Goal: Task Accomplishment & Management: Complete application form

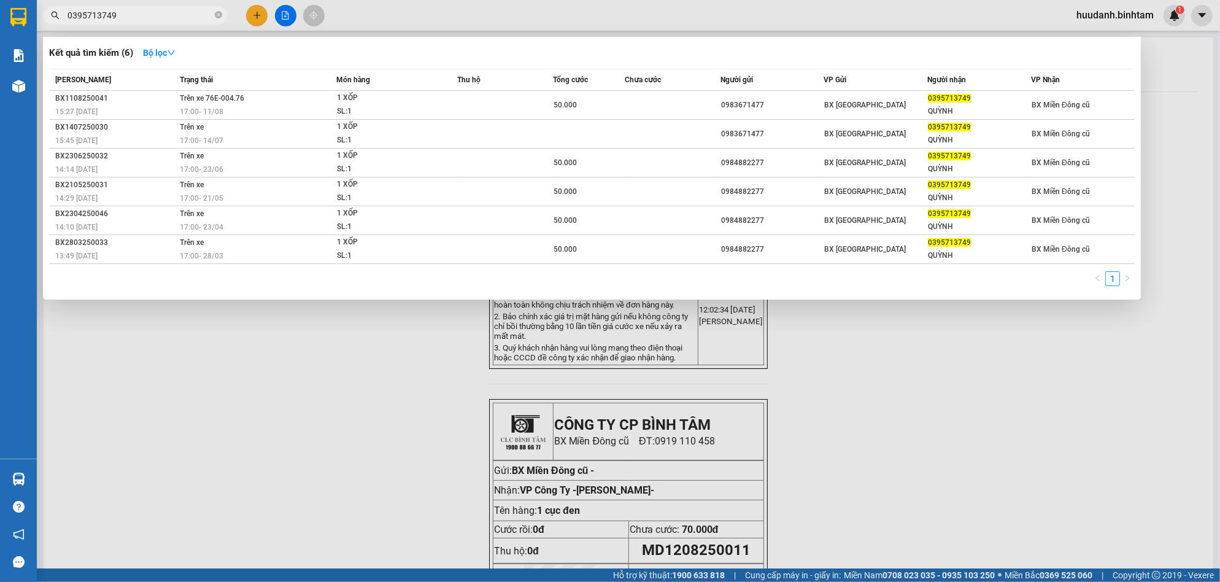
click at [290, 364] on div at bounding box center [610, 291] width 1220 height 582
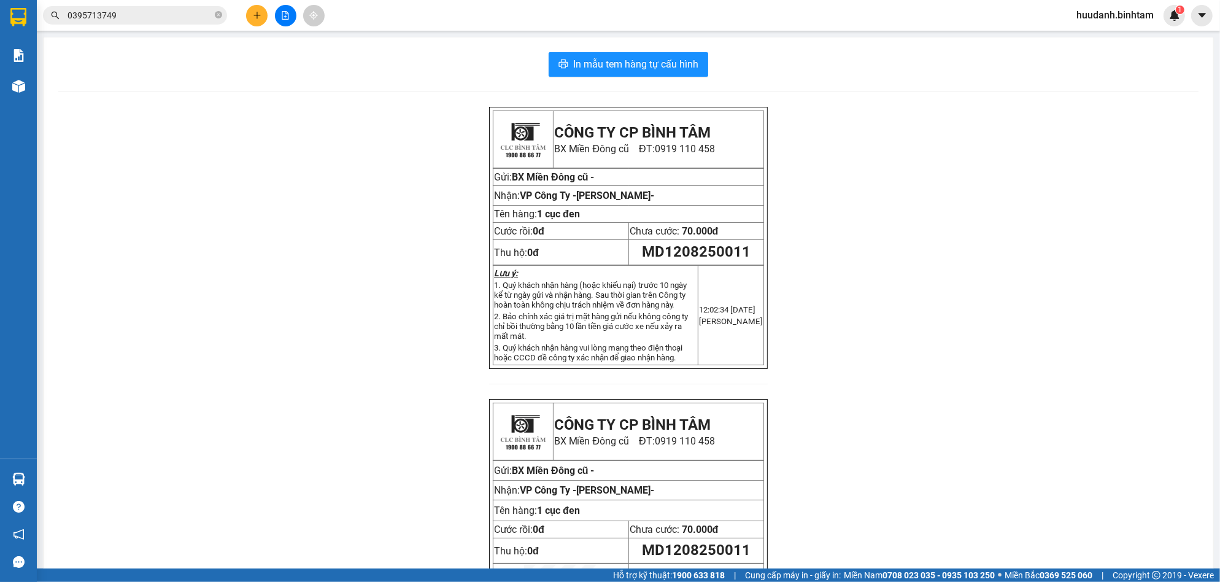
click at [266, 12] on button at bounding box center [256, 15] width 21 height 21
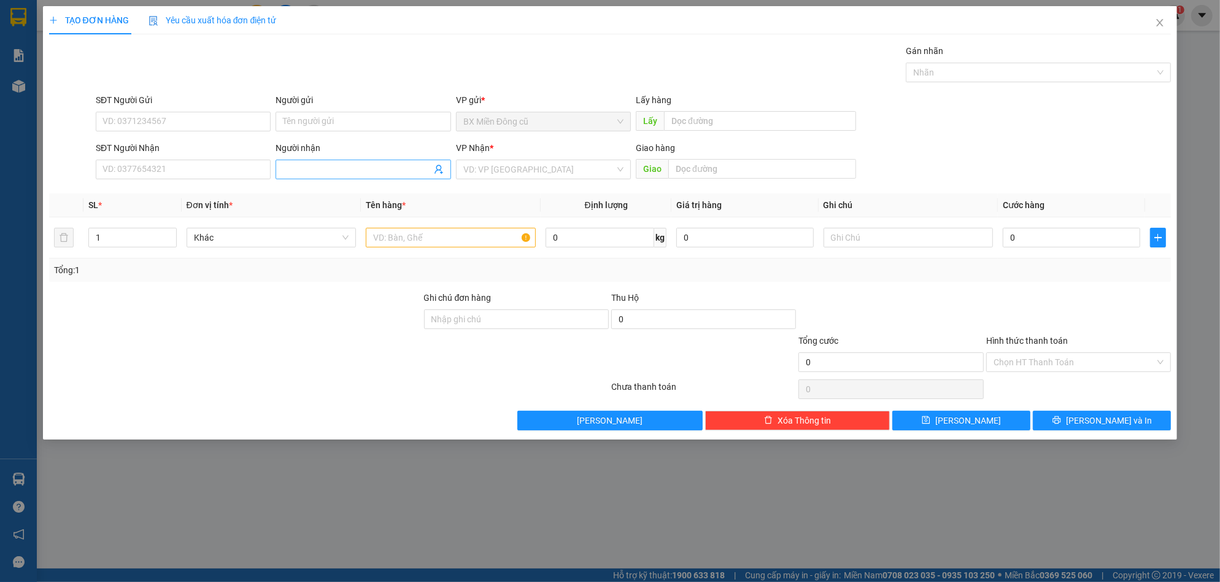
click at [355, 172] on input "Người nhận" at bounding box center [357, 170] width 148 height 14
paste input "ư"
paste input "ý"
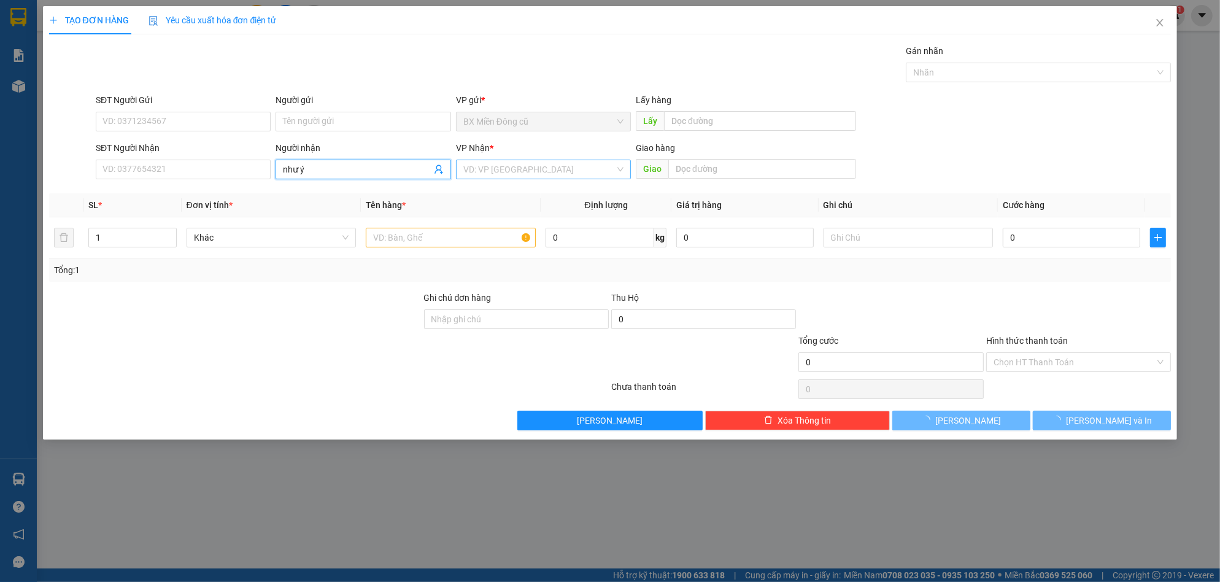
type input "như ý"
click at [513, 173] on input "search" at bounding box center [539, 169] width 152 height 18
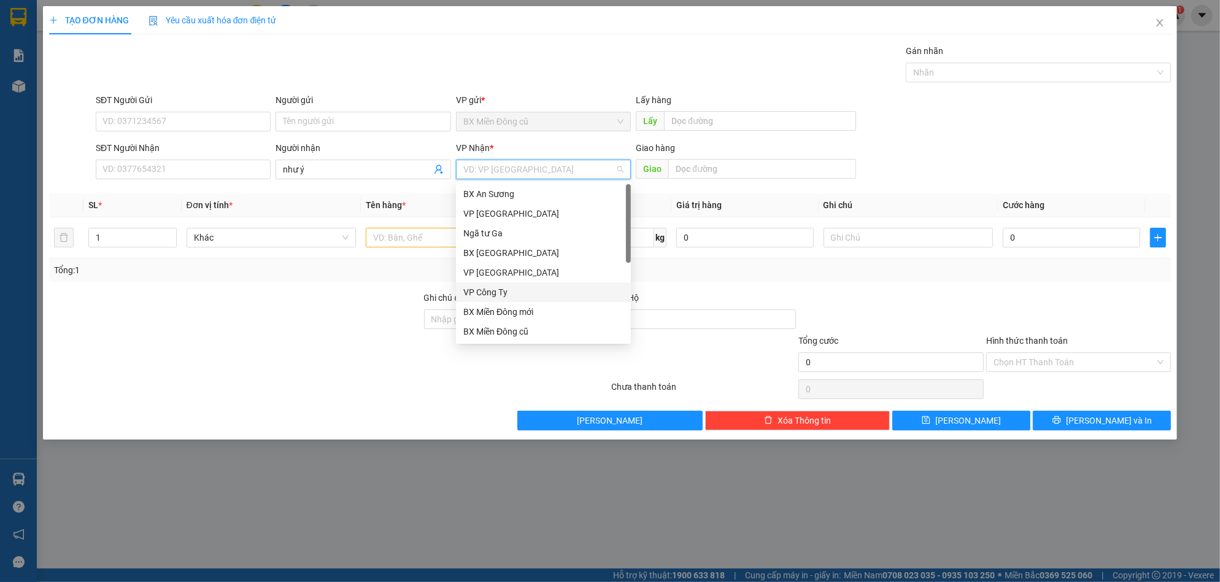
click at [488, 292] on div "VP Công Ty" at bounding box center [543, 292] width 160 height 14
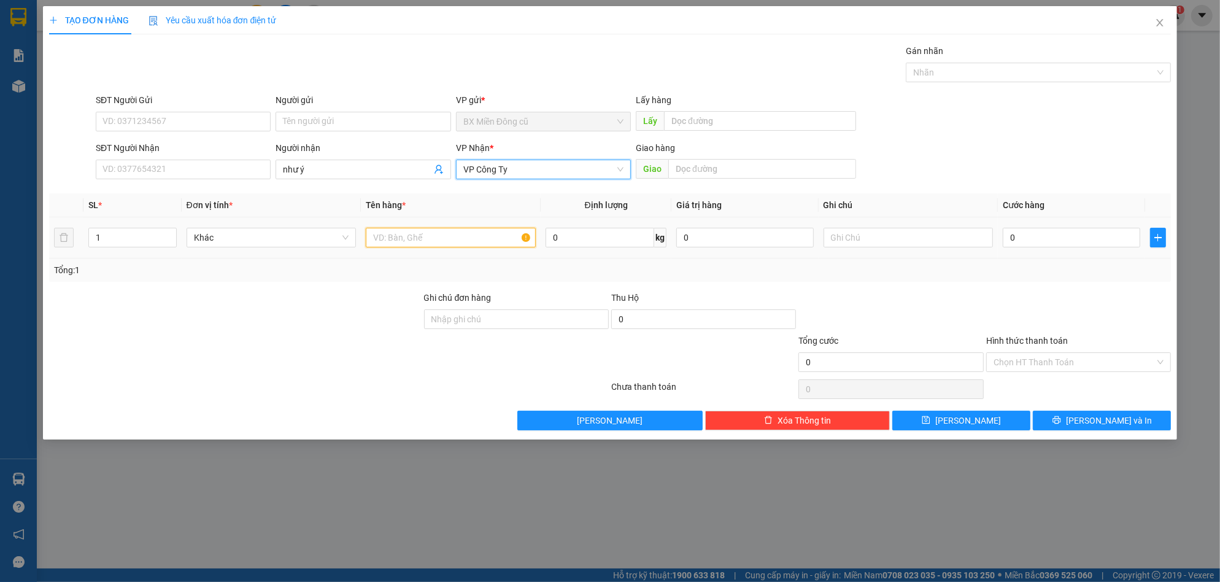
click at [424, 231] on input "text" at bounding box center [451, 238] width 170 height 20
paste input "ốp"
type input "1 xốp to"
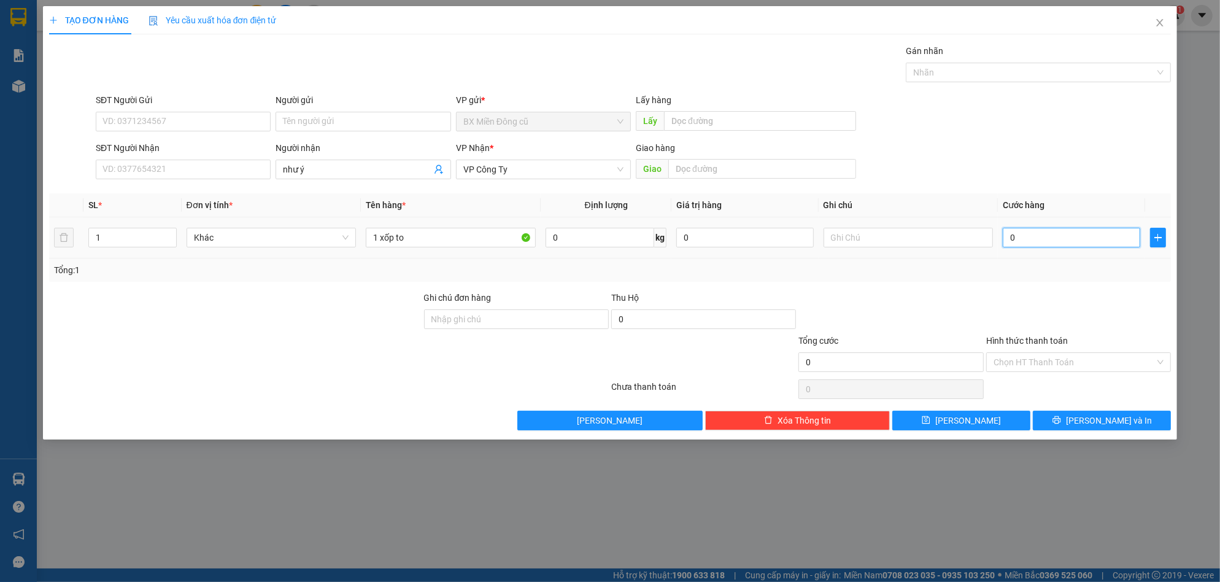
click at [1026, 233] on input "0" at bounding box center [1072, 238] width 138 height 20
type input "1"
type input "15"
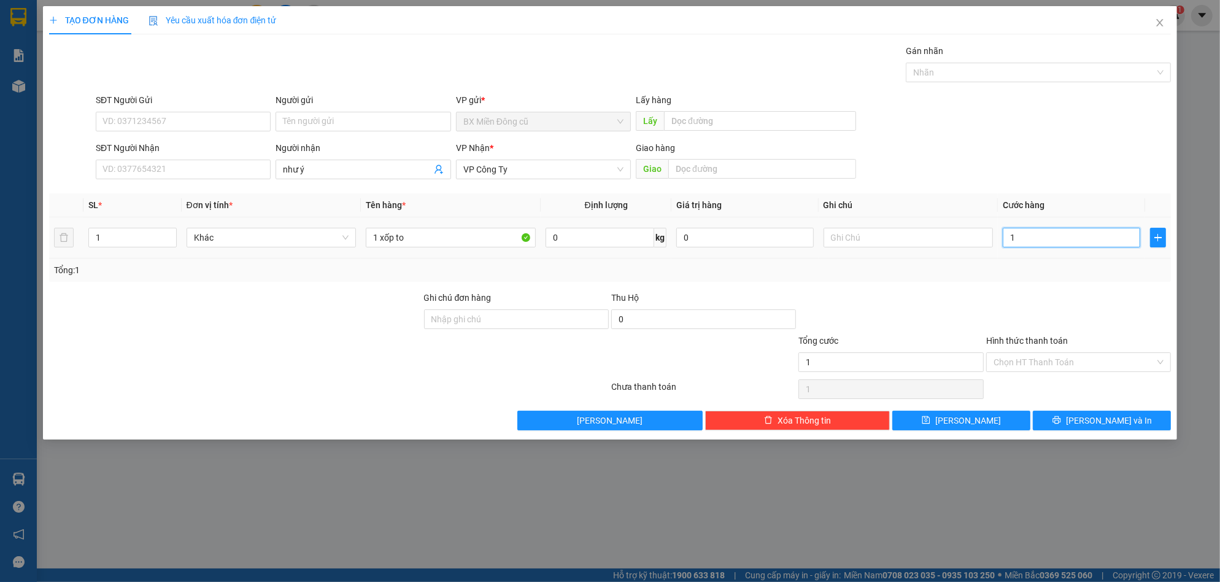
type input "15"
type input "150"
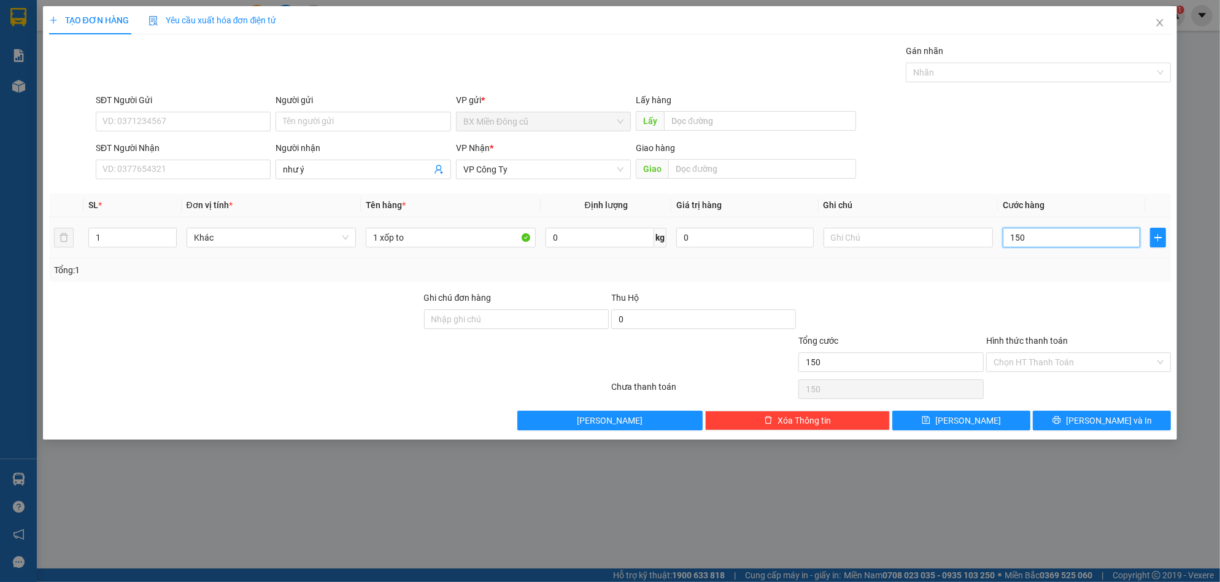
type input "1.500"
type input "15.000"
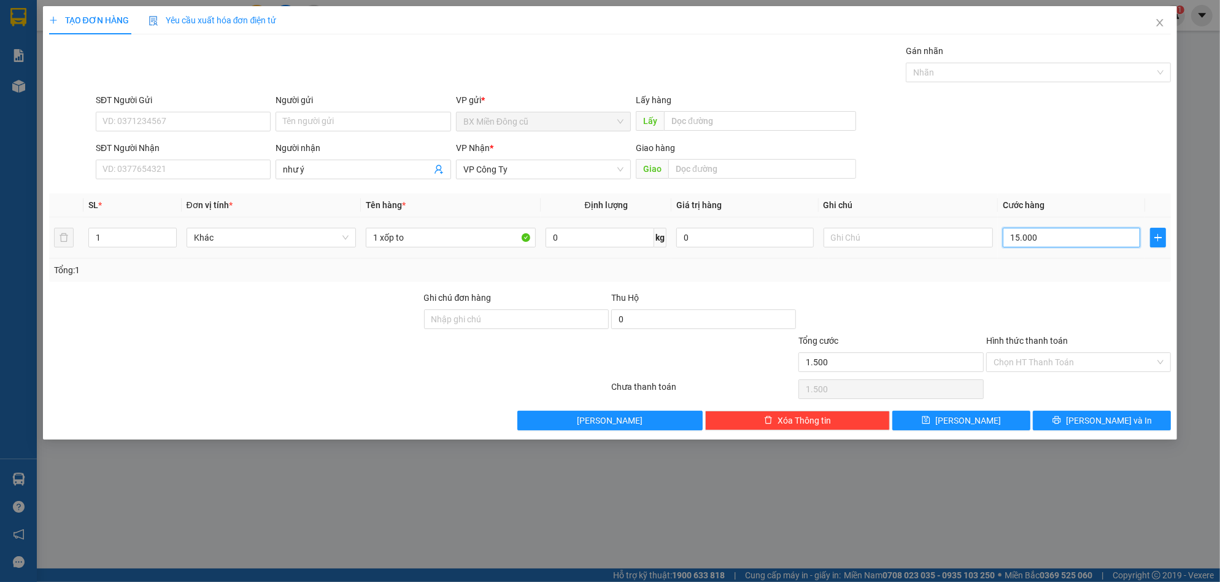
type input "15.000"
type input "150.000"
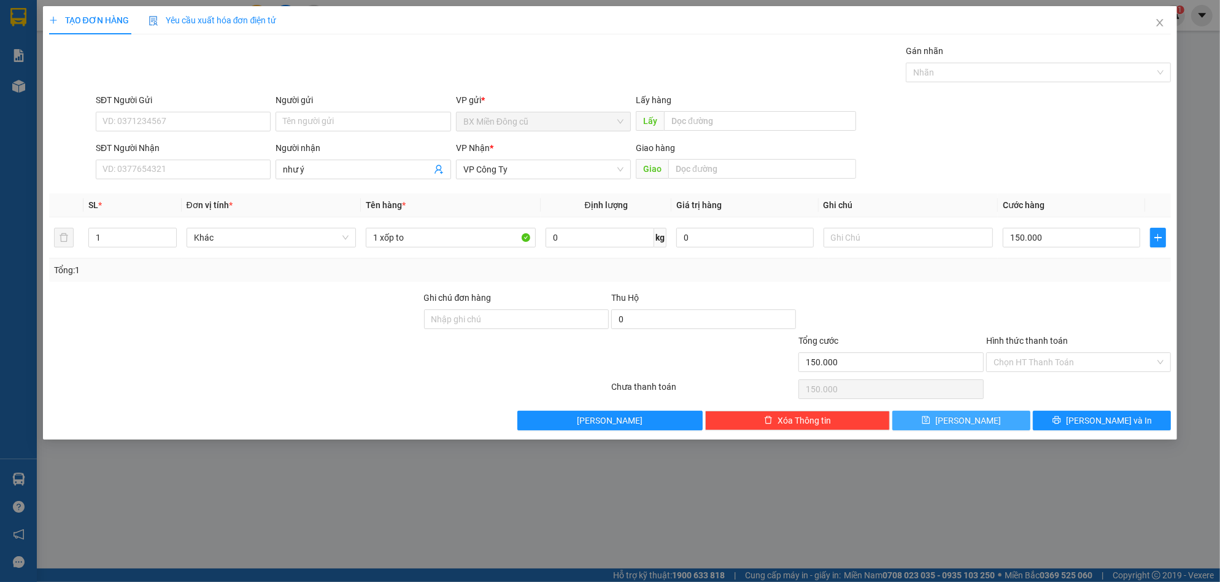
click at [972, 425] on span "[PERSON_NAME]" at bounding box center [969, 421] width 66 height 14
type input "0"
click at [383, 161] on span at bounding box center [363, 170] width 175 height 20
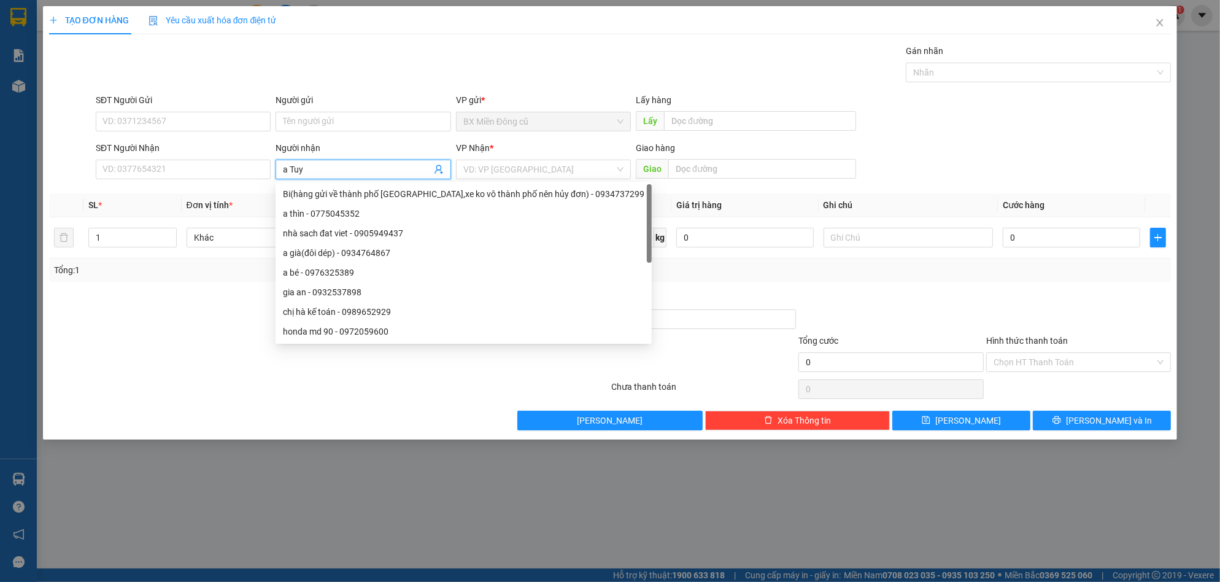
paste input "ên"
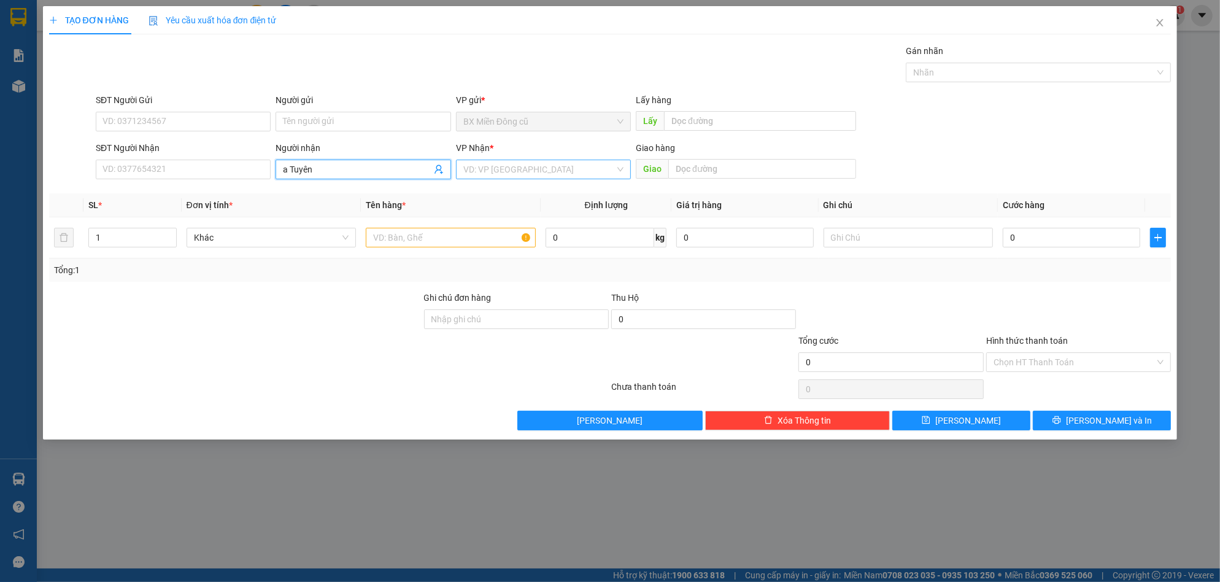
type input "a Tuyên"
click at [524, 166] on input "search" at bounding box center [539, 169] width 152 height 18
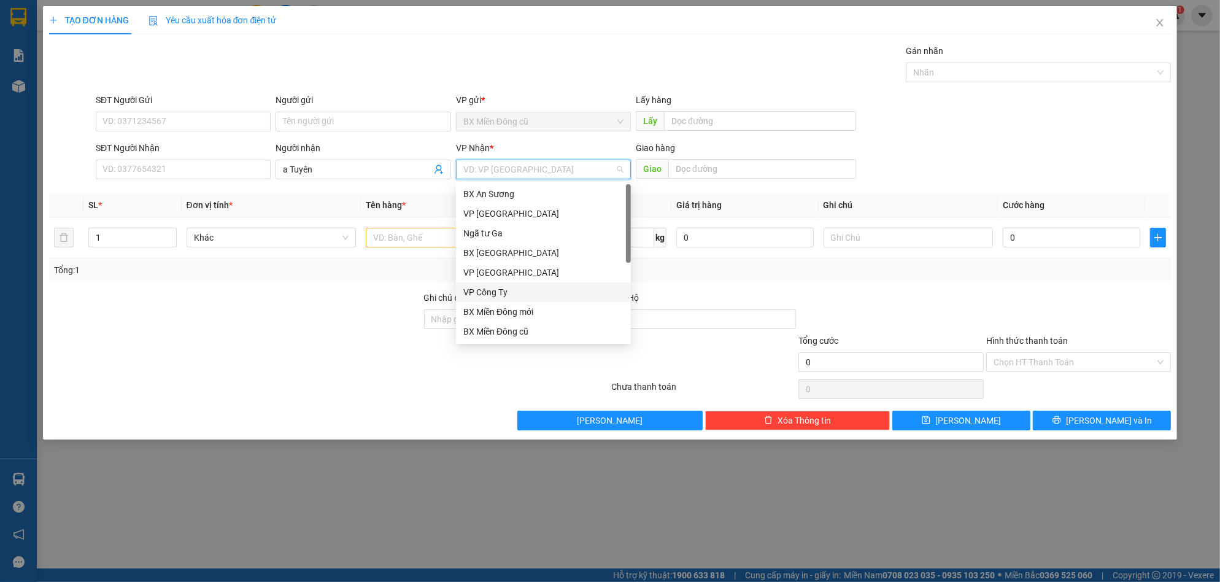
click at [499, 290] on div "VP Công Ty" at bounding box center [543, 292] width 160 height 14
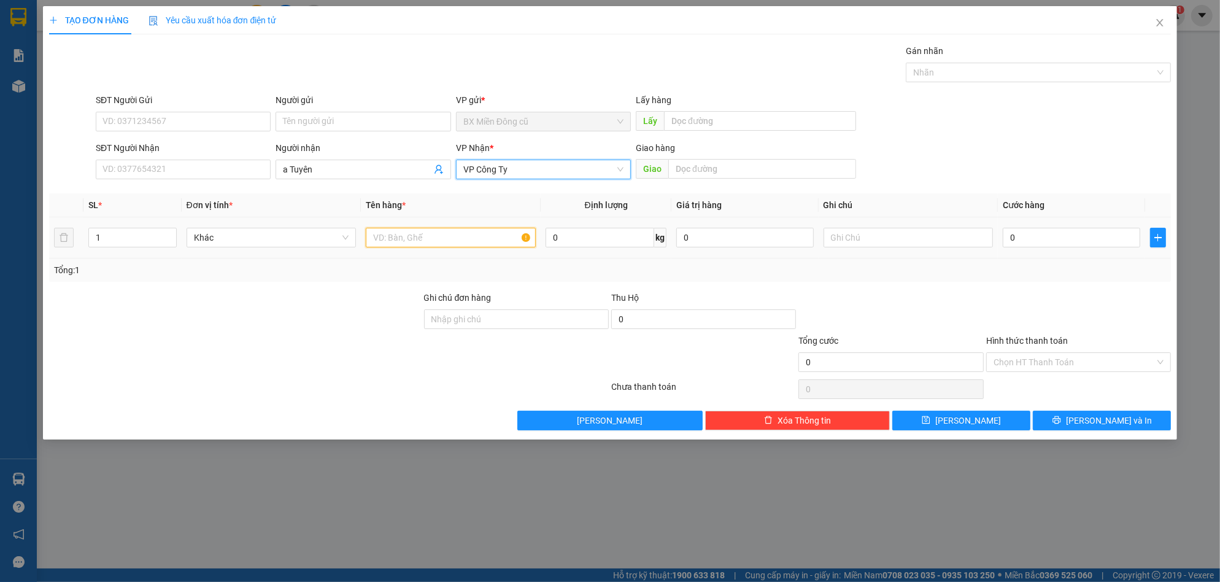
click at [433, 240] on input "text" at bounding box center [451, 238] width 170 height 20
paste input "ốp"
type input "2 xốp"
click at [1041, 255] on td "0" at bounding box center [1071, 237] width 147 height 41
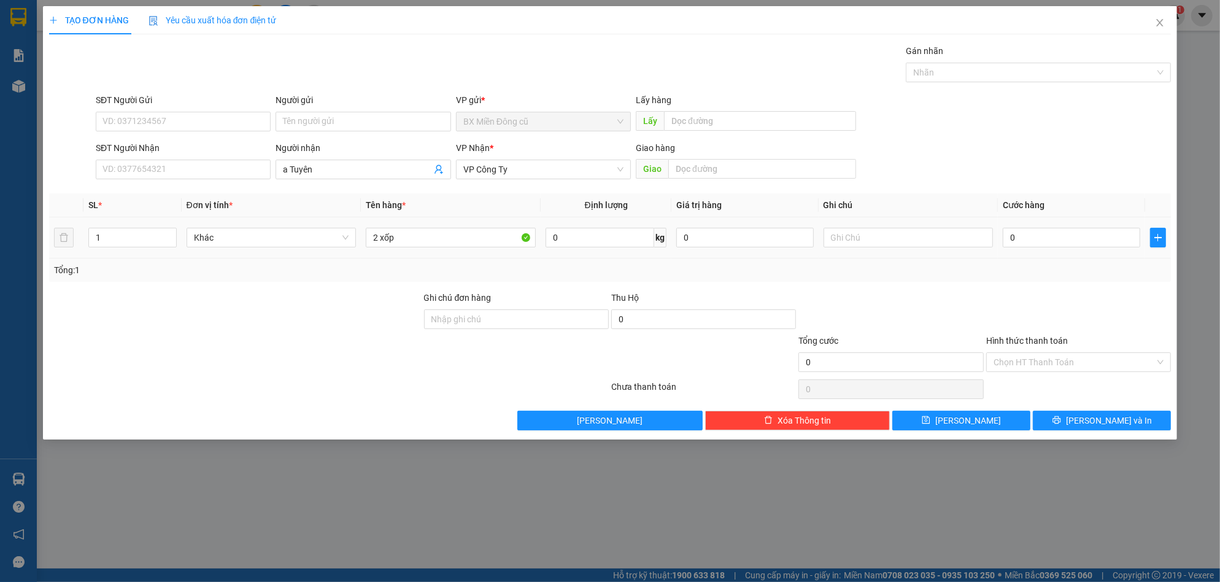
click at [1042, 250] on div "0" at bounding box center [1072, 237] width 138 height 25
click at [1044, 241] on input "0" at bounding box center [1072, 238] width 138 height 20
type input "2"
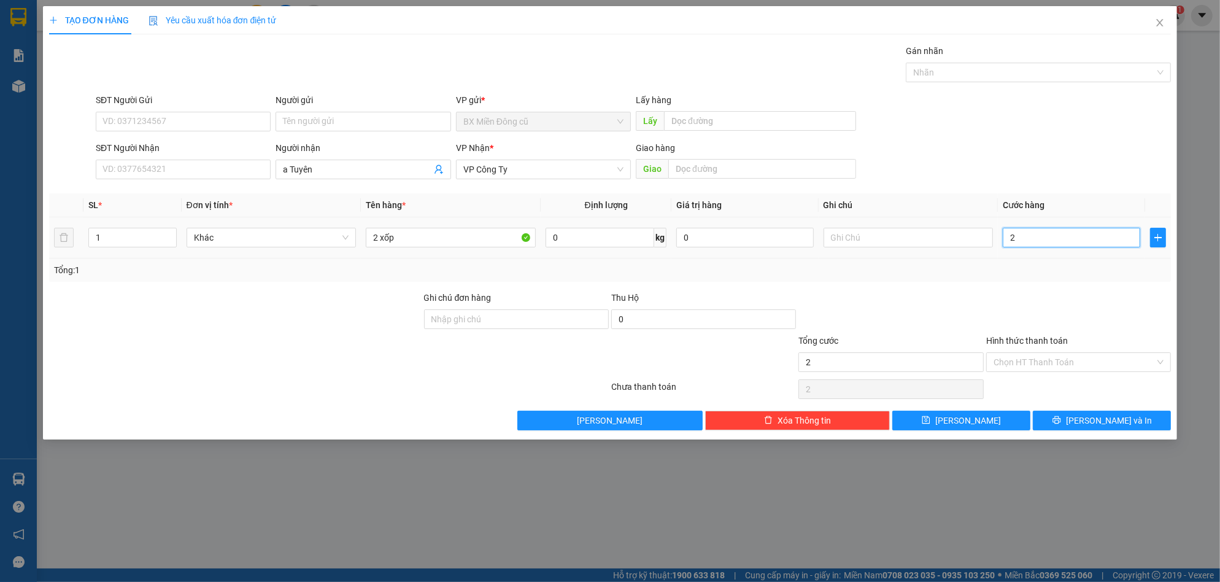
type input "20"
type input "200"
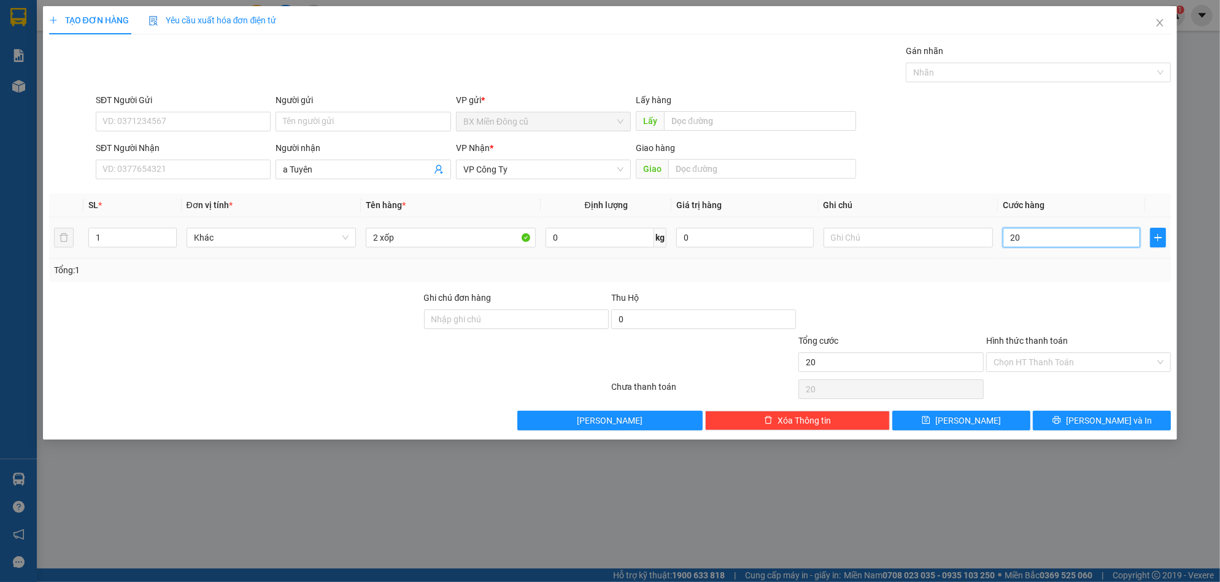
type input "200"
type input "2.000"
type input "20.000"
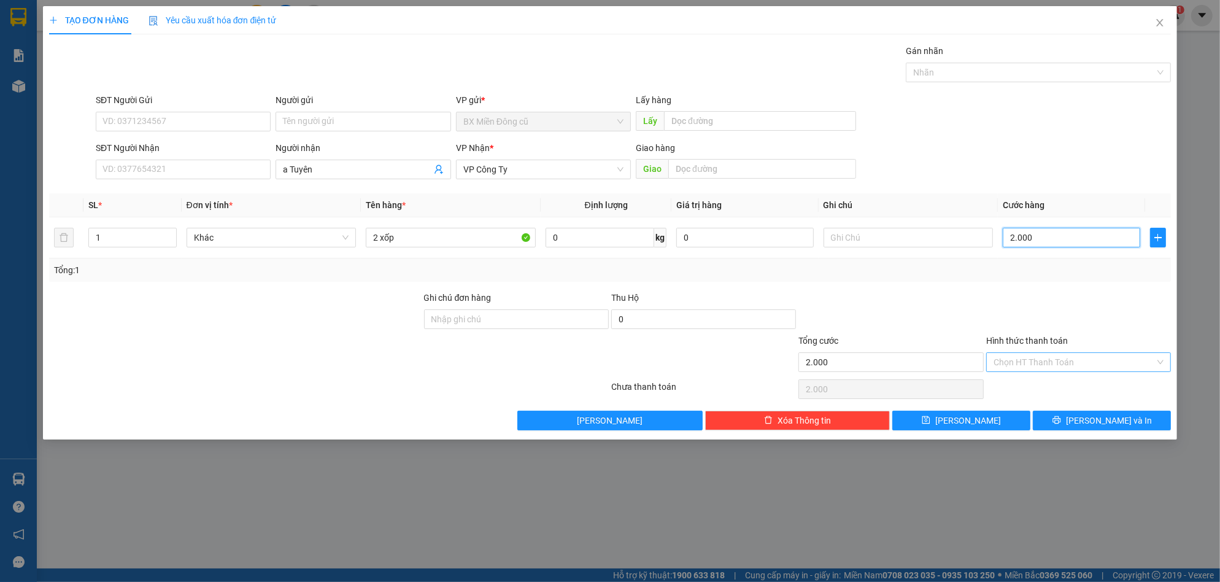
type input "20.000"
type input "200.000"
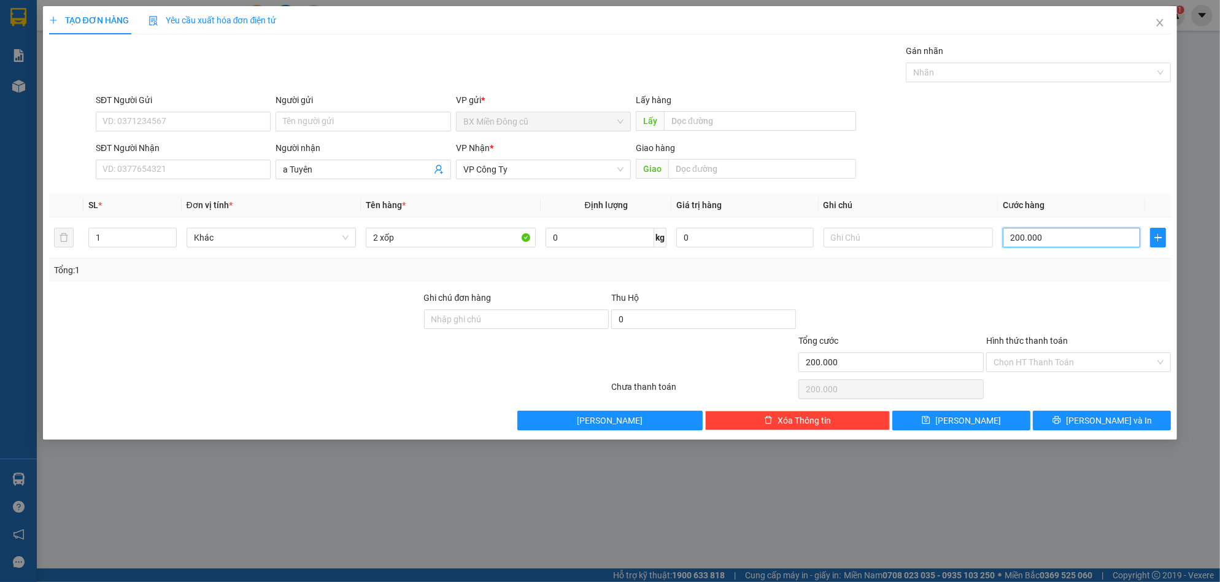
type input "200.000"
click at [999, 408] on div "Transit Pickup Surcharge Ids Transit Deliver Surcharge Ids Transit Deliver Surc…" at bounding box center [610, 237] width 1123 height 386
click at [498, 240] on input "2 xốp" at bounding box center [451, 238] width 170 height 20
paste input "ắng"
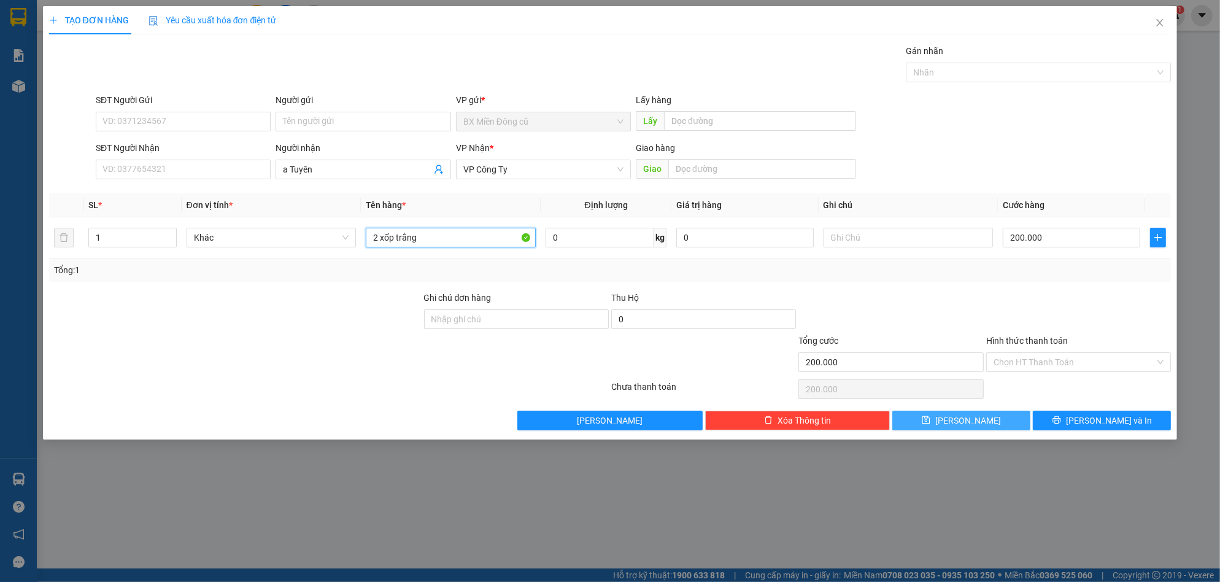
type input "2 xốp trắng"
click at [969, 424] on span "[PERSON_NAME]" at bounding box center [969, 421] width 66 height 14
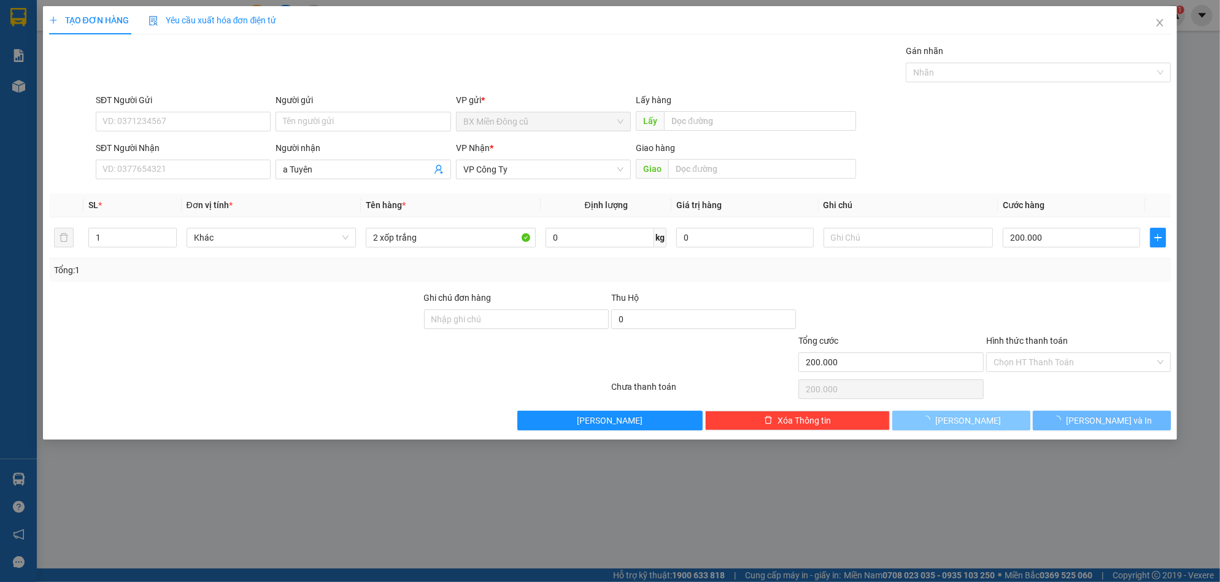
type input "0"
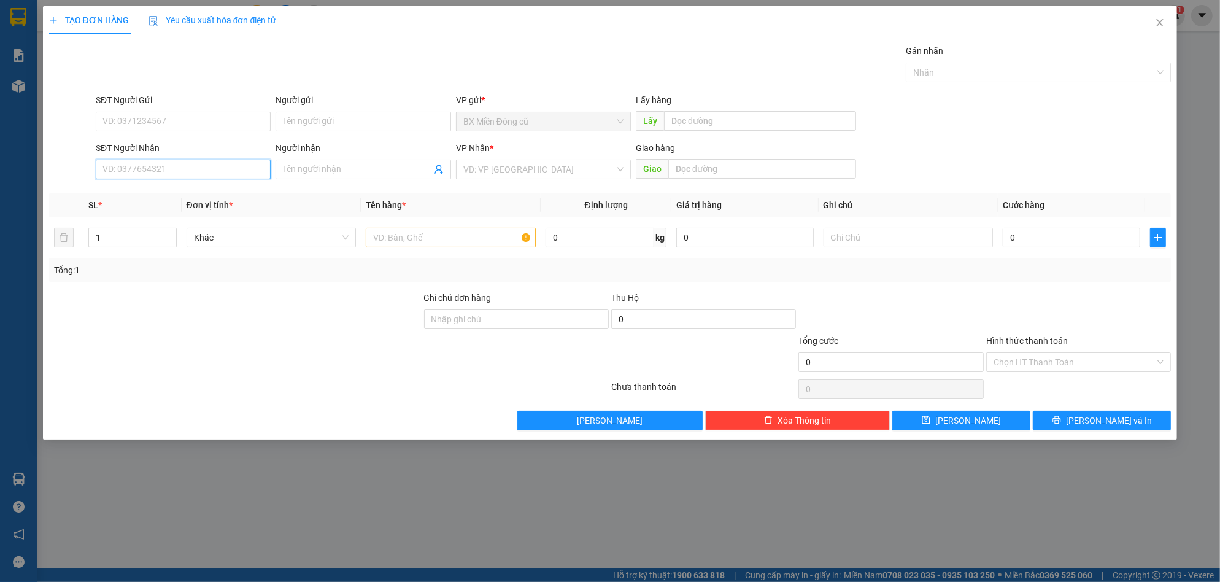
click at [196, 167] on input "SĐT Người Nhận" at bounding box center [183, 170] width 175 height 20
click at [336, 177] on span at bounding box center [363, 170] width 175 height 20
paste input "ên"
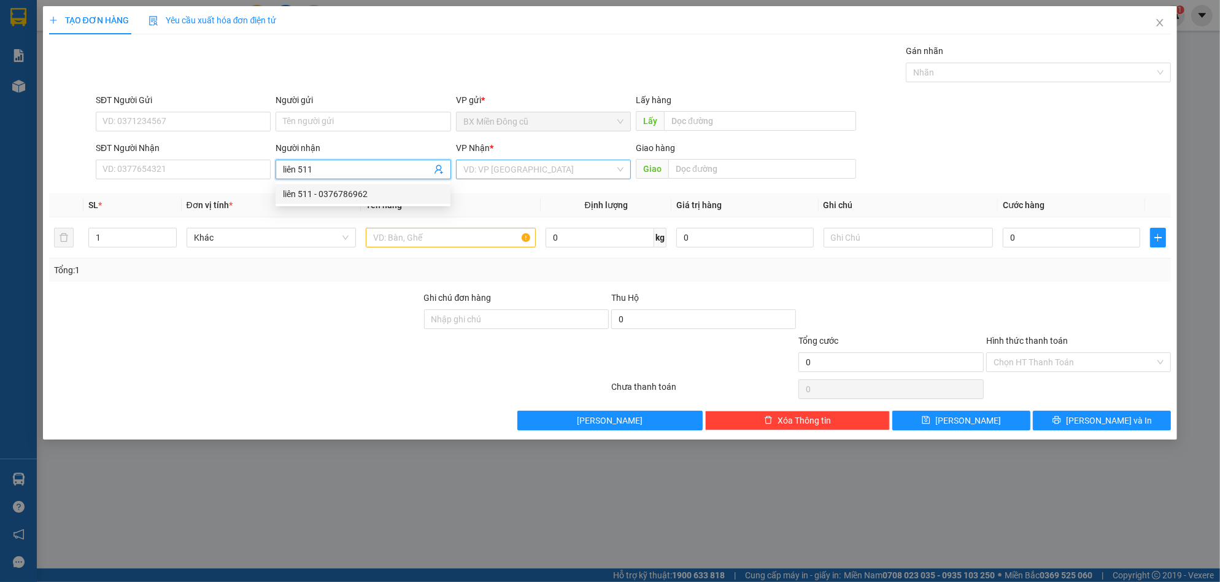
type input "liên 511"
click at [497, 172] on input "search" at bounding box center [539, 169] width 152 height 18
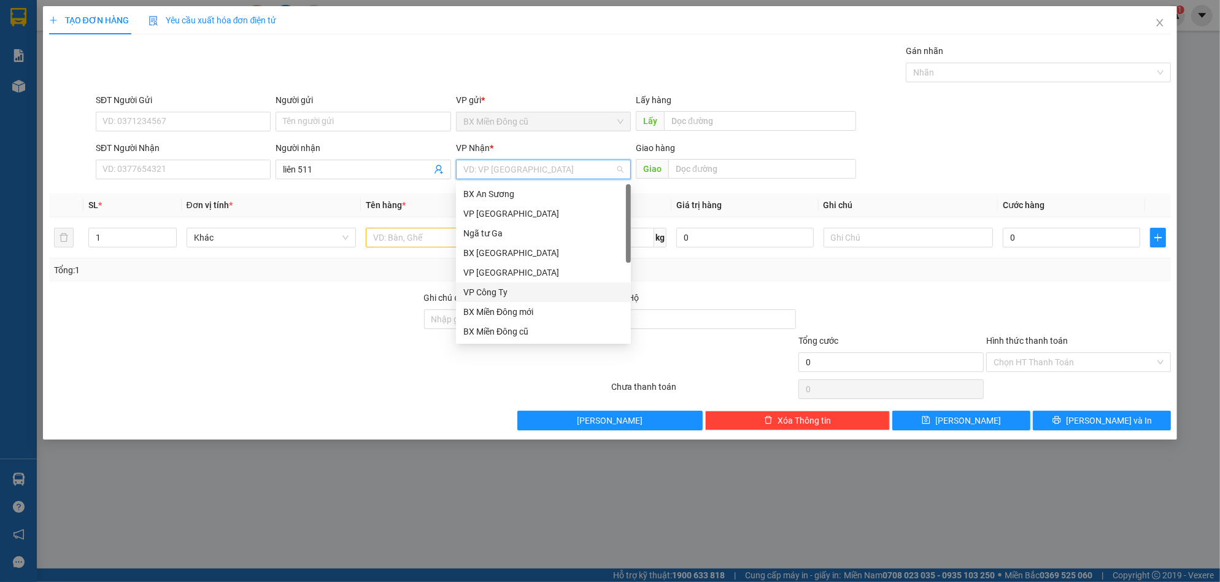
click at [504, 288] on div "VP Công Ty" at bounding box center [543, 292] width 160 height 14
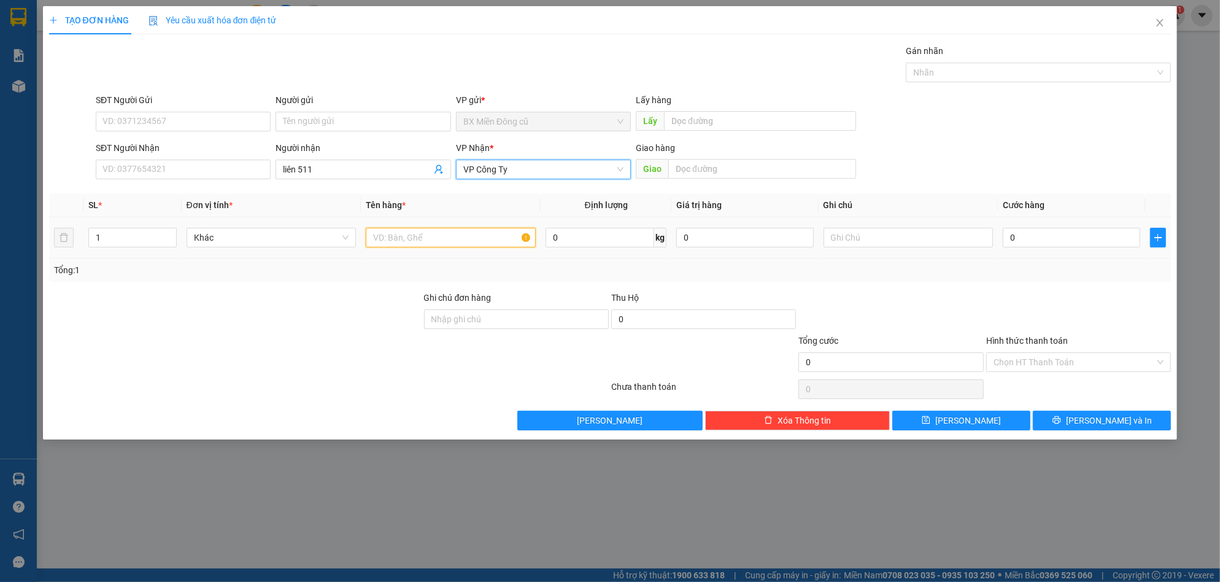
click at [464, 233] on input "text" at bounding box center [451, 238] width 170 height 20
paste input "ốp"
type input "1 xốp"
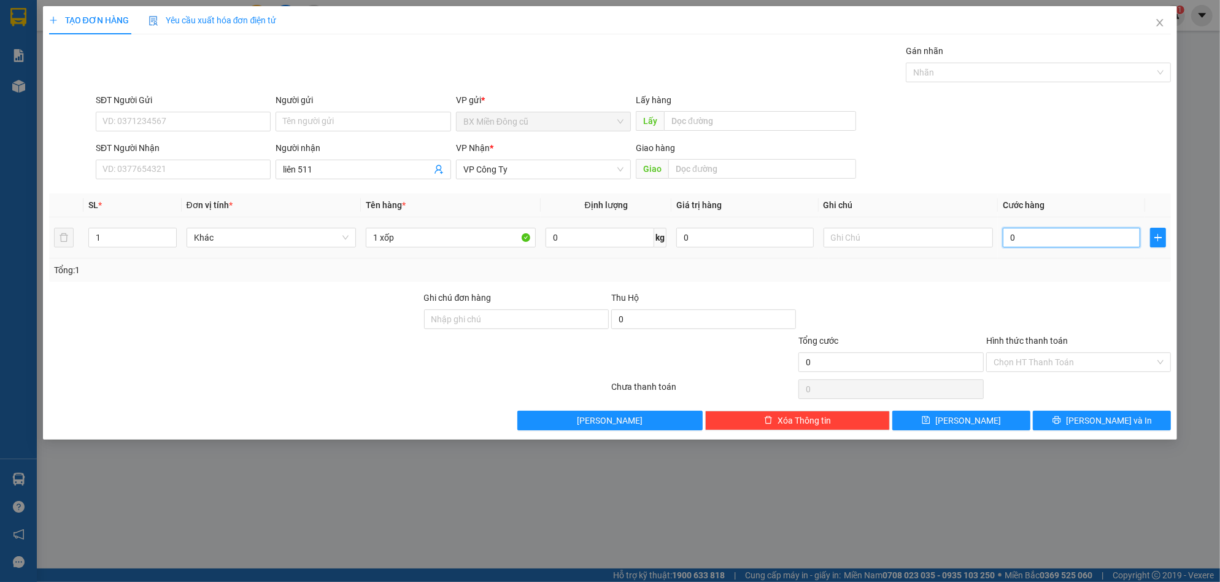
click at [1023, 231] on input "0" at bounding box center [1072, 238] width 138 height 20
type input "1"
type input "10"
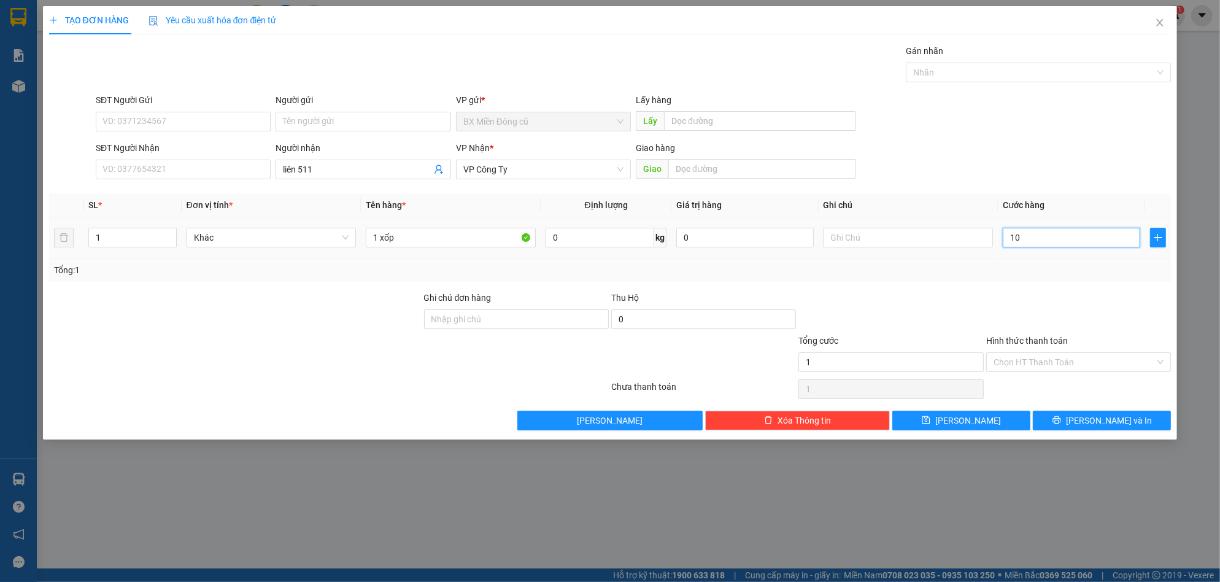
type input "10"
type input "100"
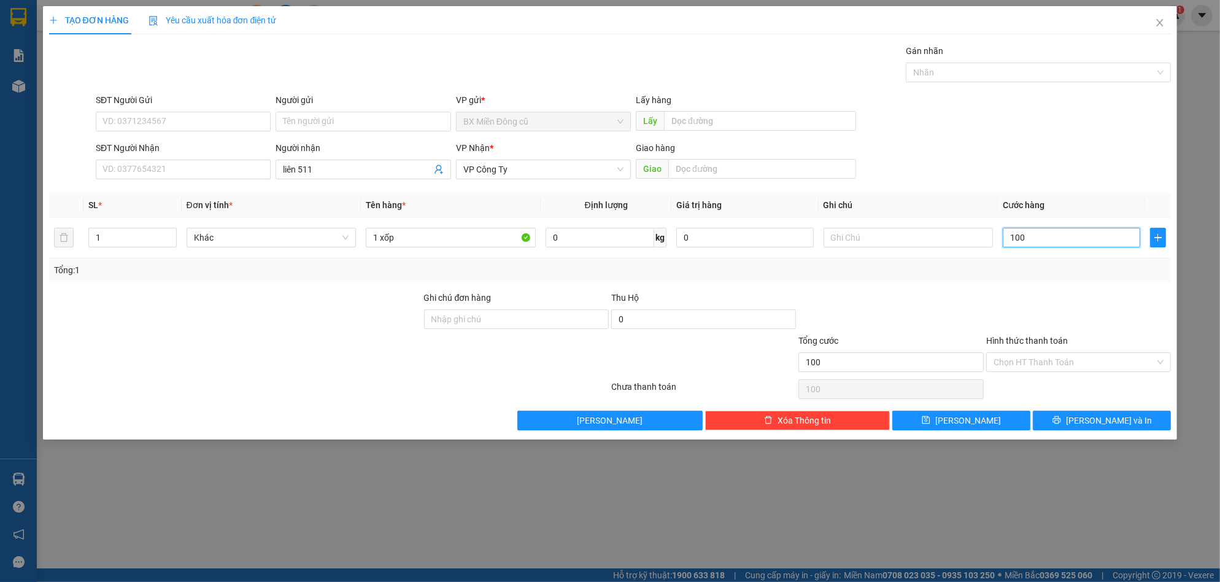
type input "1.000"
type input "10.000"
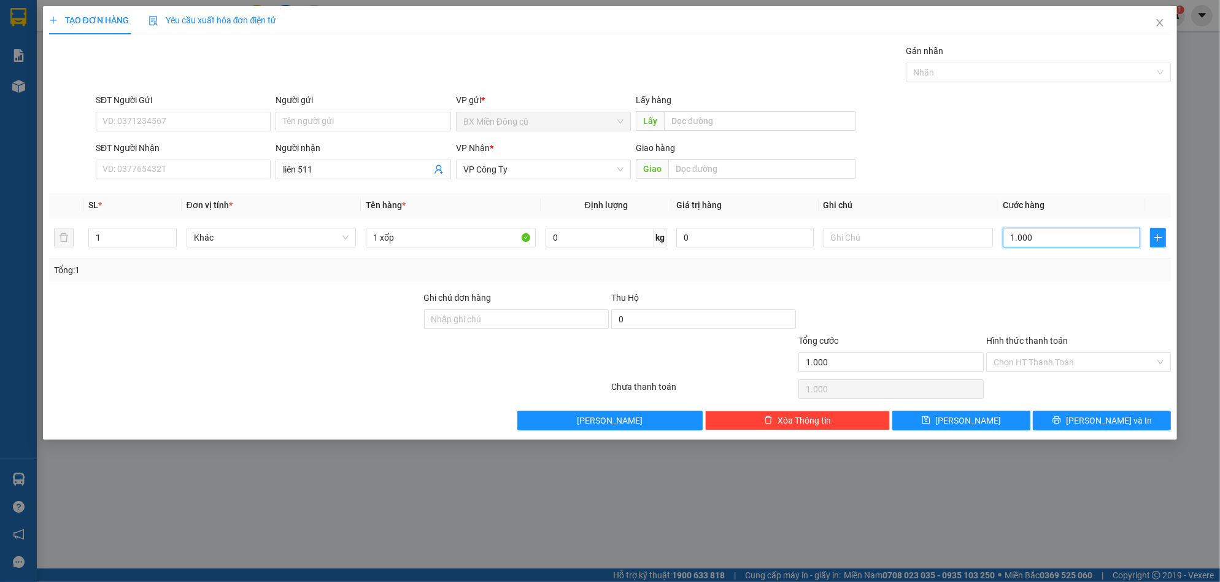
type input "10.000"
type input "100.000"
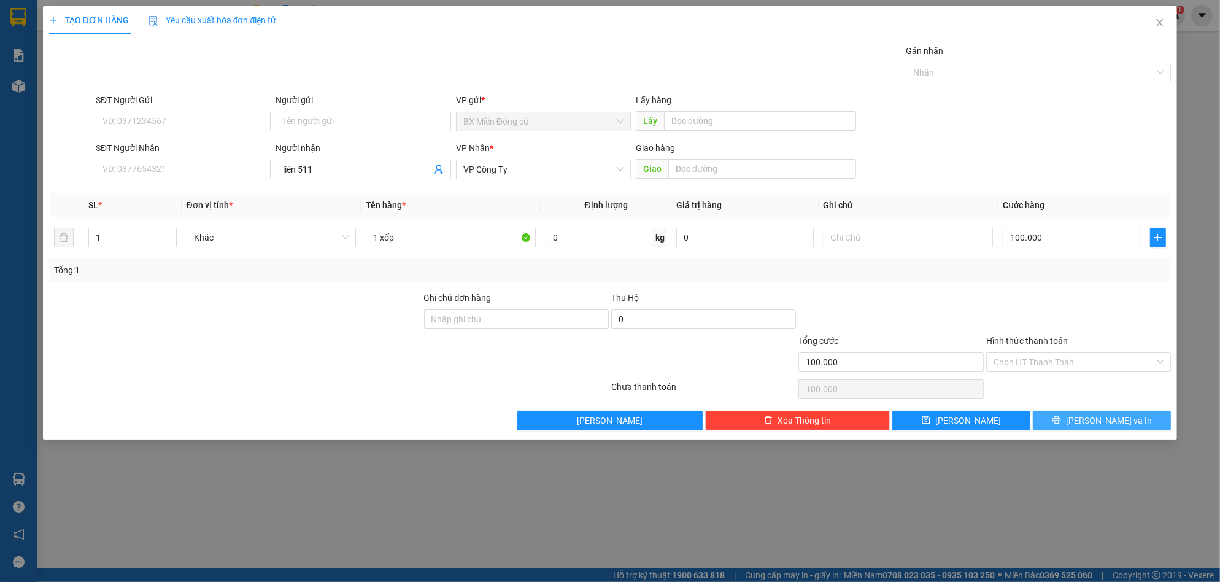
click at [1095, 419] on span "[PERSON_NAME] và In" at bounding box center [1109, 421] width 86 height 14
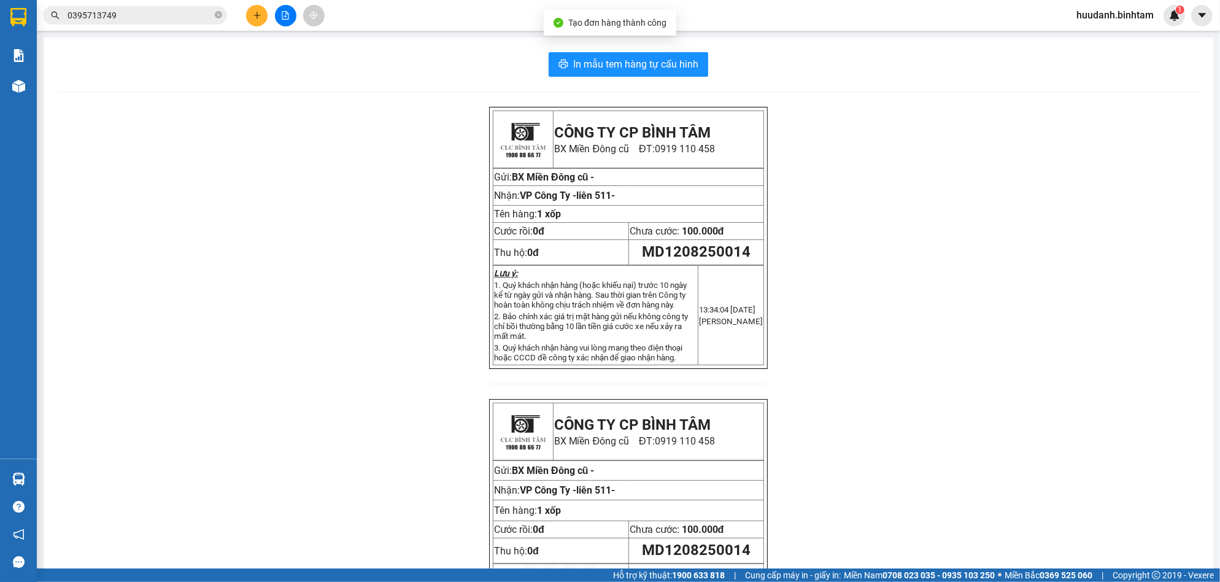
click at [637, 82] on div "In mẫu tem hàng tự cấu hình CÔNG TY CP BÌNH TÂM [GEOGRAPHIC_DATA] cũ ĐT: 0919 1…" at bounding box center [629, 362] width 1170 height 651
click at [642, 65] on span "In mẫu tem hàng tự cấu hình" at bounding box center [635, 63] width 125 height 15
click at [263, 29] on div "Kết quả tìm kiếm ( 6 ) Bộ lọc Mã ĐH Trạng thái Món hàng Thu hộ Tổng cước Chưa c…" at bounding box center [610, 15] width 1220 height 31
click at [260, 11] on icon "plus" at bounding box center [257, 15] width 9 height 9
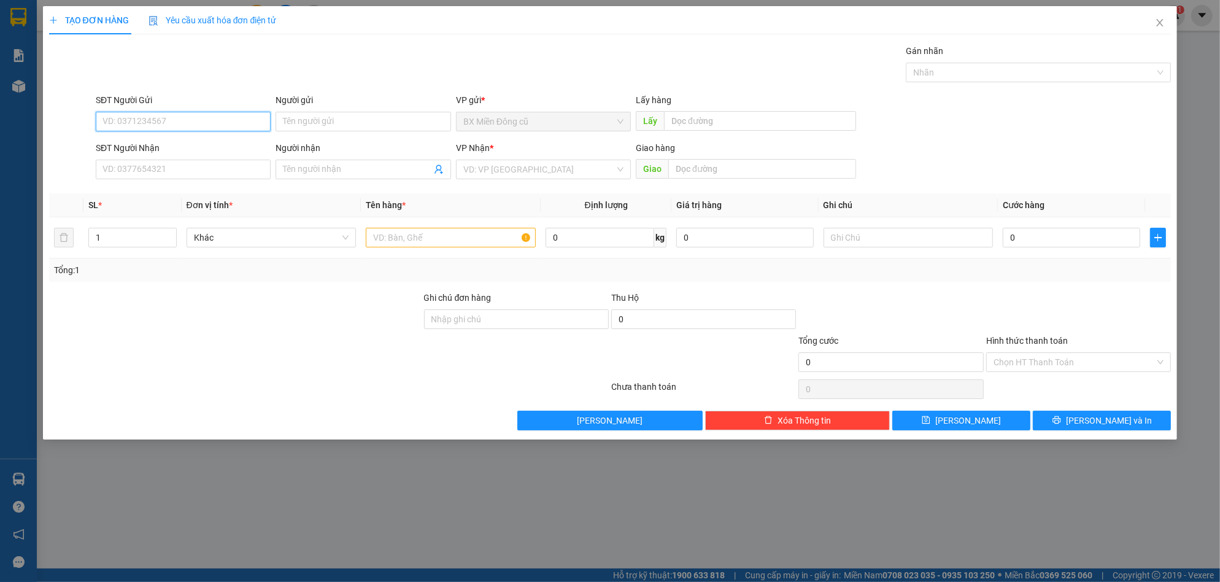
click at [154, 111] on div "SĐT Người Gửi VD: 0371234567" at bounding box center [183, 114] width 175 height 43
type input "0368453979"
click at [409, 161] on span at bounding box center [363, 170] width 175 height 20
paste input "ờng"
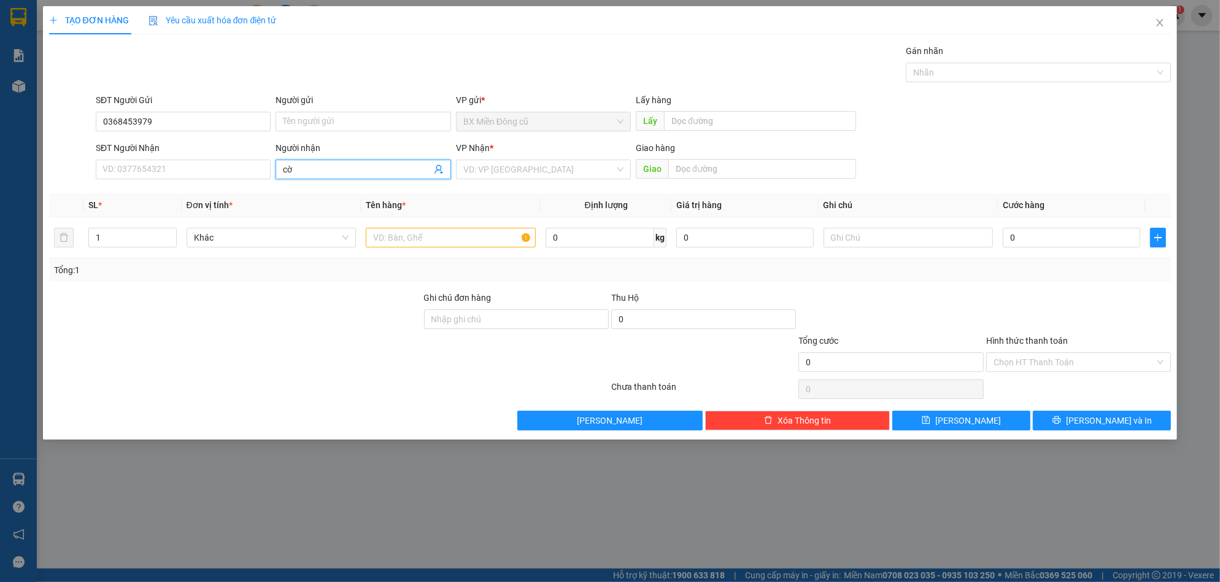
type input "c"
paste input "ương"
paste input "ờng"
paste input "áy"
type input "cường xe máy"
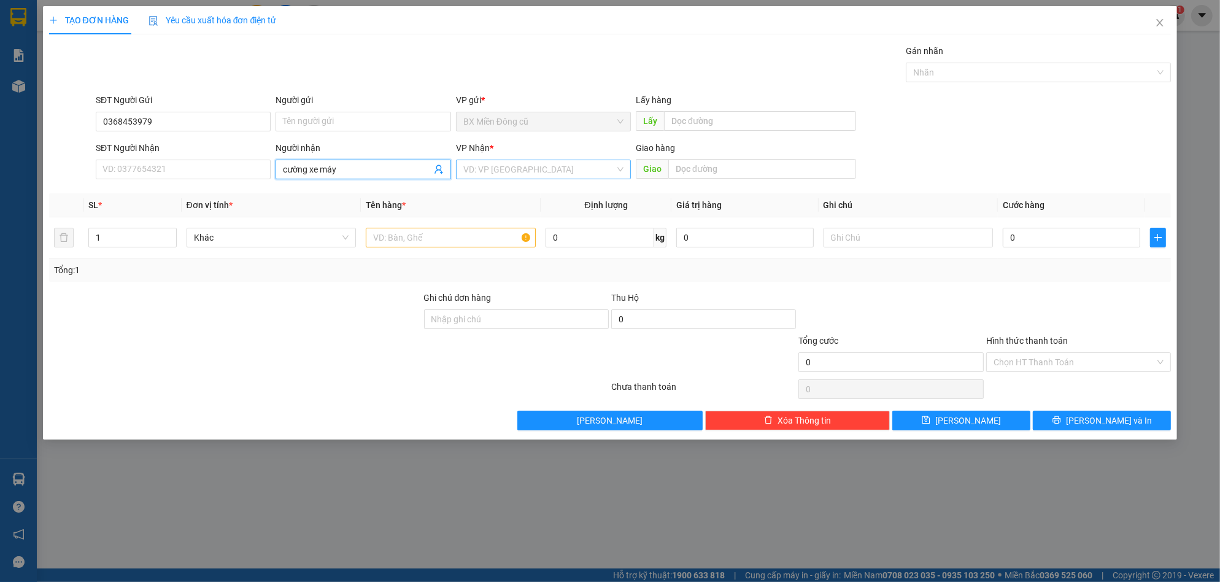
click at [538, 166] on input "search" at bounding box center [539, 169] width 152 height 18
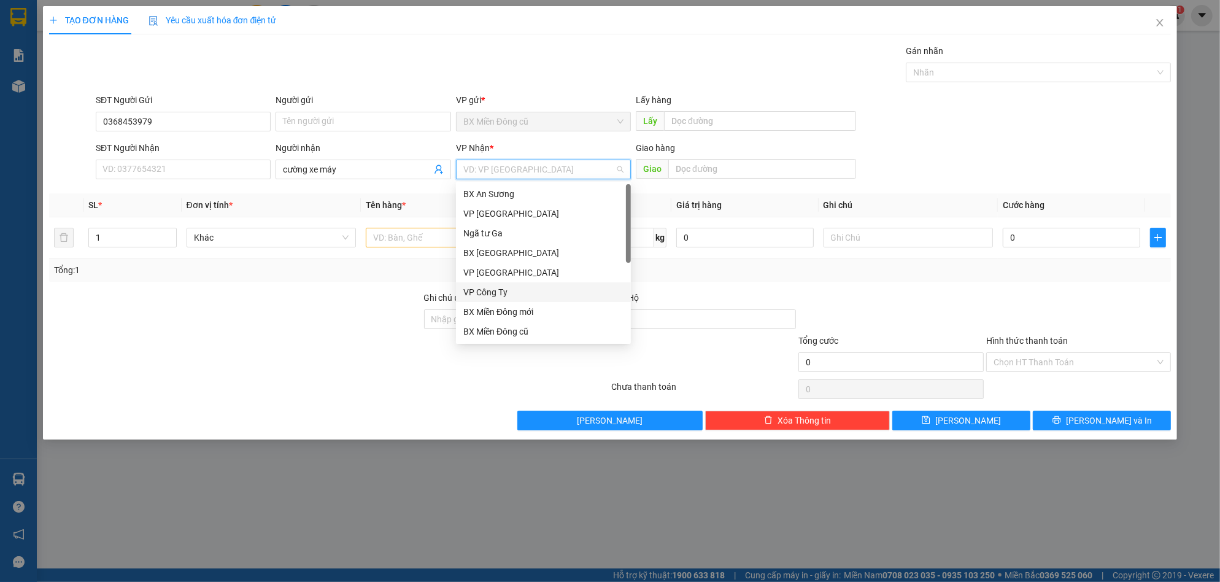
click at [499, 292] on div "VP Công Ty" at bounding box center [543, 292] width 160 height 14
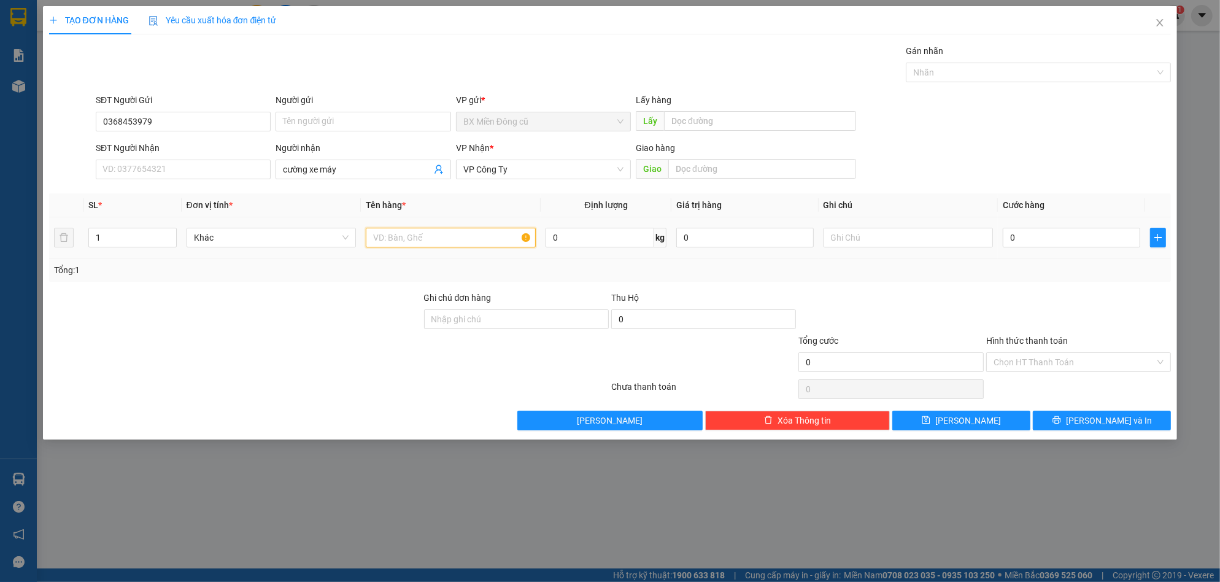
click at [411, 242] on input "text" at bounding box center [451, 238] width 170 height 20
paste input "ô"
type input "1 xe sô 76m1 20860+cavet+chiakhoa"
click at [1044, 237] on input "0" at bounding box center [1072, 238] width 138 height 20
type input "5"
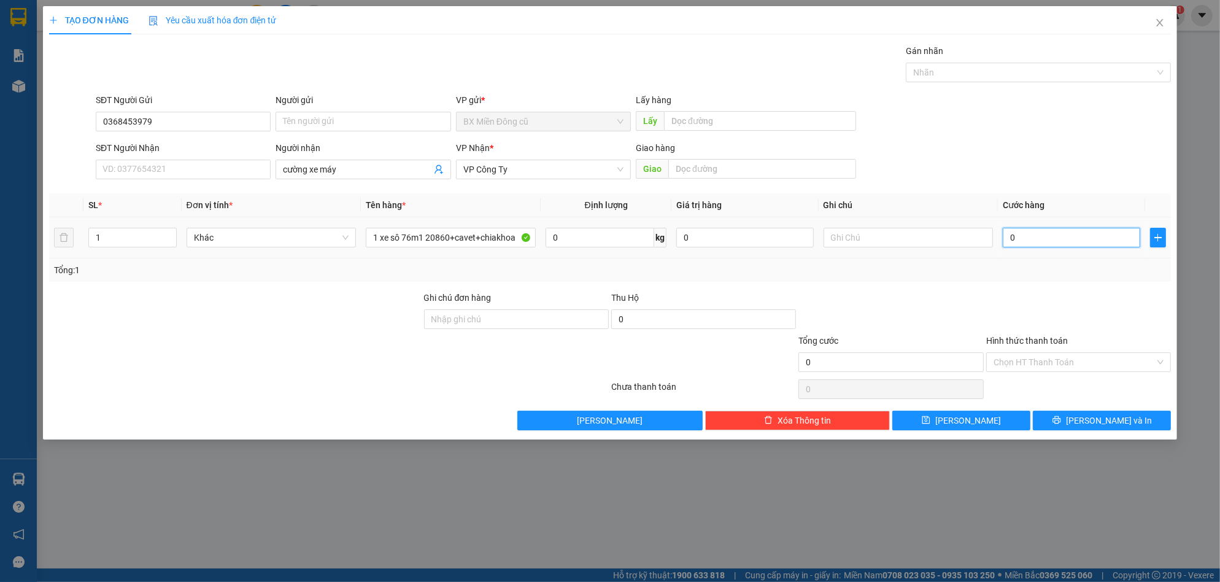
type input "5"
type input "50"
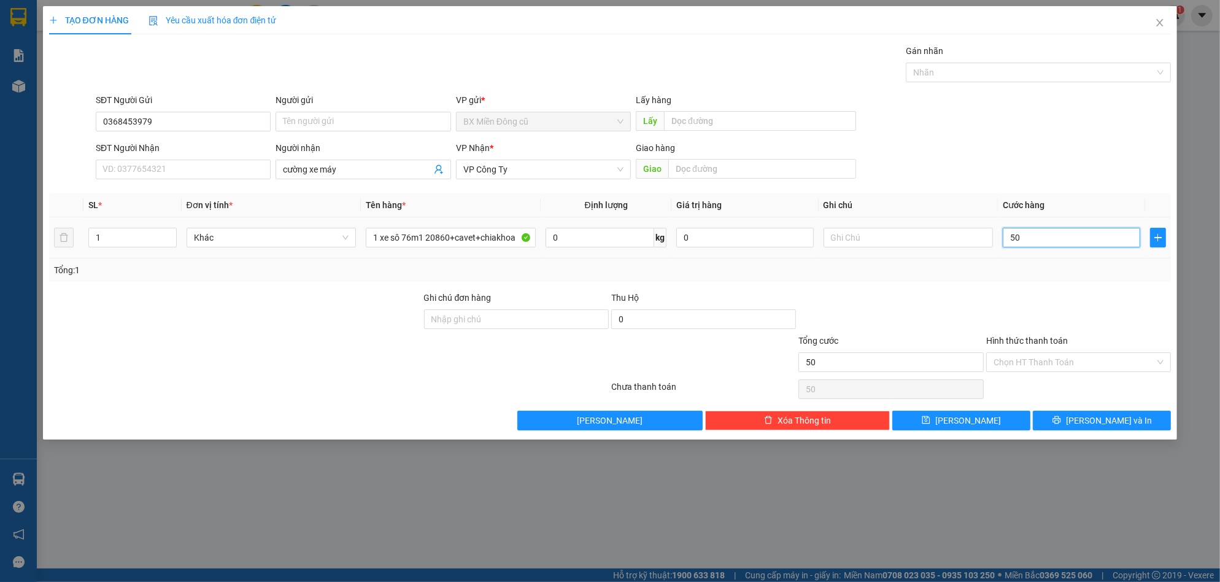
type input "500"
type input "5.000"
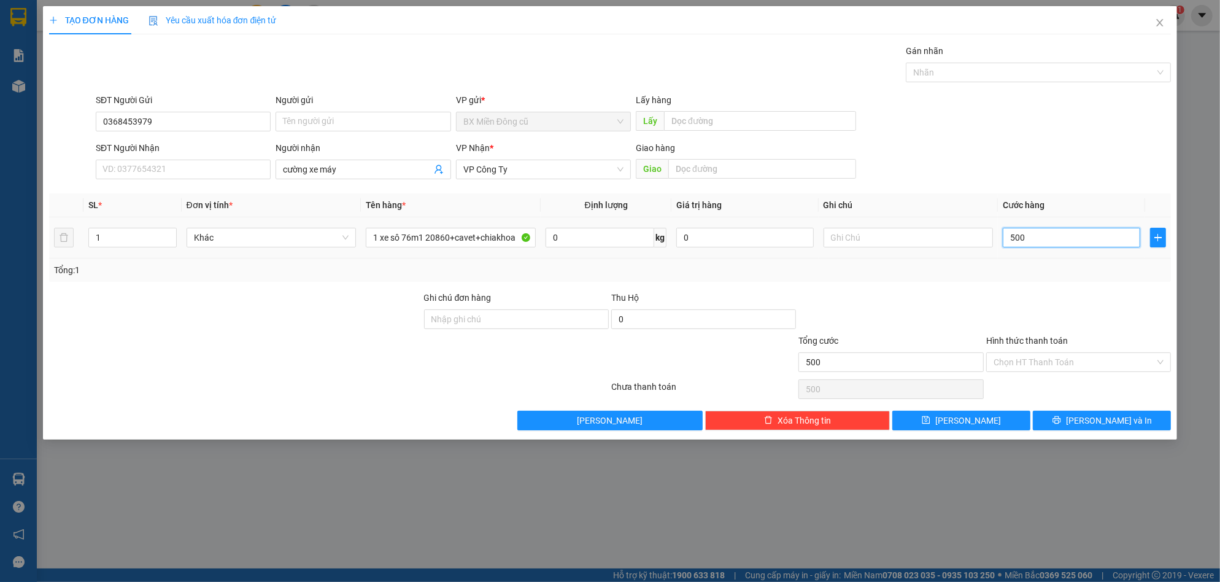
type input "5.000"
type input "50.000"
type input "500.000"
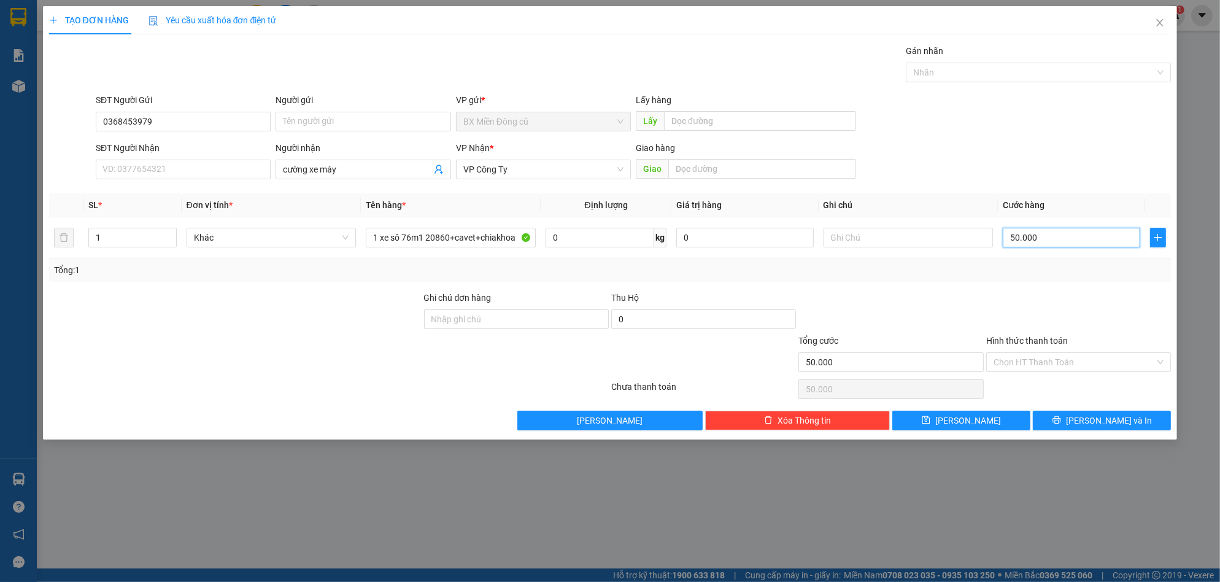
type input "500.000"
click at [1078, 413] on button "[PERSON_NAME] và In" at bounding box center [1102, 421] width 138 height 20
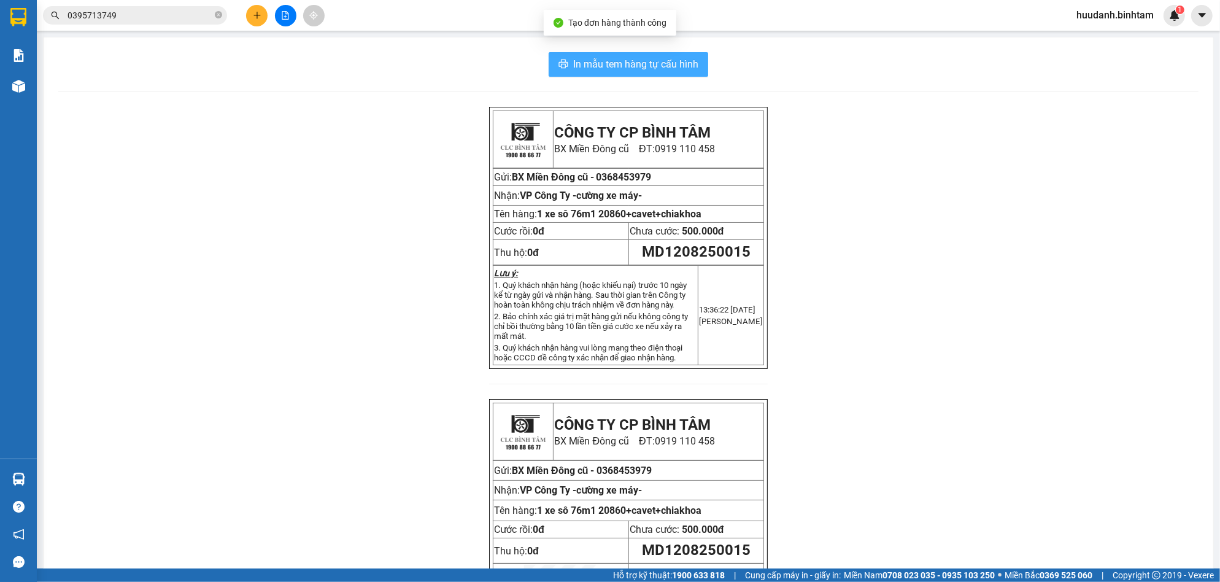
click at [606, 66] on span "In mẫu tem hàng tự cấu hình" at bounding box center [635, 63] width 125 height 15
click at [263, 12] on button at bounding box center [256, 15] width 21 height 21
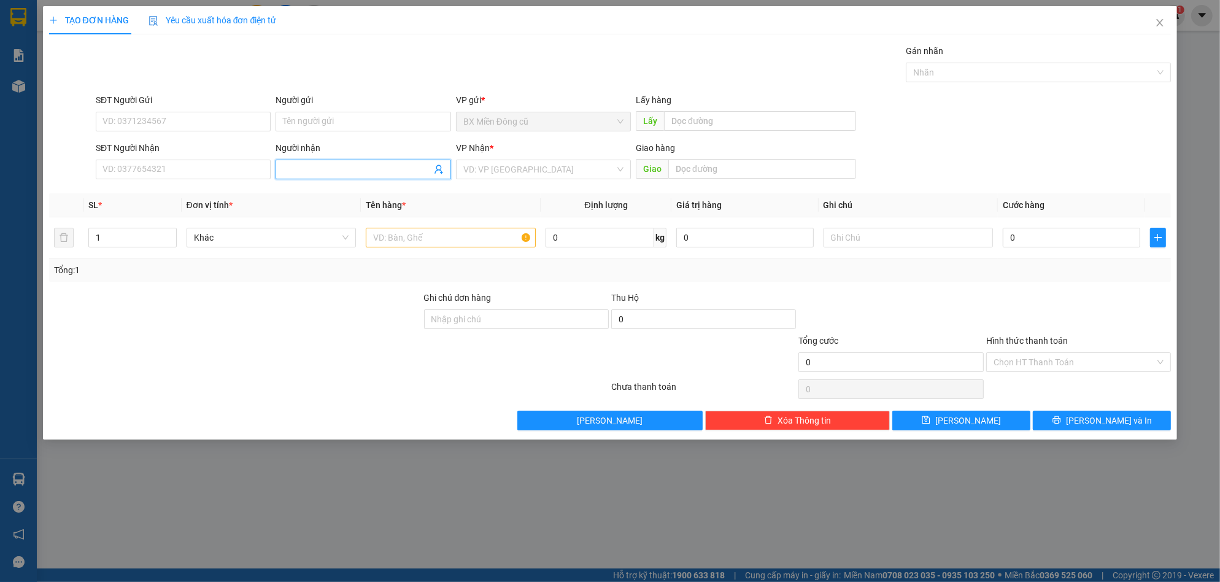
click at [322, 169] on input "Người nhận" at bounding box center [357, 170] width 148 height 14
paste input "ô"
paste input "ái"
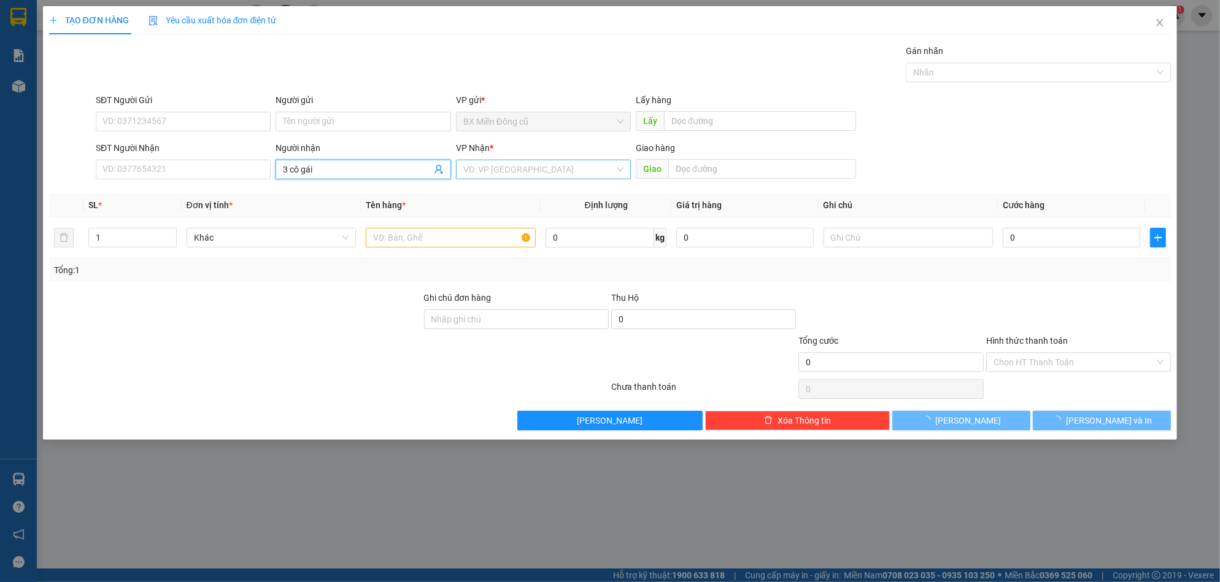
type input "3 cô gái"
click at [535, 171] on input "search" at bounding box center [539, 169] width 152 height 18
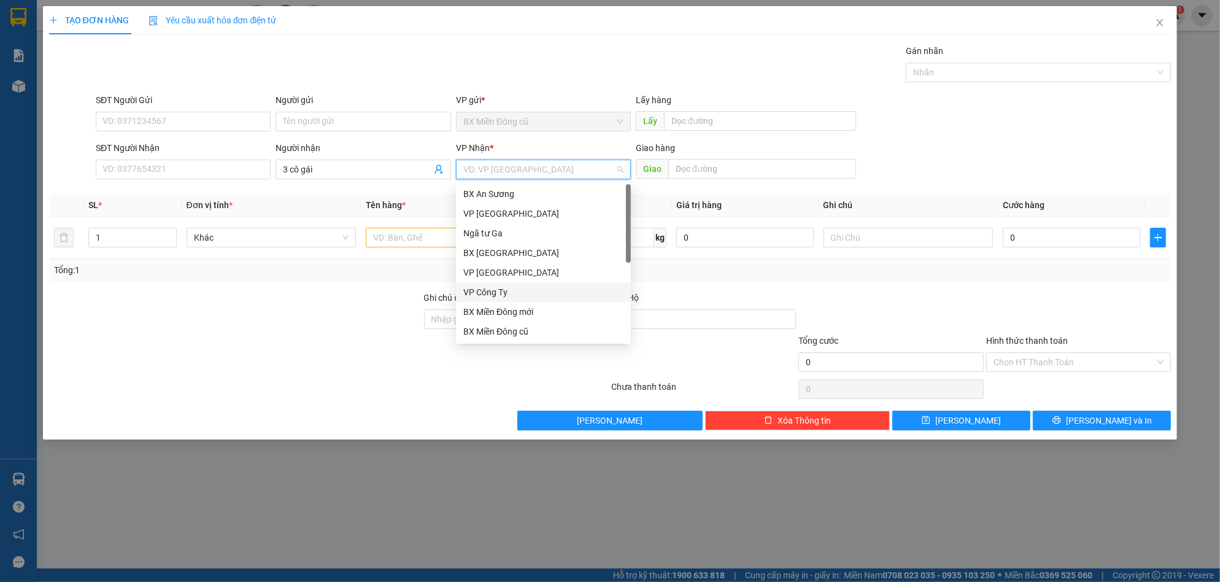
click at [514, 292] on div "VP Công Ty" at bounding box center [543, 292] width 160 height 14
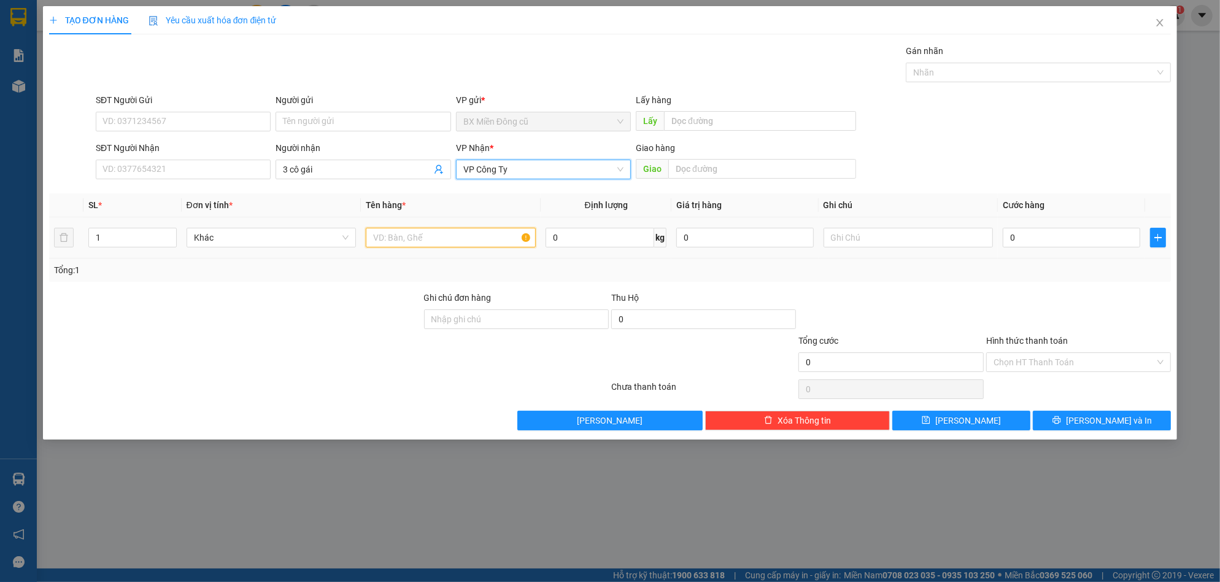
click at [427, 246] on input "text" at bounding box center [451, 238] width 170 height 20
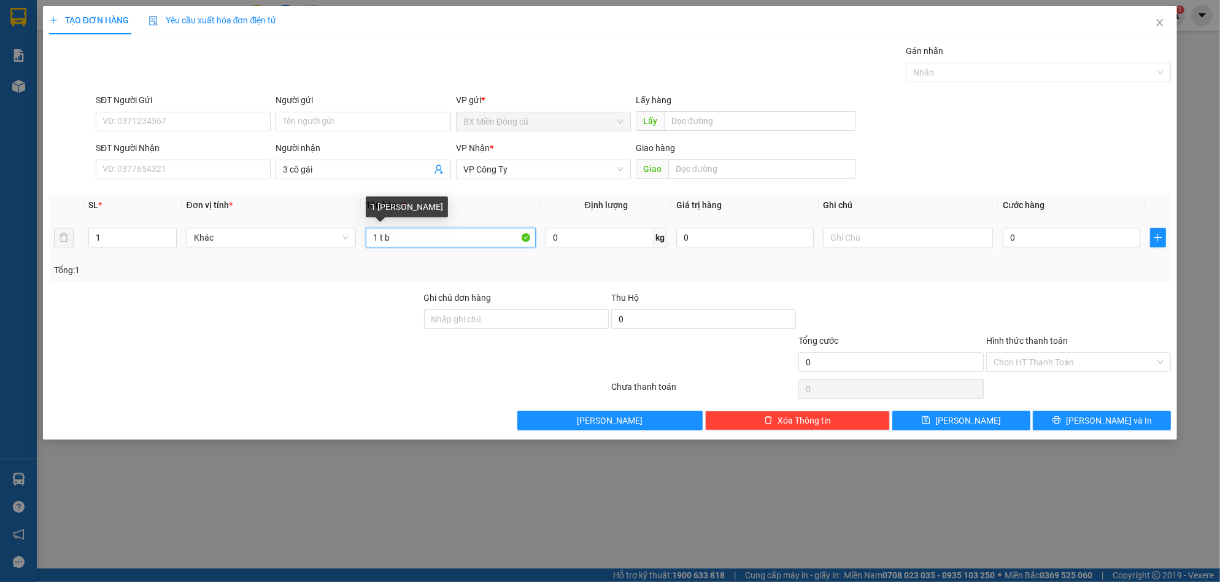
paste input "ông"
type input "1 t bông"
click at [1062, 242] on input "0" at bounding box center [1072, 238] width 138 height 20
type input "1"
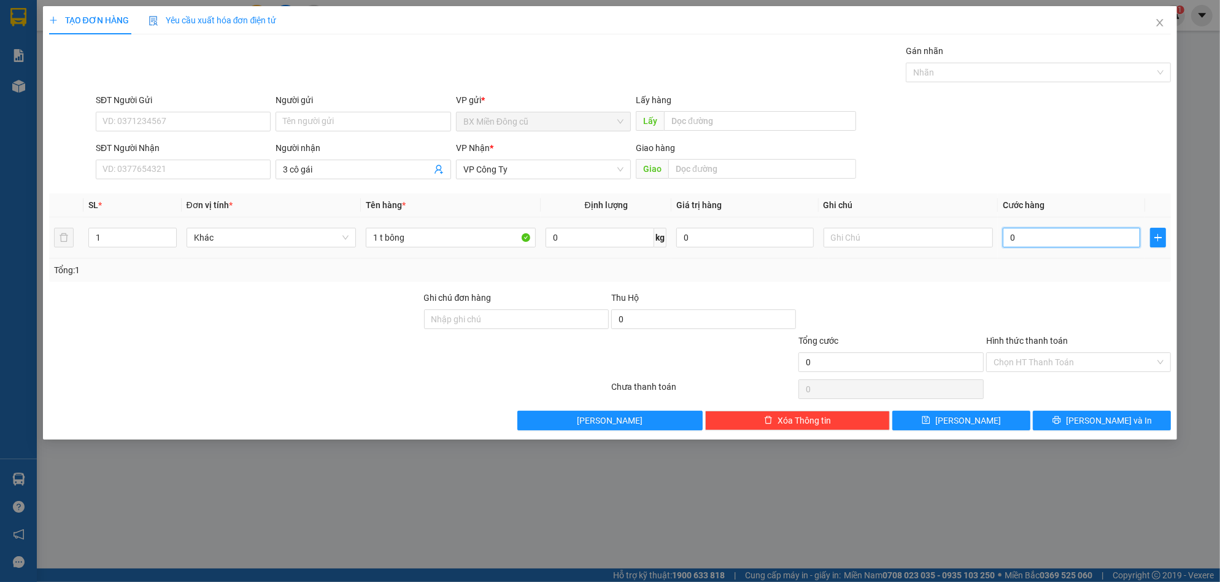
type input "1"
type input "10"
type input "100"
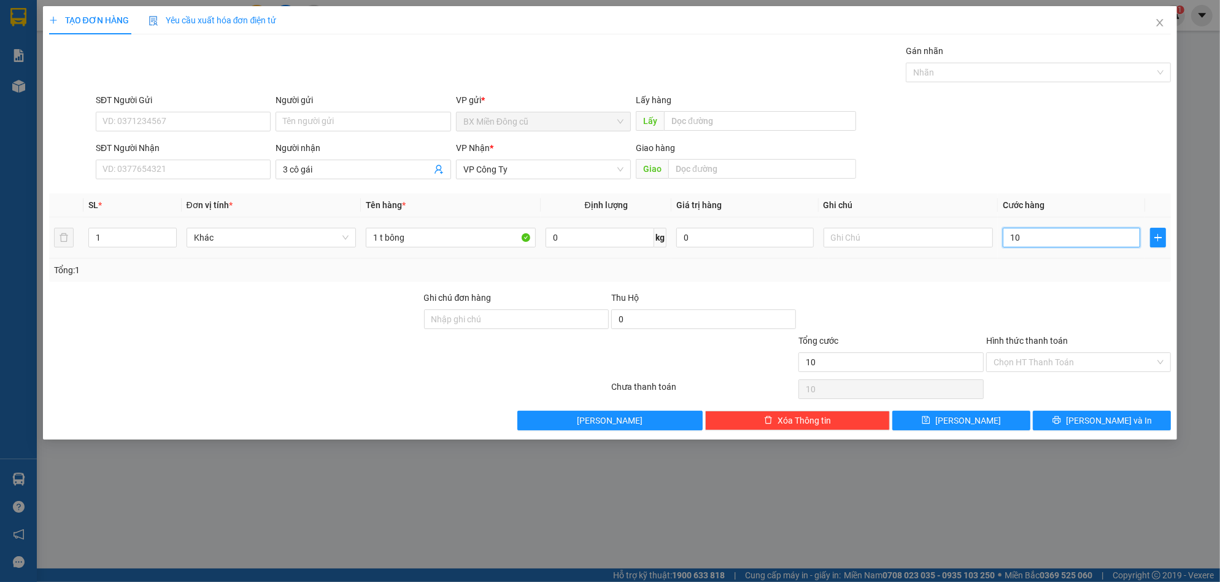
type input "100"
type input "1.000"
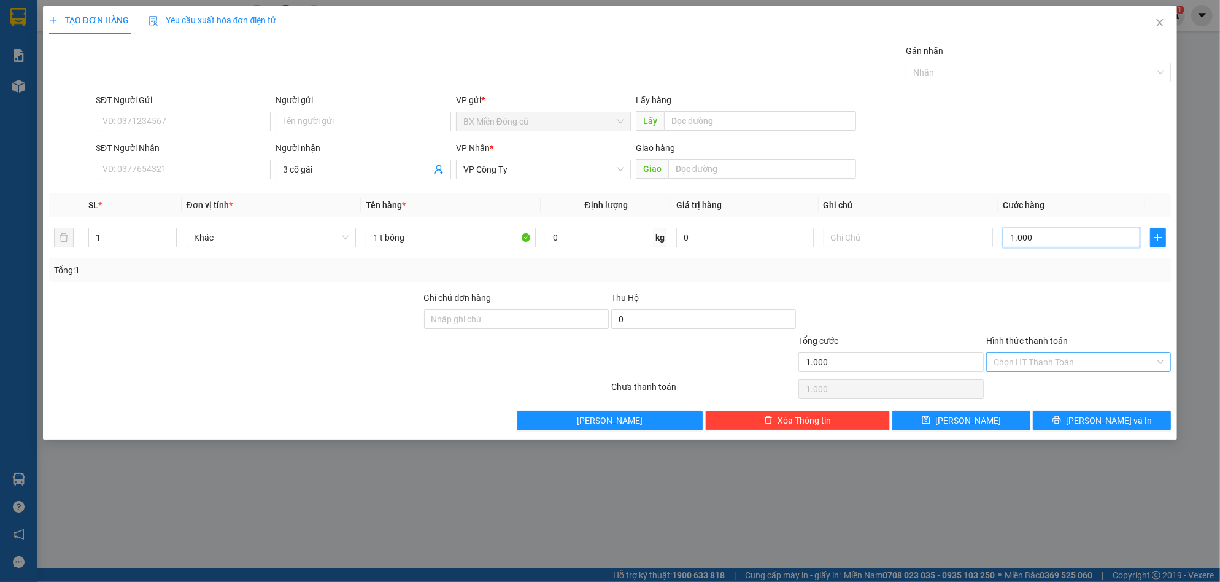
type input "10.000"
type input "100.000"
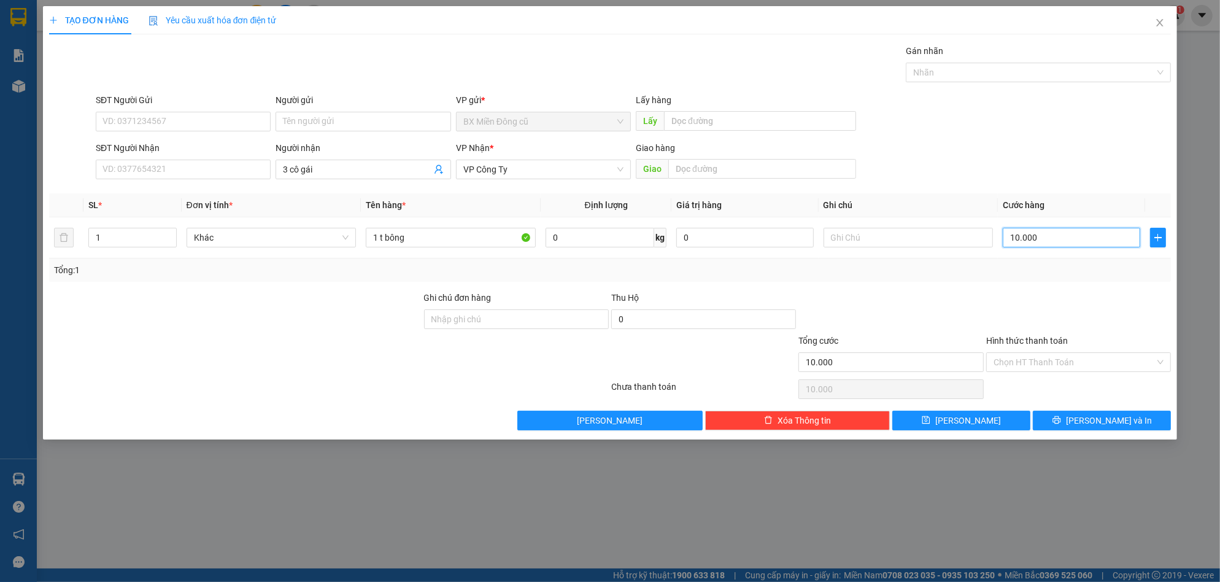
type input "100.000"
click at [1012, 428] on button "[PERSON_NAME]" at bounding box center [962, 421] width 138 height 20
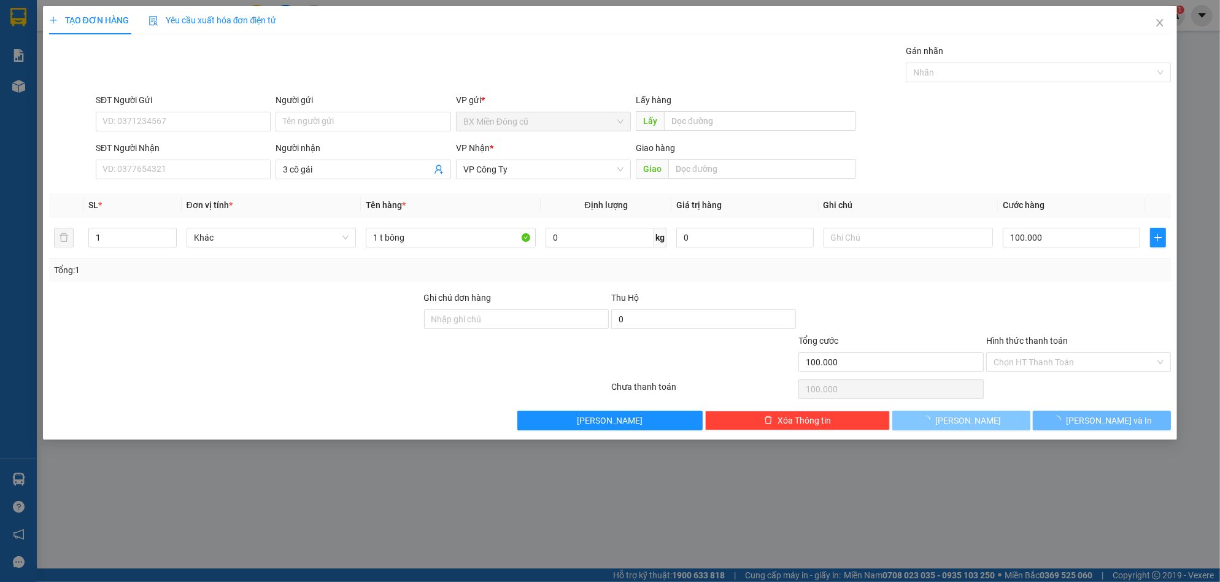
type input "0"
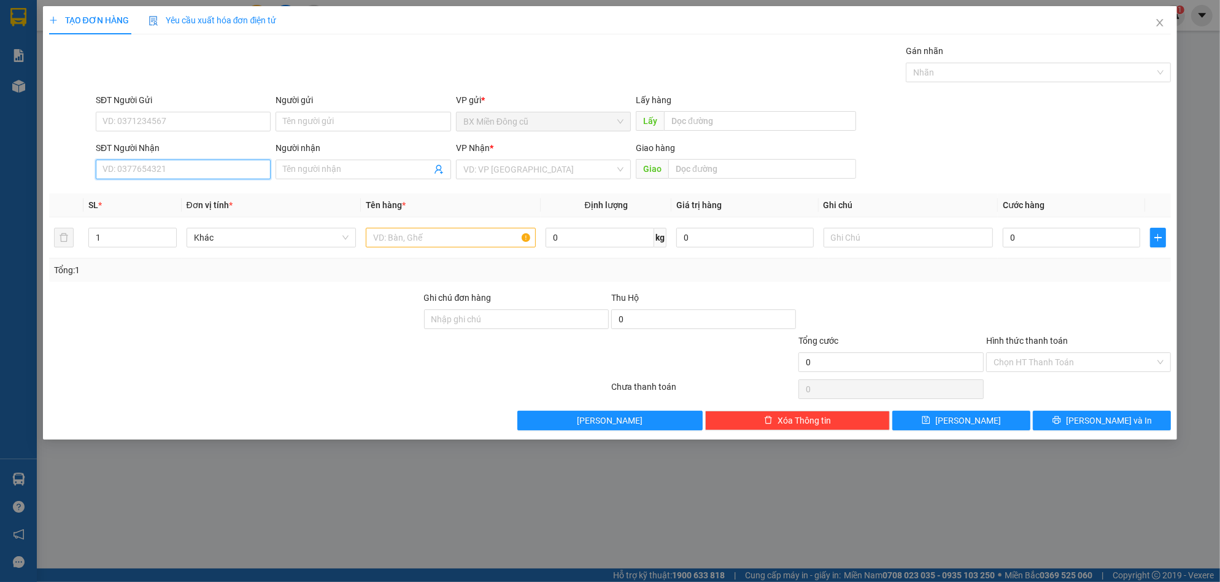
drag, startPoint x: 155, startPoint y: 169, endPoint x: 152, endPoint y: 164, distance: 6.3
click at [152, 164] on input "SĐT Người Nhận" at bounding box center [183, 170] width 175 height 20
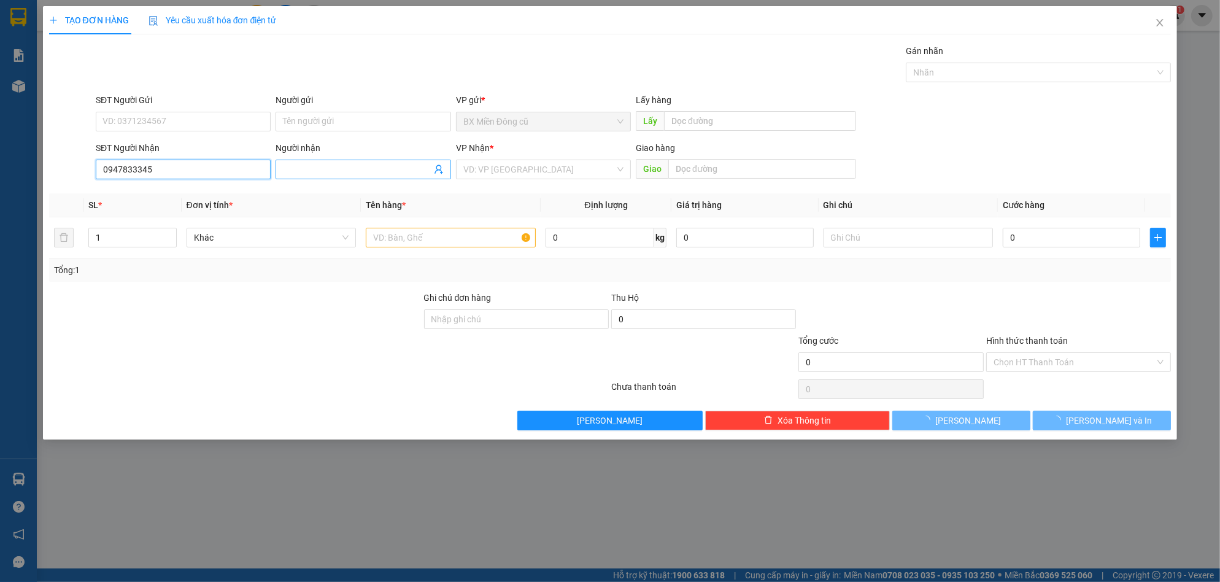
type input "0947833345"
click at [362, 176] on input "Người nhận" at bounding box center [357, 170] width 148 height 14
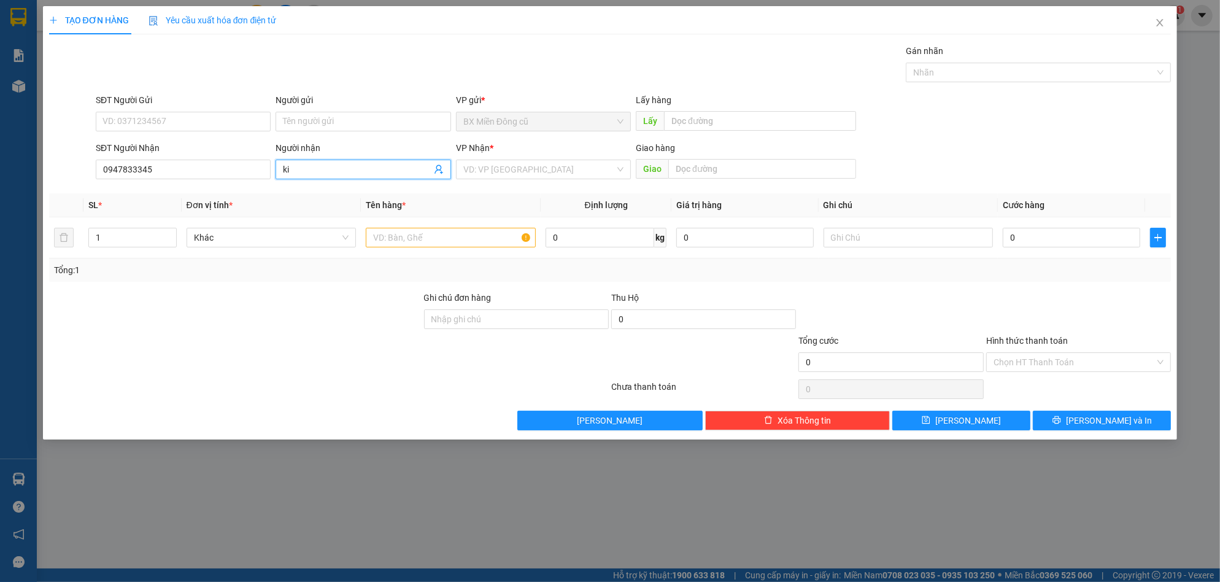
paste input "ên"
paste input "ệt"
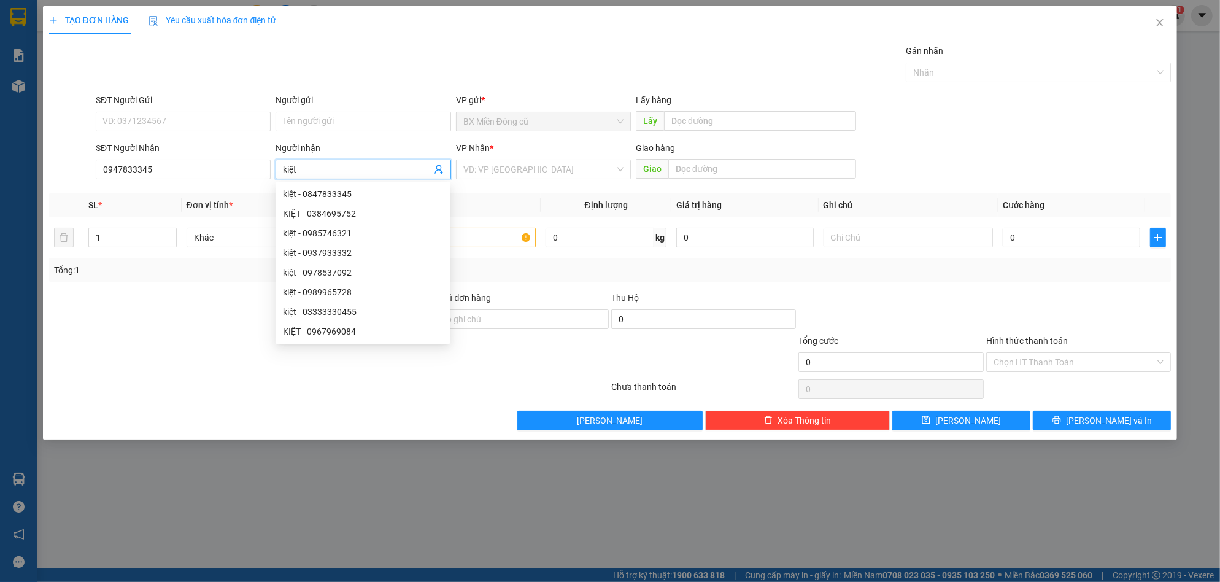
type input "kiệt"
click at [430, 142] on div "Người nhận" at bounding box center [363, 148] width 175 height 14
click at [430, 163] on input "kiệt" at bounding box center [357, 170] width 148 height 14
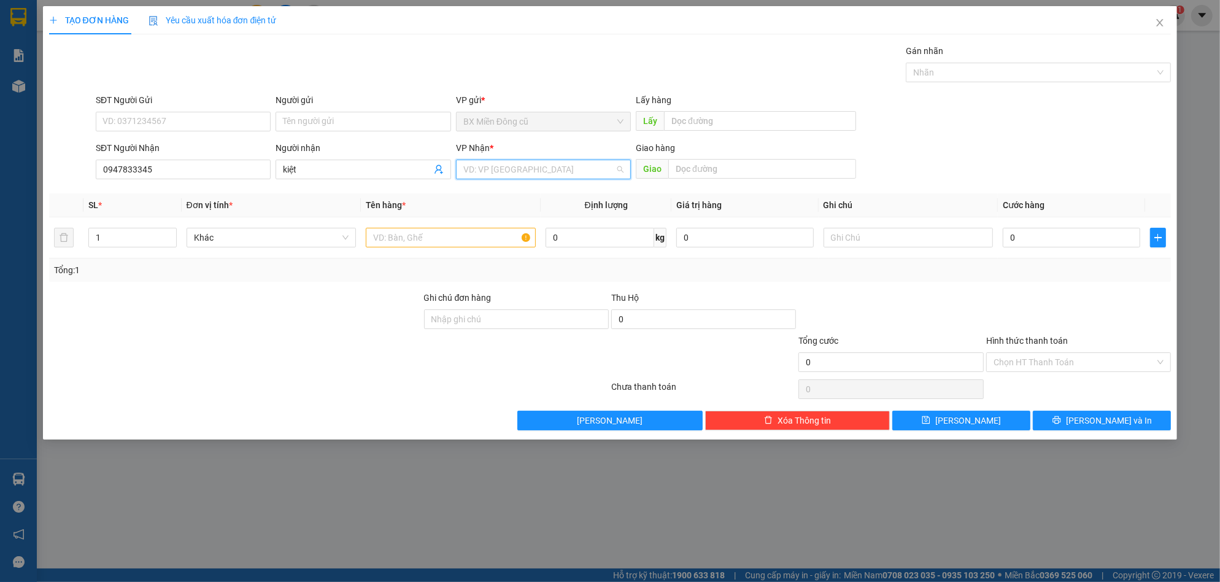
click at [587, 172] on input "search" at bounding box center [539, 169] width 152 height 18
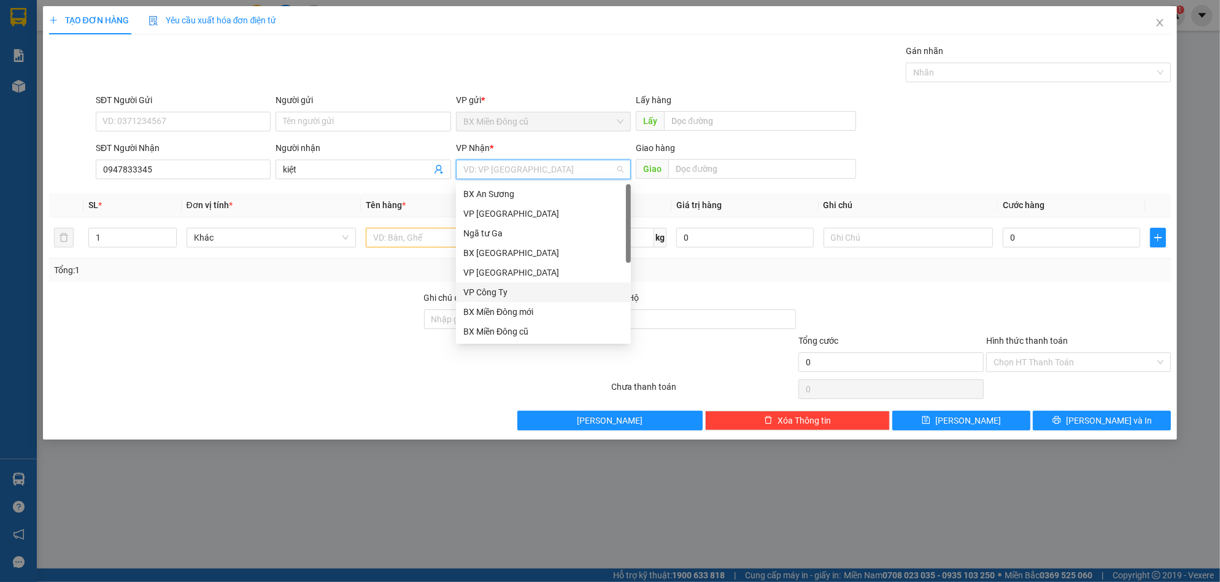
click at [549, 289] on div "VP Công Ty" at bounding box center [543, 292] width 160 height 14
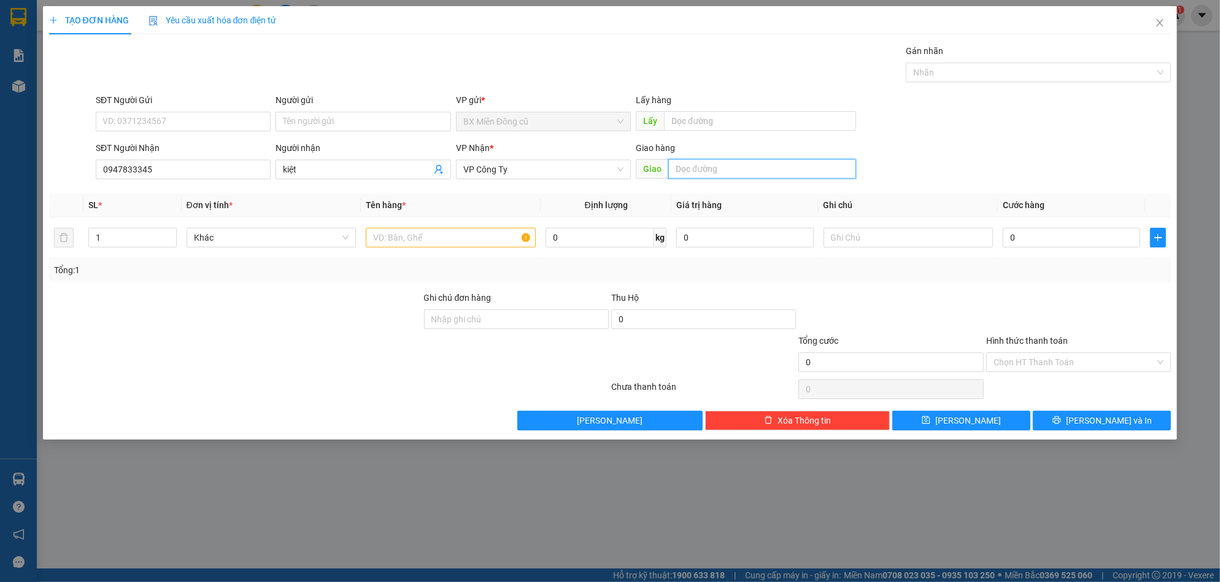
click at [756, 166] on input "text" at bounding box center [763, 169] width 188 height 20
click at [446, 233] on input "text" at bounding box center [451, 238] width 170 height 20
type input "1"
paste input "ùng"
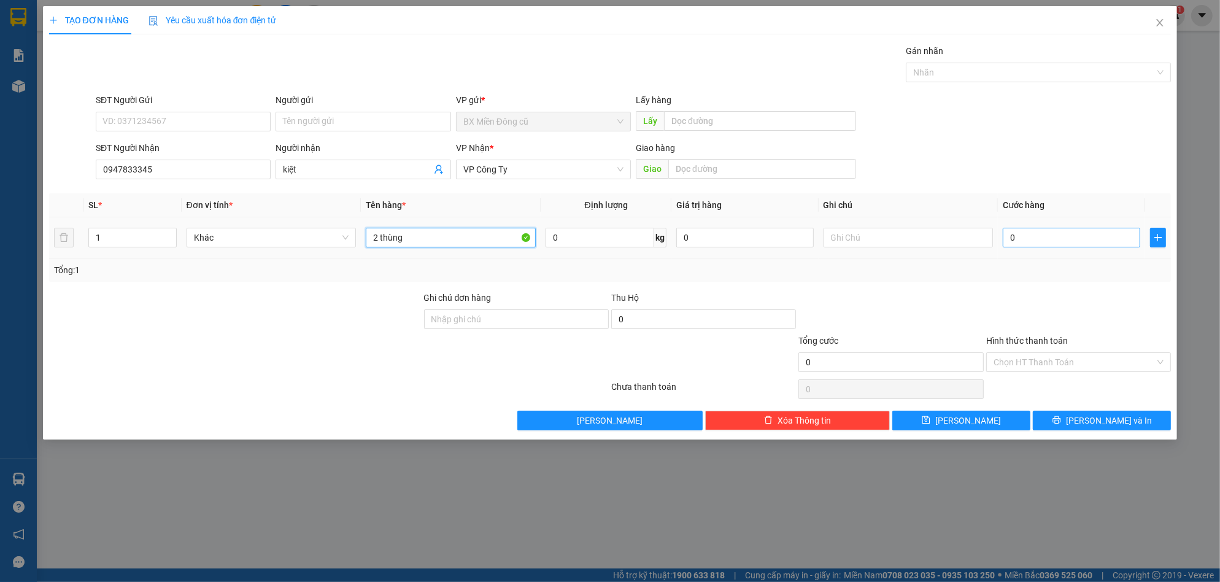
type input "2 thùng"
click at [1104, 247] on input "0" at bounding box center [1072, 238] width 138 height 20
type input "10"
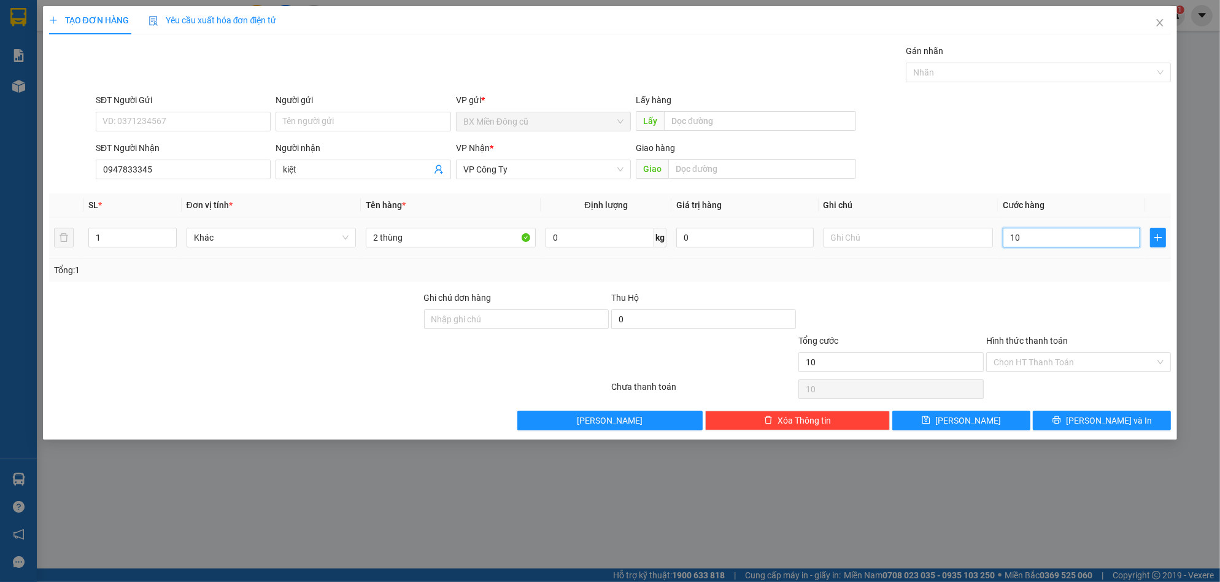
type input "100"
type input "1.000"
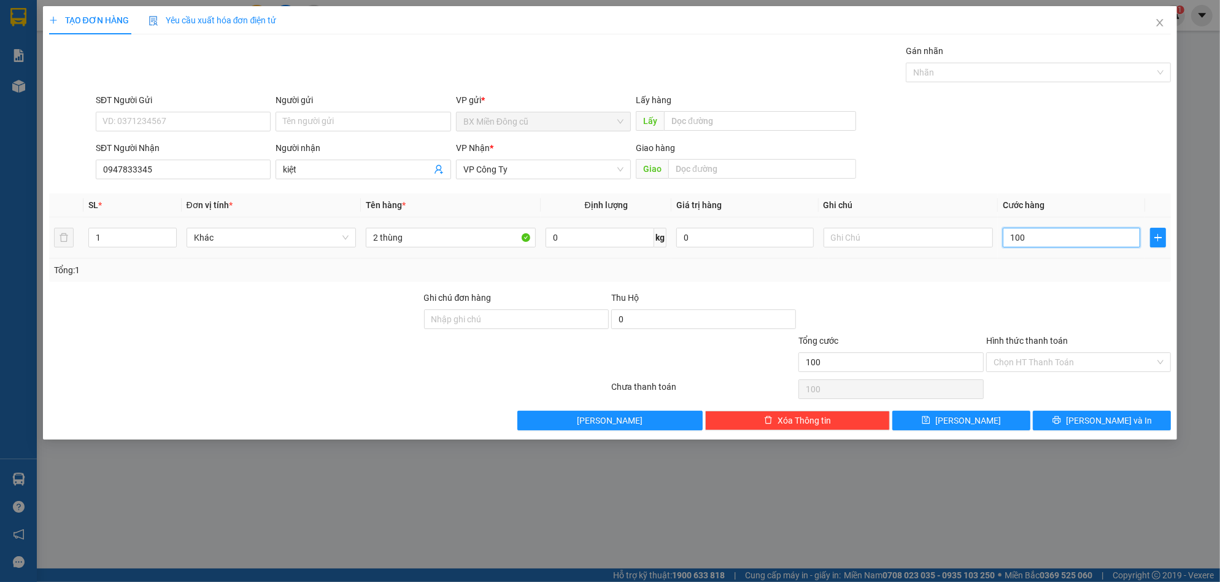
type input "1.000"
type input "10.000"
type input "100.000"
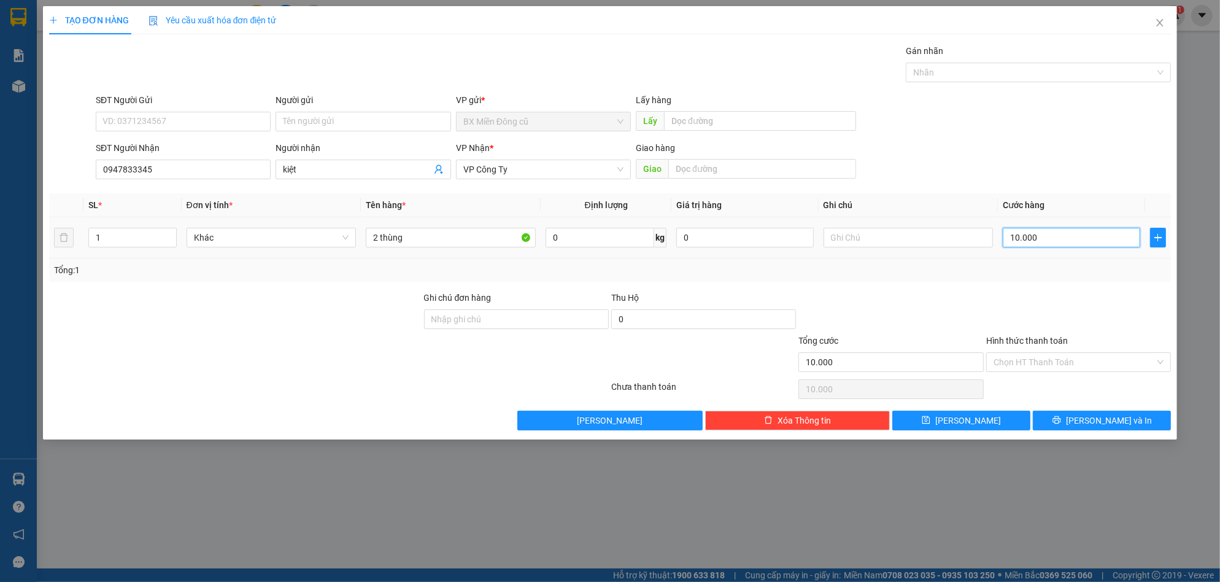
type input "100.000"
click at [1110, 421] on span "[PERSON_NAME] và In" at bounding box center [1109, 421] width 86 height 14
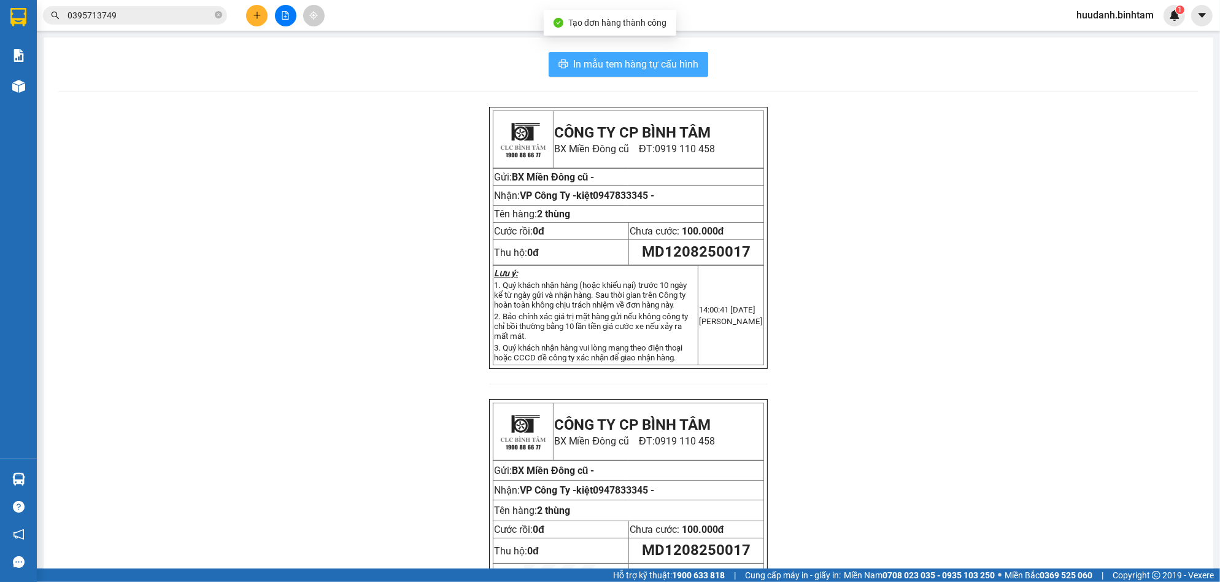
click at [636, 61] on span "In mẫu tem hàng tự cấu hình" at bounding box center [635, 63] width 125 height 15
click at [259, 6] on button at bounding box center [256, 15] width 21 height 21
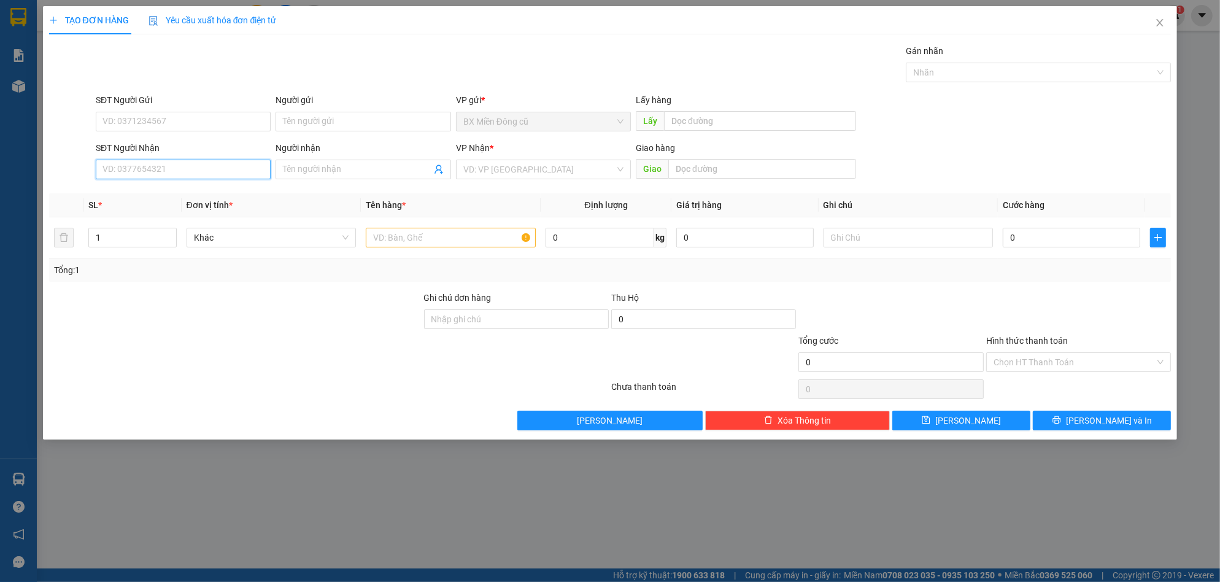
click at [185, 165] on input "SĐT Người Nhận" at bounding box center [183, 170] width 175 height 20
type input "0359429472"
click at [177, 205] on div "0359429472 0359429472 - trang" at bounding box center [183, 194] width 175 height 25
click at [182, 197] on th "Đơn vị tính *" at bounding box center [272, 205] width 180 height 24
click at [177, 173] on input "0359429472" at bounding box center [183, 170] width 175 height 20
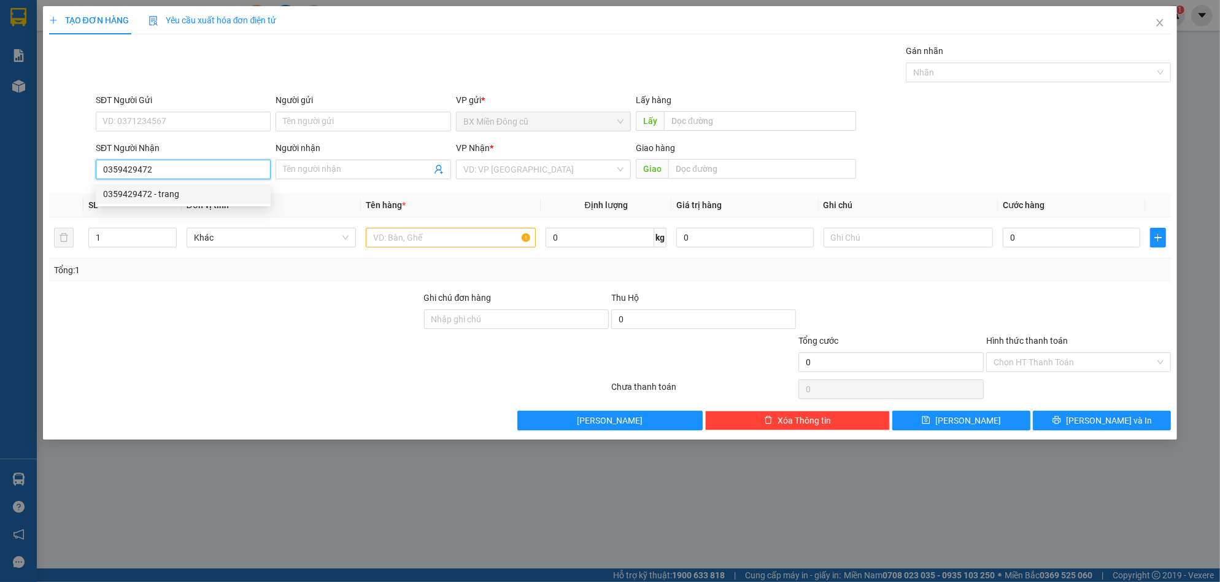
click at [171, 197] on div "0359429472 - trang" at bounding box center [183, 194] width 160 height 14
type input "trang"
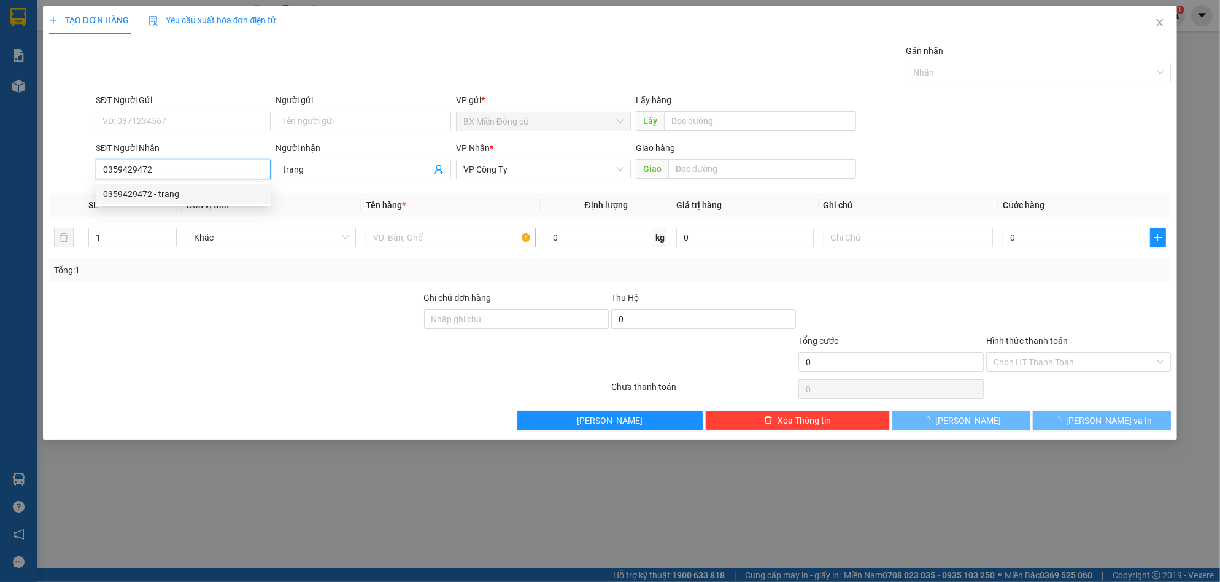
type input "50.000"
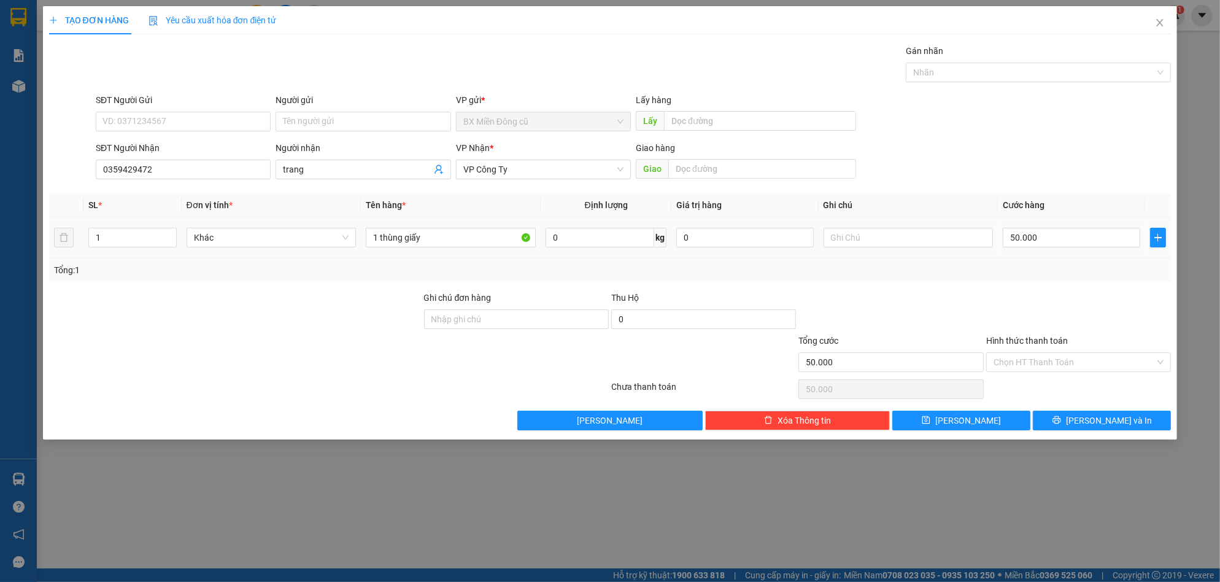
click at [439, 226] on div "1 thùng giấy" at bounding box center [451, 237] width 170 height 25
click at [439, 237] on input "1 thùng giấy" at bounding box center [451, 238] width 170 height 20
paste input "ên"
paste input "ện"
type input "1 kiện to"
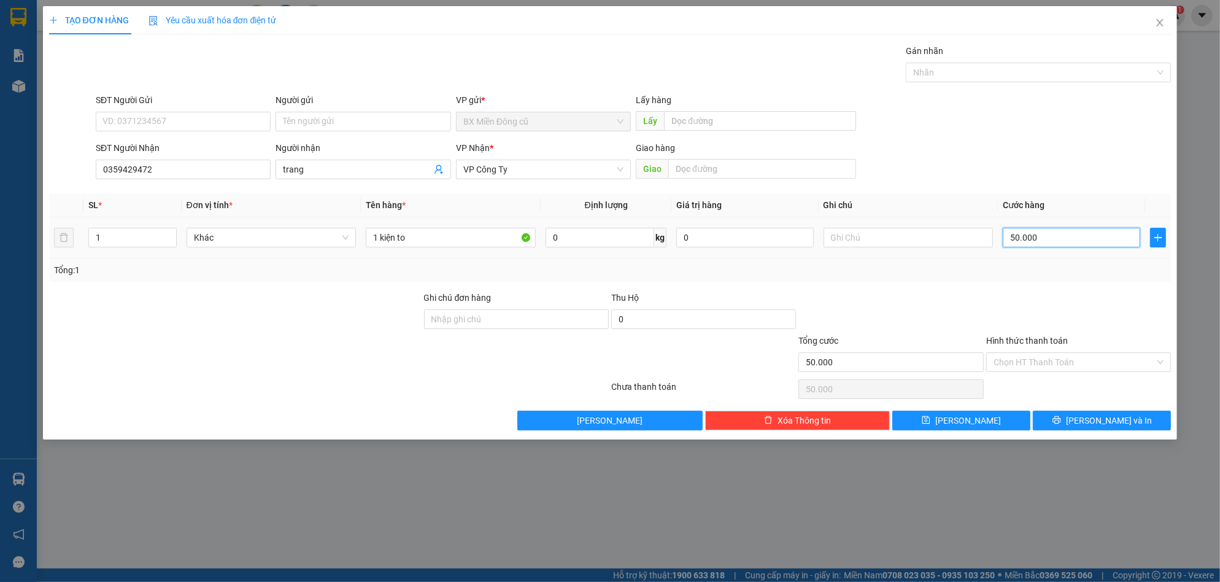
click at [1062, 240] on input "50.000" at bounding box center [1072, 238] width 138 height 20
type input "1"
type input "15"
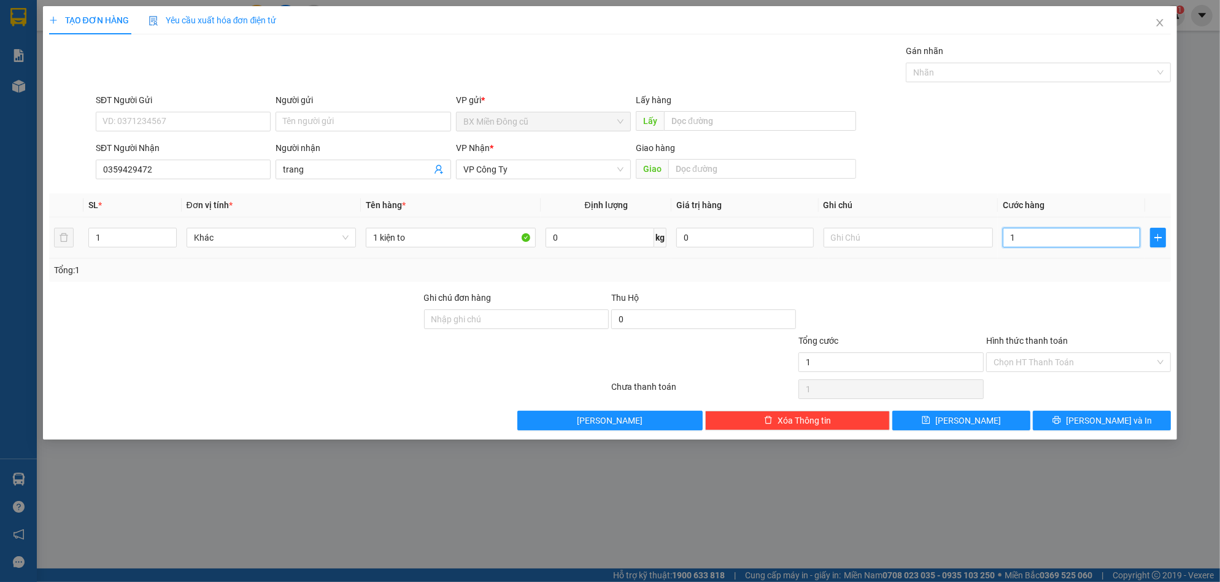
type input "15"
type input "150"
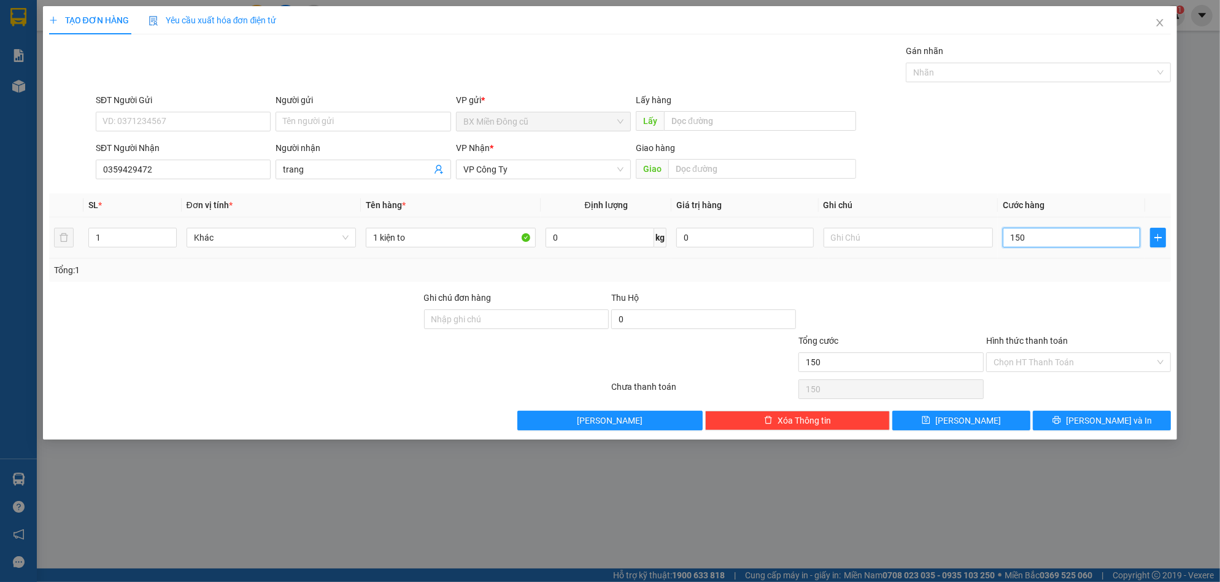
type input "1.500"
type input "15.000"
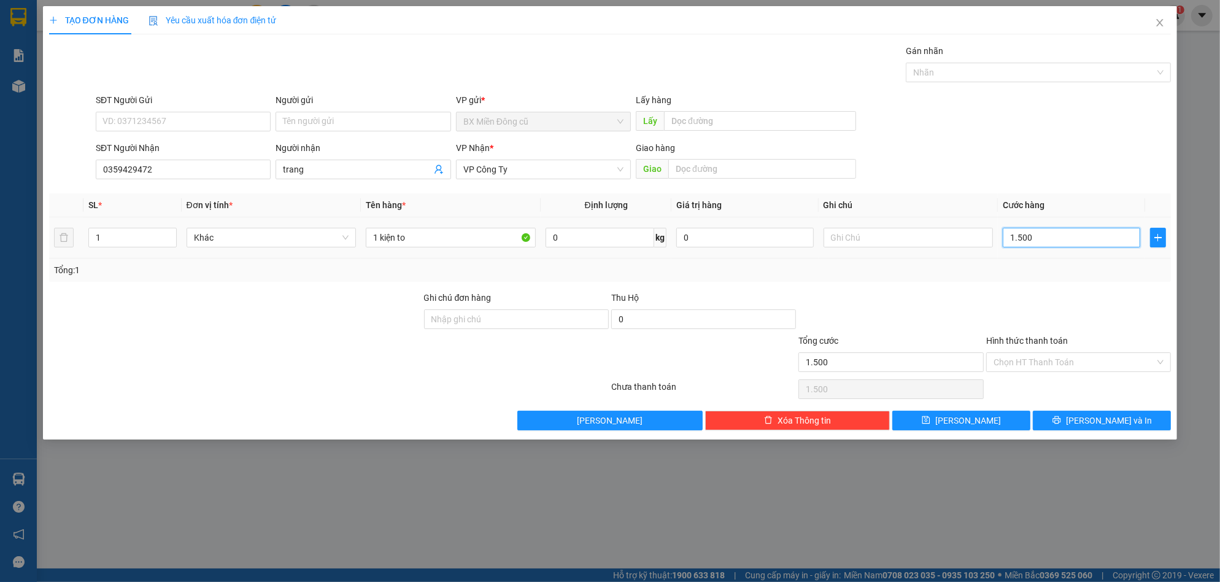
type input "15.000"
type input "150.000"
click at [1068, 424] on button "[PERSON_NAME] và In" at bounding box center [1102, 421] width 138 height 20
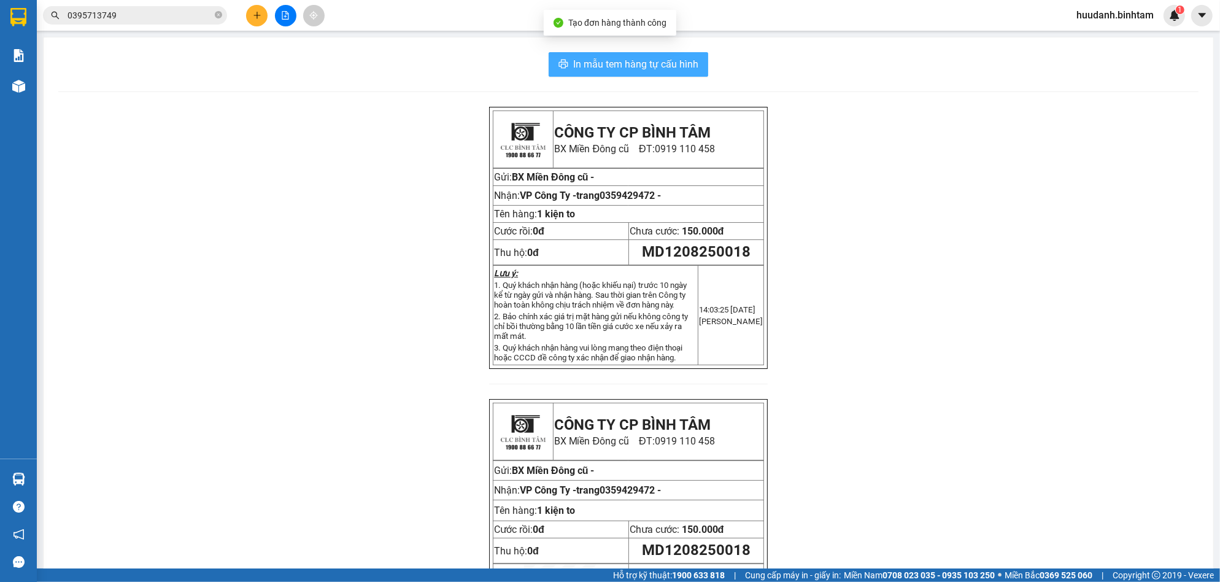
click at [664, 64] on span "In mẫu tem hàng tự cấu hình" at bounding box center [635, 63] width 125 height 15
click at [253, 9] on button at bounding box center [256, 15] width 21 height 21
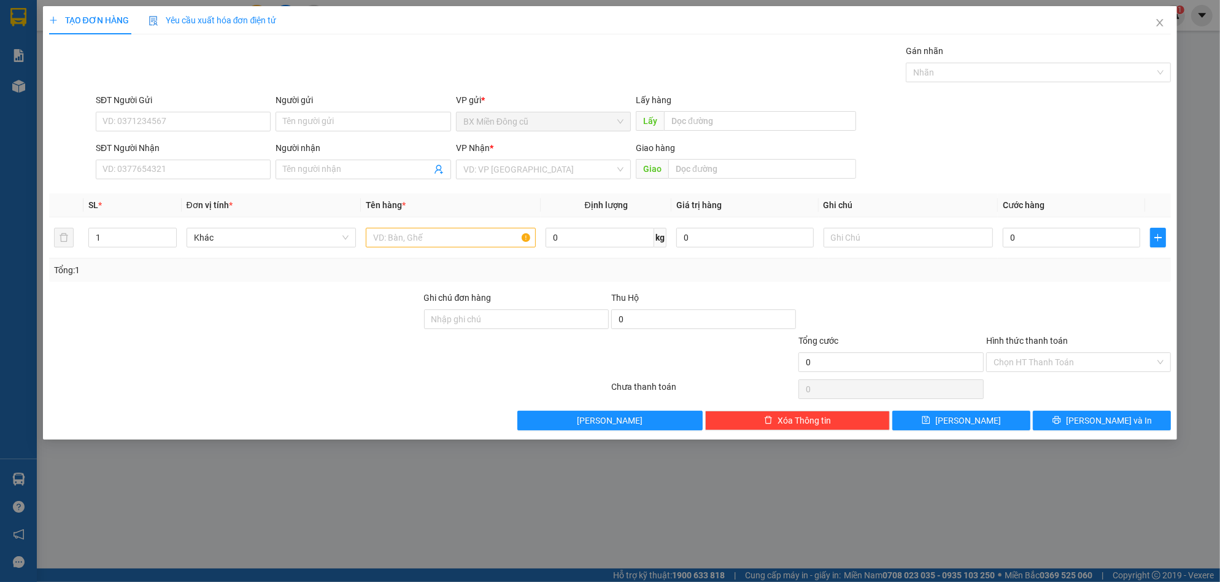
click at [345, 180] on div "Người nhận Tên người nhận" at bounding box center [363, 162] width 175 height 43
click at [346, 162] on span at bounding box center [363, 170] width 175 height 20
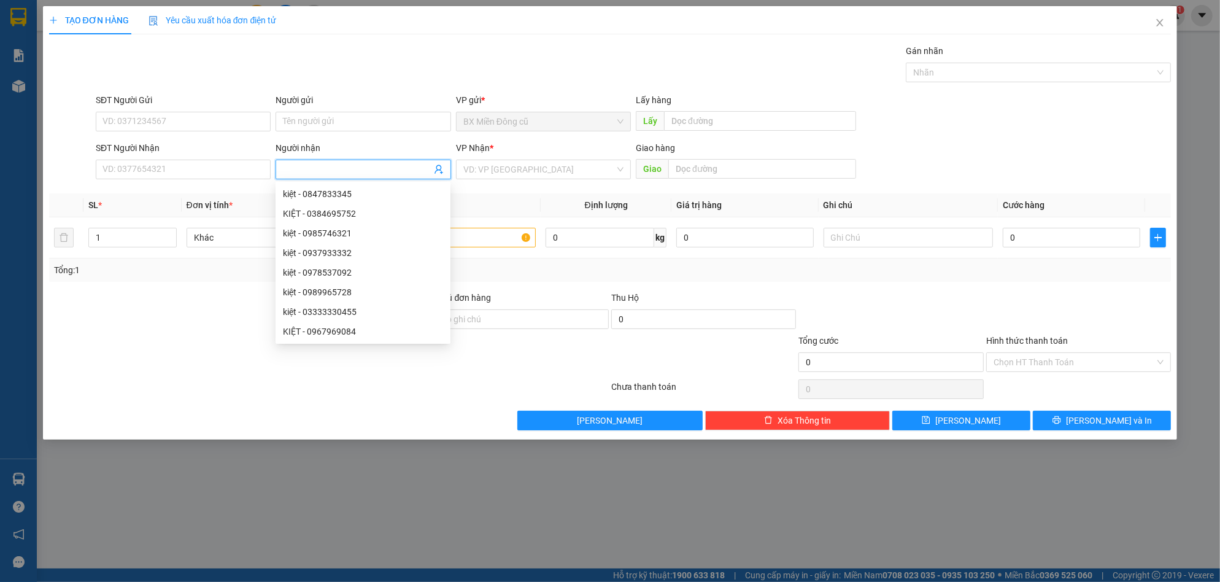
click at [346, 170] on input "Người nhận" at bounding box center [357, 170] width 148 height 14
type input "h"
paste input "ư"
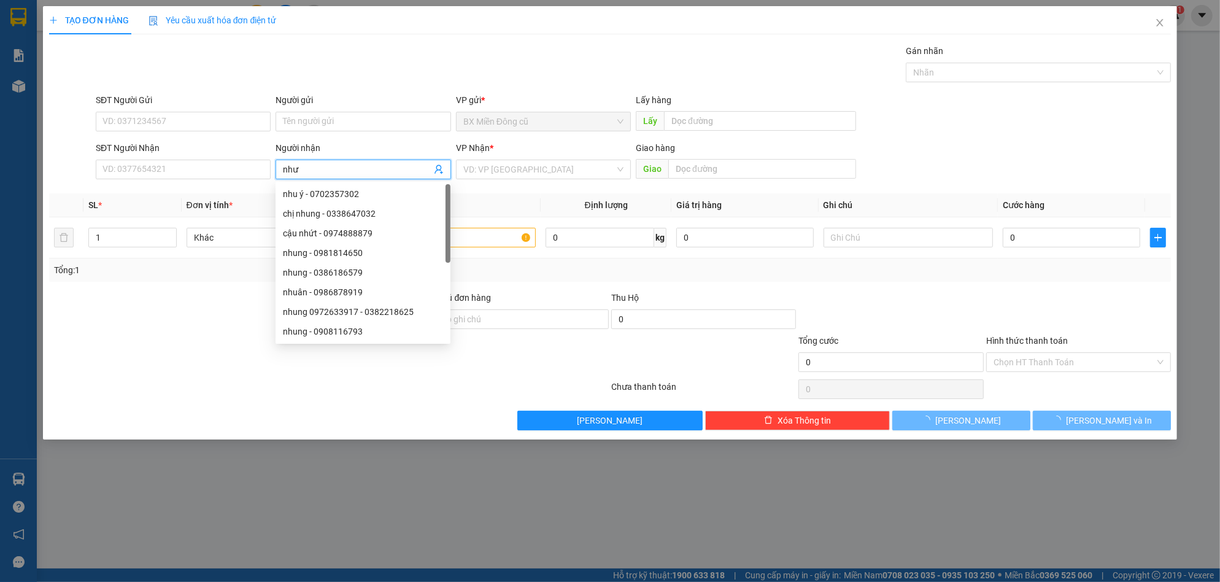
paste input "ý"
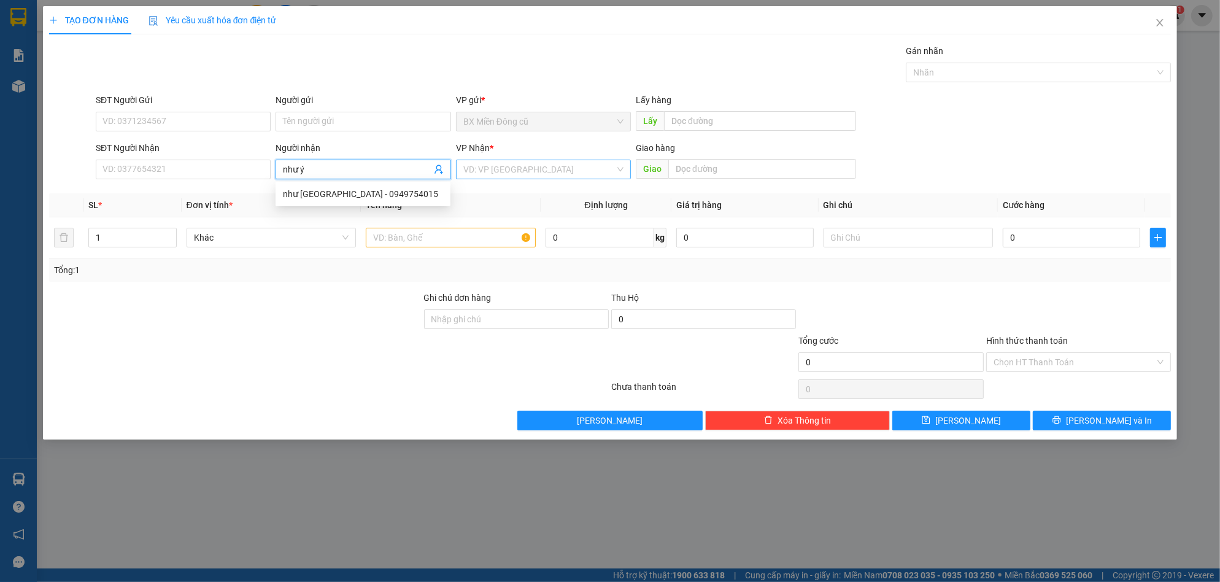
type input "như ý"
click at [565, 176] on input "search" at bounding box center [539, 169] width 152 height 18
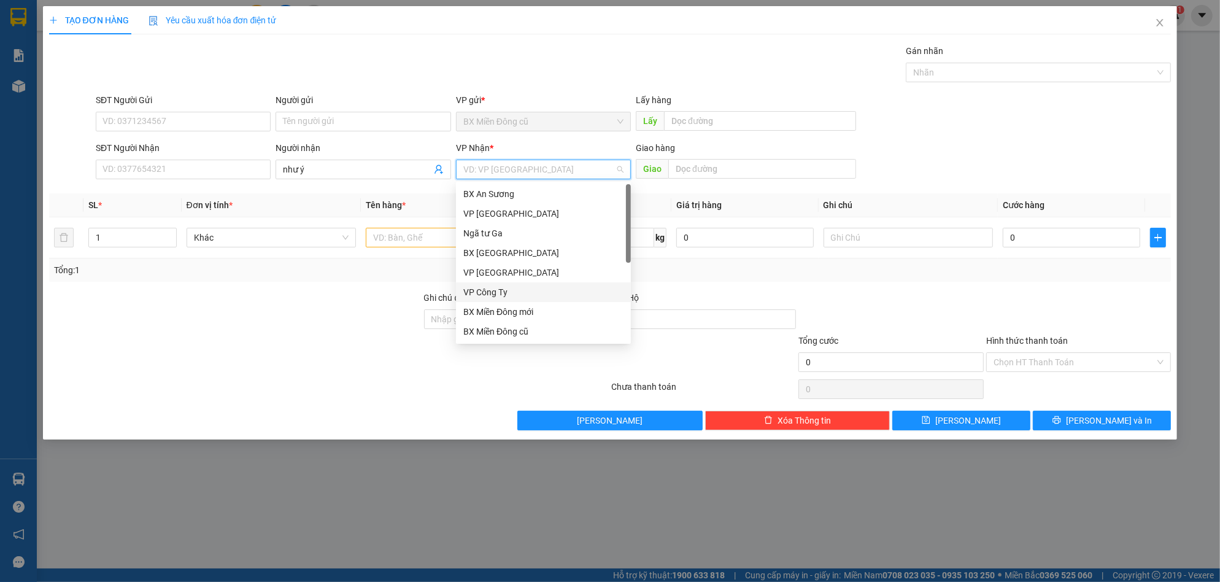
click at [507, 293] on div "VP Công Ty" at bounding box center [543, 292] width 160 height 14
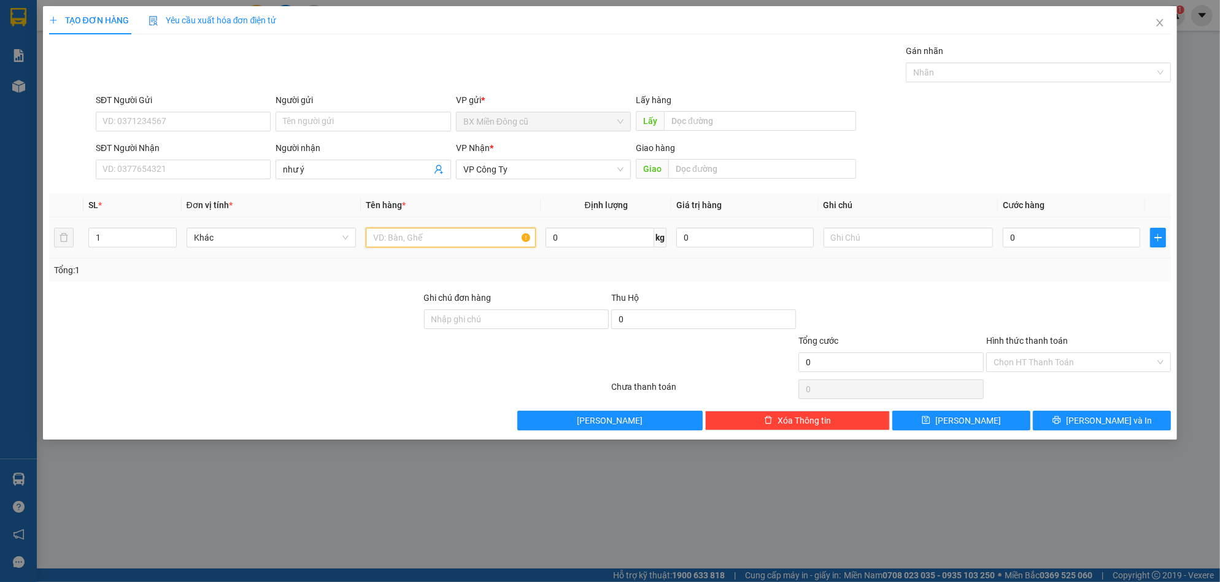
click at [427, 241] on input "text" at bounding box center [451, 238] width 170 height 20
paste input "ôp"
paste input "ốp"
type input "4 xốp"
type input "3"
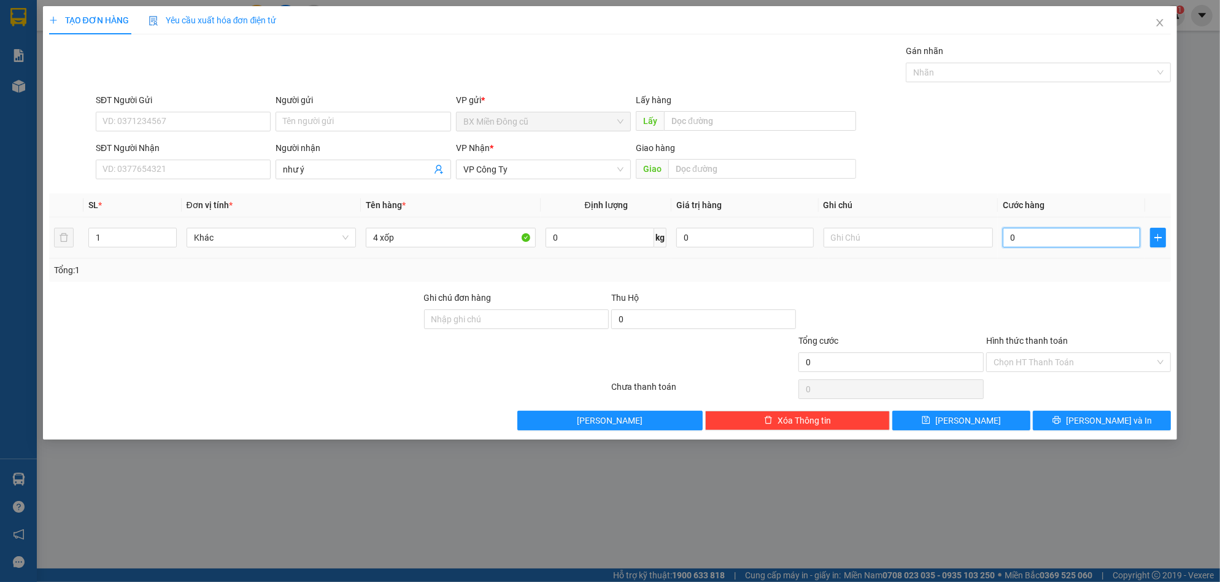
type input "3"
type input "32"
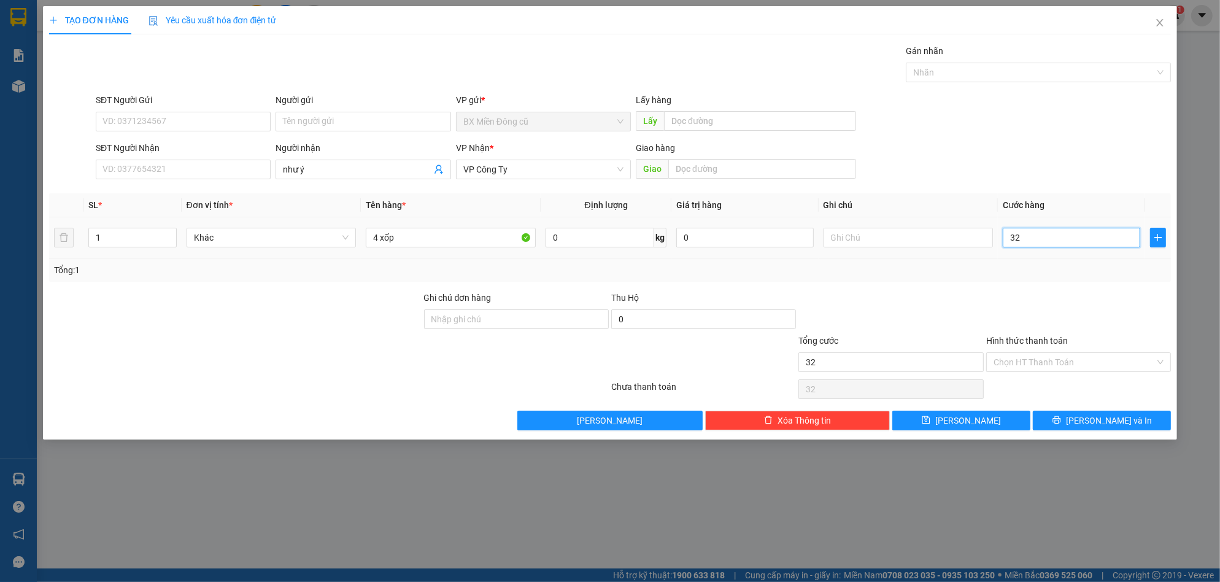
type input "320"
type input "3.200"
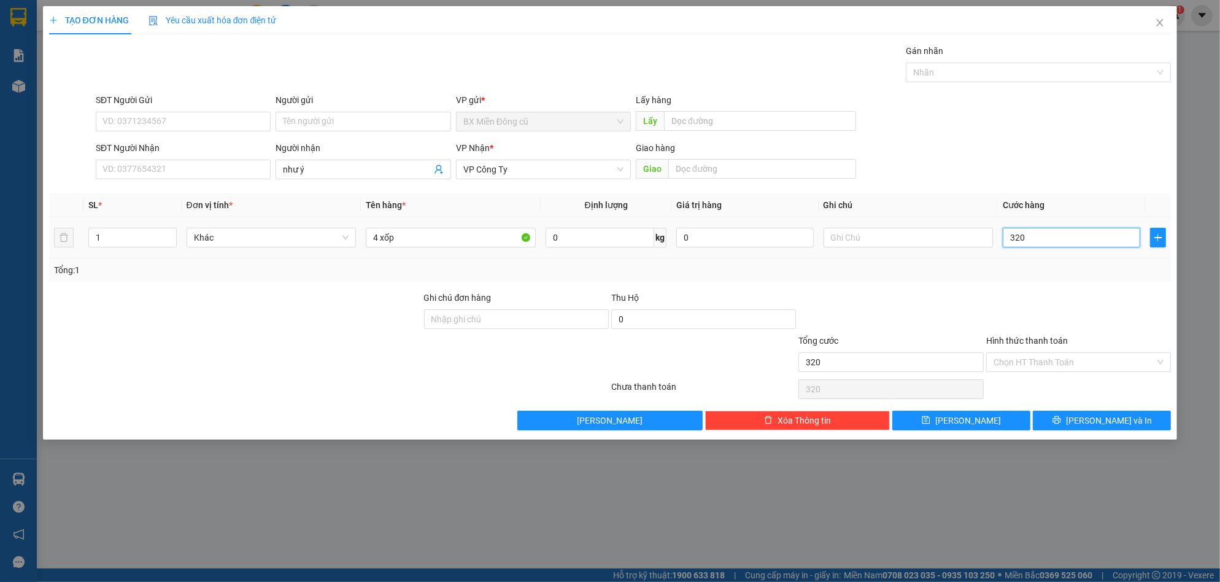
type input "3.200"
type input "32.000"
type input "320.000"
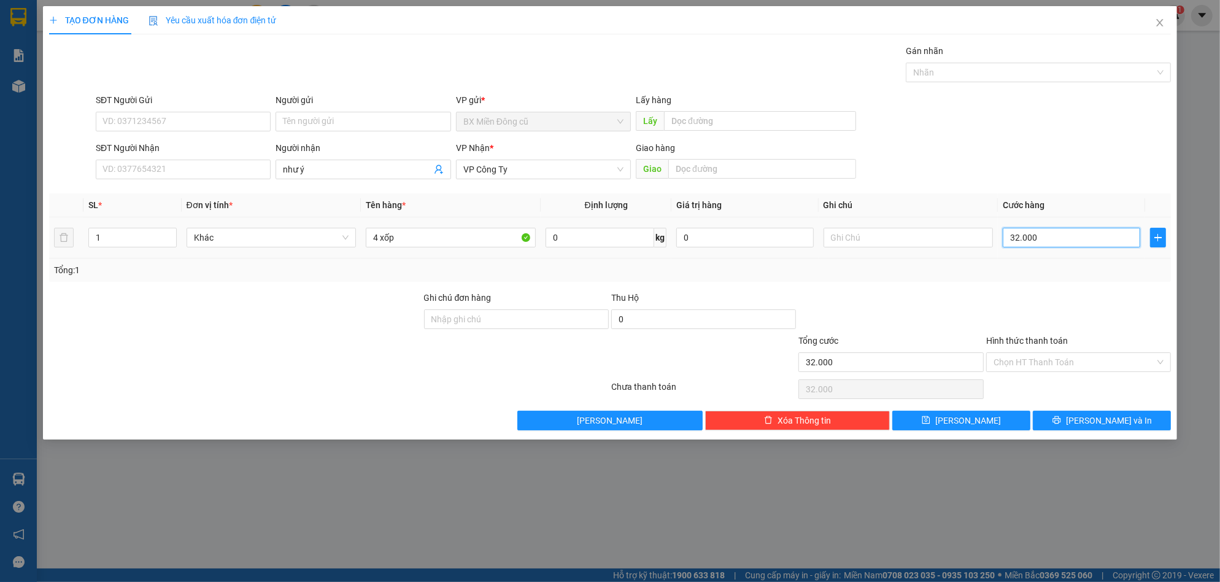
type input "320.000"
click at [999, 421] on button "[PERSON_NAME]" at bounding box center [962, 421] width 138 height 20
type input "0"
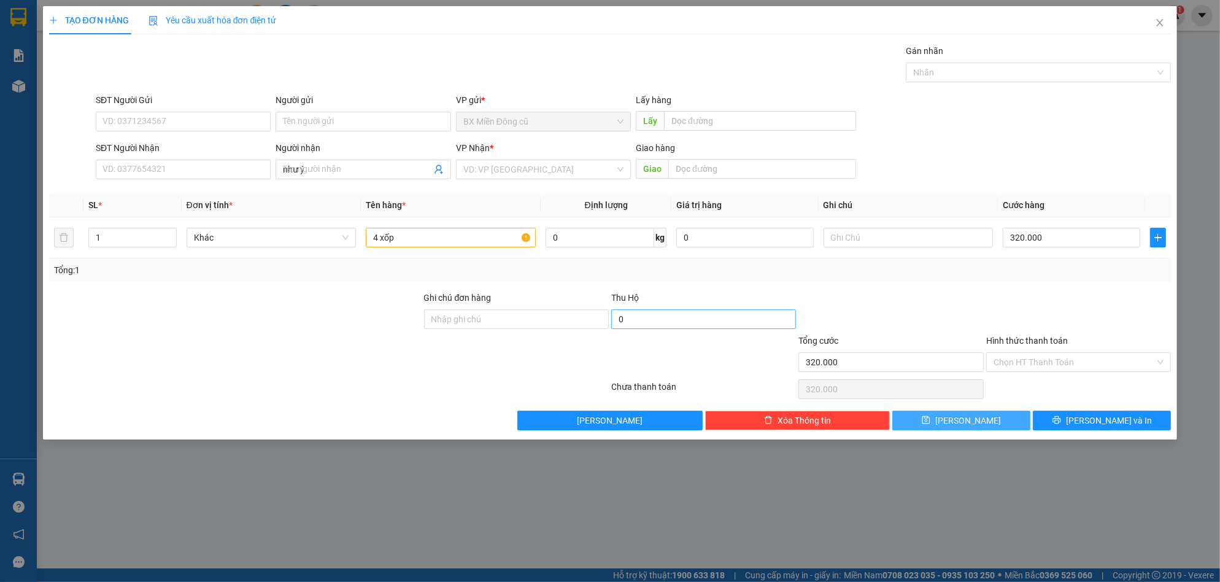
type input "0"
click at [174, 173] on input "SĐT Người Nhận" at bounding box center [183, 170] width 175 height 20
click at [290, 175] on input "Người nhận" at bounding box center [357, 170] width 148 height 14
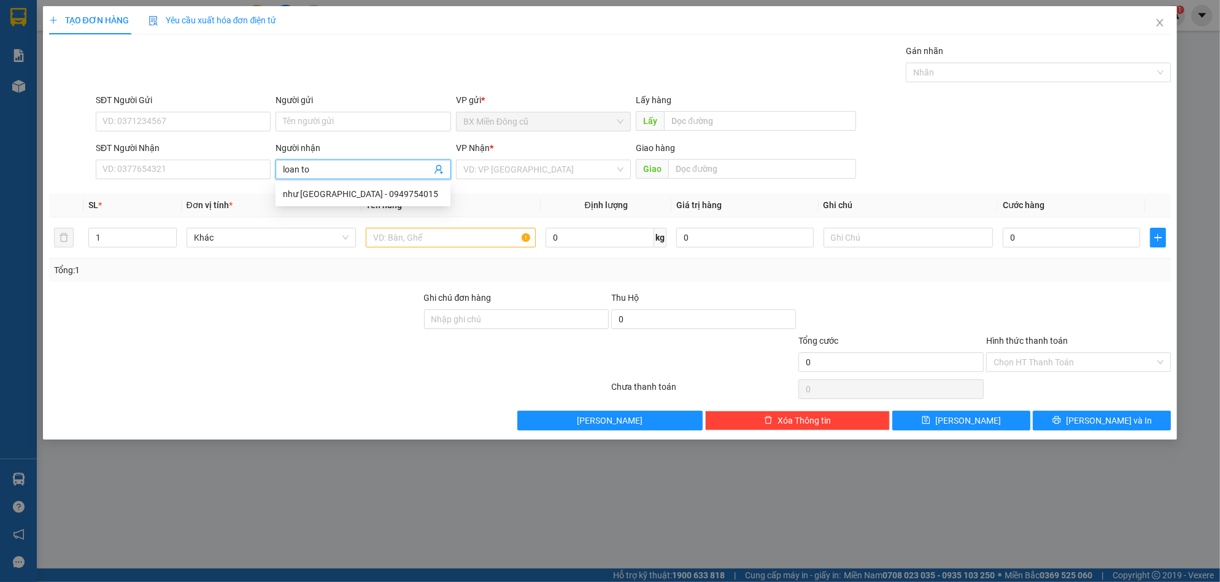
paste input "ại"
type input "loan toại"
click at [539, 168] on input "search" at bounding box center [539, 169] width 152 height 18
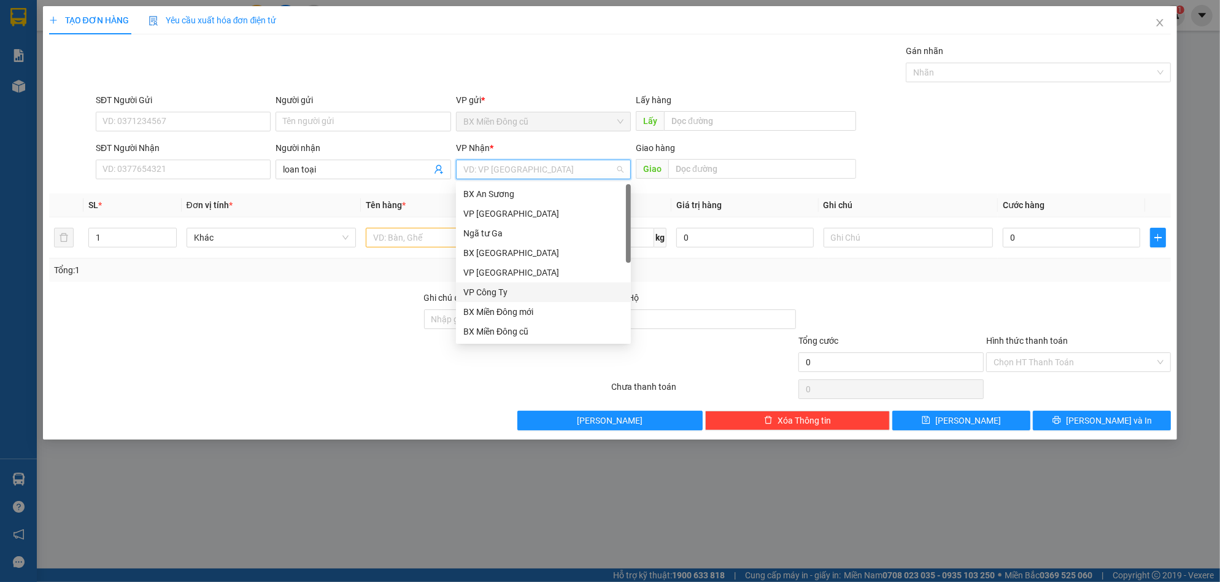
click at [496, 295] on div "VP Công Ty" at bounding box center [543, 292] width 160 height 14
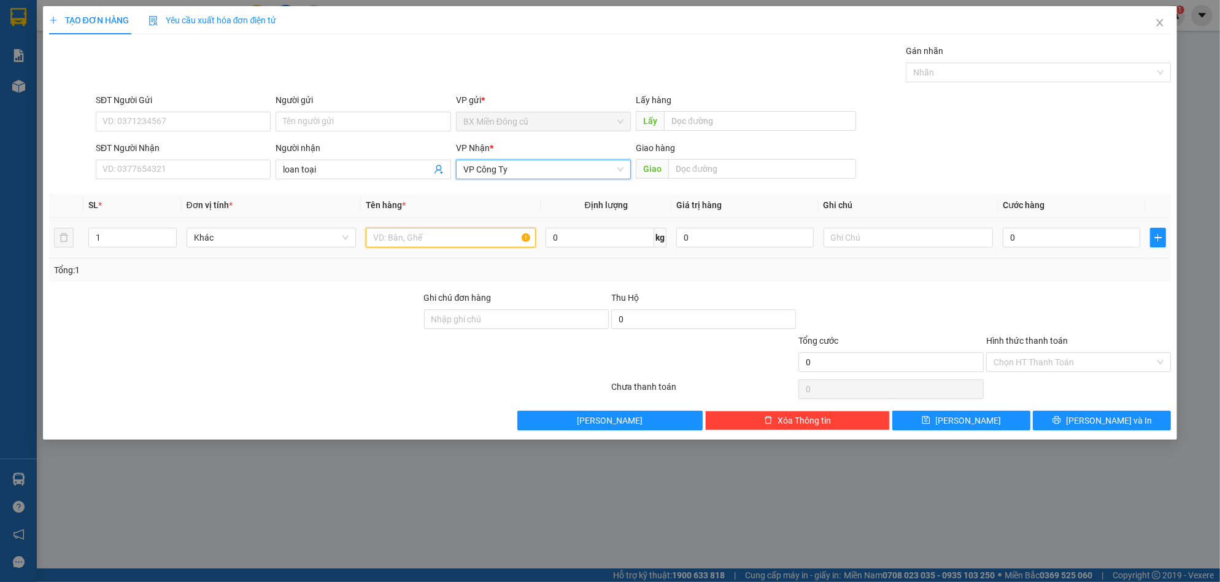
click at [427, 238] on input "text" at bounding box center [451, 238] width 170 height 20
paste input "ôp"
paste input "ốp"
type input "5 xốp"
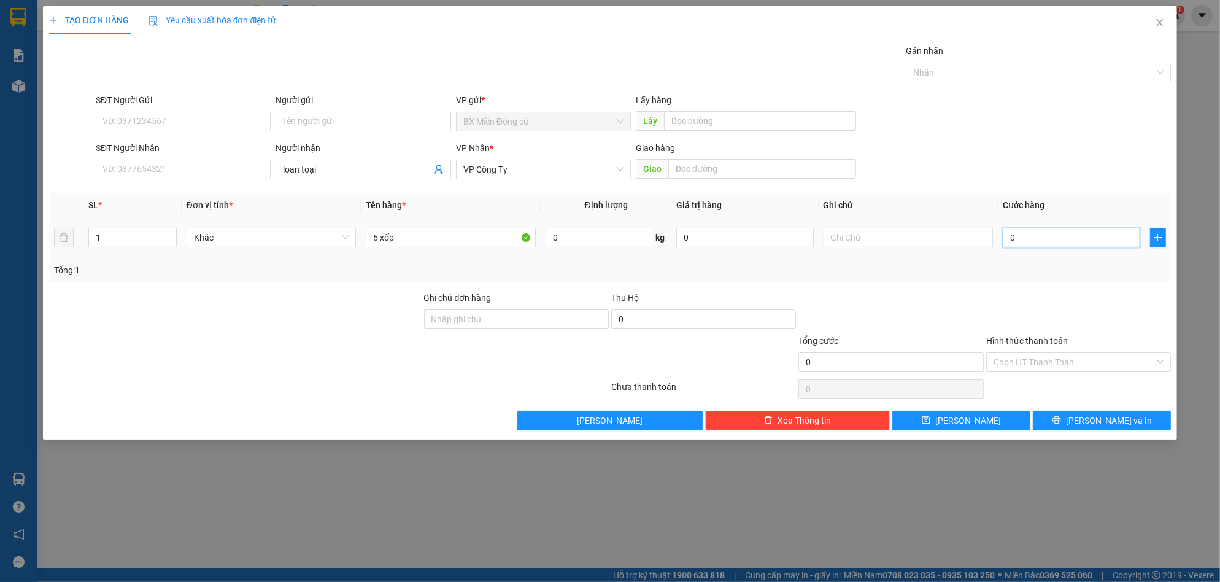
click at [1073, 240] on input "0" at bounding box center [1072, 238] width 138 height 20
type input "5"
type input "50"
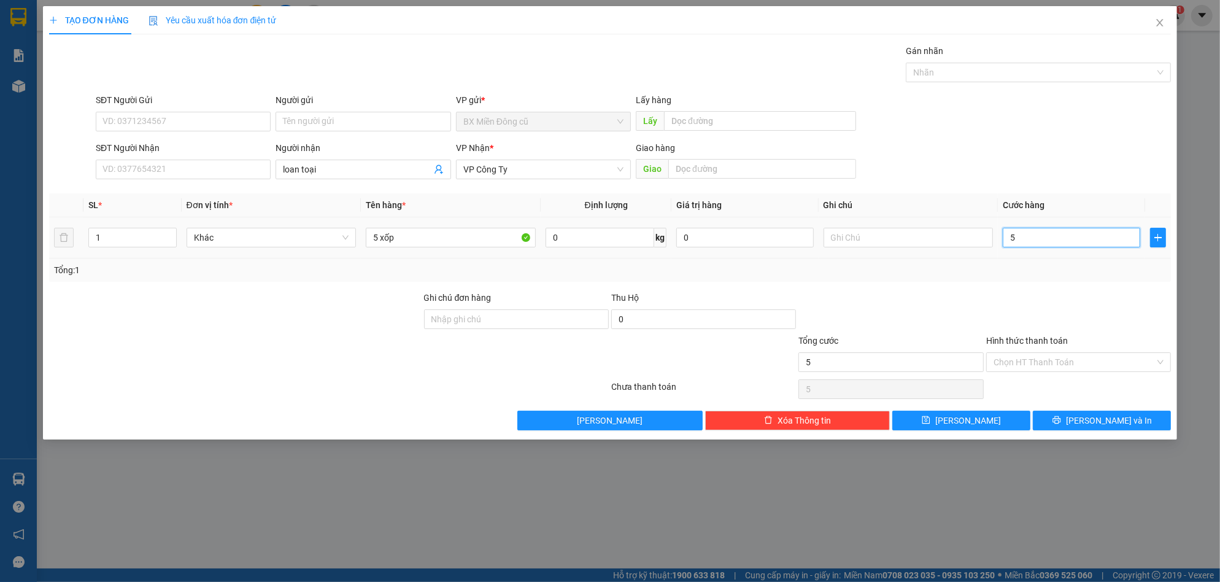
type input "50"
click at [956, 415] on button "[PERSON_NAME]" at bounding box center [962, 421] width 138 height 20
click at [227, 174] on input "SĐT Người Nhận" at bounding box center [183, 170] width 175 height 20
click at [359, 169] on input "Người nhận" at bounding box center [357, 170] width 148 height 14
click at [503, 166] on input "search" at bounding box center [539, 169] width 152 height 18
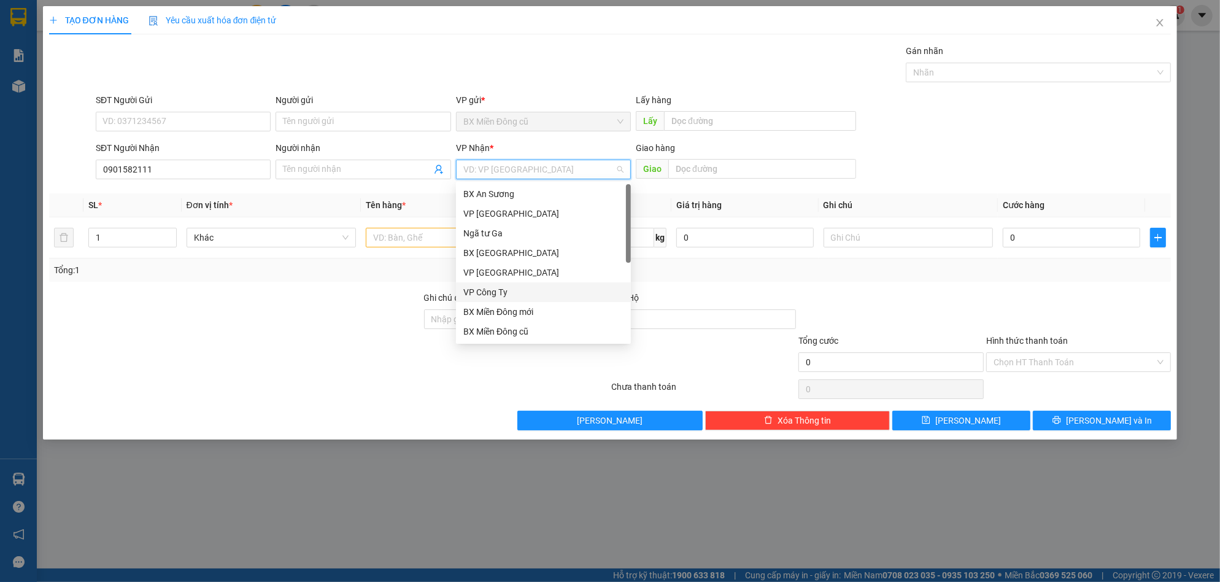
click at [504, 290] on div "VP Công Ty" at bounding box center [543, 292] width 160 height 14
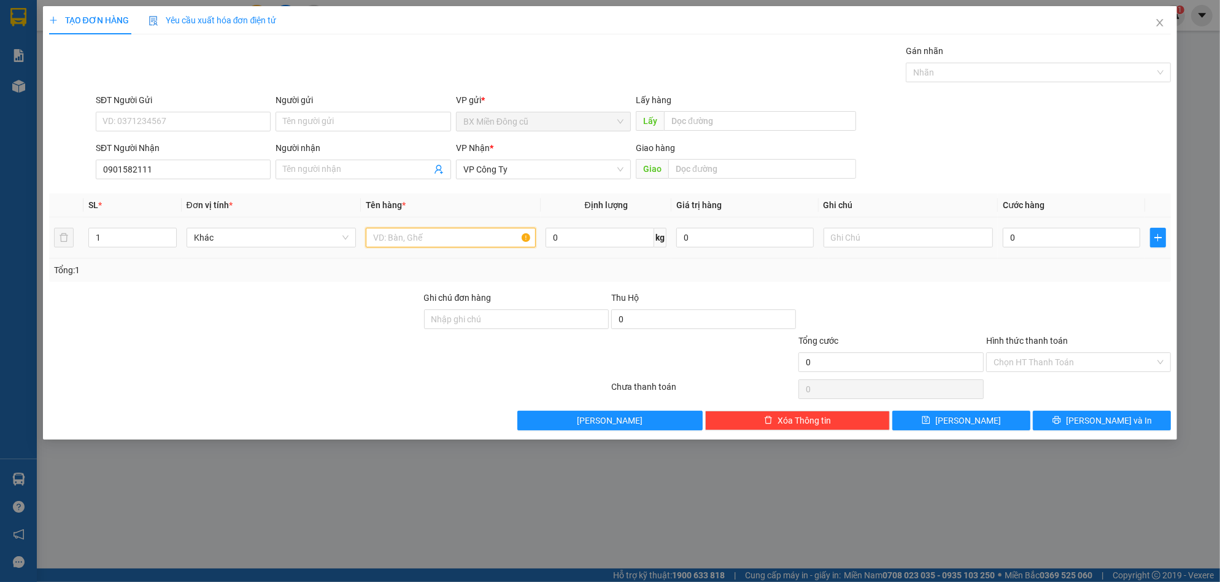
click at [430, 243] on input "text" at bounding box center [451, 238] width 170 height 20
paste input "ùng"
paste input "ấy"
click at [1156, 24] on icon "close" at bounding box center [1160, 23] width 10 height 10
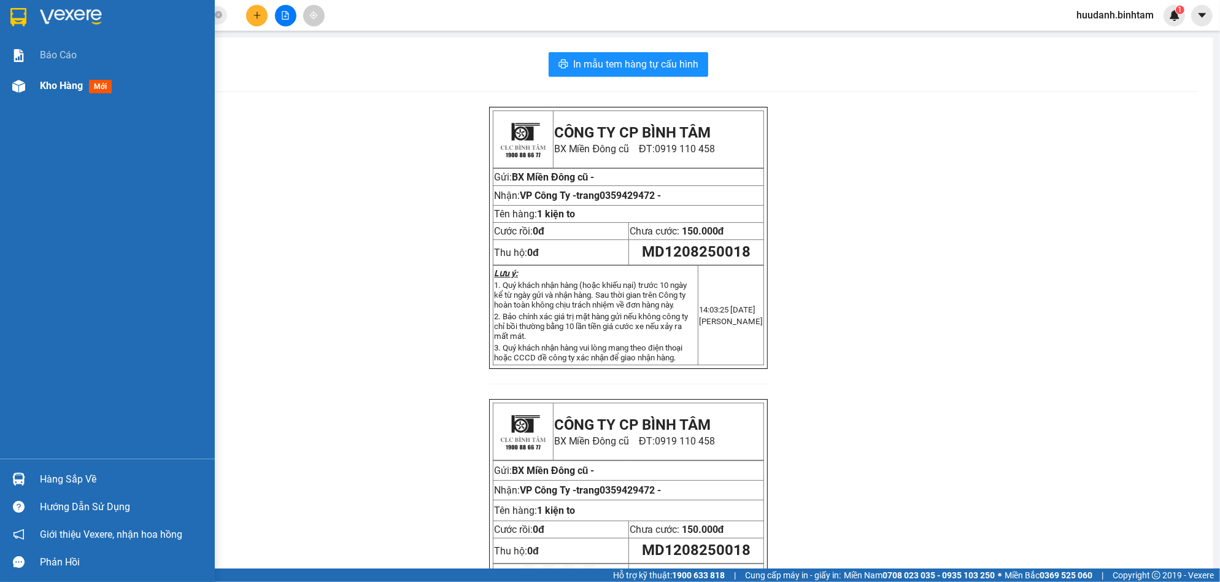
click at [44, 85] on span "Kho hàng" at bounding box center [61, 86] width 43 height 12
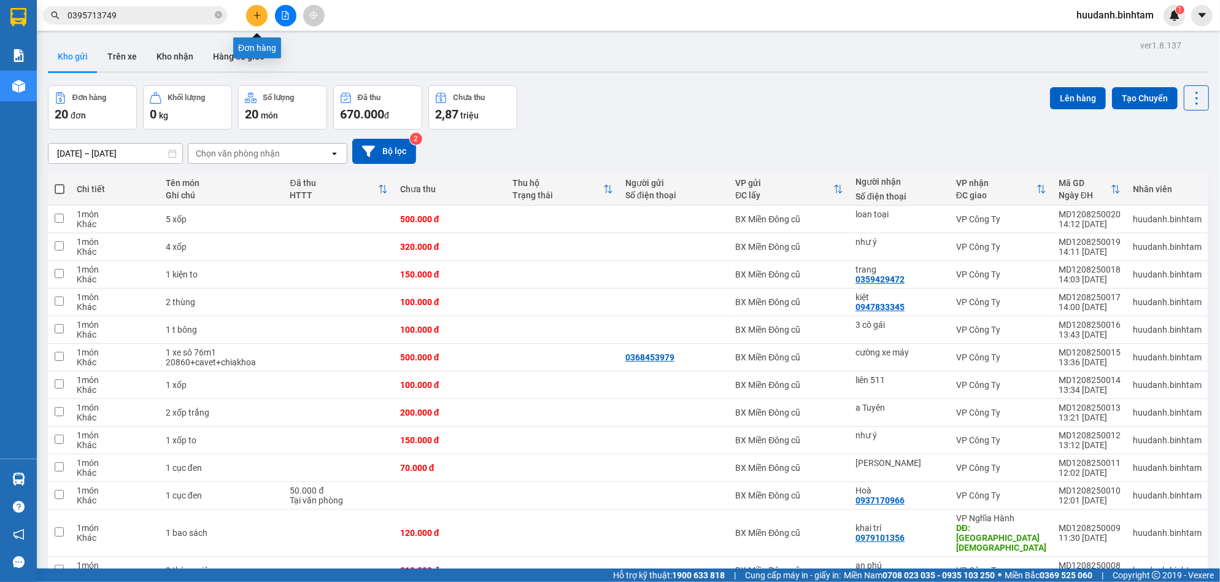
click at [254, 14] on icon "plus" at bounding box center [257, 15] width 9 height 9
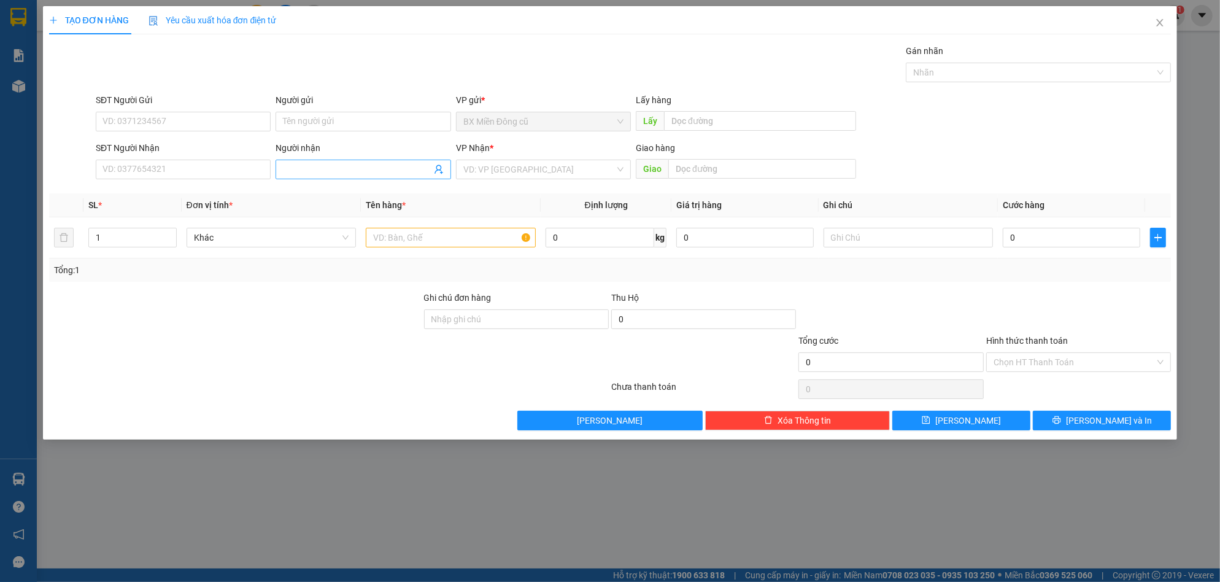
click at [307, 165] on input "Người nhận" at bounding box center [357, 170] width 148 height 14
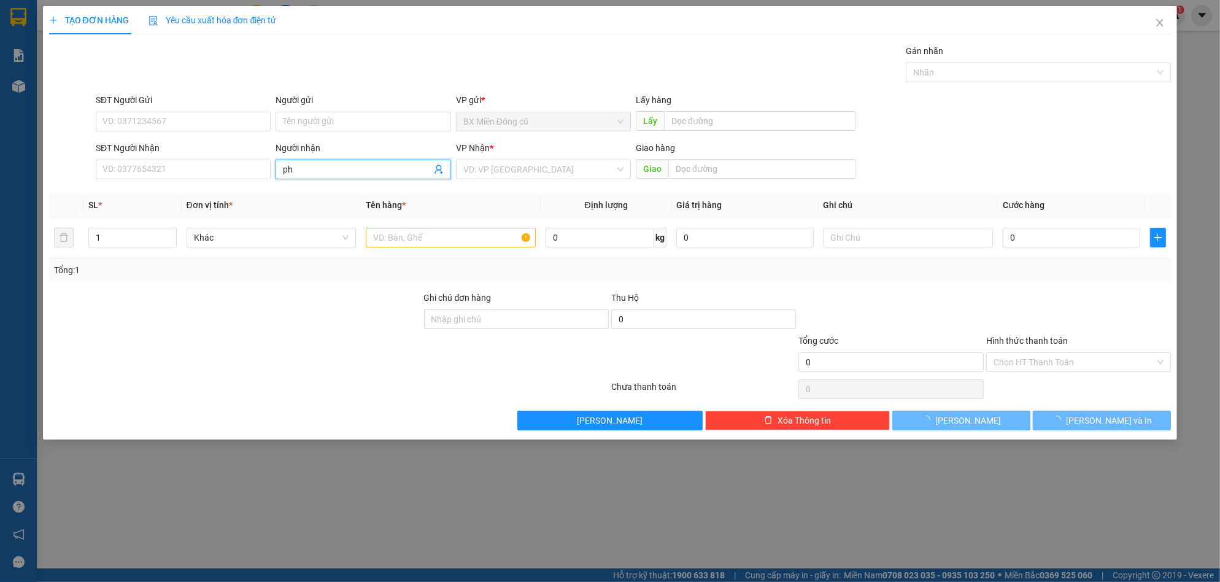
paste input "ùn"
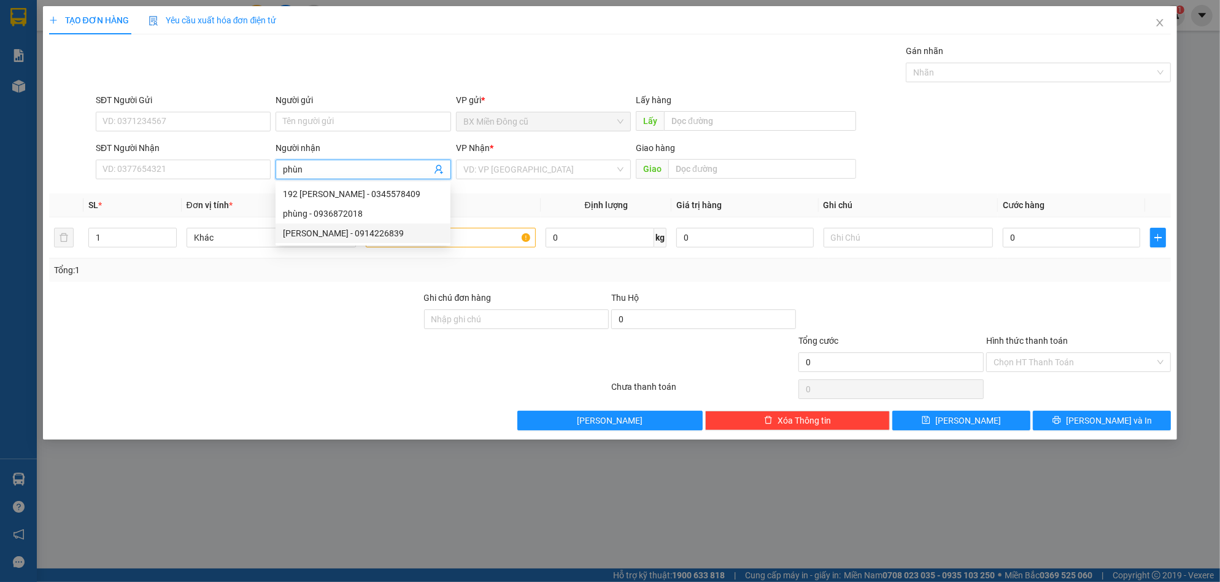
click at [325, 238] on div "[PERSON_NAME] - 0914226839" at bounding box center [363, 234] width 160 height 14
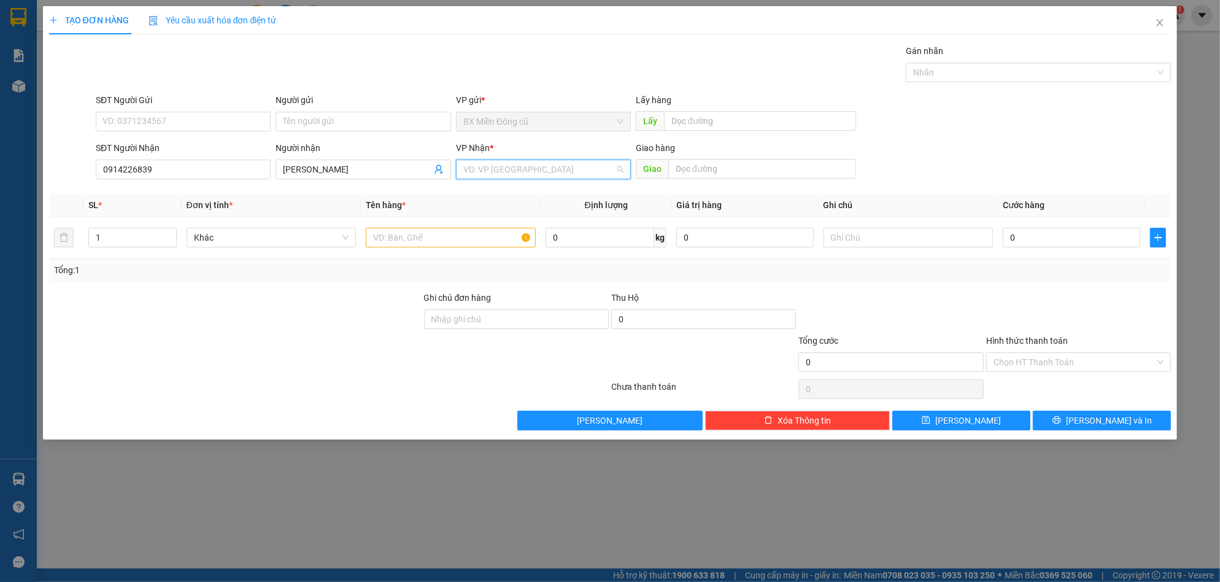
click at [495, 176] on input "search" at bounding box center [539, 169] width 152 height 18
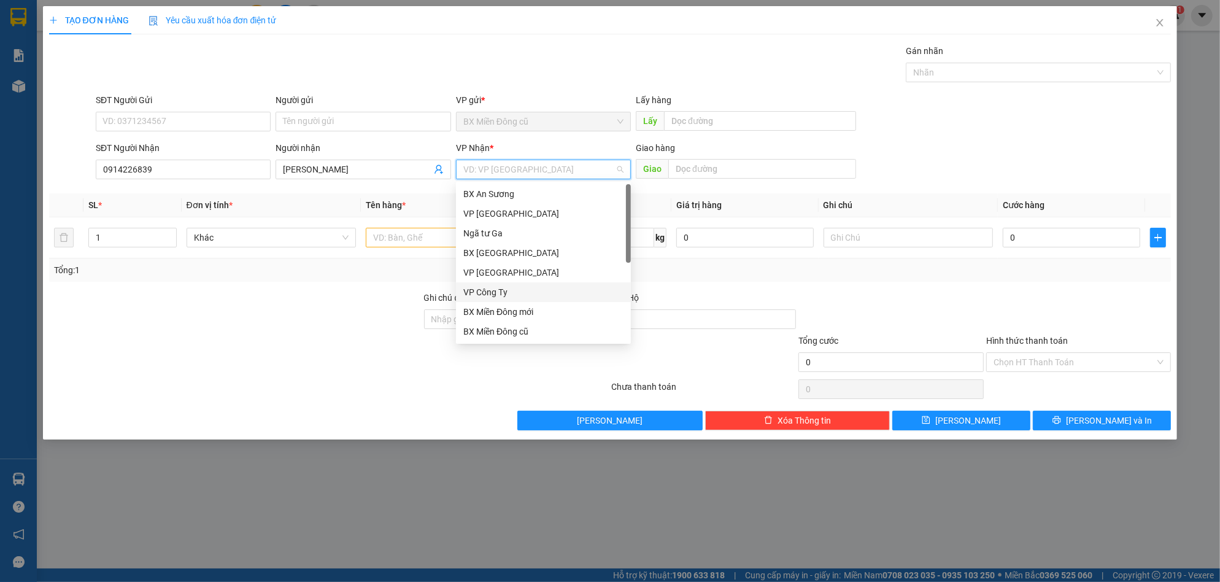
click at [506, 289] on div "VP Công Ty" at bounding box center [543, 292] width 160 height 14
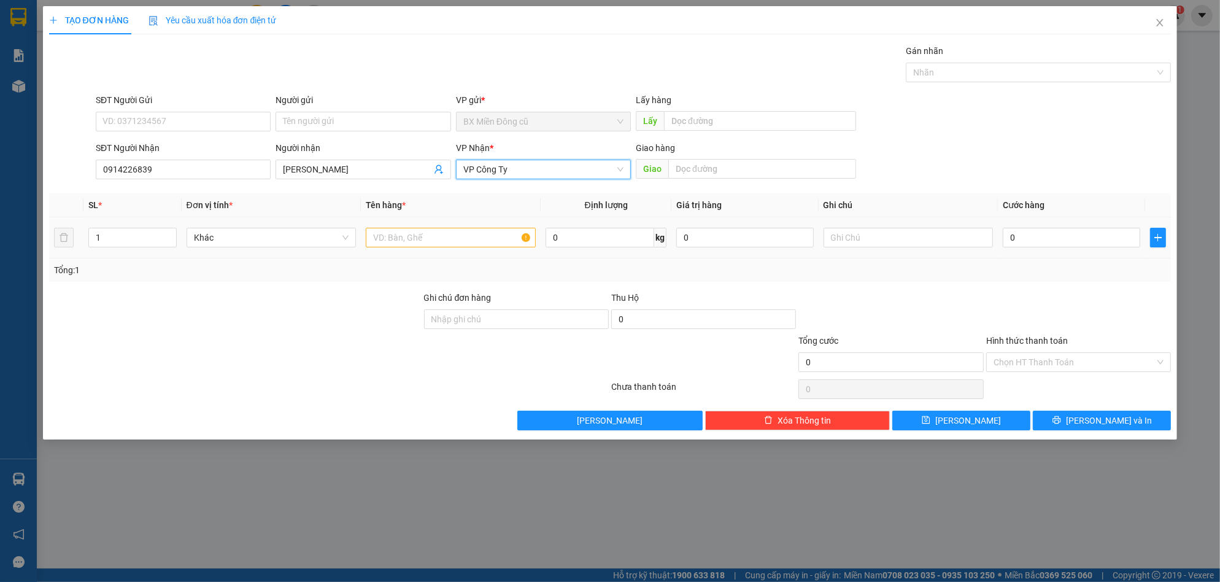
click at [443, 223] on td at bounding box center [451, 237] width 180 height 41
click at [443, 242] on input "text" at bounding box center [451, 238] width 170 height 20
paste input "ôp"
paste input "ộp"
click at [1089, 233] on input "0" at bounding box center [1072, 238] width 138 height 20
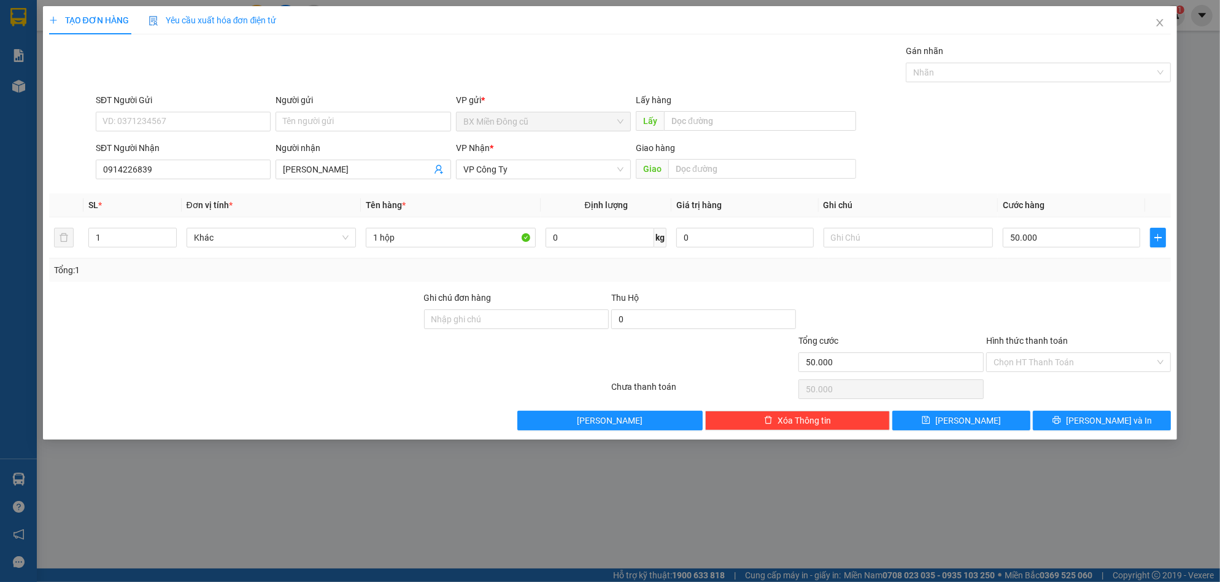
click at [1098, 432] on div "TẠO ĐƠN HÀNG Yêu cầu xuất hóa đơn điện tử Transit Pickup Surcharge Ids Transit …" at bounding box center [610, 222] width 1135 height 433
click at [1102, 419] on span "[PERSON_NAME] và In" at bounding box center [1109, 421] width 86 height 14
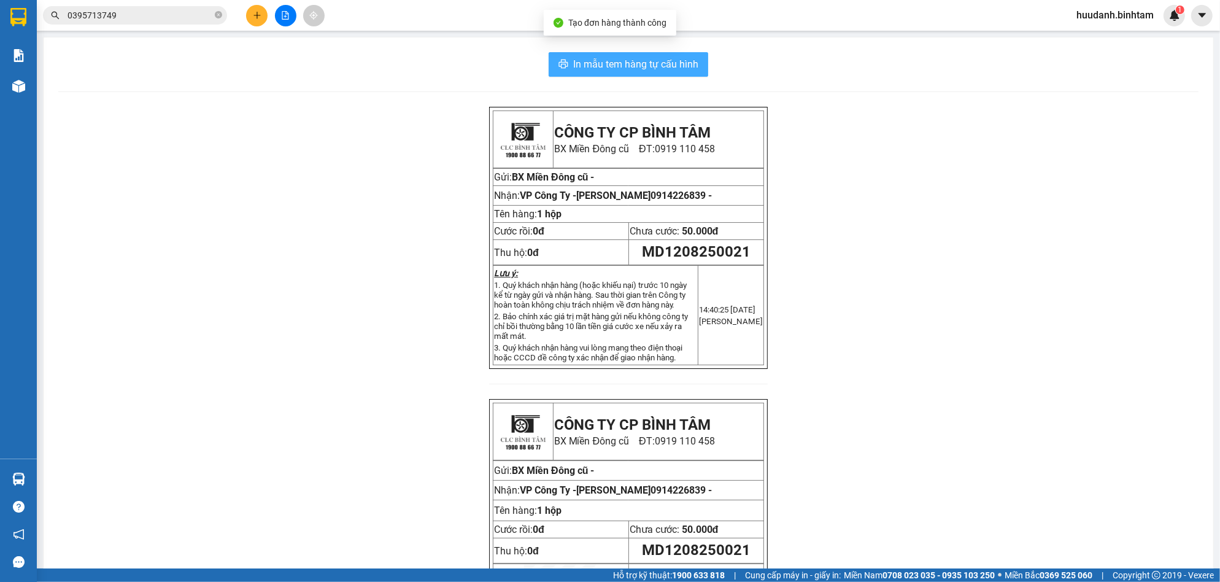
click at [656, 66] on span "In mẫu tem hàng tự cấu hình" at bounding box center [635, 63] width 125 height 15
click at [255, 17] on icon "plus" at bounding box center [257, 15] width 9 height 9
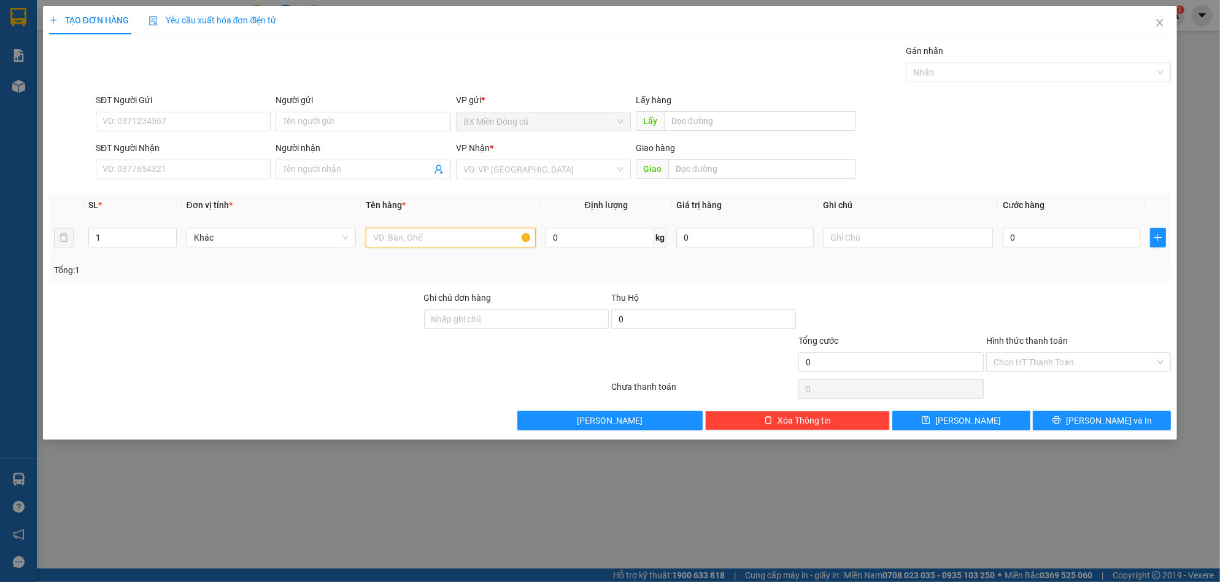
click at [396, 243] on input "text" at bounding box center [451, 238] width 170 height 20
paste input "đ"
paste input "ánh"
paste input "áng"
paste input "ôn"
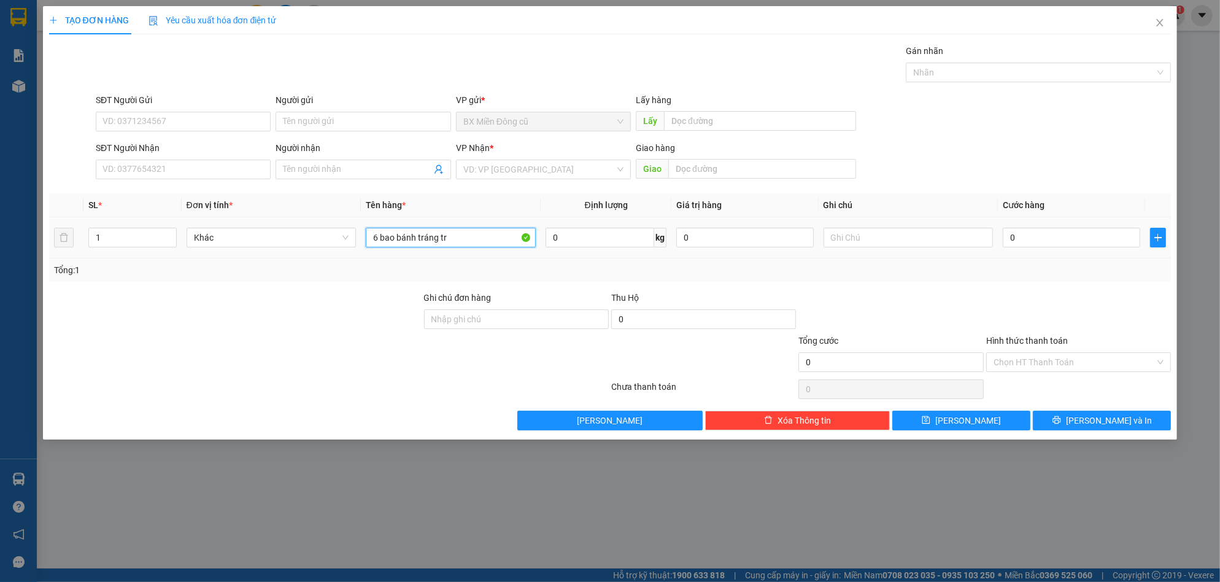
paste input "ộn"
paste input "ôp"
paste input "ốp"
paste input "ôp"
paste input "ốp"
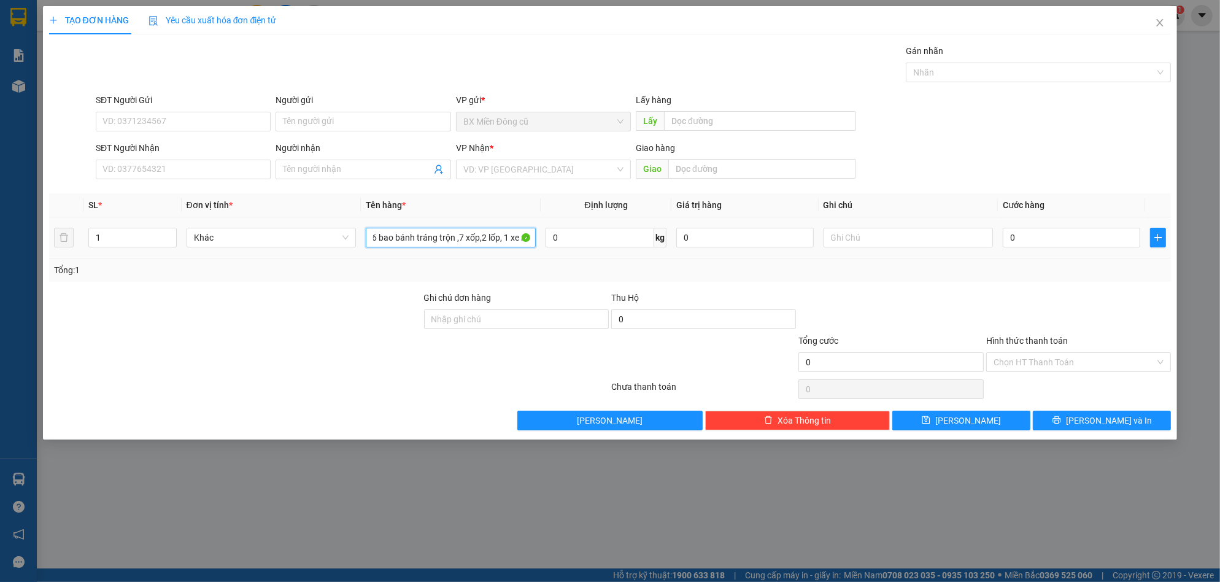
paste input "áy"
paste input "ách"
paste input "đ"
click at [362, 123] on input "Người gửi" at bounding box center [363, 122] width 175 height 20
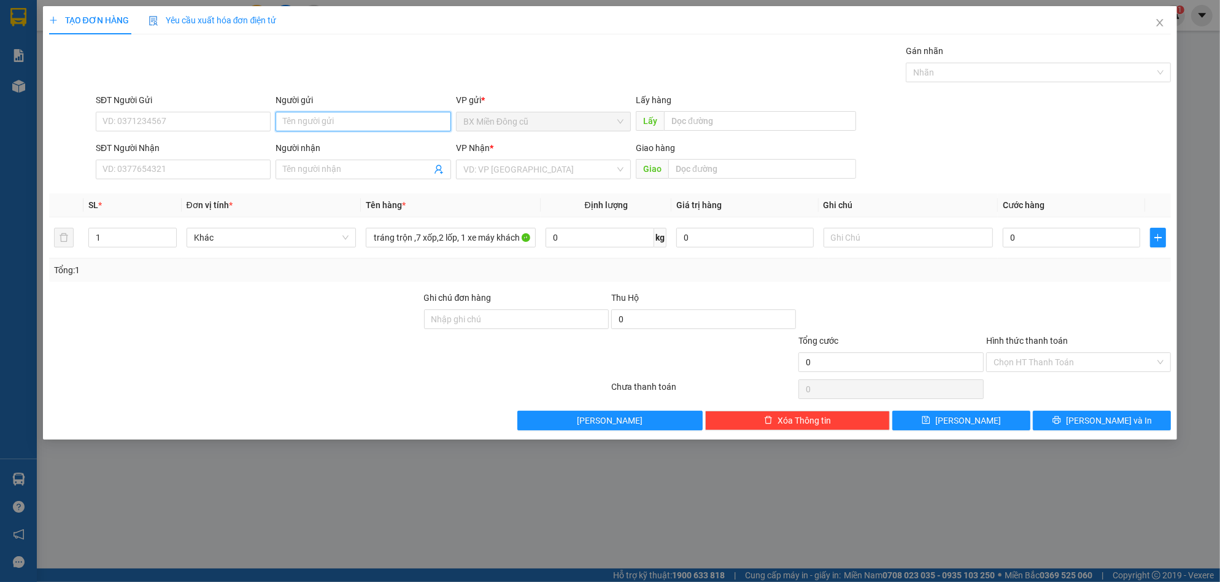
scroll to position [0, 0]
click at [274, 328] on div at bounding box center [235, 312] width 375 height 43
click at [328, 171] on input "Người nhận" at bounding box center [357, 170] width 148 height 14
click at [1044, 230] on input "0" at bounding box center [1072, 238] width 138 height 20
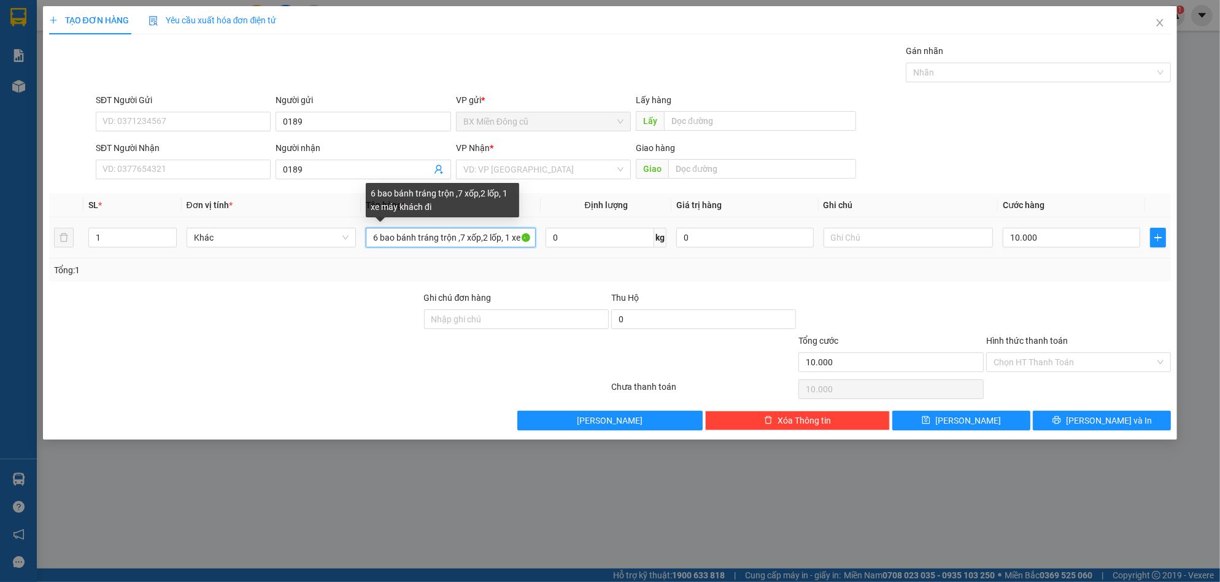
click at [479, 240] on input "6 bao bánh tráng trộn ,7 xốp,2 lốp, 1 xe máy khách đi" at bounding box center [451, 238] width 170 height 20
paste input "ên"
paste input "ến"
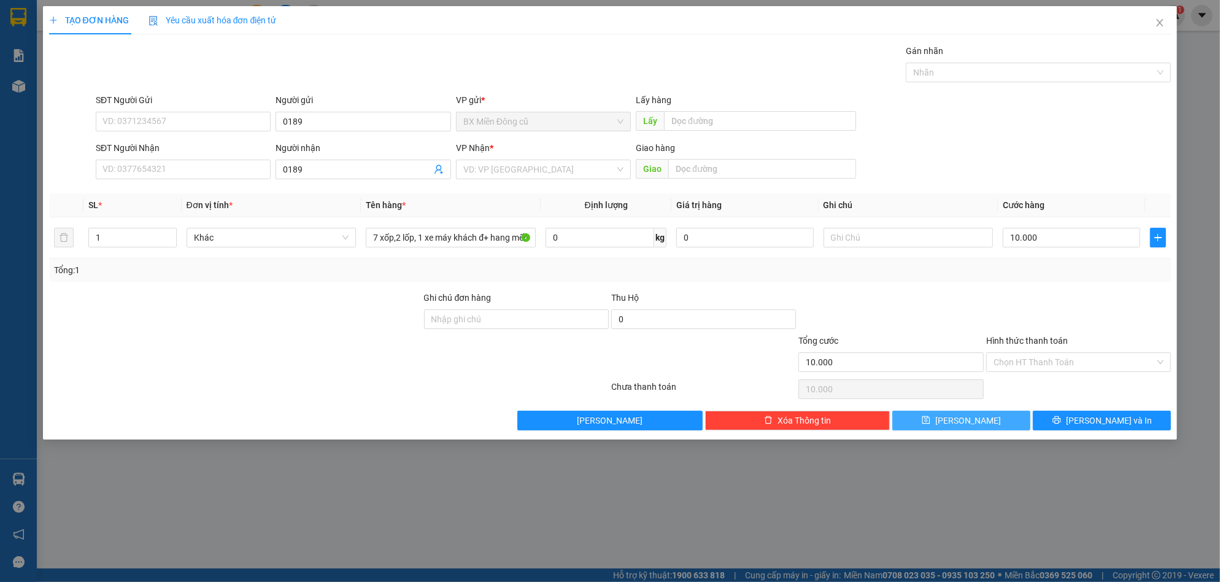
click at [981, 419] on button "[PERSON_NAME]" at bounding box center [962, 421] width 138 height 20
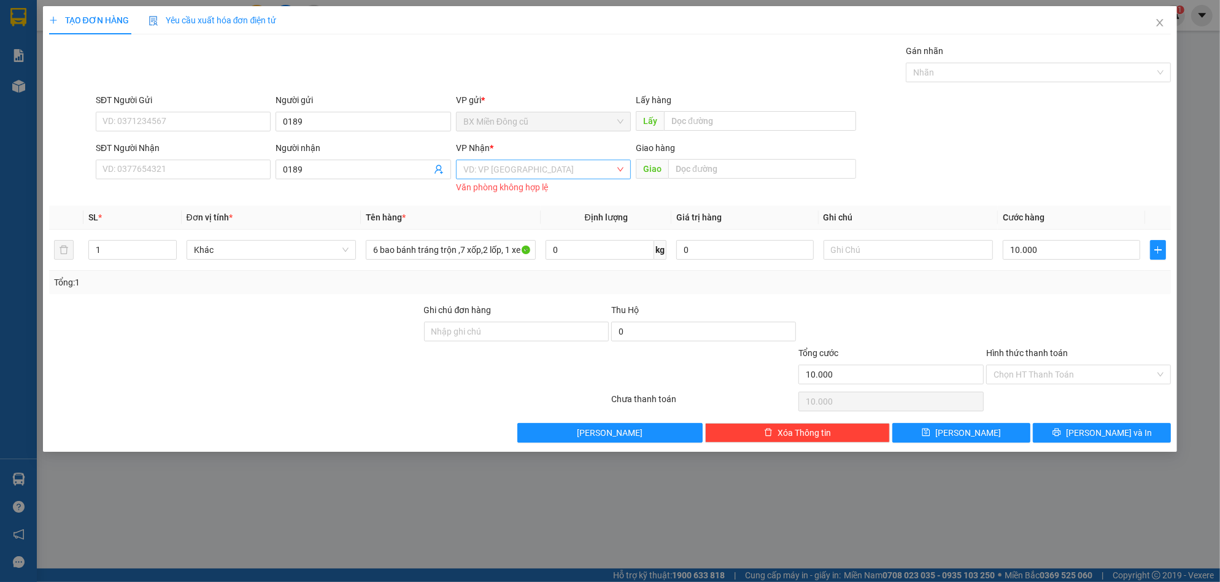
click at [560, 167] on input "search" at bounding box center [539, 169] width 152 height 18
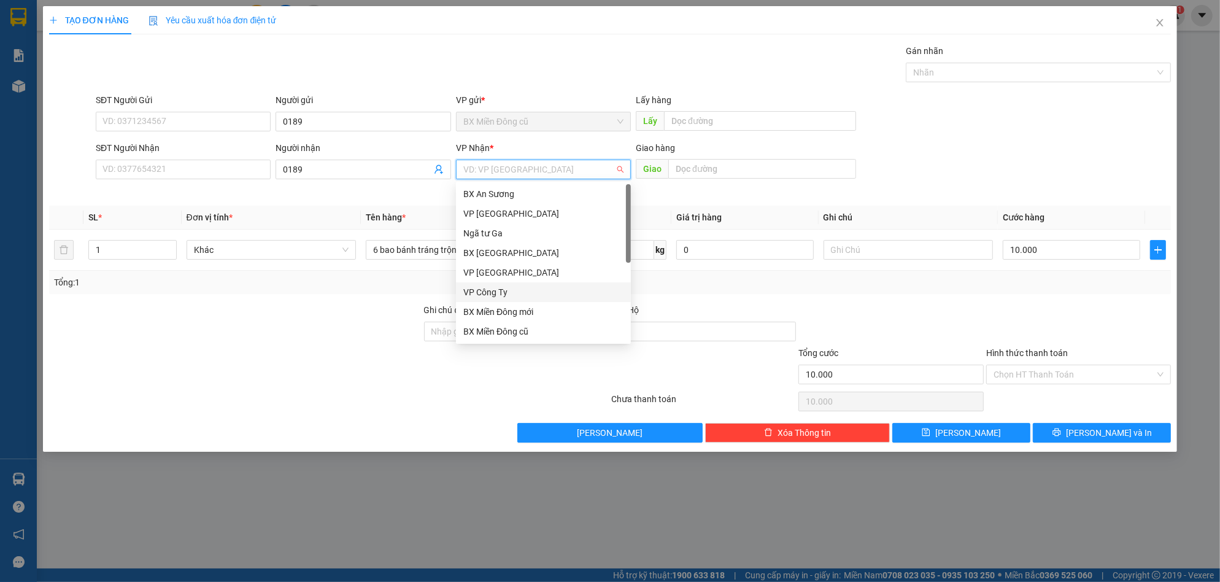
drag, startPoint x: 494, startPoint y: 297, endPoint x: 503, endPoint y: 298, distance: 9.2
click at [494, 298] on div "VP Công Ty" at bounding box center [543, 292] width 160 height 14
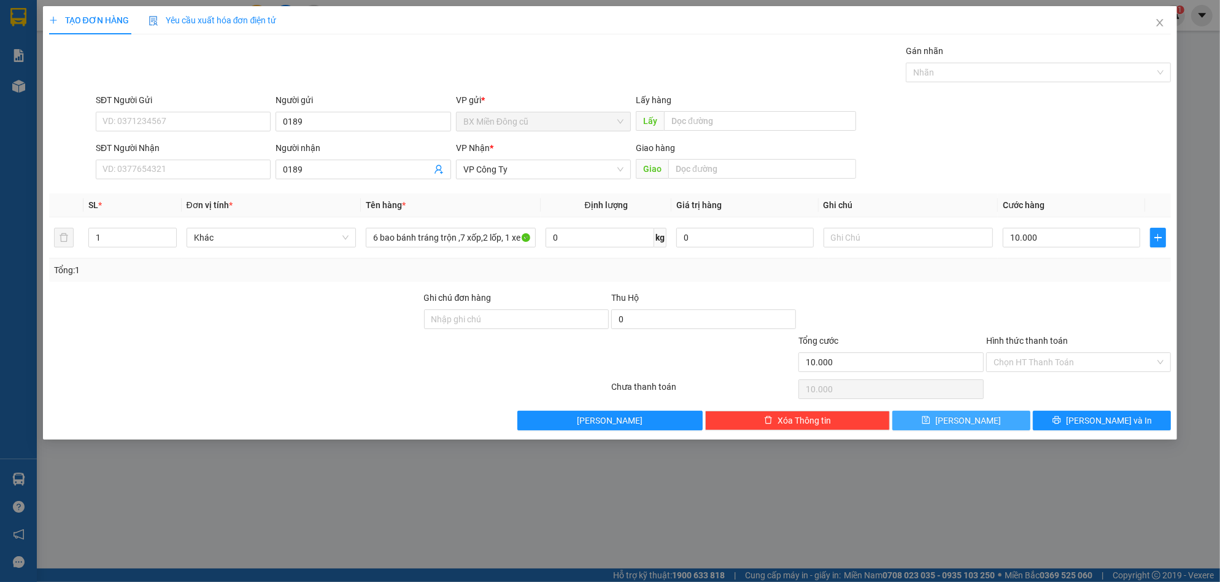
click at [995, 421] on button "[PERSON_NAME]" at bounding box center [962, 421] width 138 height 20
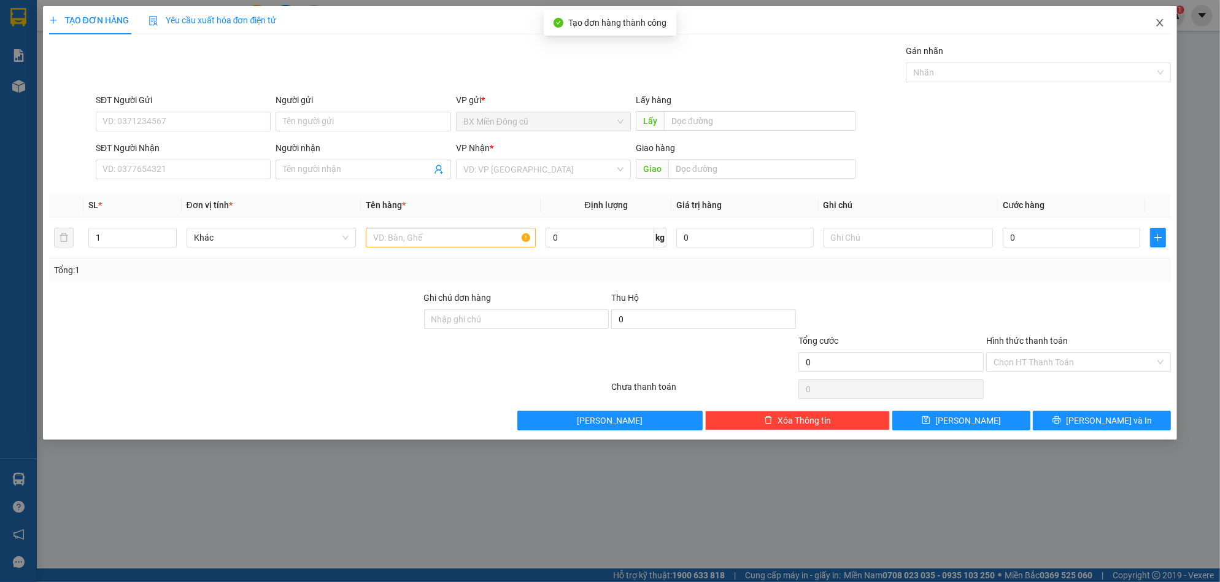
click at [1156, 17] on span "Close" at bounding box center [1160, 23] width 34 height 34
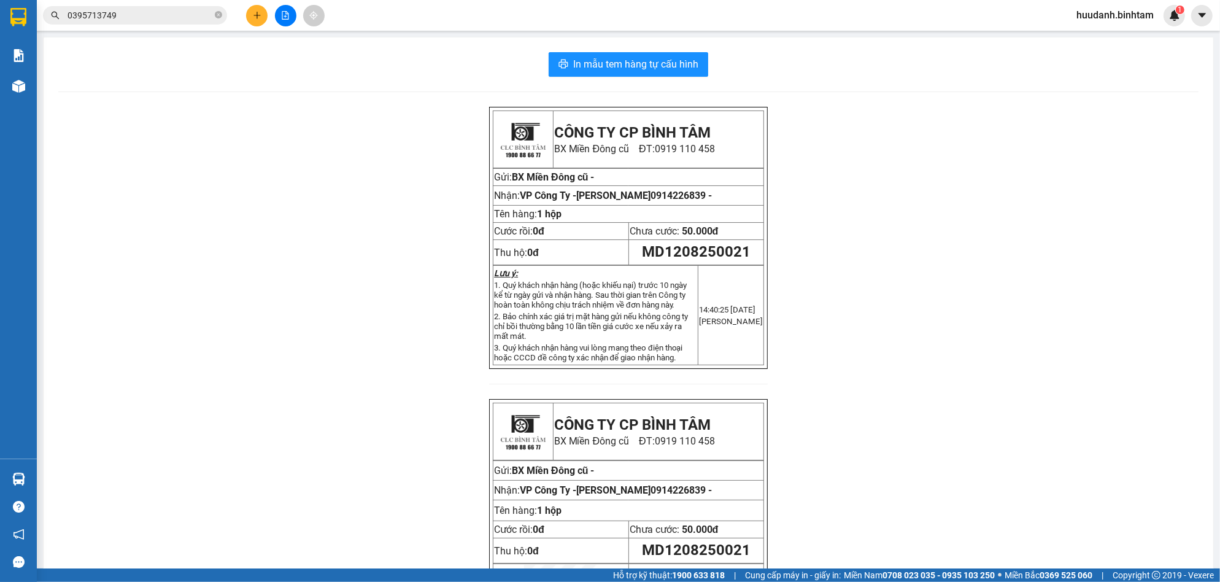
click at [42, 91] on main "In mẫu tem hàng tự cấu hình CÔNG TY CP BÌNH TÂM [GEOGRAPHIC_DATA] cũ ĐT: 0919 1…" at bounding box center [610, 284] width 1220 height 568
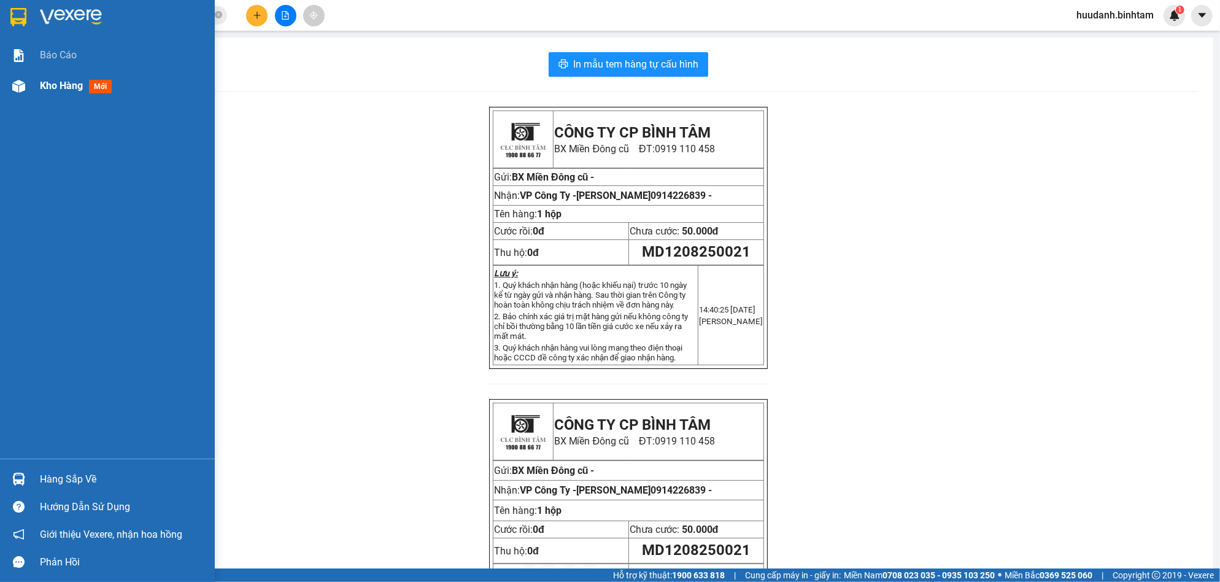
click at [34, 83] on div "Kho hàng mới" at bounding box center [107, 86] width 215 height 31
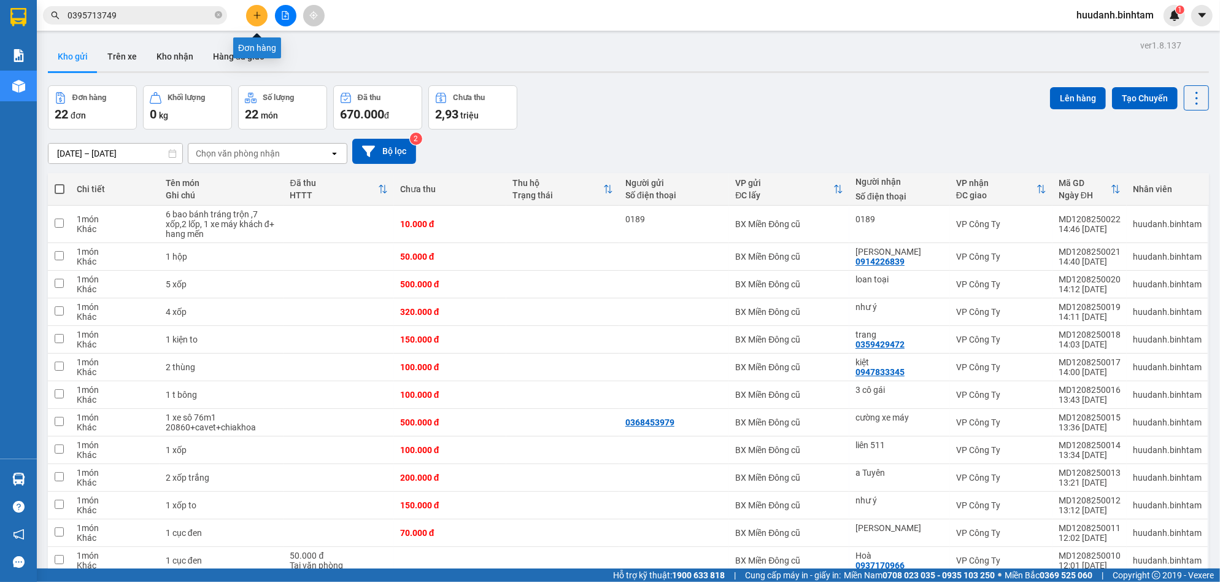
click at [263, 19] on button at bounding box center [256, 15] width 21 height 21
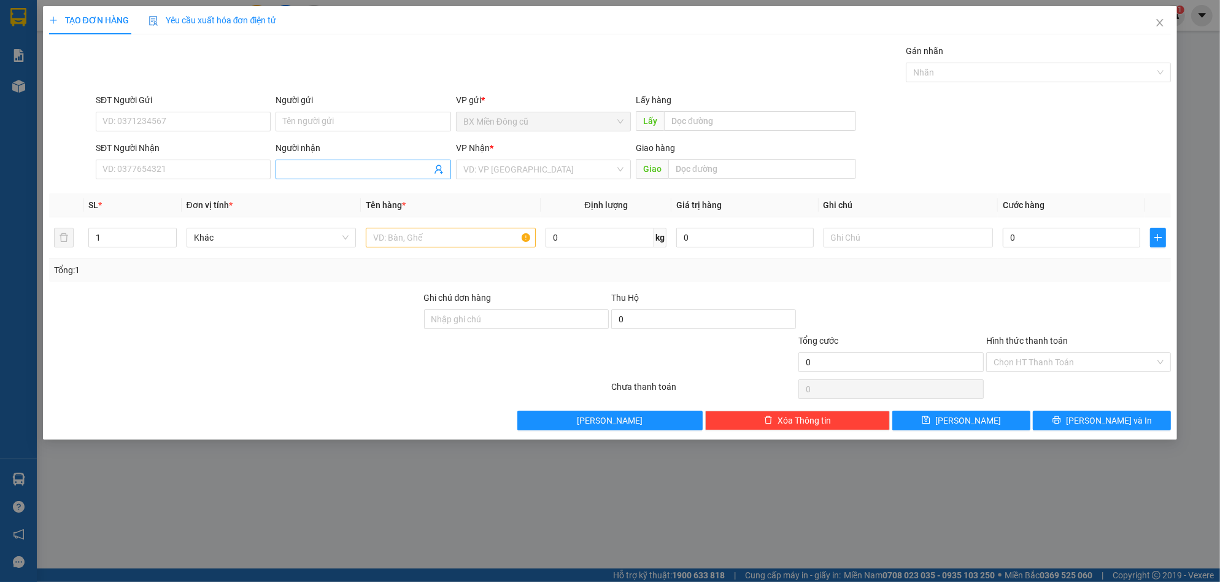
click at [365, 170] on input "Người nhận" at bounding box center [357, 170] width 148 height 14
paste input "ị"
paste input "ên"
click at [532, 161] on input "search" at bounding box center [539, 169] width 152 height 18
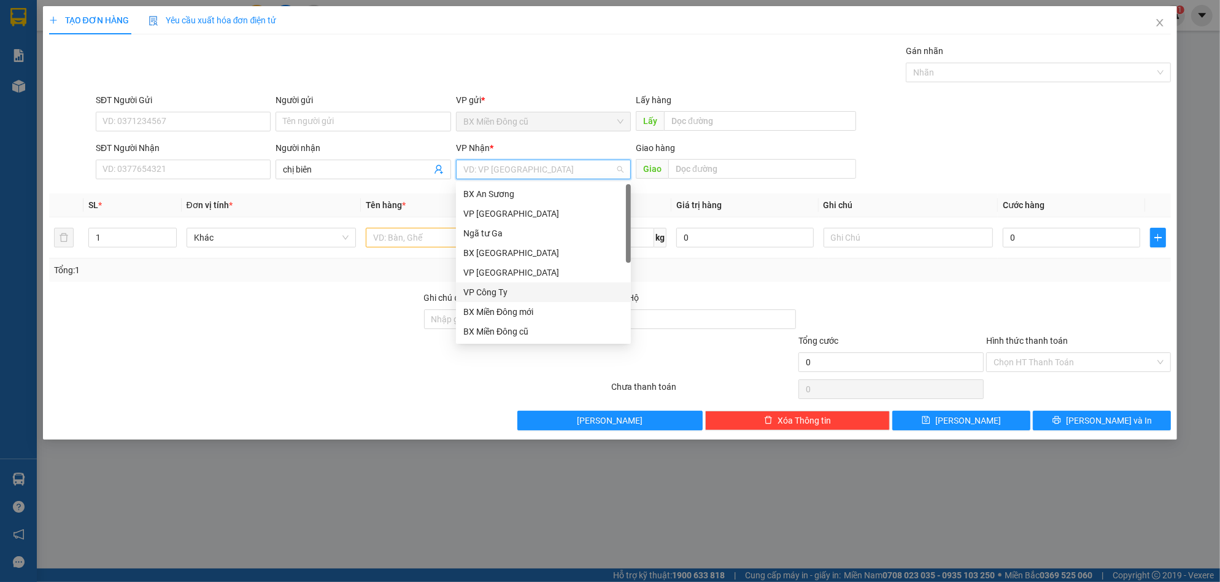
click at [498, 290] on div "VP Công Ty" at bounding box center [543, 292] width 160 height 14
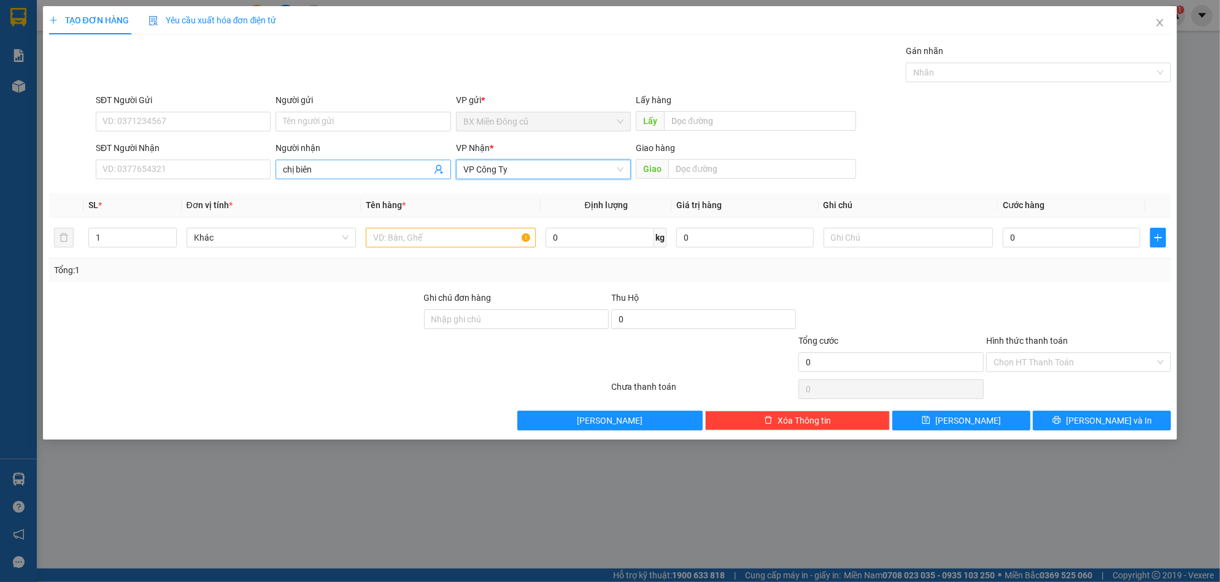
click at [299, 171] on input "chị biên" at bounding box center [357, 170] width 148 height 14
click at [394, 239] on input "text" at bounding box center [451, 238] width 170 height 20
paste input "ục"
paste input "đen"
click at [1097, 245] on input "0" at bounding box center [1072, 238] width 138 height 20
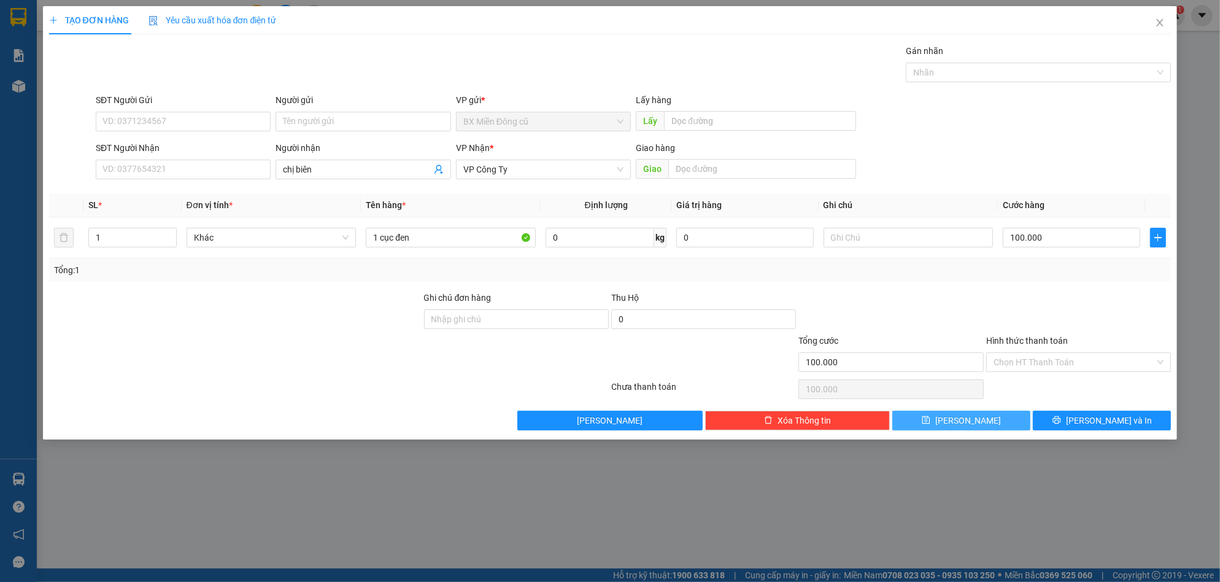
click at [971, 428] on button "[PERSON_NAME]" at bounding box center [962, 421] width 138 height 20
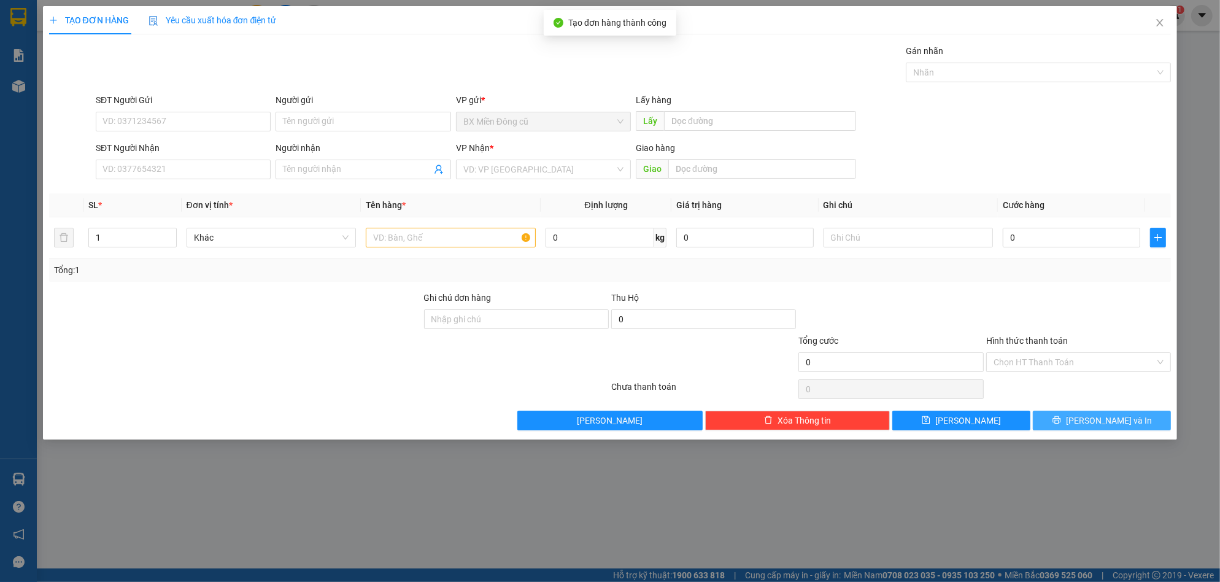
click at [1109, 419] on span "[PERSON_NAME] và In" at bounding box center [1109, 421] width 86 height 14
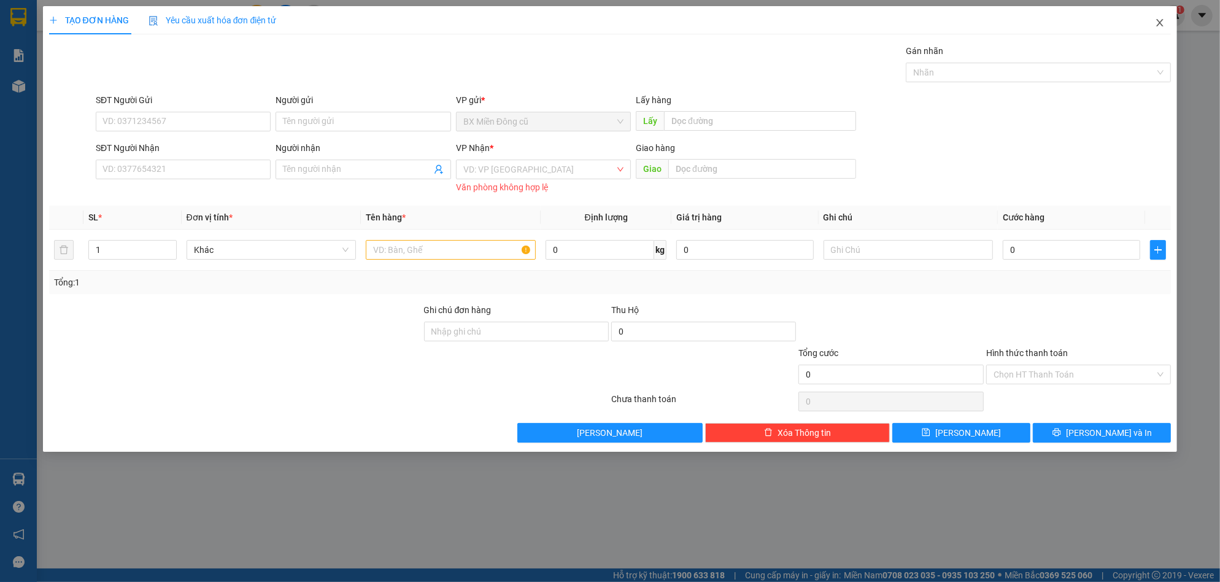
click at [1157, 20] on icon "close" at bounding box center [1160, 23] width 10 height 10
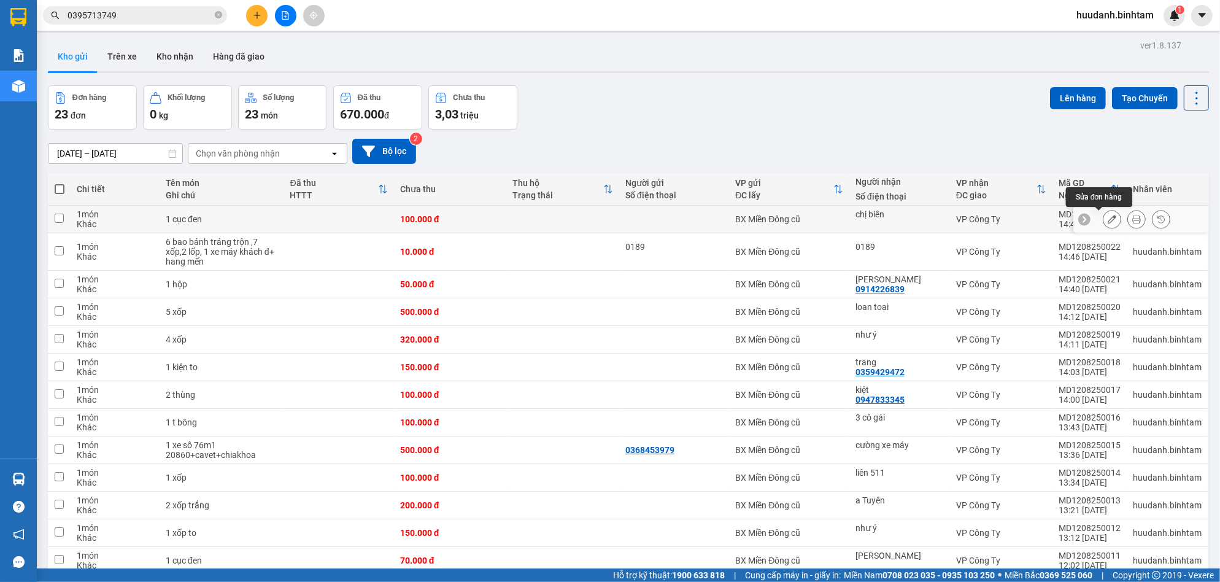
click at [1108, 221] on icon at bounding box center [1112, 219] width 9 height 9
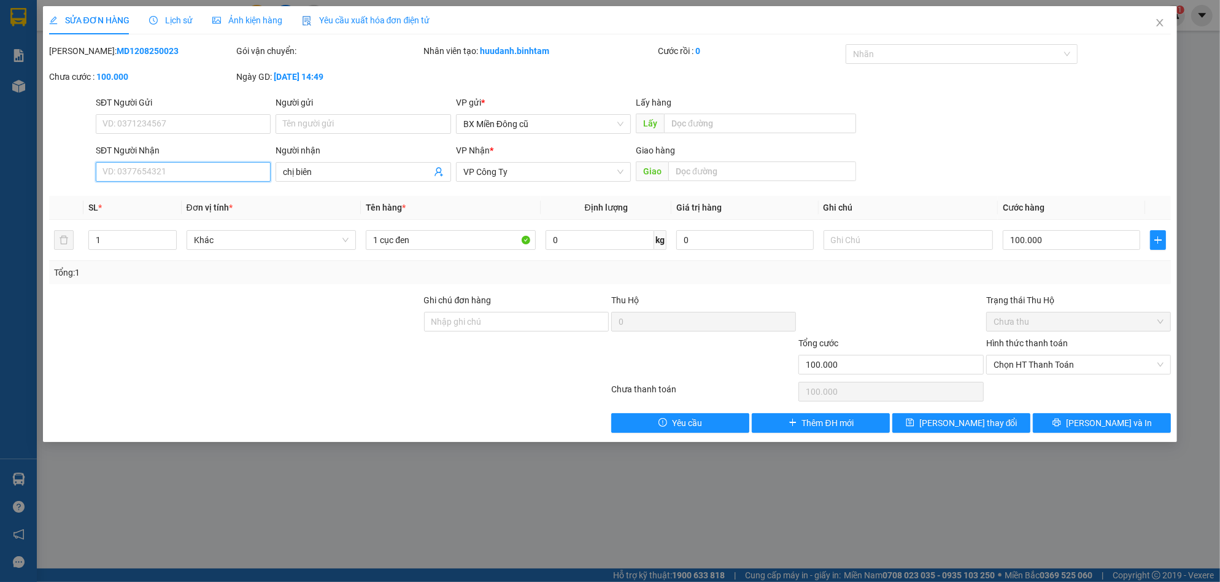
click at [193, 170] on input "SĐT Người Nhận" at bounding box center [183, 172] width 175 height 20
click at [156, 174] on input "SĐT Người Nhận" at bounding box center [183, 172] width 175 height 20
click at [1093, 426] on button "[PERSON_NAME] và In" at bounding box center [1102, 423] width 138 height 20
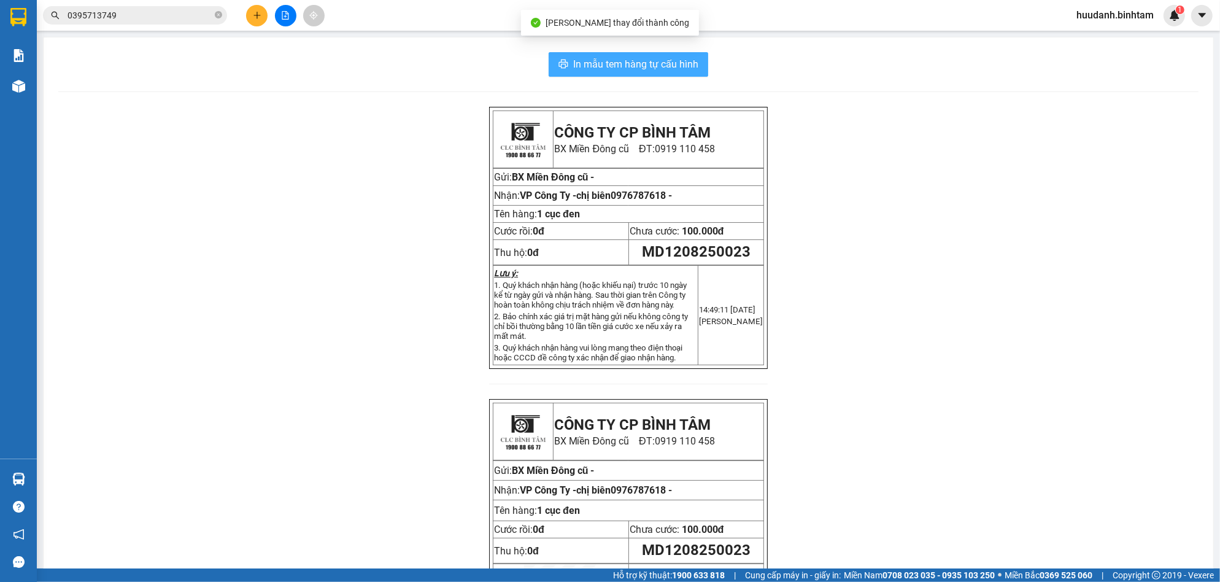
click at [689, 69] on span "In mẫu tem hàng tự cấu hình" at bounding box center [635, 63] width 125 height 15
click at [247, 15] on button at bounding box center [256, 15] width 21 height 21
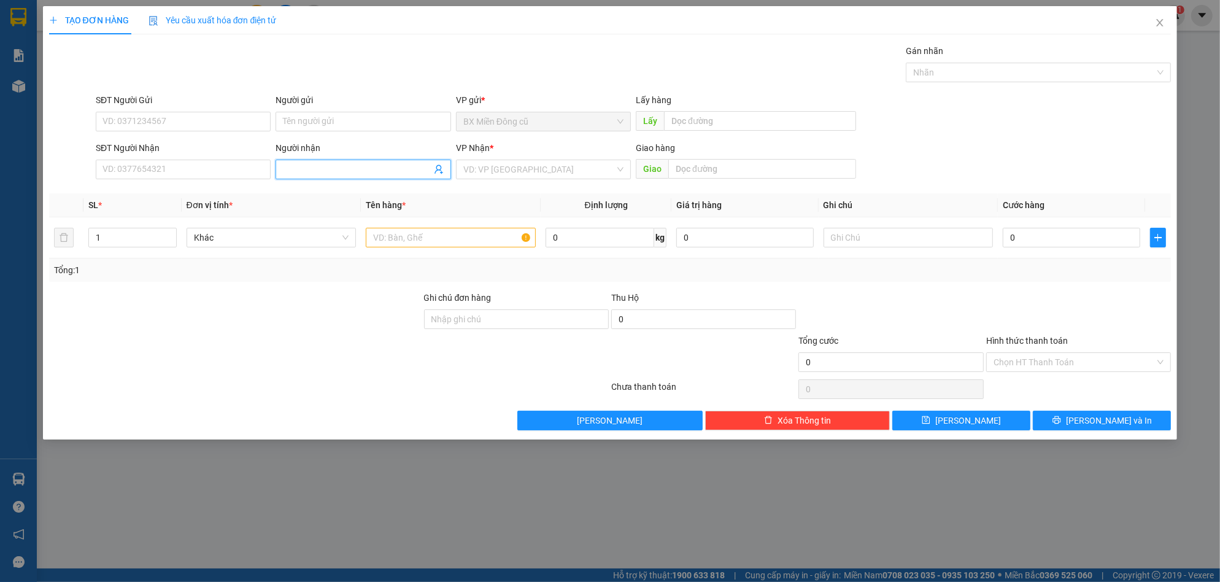
click at [308, 165] on input "Người nhận" at bounding box center [357, 170] width 148 height 14
paste input "ùng"
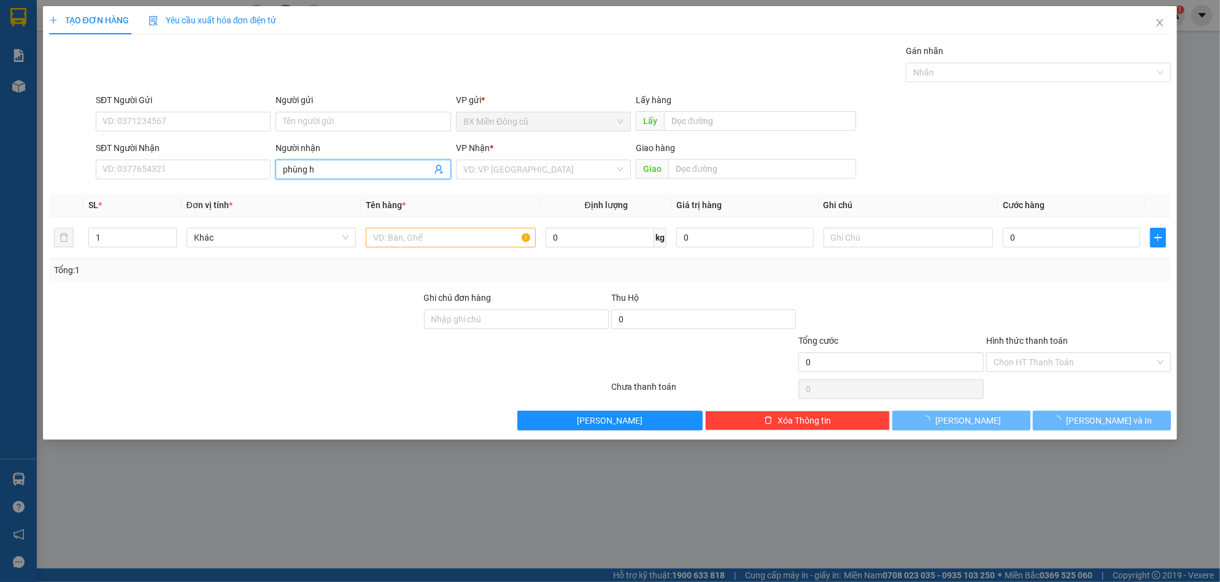
paste input "à"
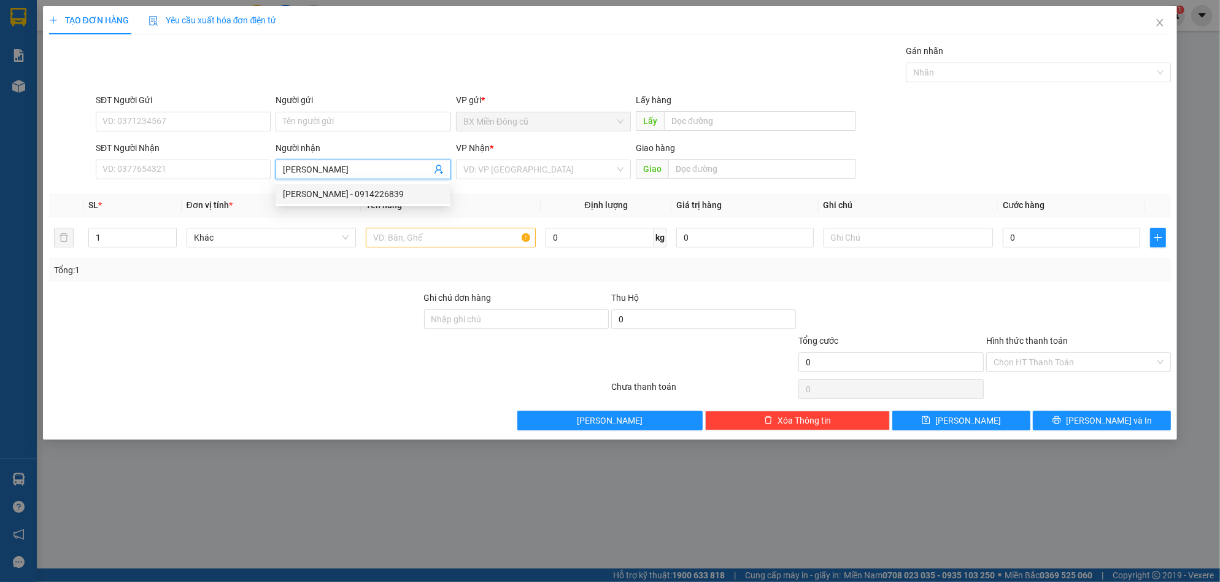
click at [387, 192] on div "[PERSON_NAME] - 0914226839" at bounding box center [363, 194] width 160 height 14
drag, startPoint x: 414, startPoint y: 242, endPoint x: 405, endPoint y: 254, distance: 14.0
click at [408, 252] on td at bounding box center [451, 237] width 180 height 41
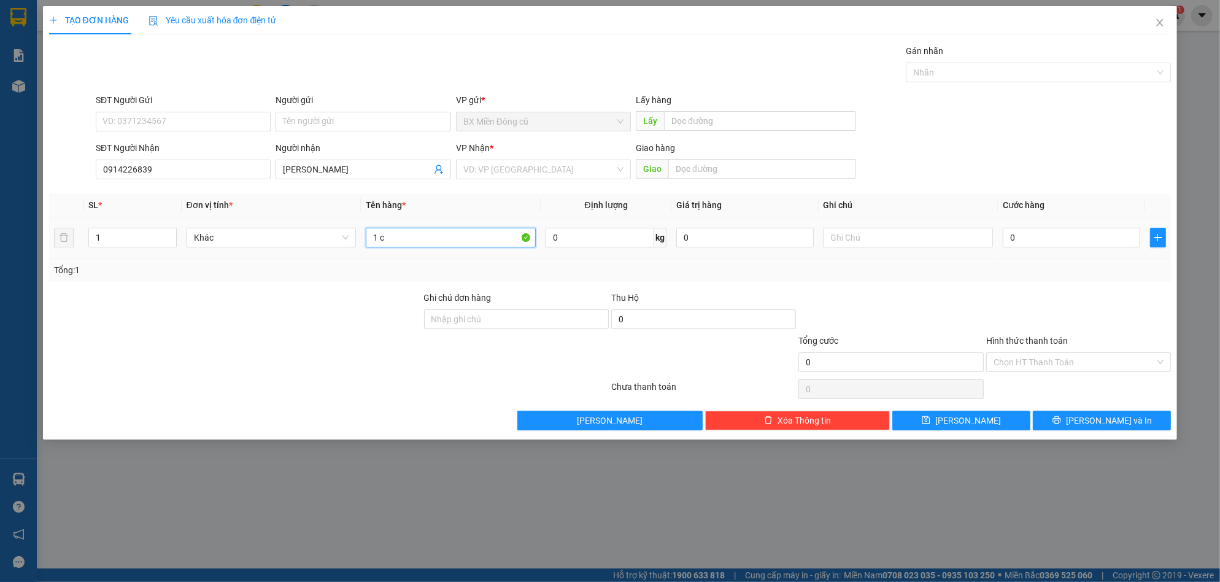
paste input "ục"
paste input "àng"
click at [519, 160] on div "VD: VP [GEOGRAPHIC_DATA]" at bounding box center [543, 170] width 175 height 20
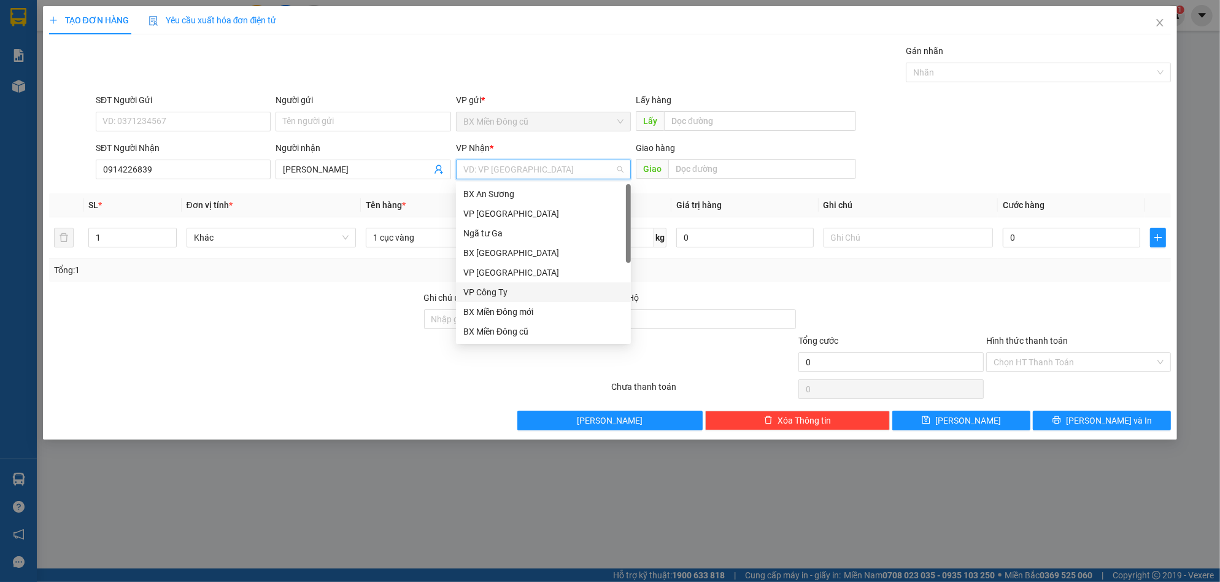
click at [478, 293] on div "VP Công Ty" at bounding box center [543, 292] width 160 height 14
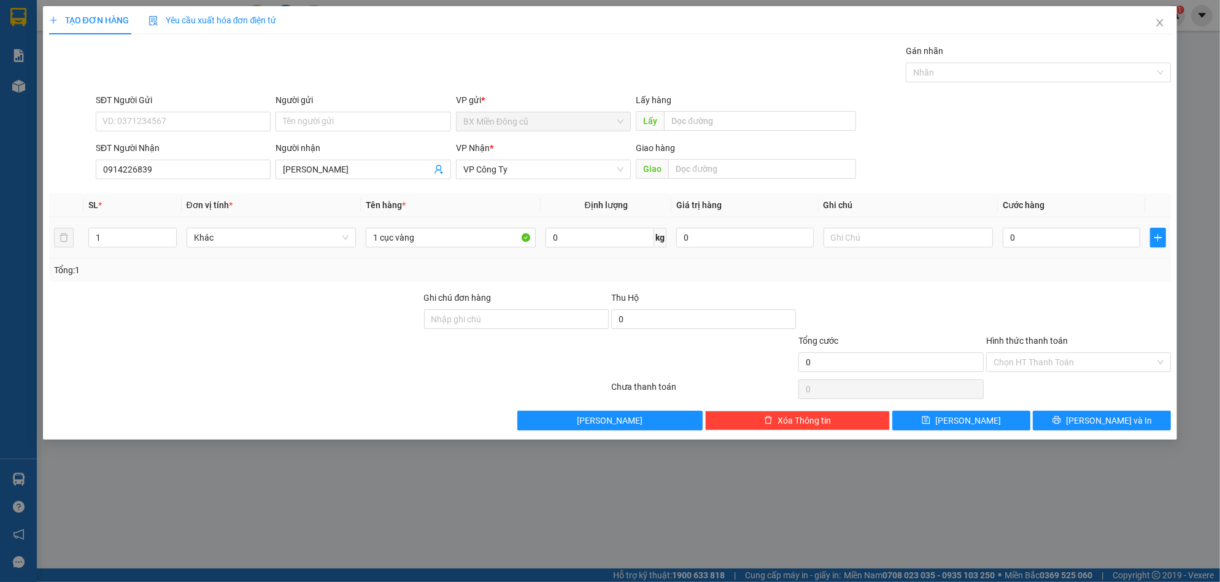
click at [1058, 226] on div "0" at bounding box center [1072, 237] width 138 height 25
click at [1058, 227] on div "0" at bounding box center [1072, 237] width 138 height 25
click at [1049, 236] on input "0" at bounding box center [1072, 238] width 138 height 20
click at [1044, 236] on input "0" at bounding box center [1072, 238] width 138 height 20
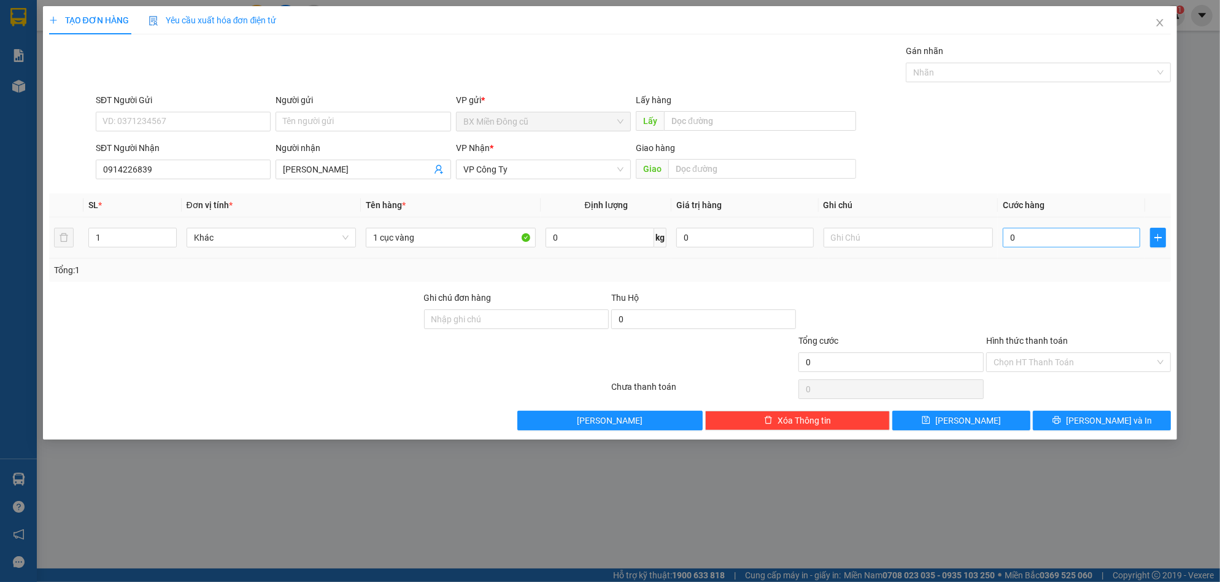
drag, startPoint x: 1145, startPoint y: 246, endPoint x: 1079, endPoint y: 242, distance: 66.4
click at [1125, 246] on tr "1 Khác 1 cục vàng 0 kg 0 0" at bounding box center [610, 237] width 1123 height 41
click at [1047, 243] on input "0" at bounding box center [1072, 238] width 138 height 20
click at [1049, 239] on input "0" at bounding box center [1072, 238] width 138 height 20
click at [1103, 422] on span "[PERSON_NAME] và In" at bounding box center [1109, 421] width 86 height 14
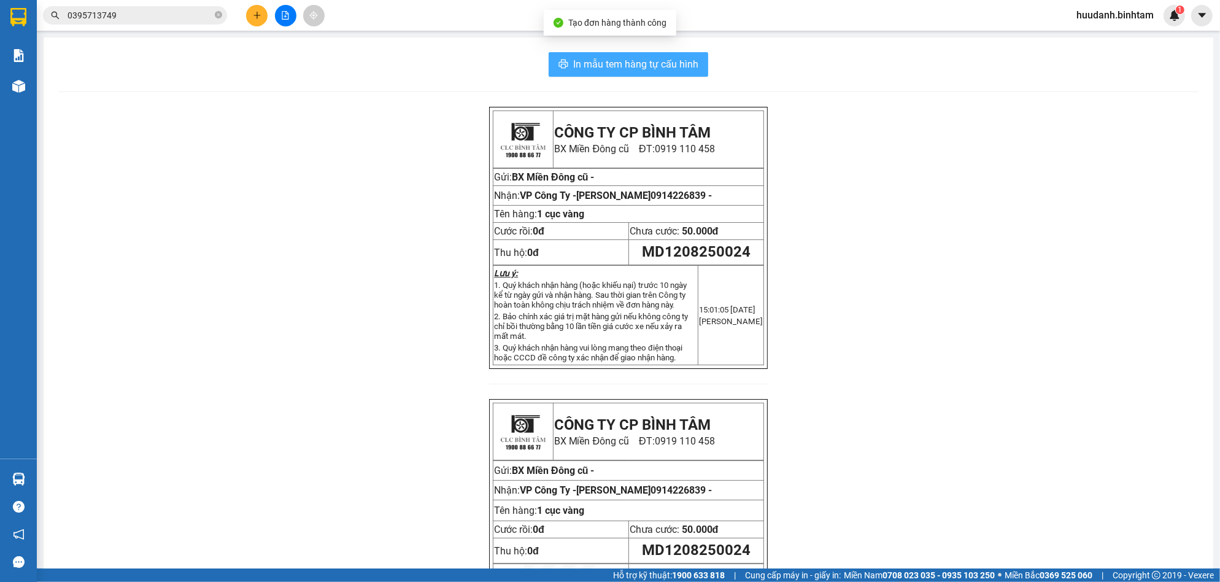
click at [681, 67] on span "In mẫu tem hàng tự cấu hình" at bounding box center [635, 63] width 125 height 15
click at [258, 11] on icon "plus" at bounding box center [257, 15] width 9 height 9
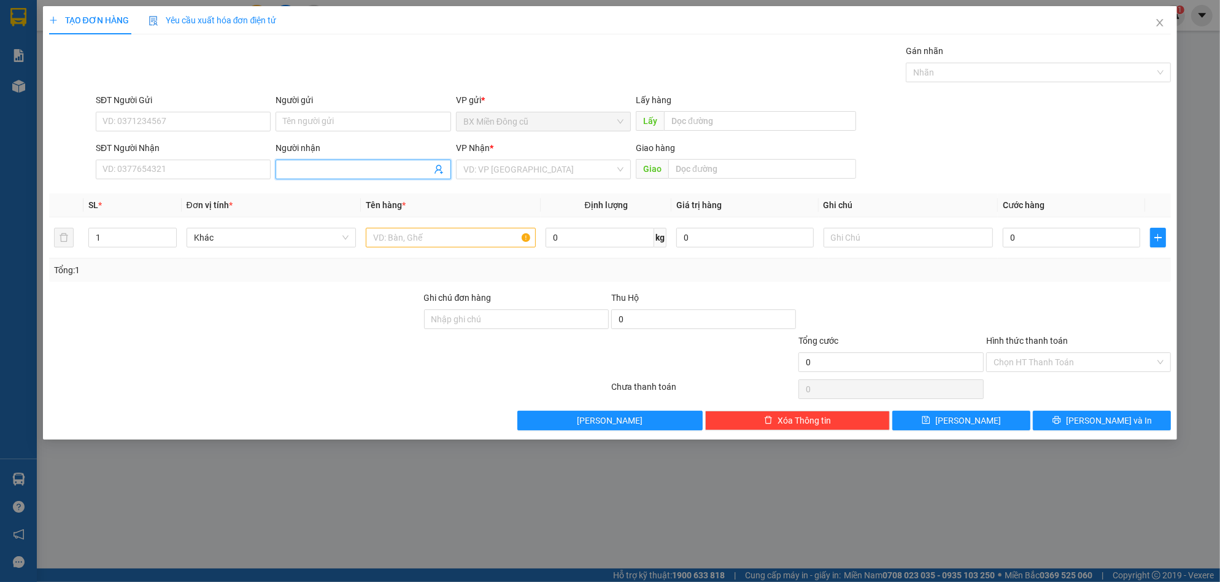
click at [302, 167] on input "Người nhận" at bounding box center [357, 170] width 148 height 14
paste input "â"
paste input "ẩ"
click at [360, 215] on div "tẩn - 0984707758" at bounding box center [363, 214] width 160 height 14
click at [529, 168] on input "search" at bounding box center [539, 169] width 152 height 18
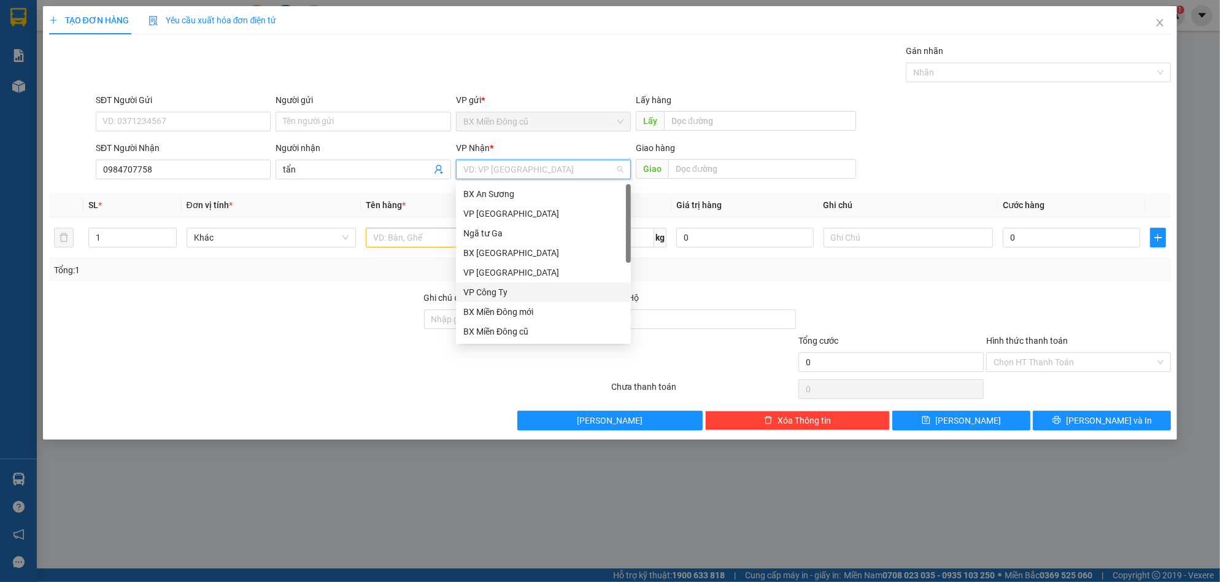
click at [495, 286] on div "VP Công Ty" at bounding box center [543, 292] width 160 height 14
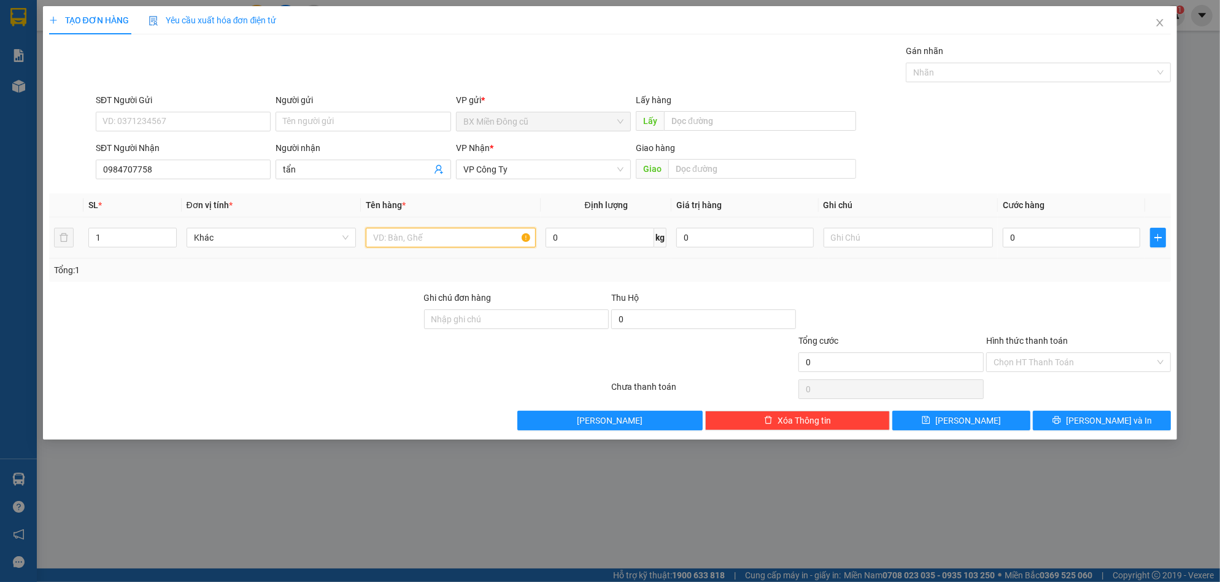
click at [436, 234] on input "text" at bounding box center [451, 238] width 170 height 20
paste input "ụ"
paste input "đ"
click at [1050, 236] on input "0" at bounding box center [1072, 238] width 138 height 20
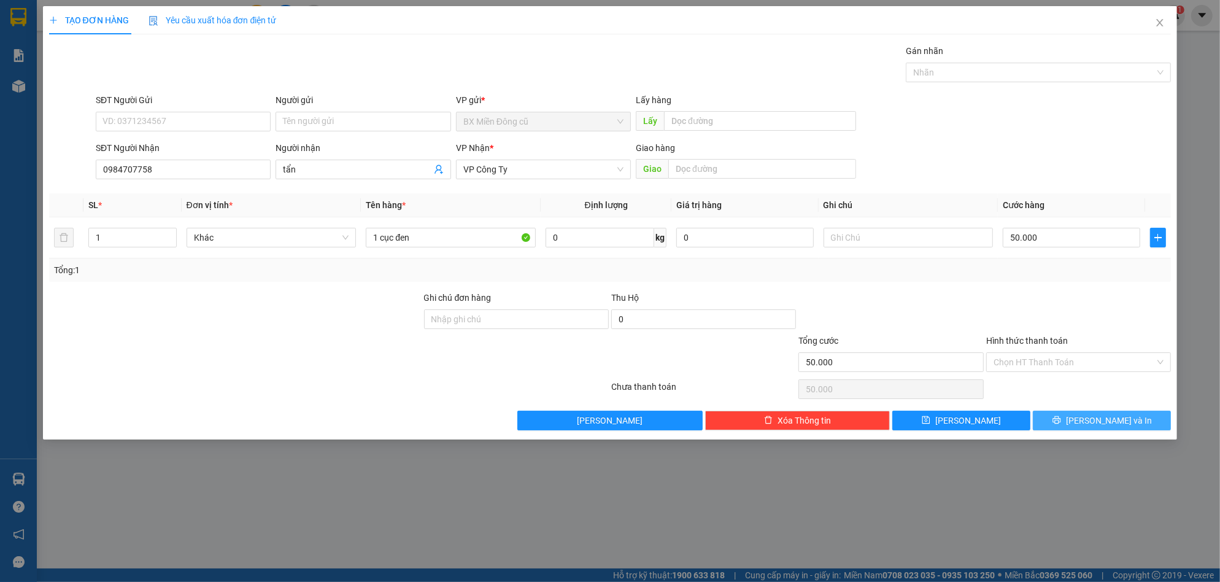
click at [1061, 419] on icon "printer" at bounding box center [1057, 420] width 9 height 9
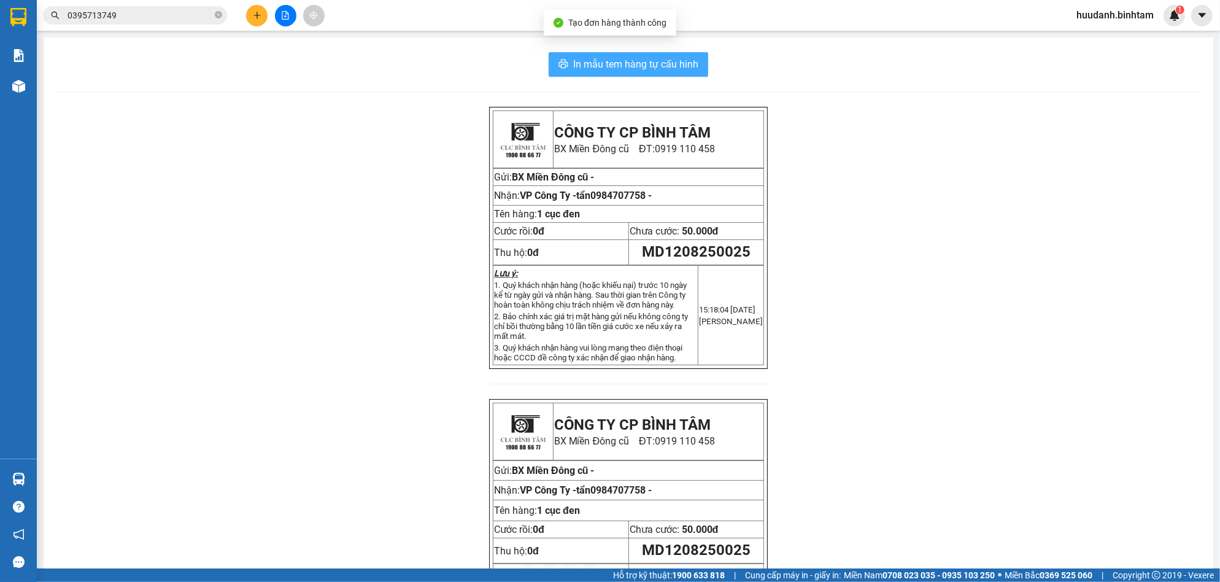
click at [681, 60] on span "In mẫu tem hàng tự cấu hình" at bounding box center [635, 63] width 125 height 15
click at [257, 15] on icon "plus" at bounding box center [257, 15] width 9 height 9
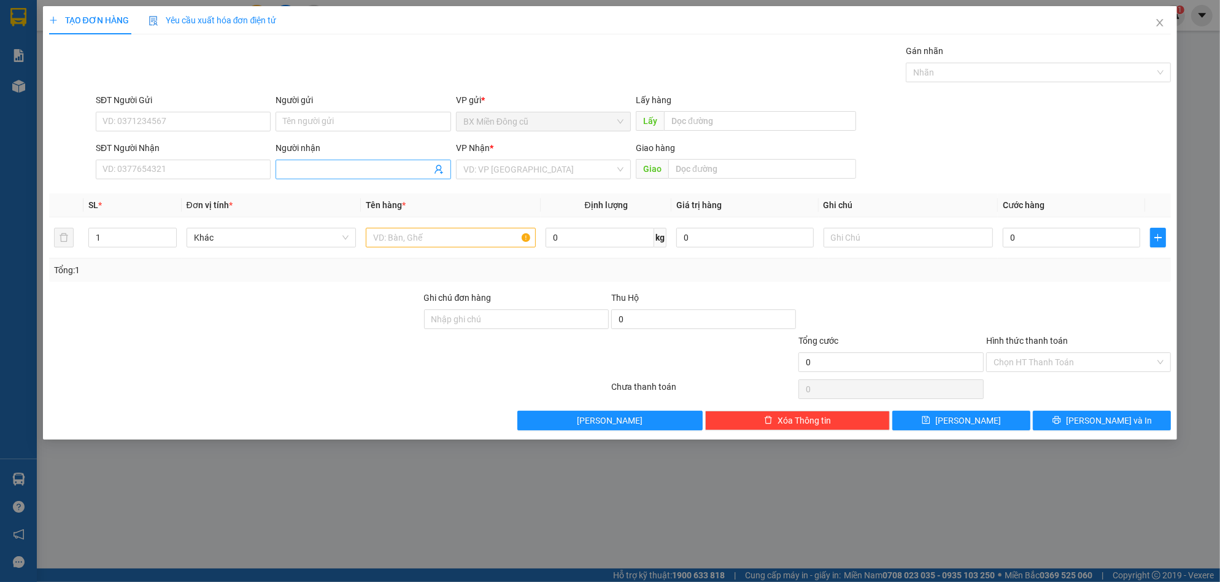
click at [302, 173] on input "Người nhận" at bounding box center [357, 170] width 148 height 14
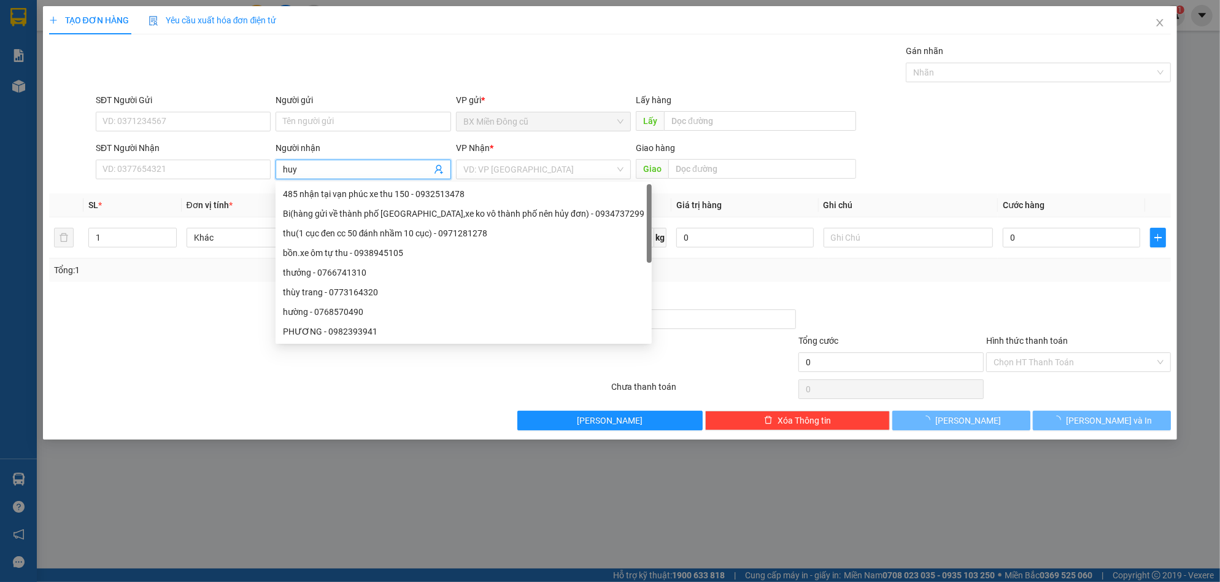
paste input "ê"
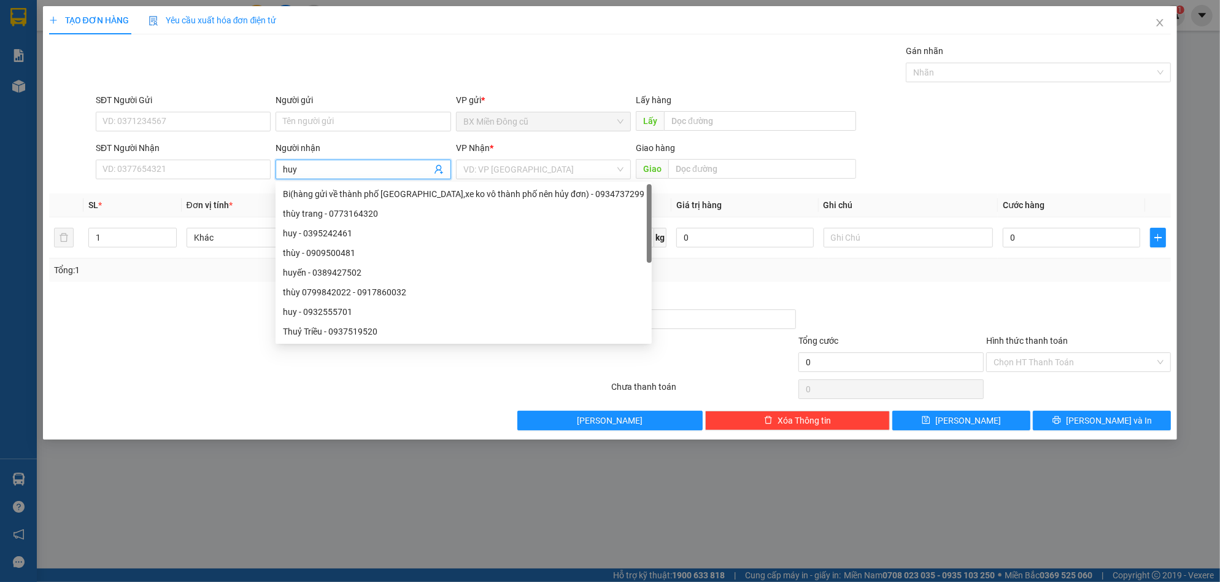
paste input "ền"
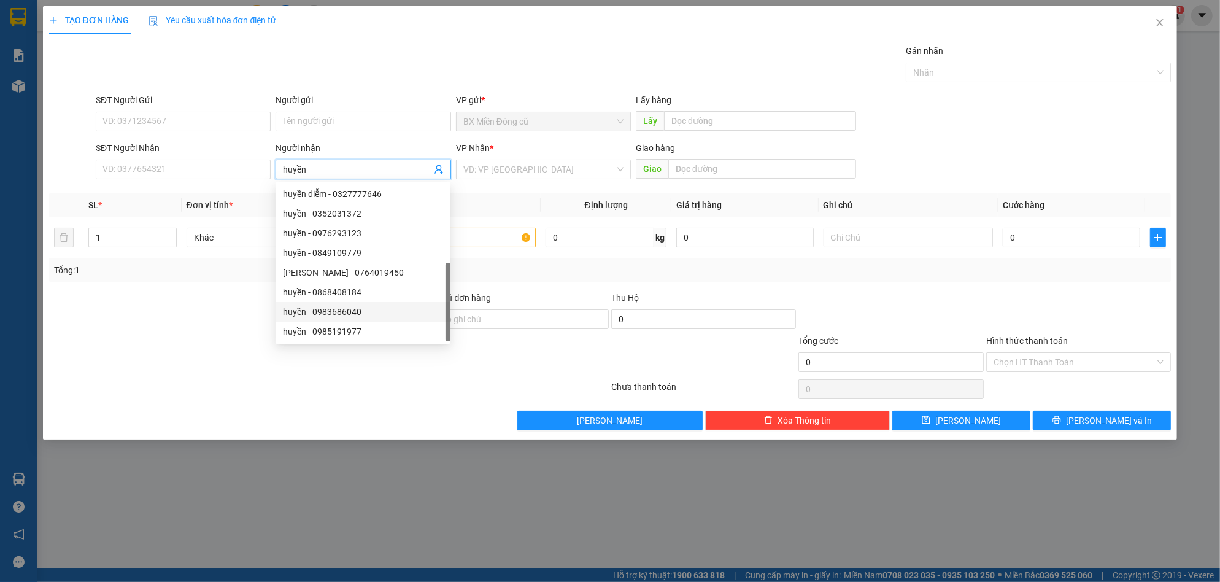
scroll to position [39, 0]
click at [213, 170] on input "SĐT Người Nhận" at bounding box center [183, 170] width 175 height 20
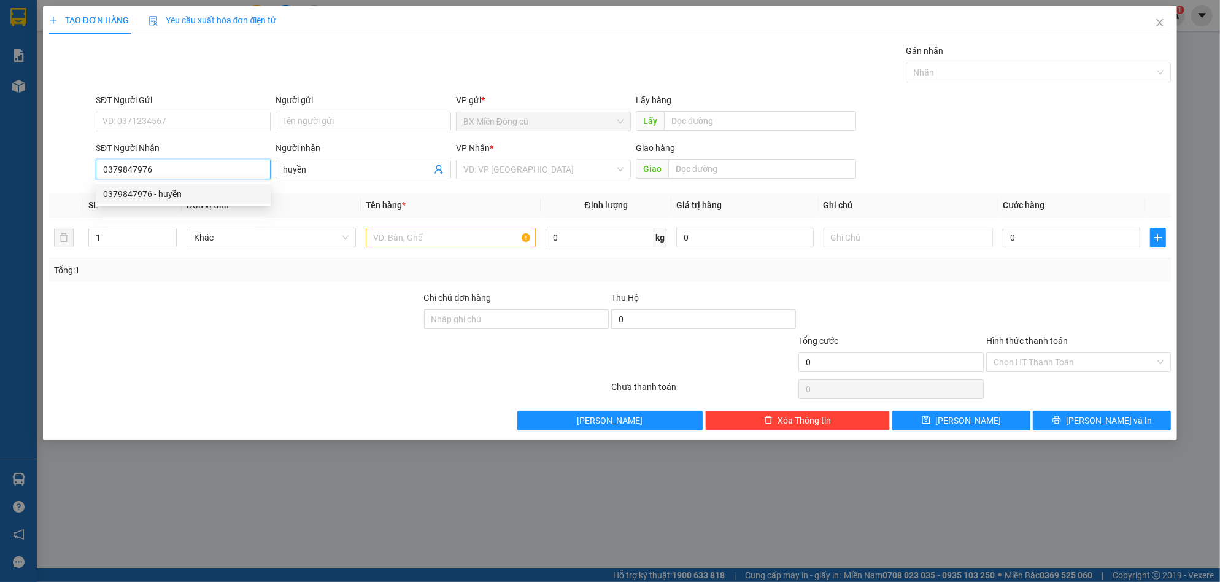
click at [184, 193] on div "0379847976 - huyền" at bounding box center [183, 194] width 160 height 14
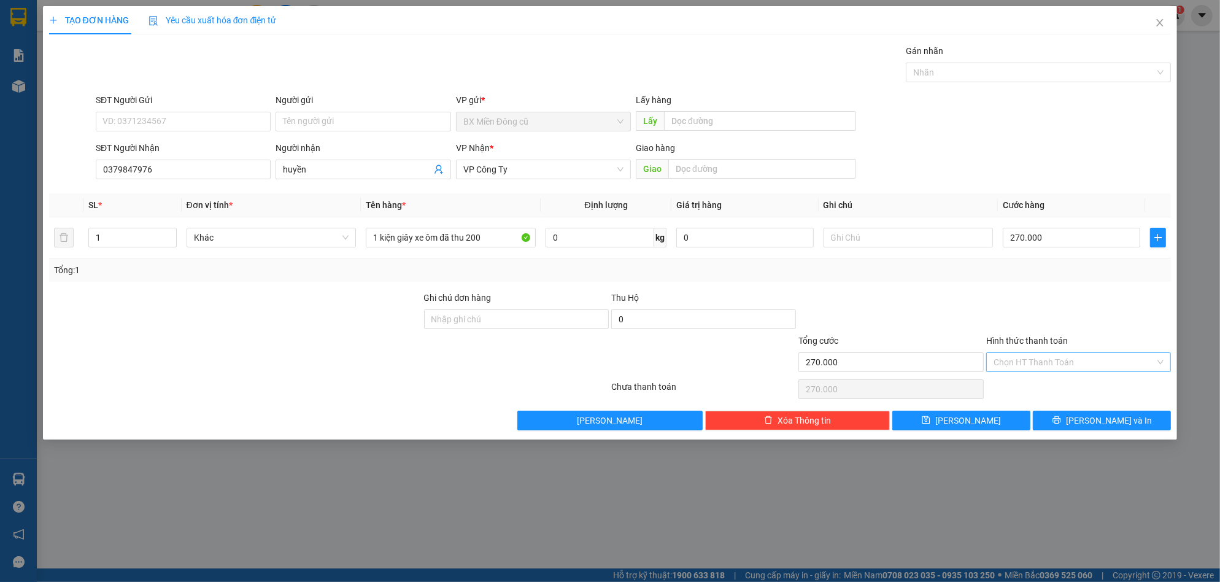
click at [1066, 363] on input "Hình thức thanh toán" at bounding box center [1074, 362] width 161 height 18
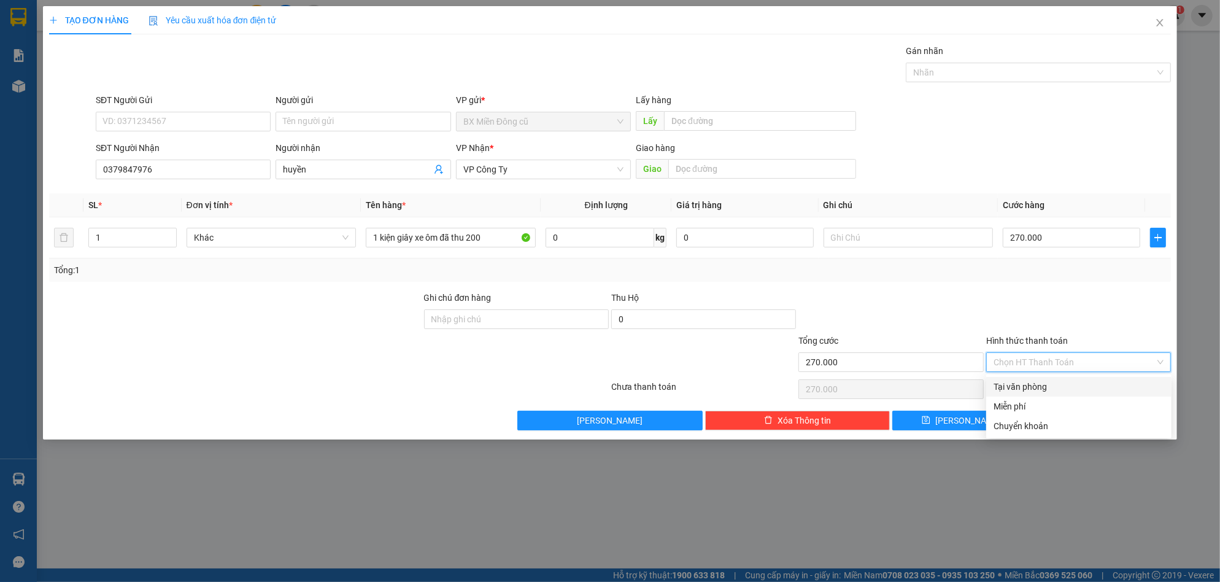
click at [1039, 384] on div "Tại văn phòng" at bounding box center [1079, 387] width 171 height 14
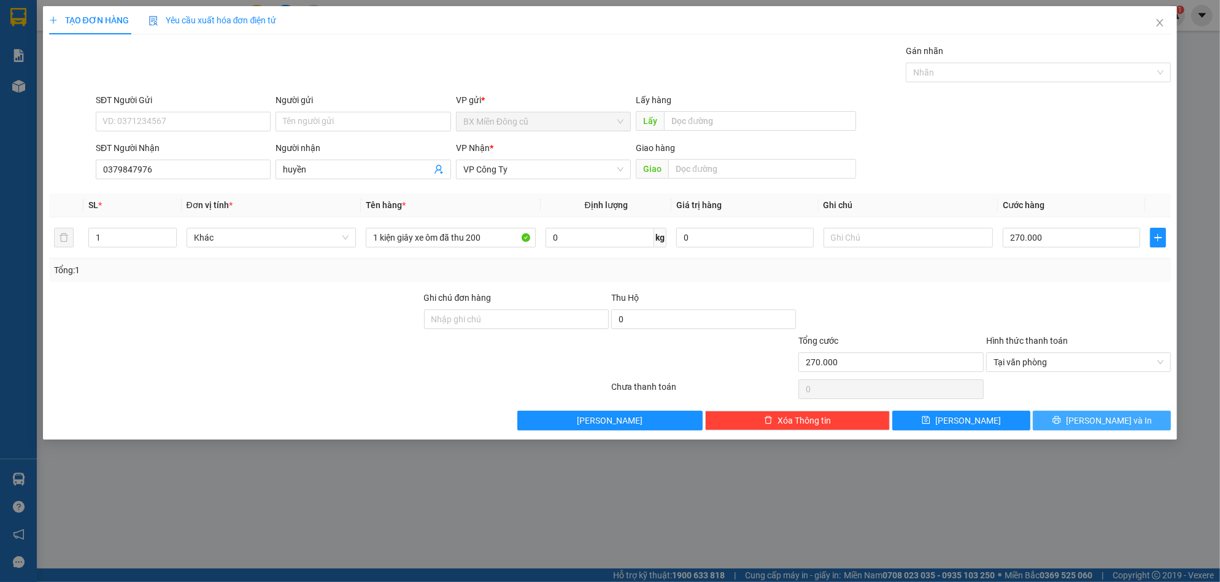
click at [1089, 416] on button "[PERSON_NAME] và In" at bounding box center [1102, 421] width 138 height 20
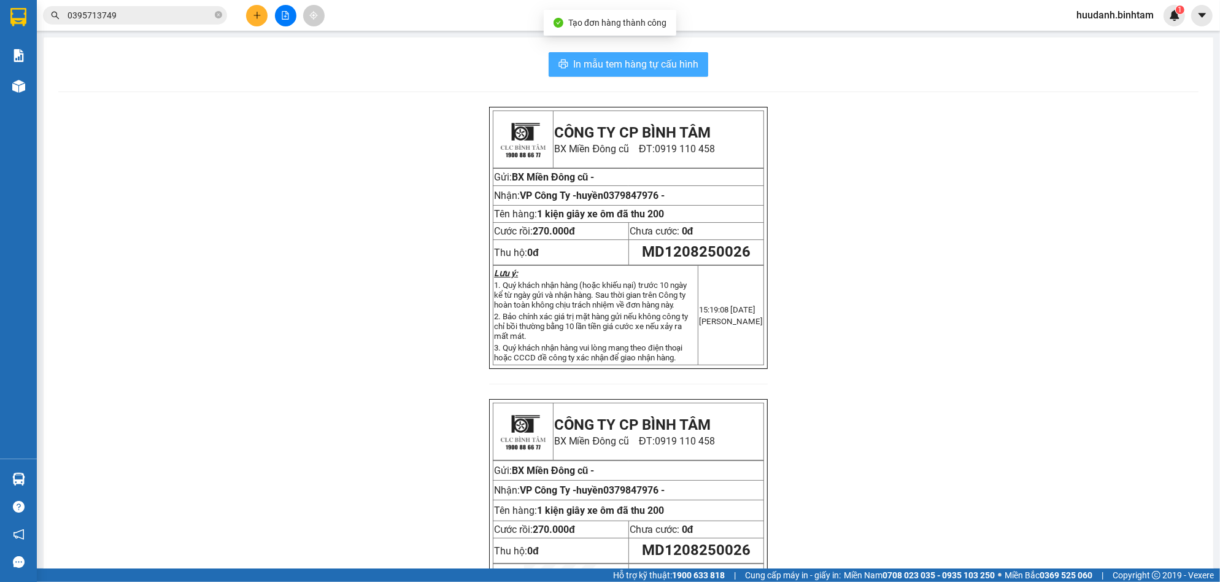
click at [675, 60] on span "In mẫu tem hàng tự cấu hình" at bounding box center [635, 63] width 125 height 15
click at [260, 8] on button at bounding box center [256, 15] width 21 height 21
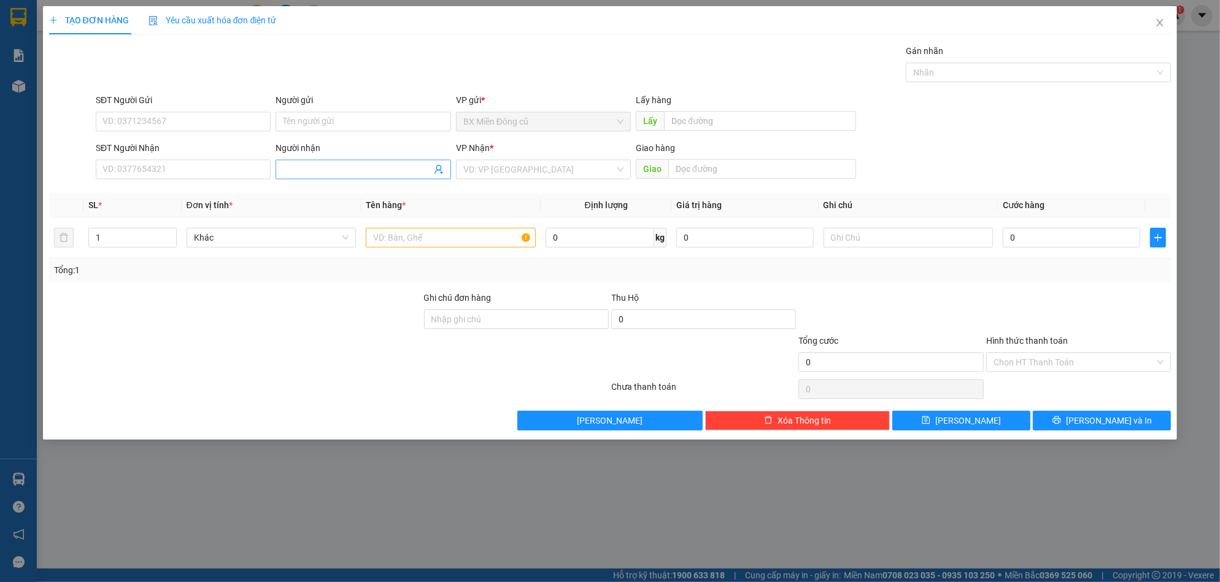
click at [317, 166] on input "Người nhận" at bounding box center [357, 170] width 148 height 14
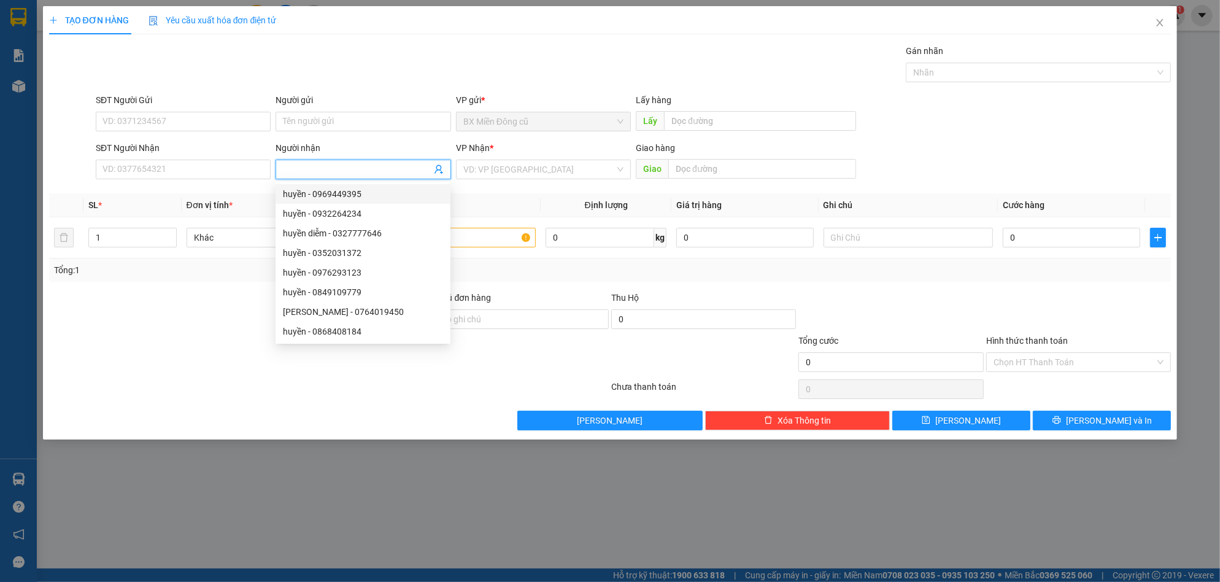
click at [321, 167] on input "Người nhận" at bounding box center [357, 170] width 148 height 14
paste input "ọc"
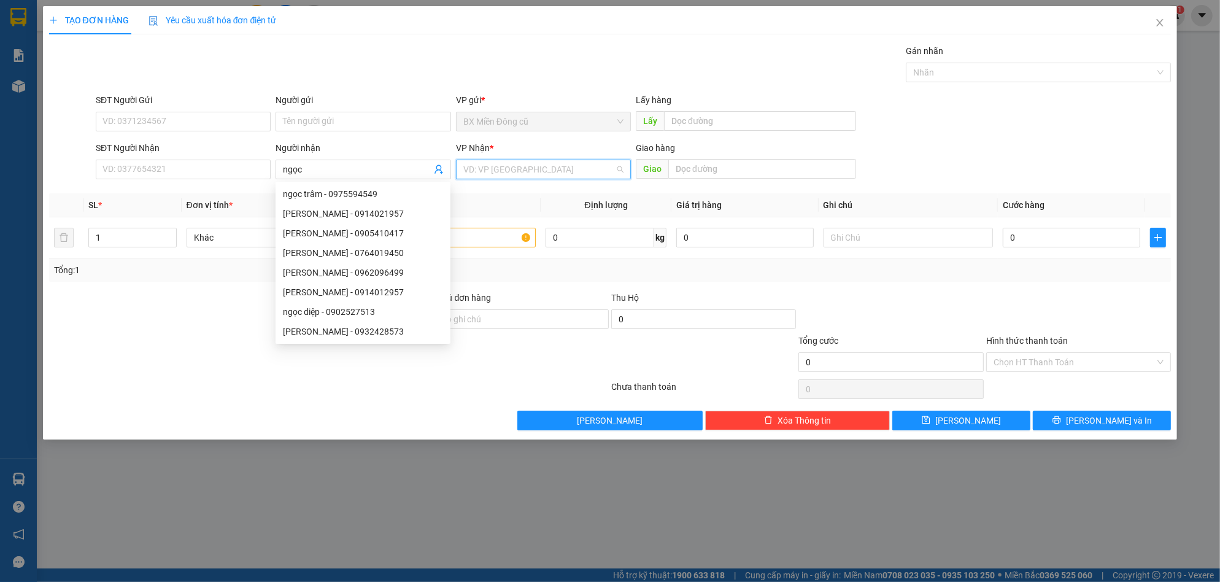
click at [505, 167] on input "search" at bounding box center [539, 169] width 152 height 18
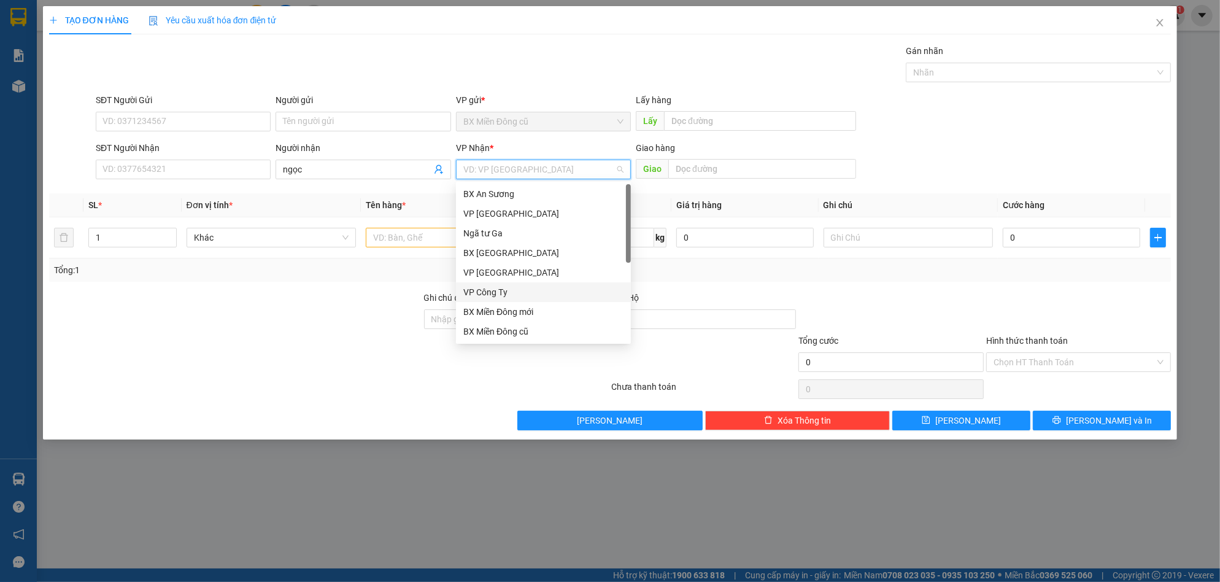
click at [493, 292] on div "VP Công Ty" at bounding box center [543, 292] width 160 height 14
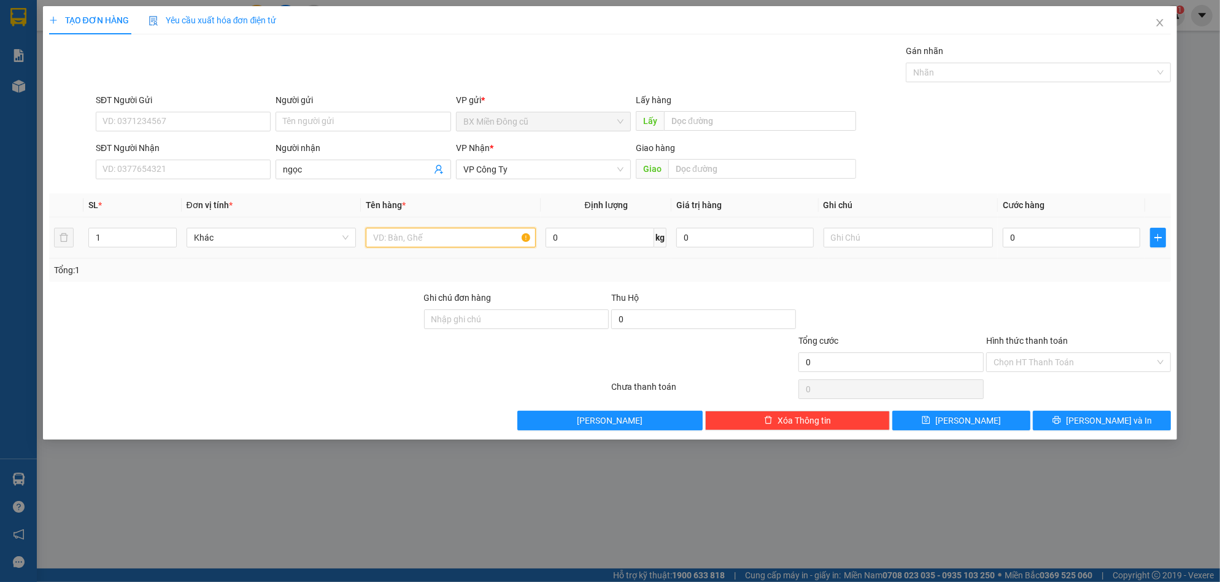
click at [416, 236] on input "text" at bounding box center [451, 238] width 170 height 20
paste input "ùng"
paste input "â"
paste input "đ"
paste input "ô"
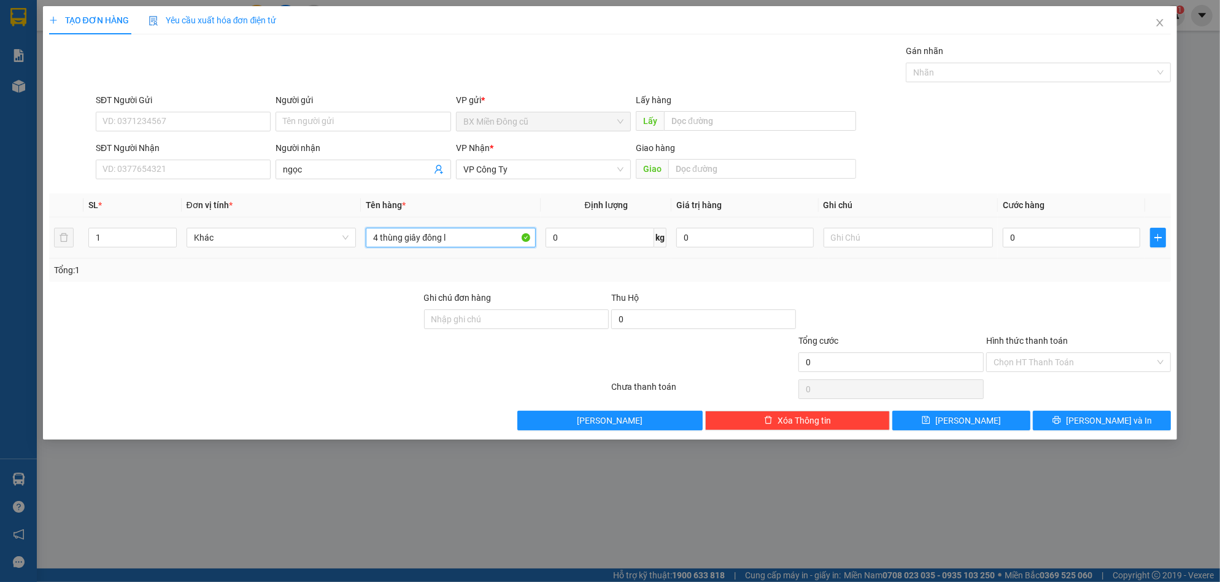
paste input "ạnh"
click at [1032, 236] on input "0" at bounding box center [1072, 238] width 138 height 20
click at [204, 174] on input "SĐT Người Nhận" at bounding box center [183, 170] width 175 height 20
click at [1058, 238] on input "0" at bounding box center [1072, 238] width 138 height 20
click at [993, 417] on button "[PERSON_NAME]" at bounding box center [962, 421] width 138 height 20
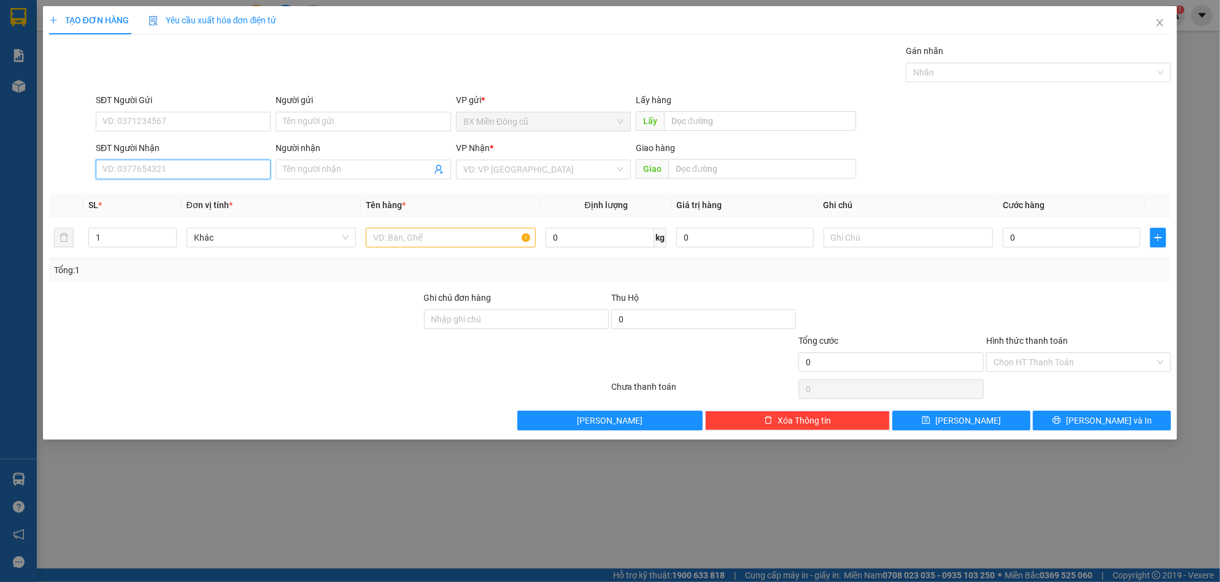
click at [220, 163] on input "SĐT Người Nhận" at bounding box center [183, 170] width 175 height 20
click at [489, 168] on input "search" at bounding box center [539, 169] width 152 height 18
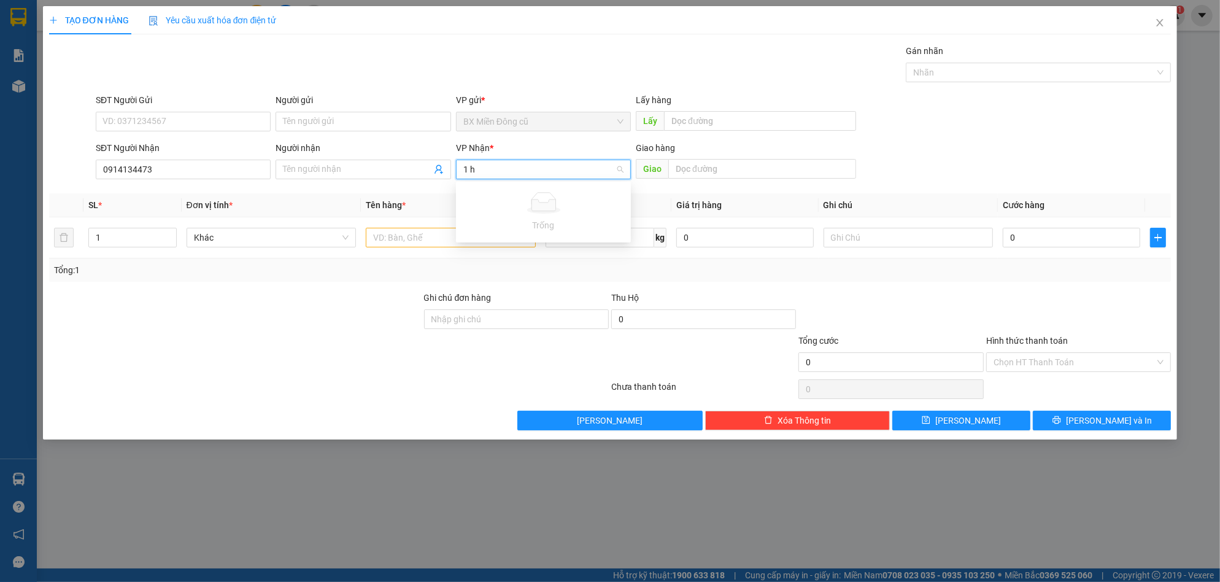
paste input "ô"
paste input "đ"
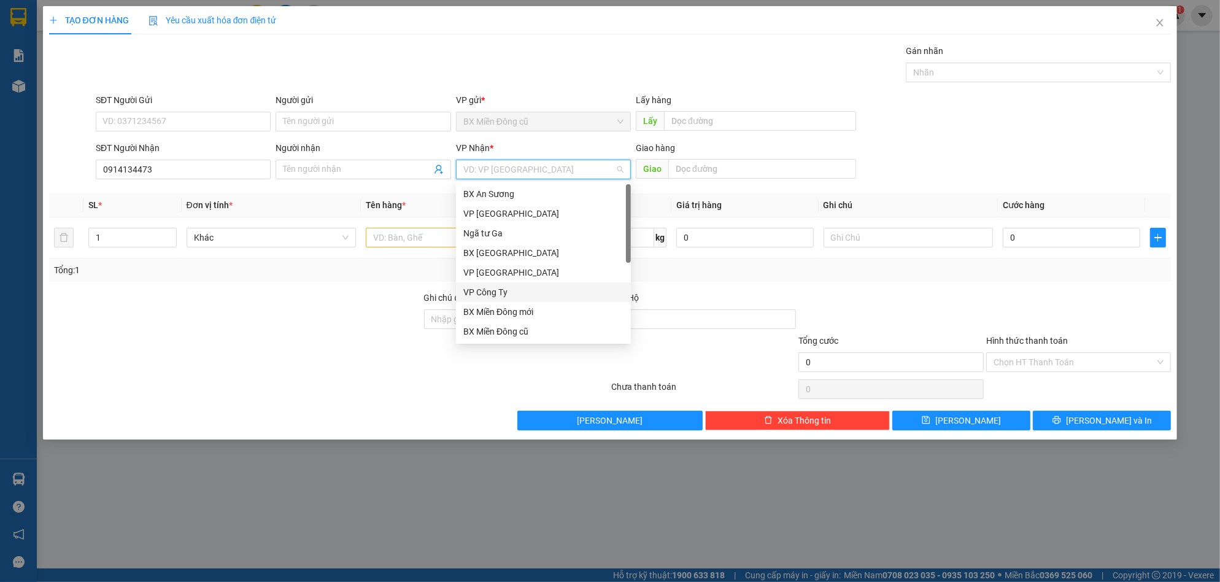
click at [508, 293] on div "VP Công Ty" at bounding box center [543, 292] width 160 height 14
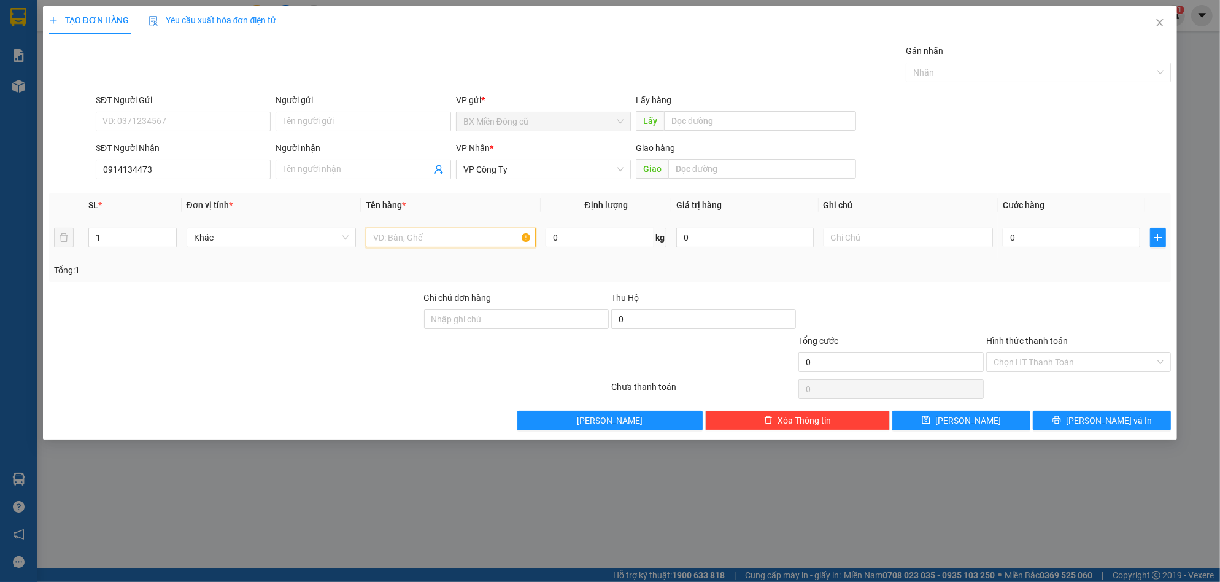
drag, startPoint x: 454, startPoint y: 230, endPoint x: 457, endPoint y: 238, distance: 9.1
click at [457, 238] on input "text" at bounding box center [451, 238] width 170 height 20
paste input "ô"
paste input "đ"
click at [1036, 232] on input "0" at bounding box center [1072, 238] width 138 height 20
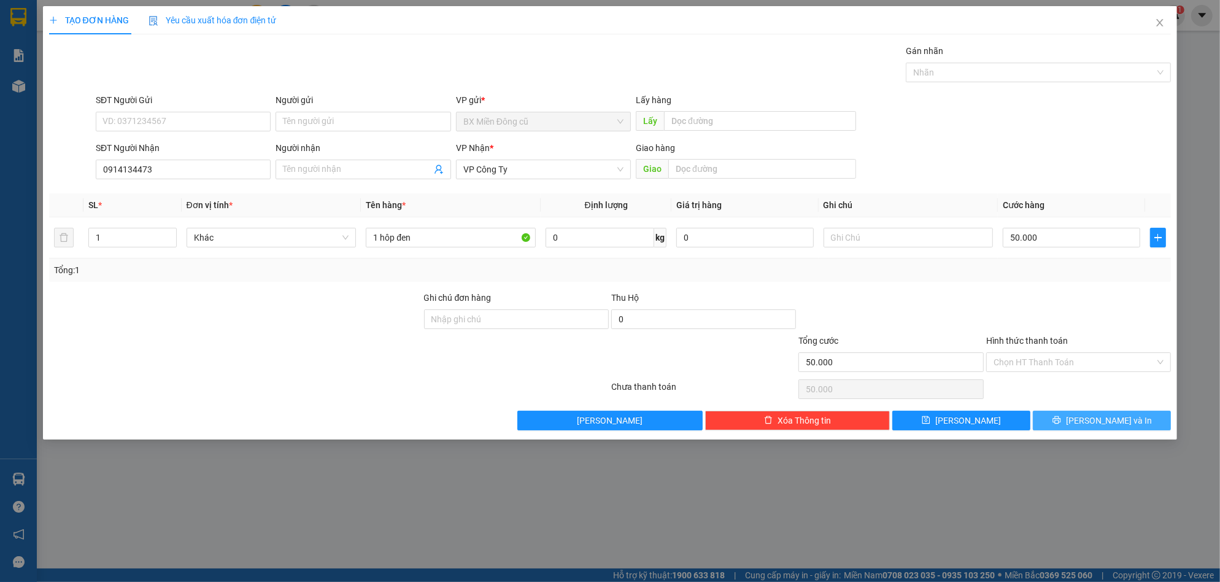
click at [1097, 427] on span "[PERSON_NAME] và In" at bounding box center [1109, 421] width 86 height 14
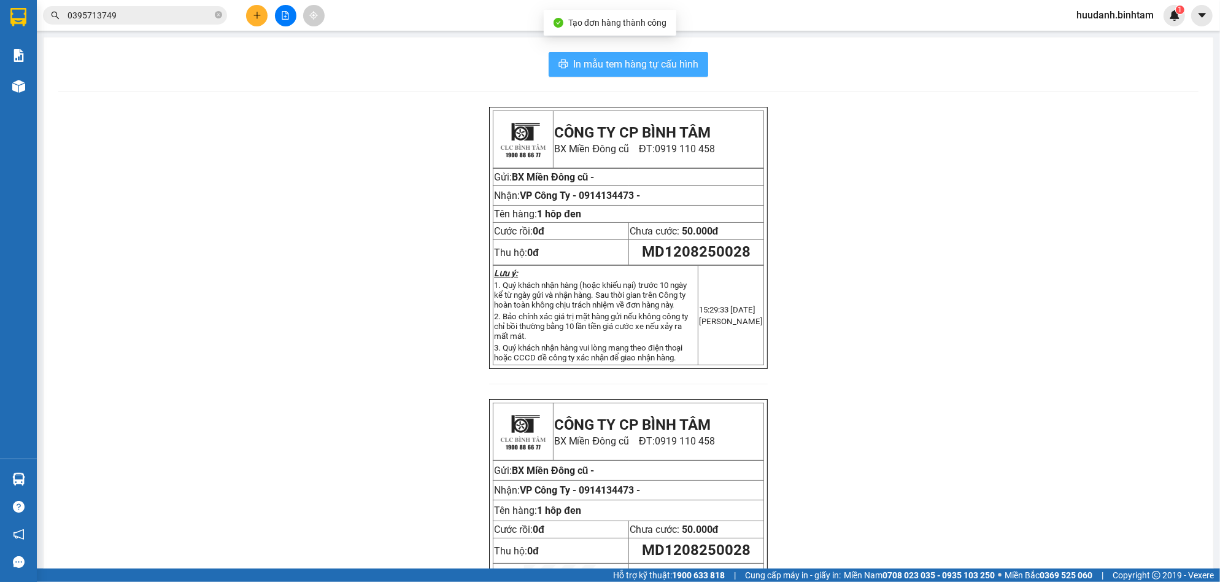
click at [681, 64] on span "In mẫu tem hàng tự cấu hình" at bounding box center [635, 63] width 125 height 15
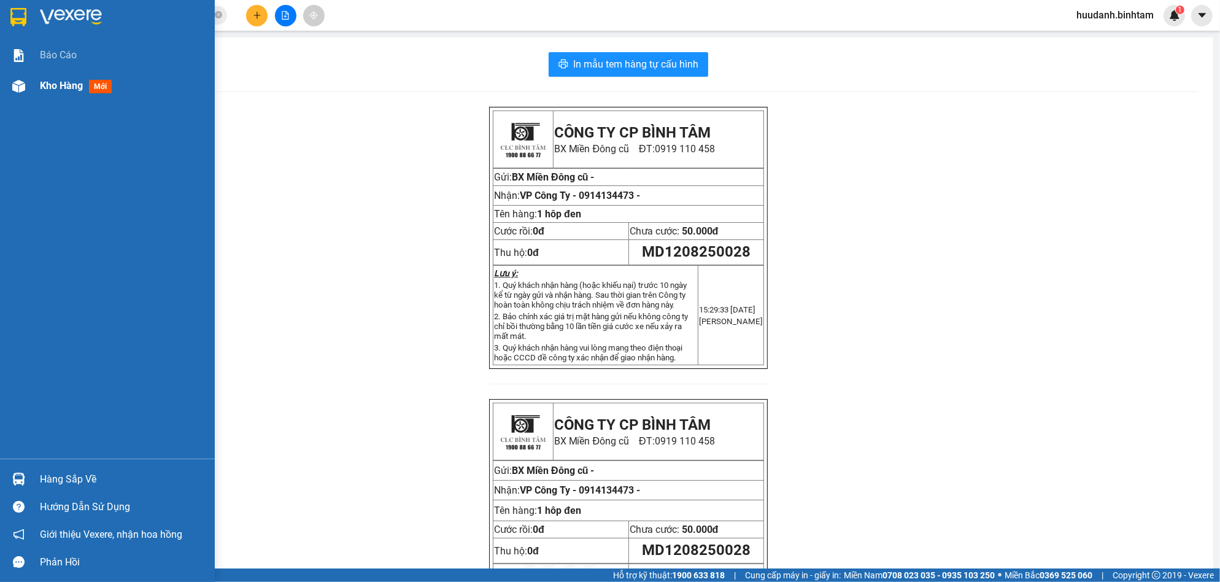
click at [60, 87] on span "Kho hàng" at bounding box center [61, 86] width 43 height 12
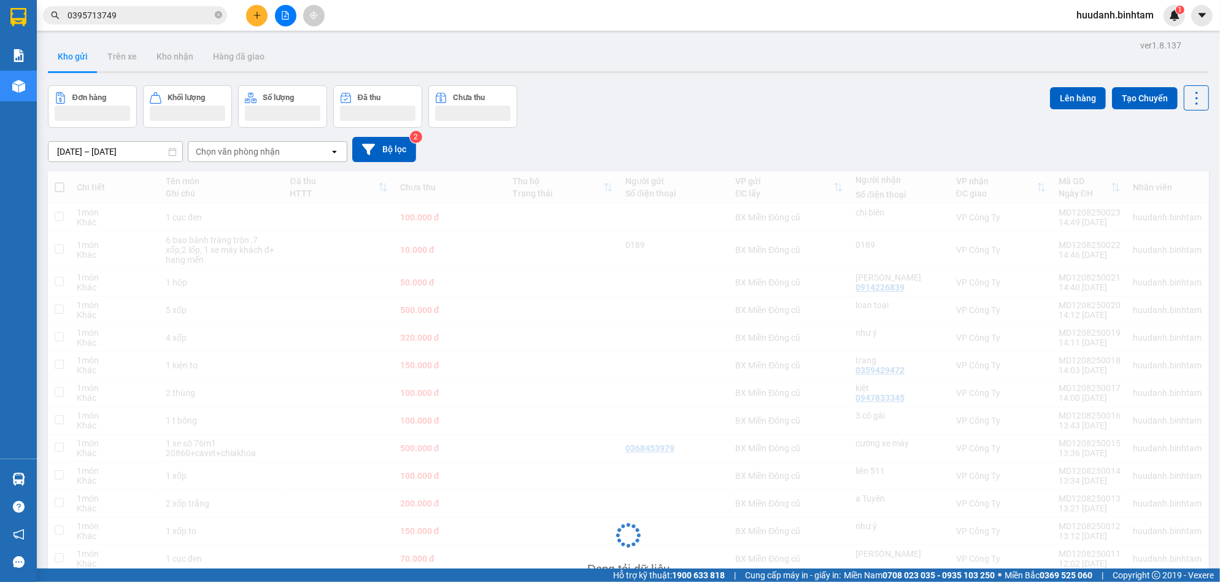
click at [258, 15] on icon "plus" at bounding box center [257, 15] width 7 height 1
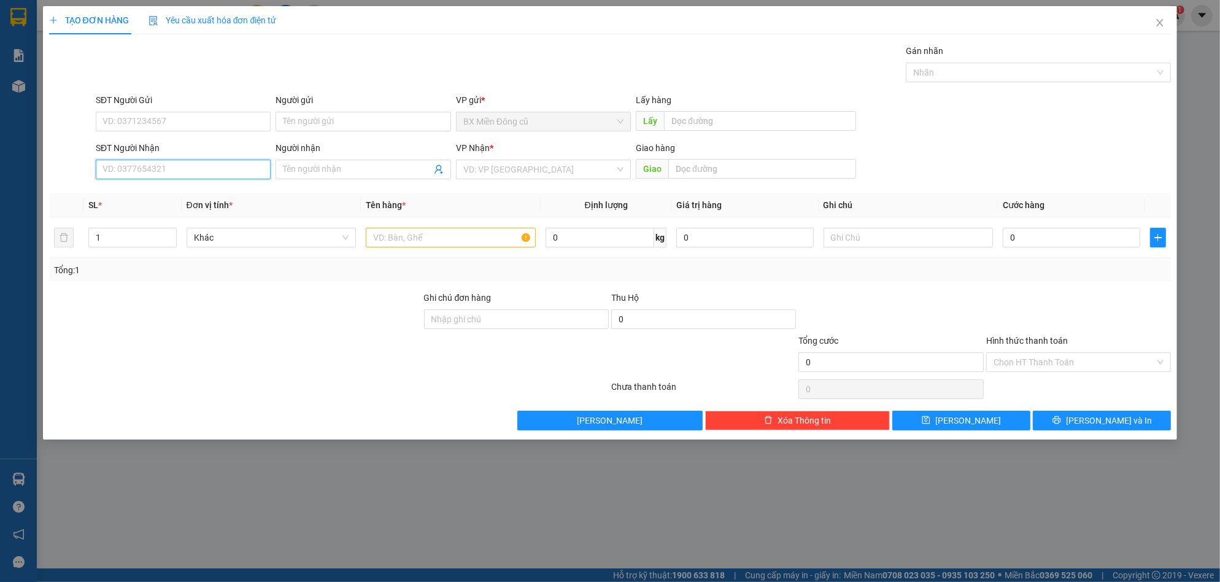
click at [146, 163] on input "SĐT Người Nhận" at bounding box center [183, 170] width 175 height 20
click at [149, 193] on div "0942097067 - phương" at bounding box center [183, 194] width 160 height 14
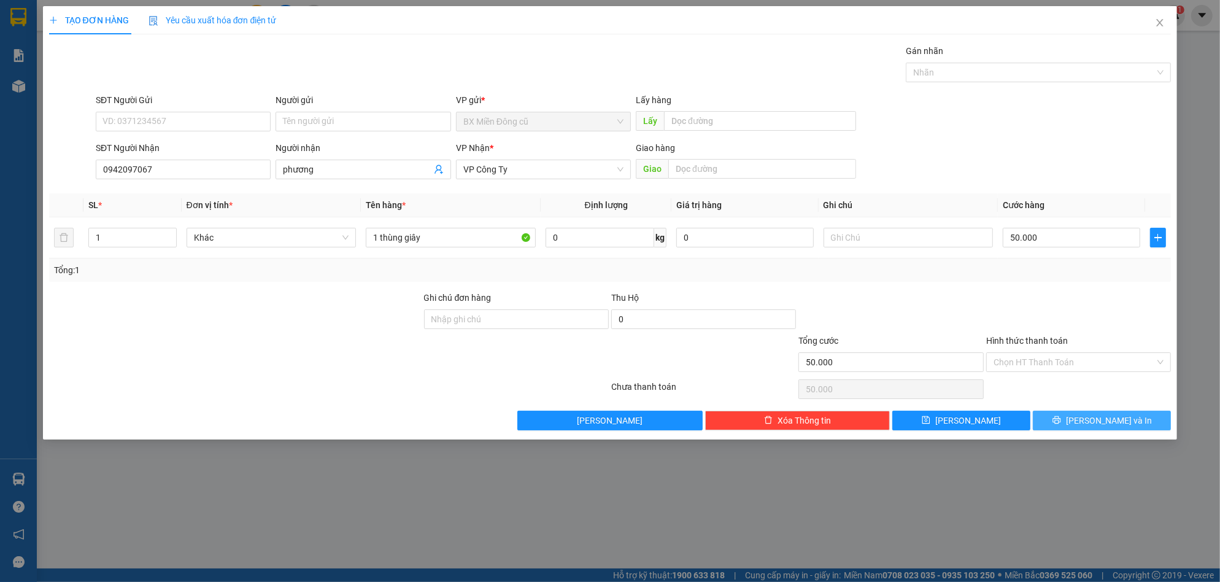
click at [1091, 418] on button "[PERSON_NAME] và In" at bounding box center [1102, 421] width 138 height 20
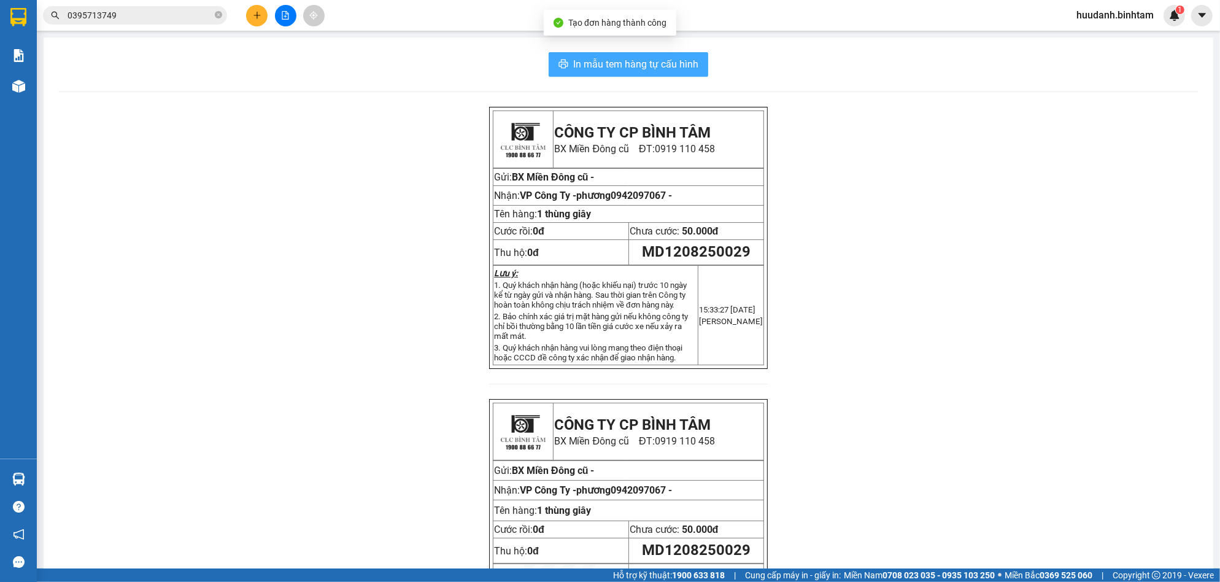
click at [667, 66] on span "In mẫu tem hàng tự cấu hình" at bounding box center [635, 63] width 125 height 15
click at [258, 10] on button at bounding box center [256, 15] width 21 height 21
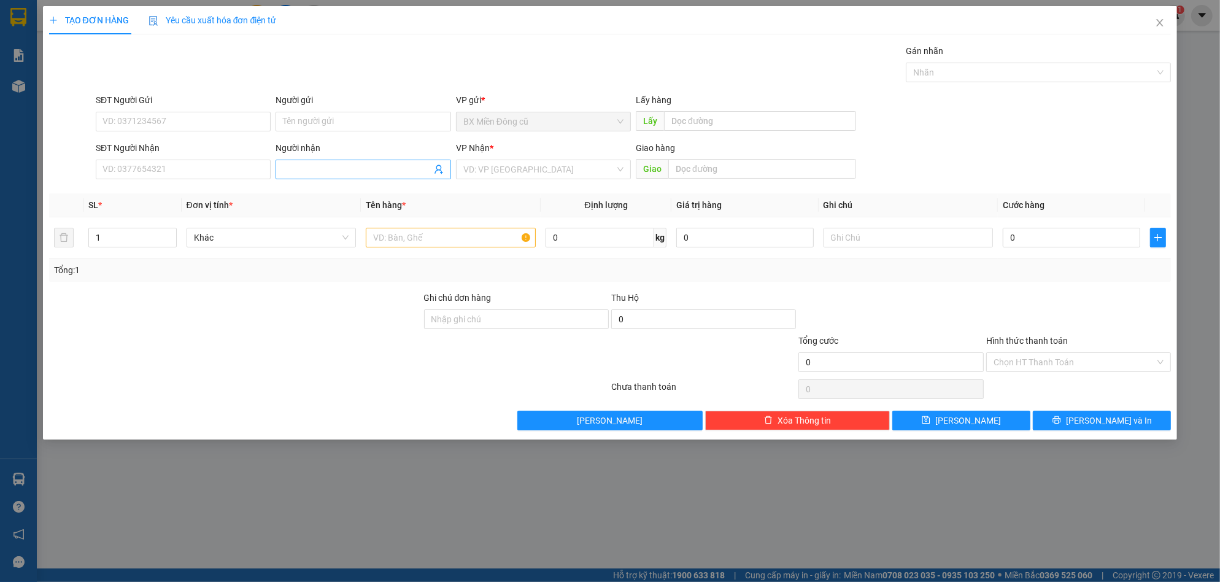
click at [312, 168] on input "Người nhận" at bounding box center [357, 170] width 148 height 14
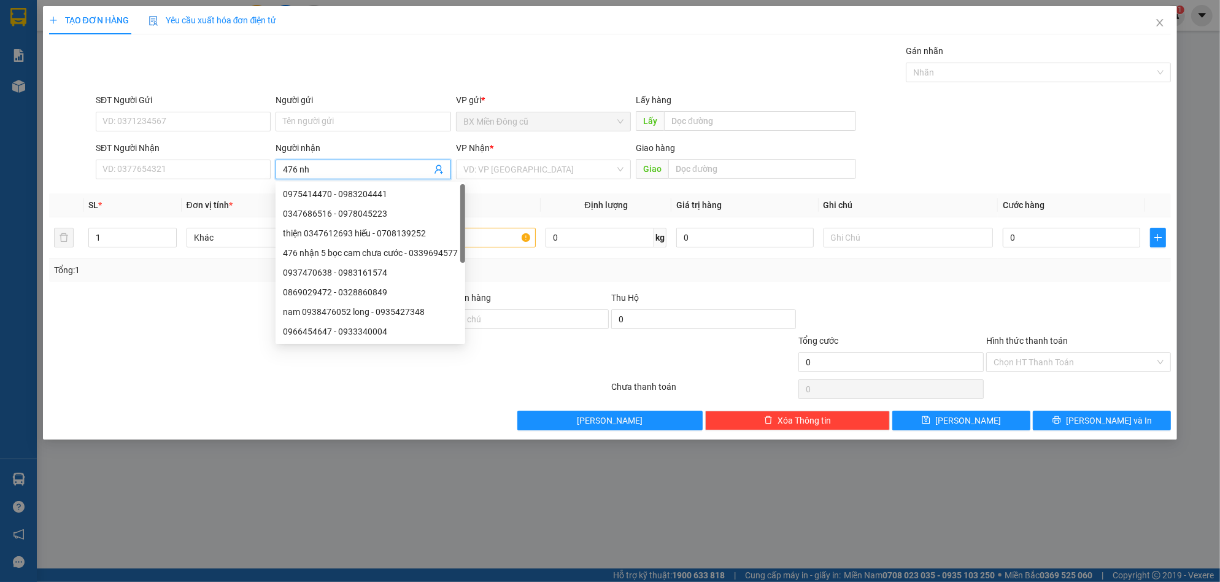
paste input "â"
paste input "ậ"
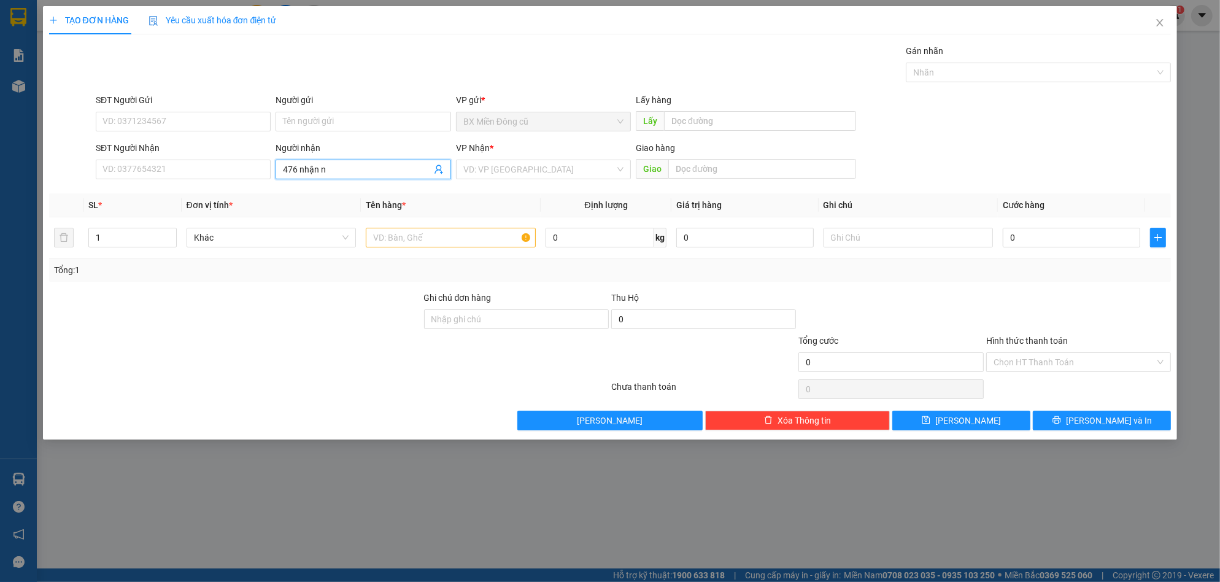
paste input "ưa"
paste input "ữa"
paste input "â"
paste input "ầm"
paste input "àng"
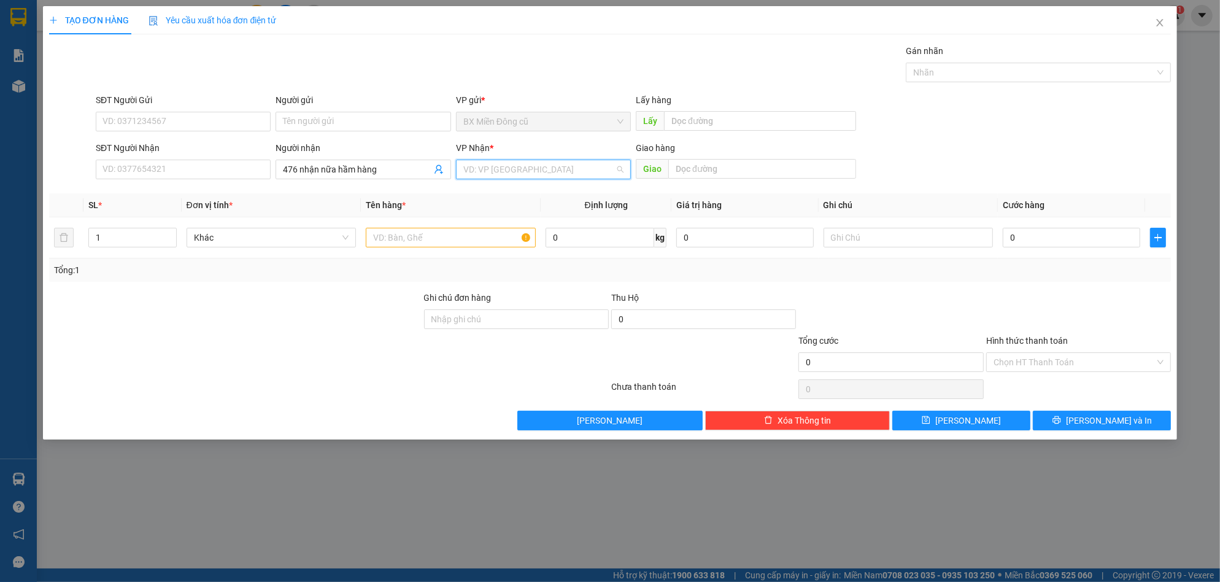
click at [503, 167] on input "search" at bounding box center [539, 169] width 152 height 18
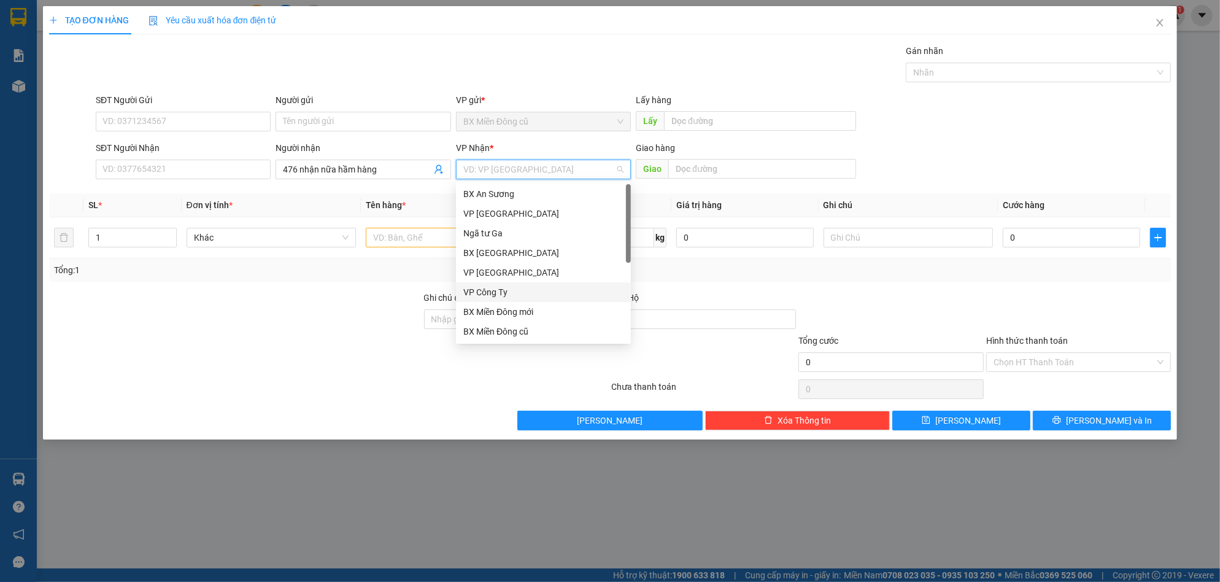
click at [502, 286] on div "VP Công Ty" at bounding box center [543, 292] width 160 height 14
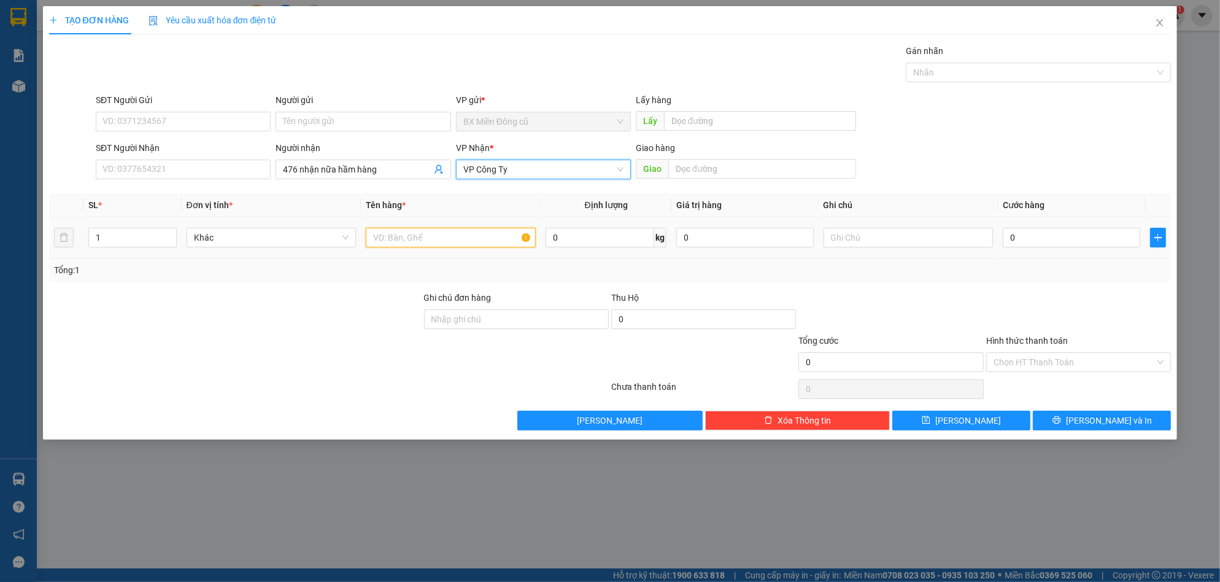
click at [434, 236] on input "text" at bounding box center [451, 238] width 170 height 20
click at [456, 235] on input "text" at bounding box center [451, 238] width 170 height 20
paste input "â"
paste input "ậ"
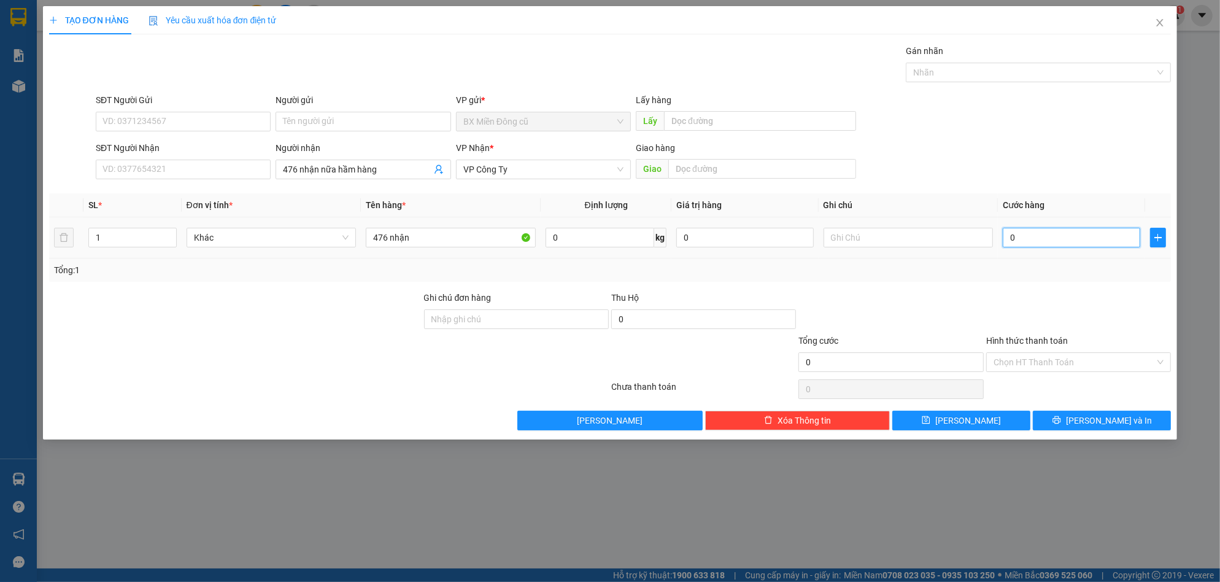
click at [1023, 244] on input "0" at bounding box center [1072, 238] width 138 height 20
click at [988, 416] on button "[PERSON_NAME]" at bounding box center [962, 421] width 138 height 20
click at [160, 167] on input "SĐT Người Nhận" at bounding box center [183, 170] width 175 height 20
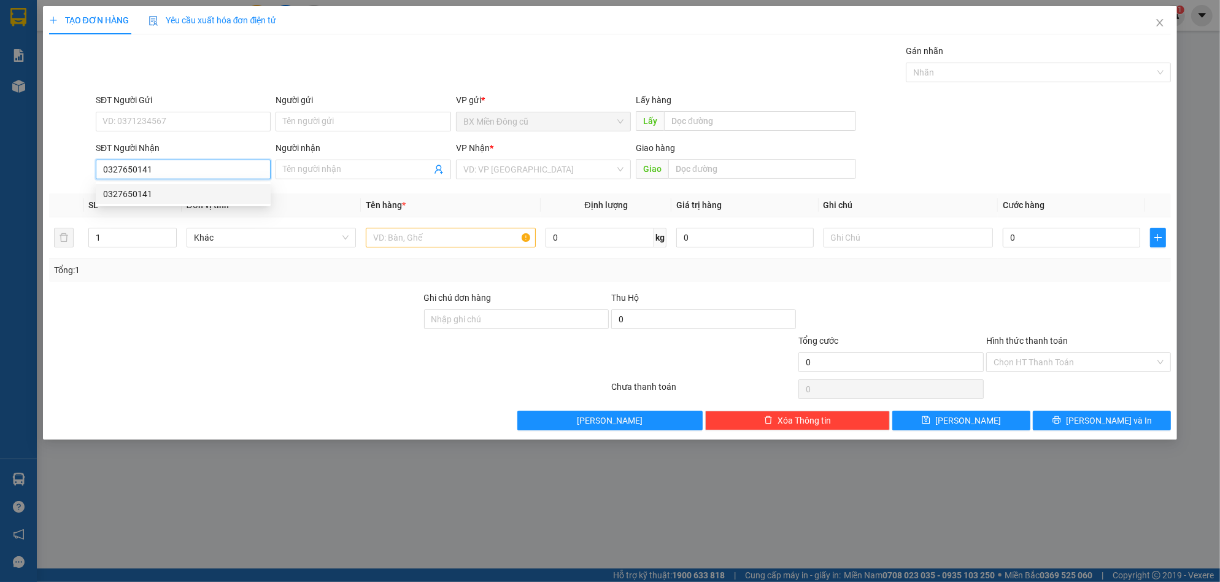
click at [166, 195] on div "0327650141" at bounding box center [183, 194] width 160 height 14
click at [1050, 356] on input "Hình thức thanh toán" at bounding box center [1074, 362] width 161 height 18
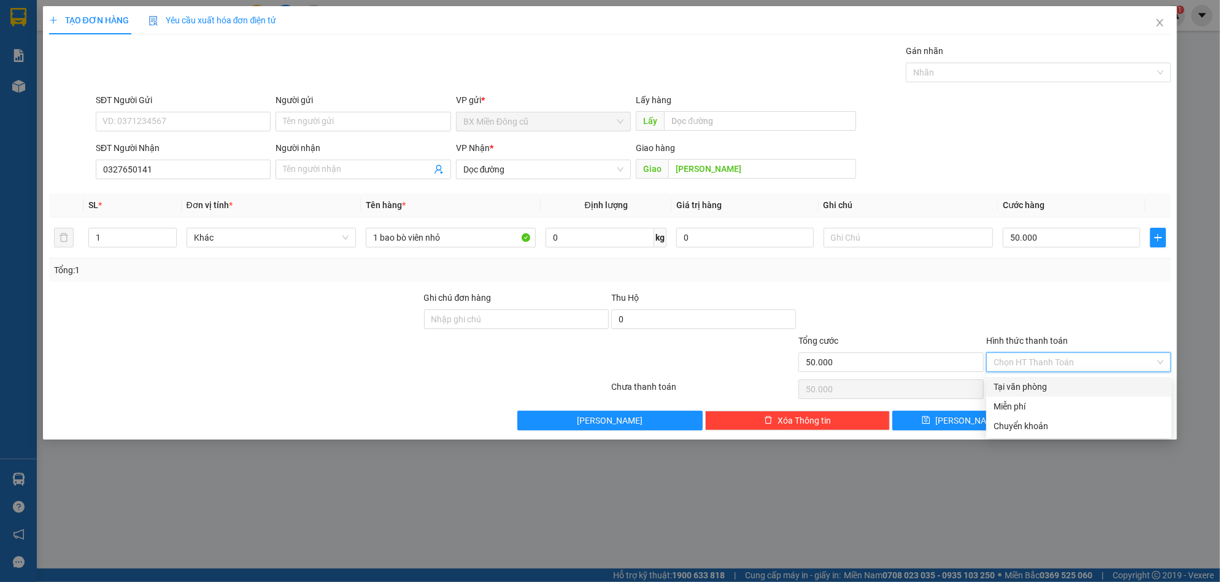
click at [1034, 381] on div "Tại văn phòng" at bounding box center [1079, 387] width 171 height 14
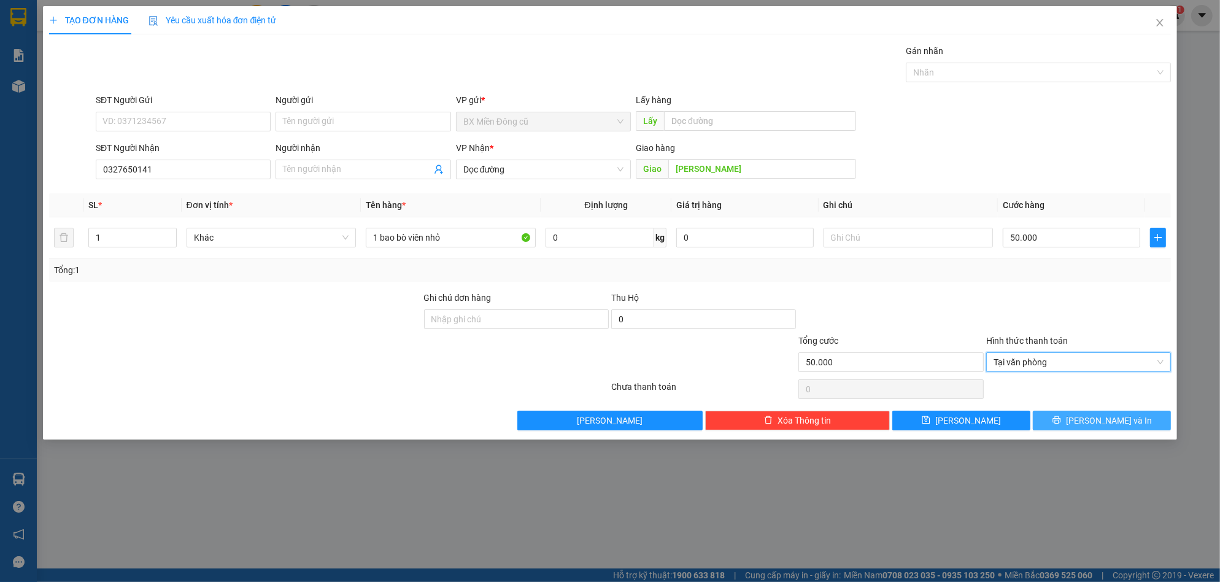
click at [1076, 416] on button "[PERSON_NAME] và In" at bounding box center [1102, 421] width 138 height 20
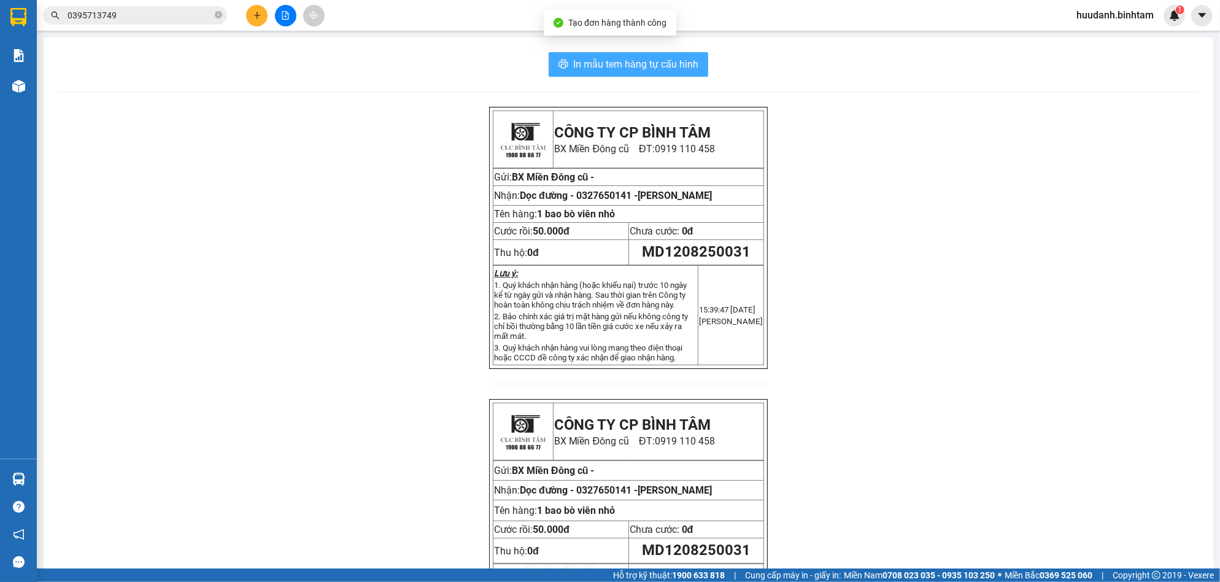
click at [627, 62] on span "In mẫu tem hàng tự cấu hình" at bounding box center [635, 63] width 125 height 15
click at [258, 13] on icon "plus" at bounding box center [257, 15] width 9 height 9
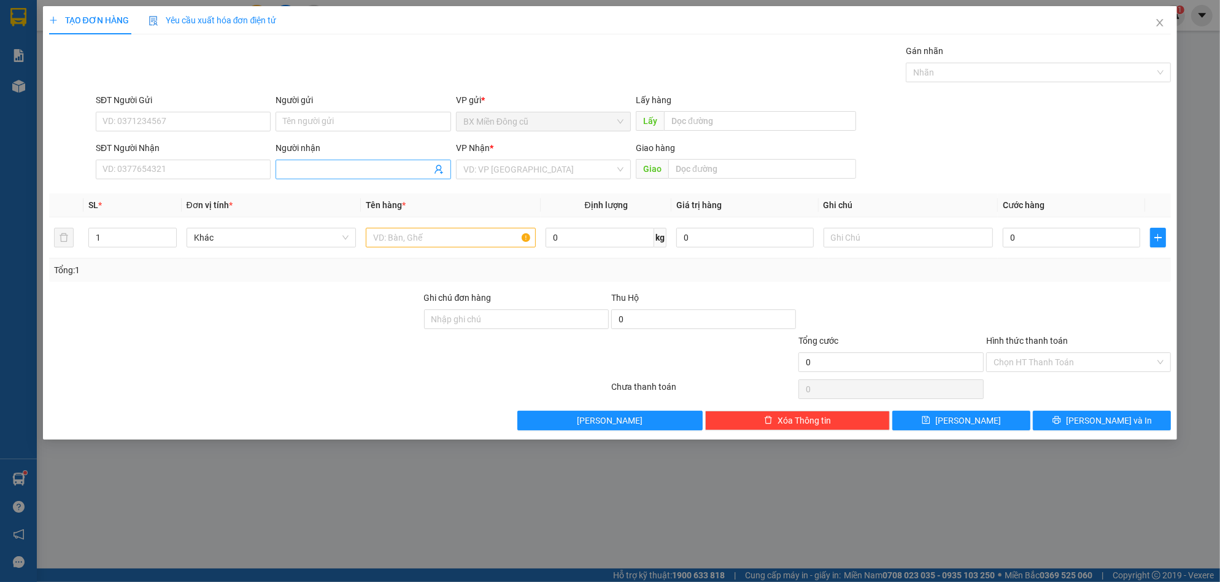
click at [296, 171] on input "Người nhận" at bounding box center [357, 170] width 148 height 14
paste input "đ"
paste input "ô"
click at [383, 213] on div "đông nam - 0935498785" at bounding box center [363, 214] width 160 height 14
click at [573, 165] on input "search" at bounding box center [539, 169] width 152 height 18
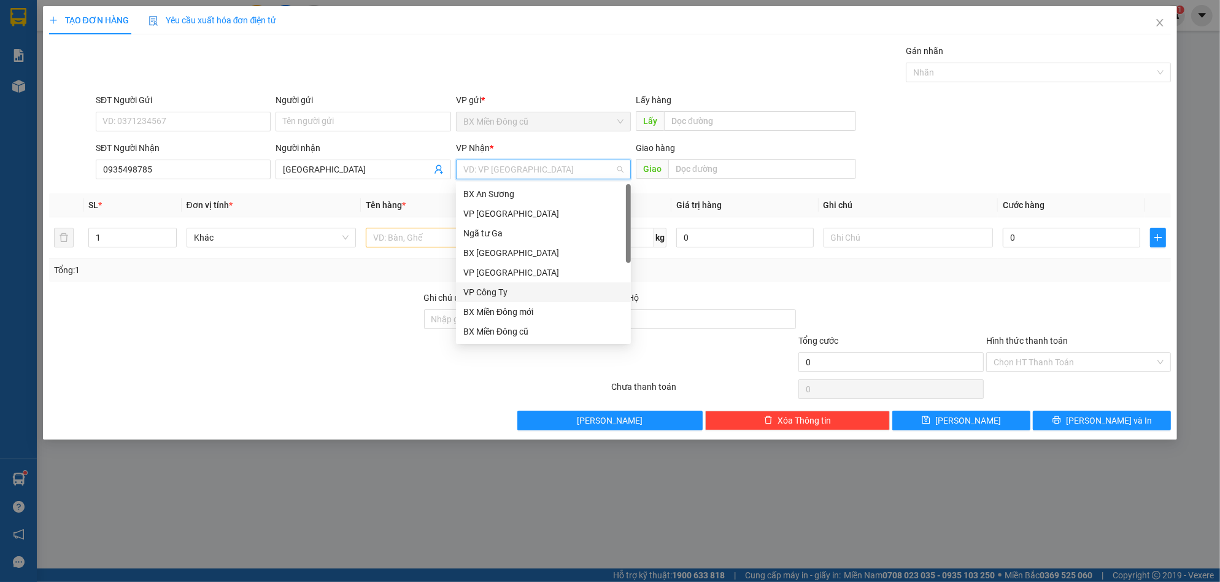
click at [500, 286] on div "VP Công Ty" at bounding box center [543, 292] width 160 height 14
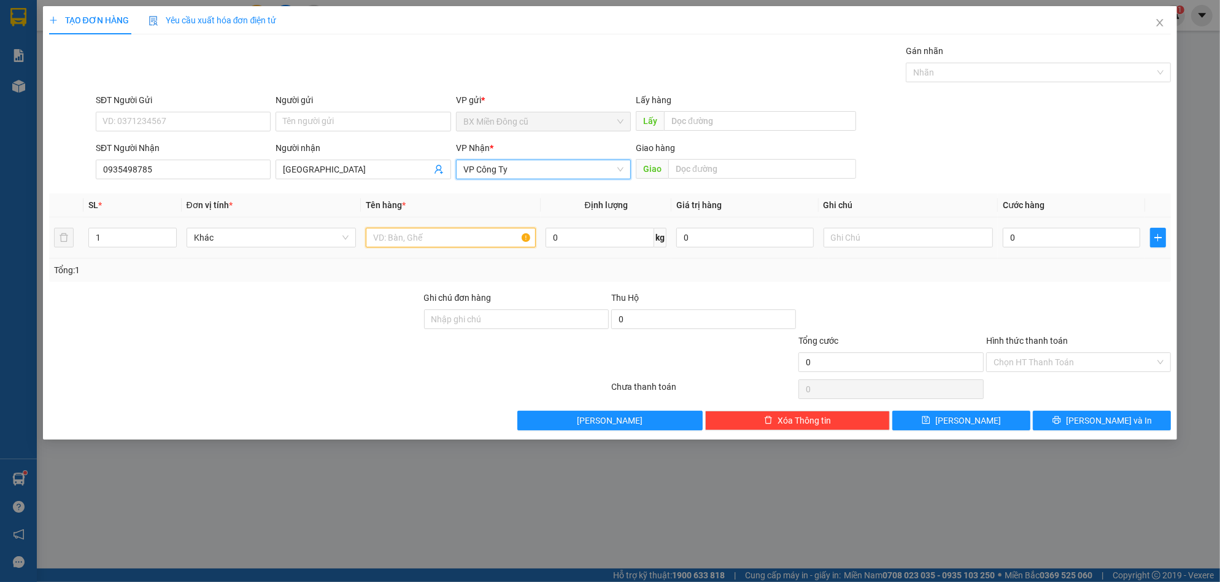
click at [440, 242] on input "text" at bounding box center [451, 238] width 170 height 20
paste input "ô"
click at [1068, 224] on td "0" at bounding box center [1071, 237] width 147 height 41
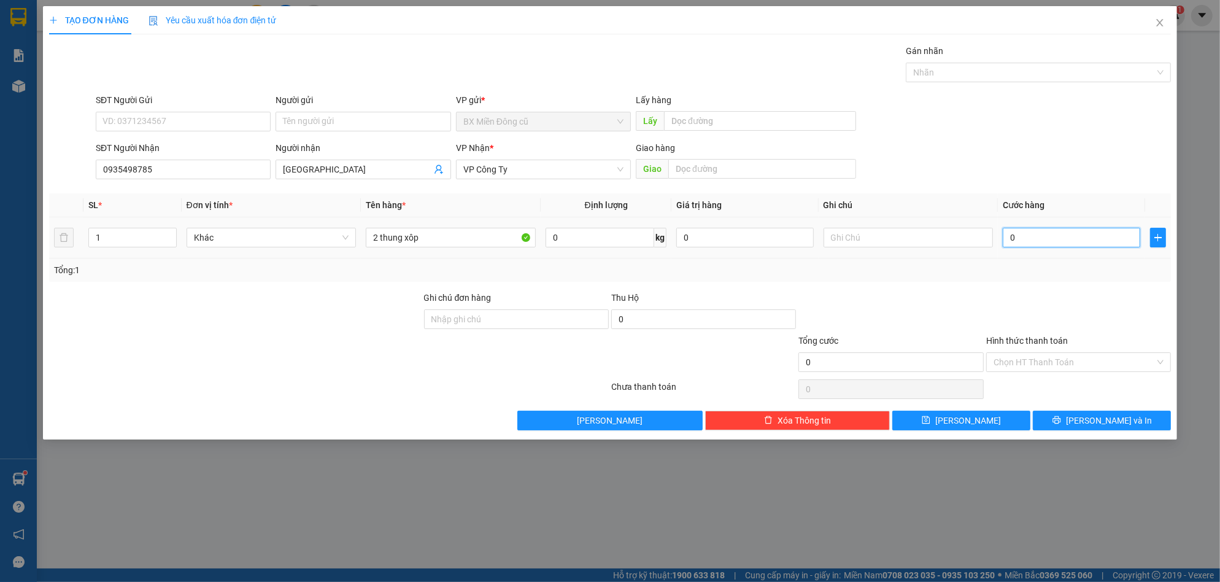
click at [1063, 231] on input "0" at bounding box center [1072, 238] width 138 height 20
click at [1096, 414] on span "[PERSON_NAME] và In" at bounding box center [1109, 421] width 86 height 14
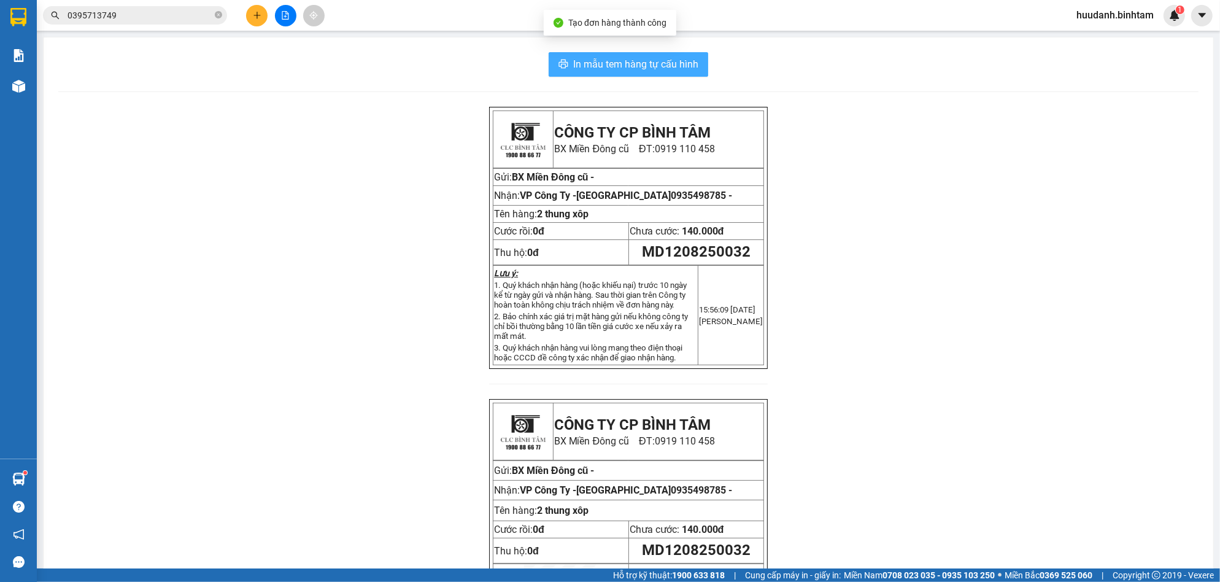
click at [653, 60] on span "In mẫu tem hàng tự cấu hình" at bounding box center [635, 63] width 125 height 15
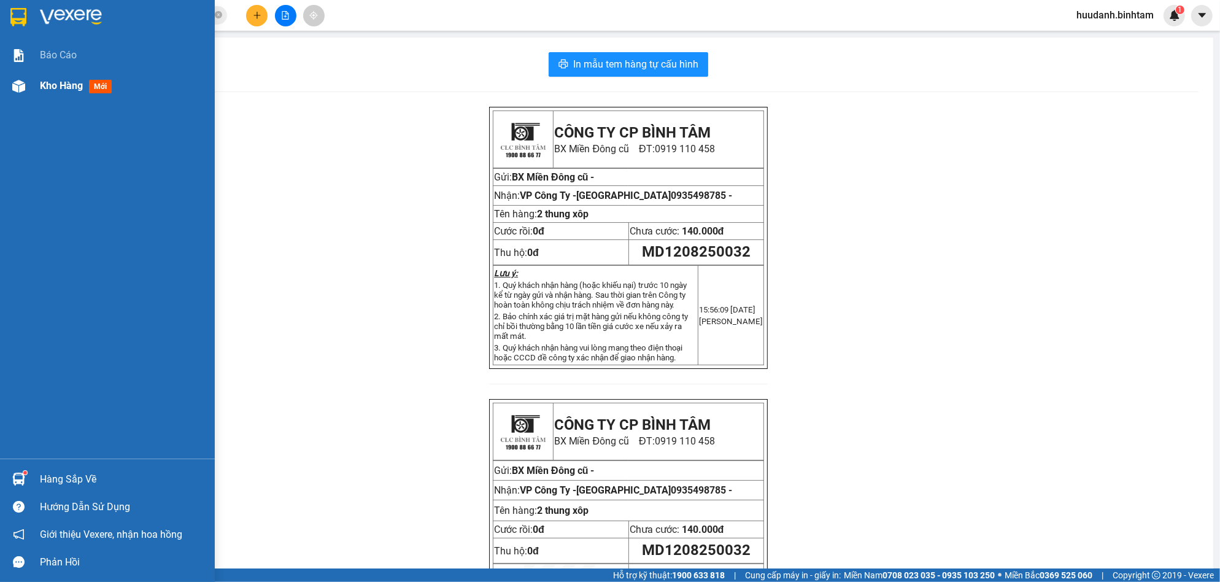
click at [42, 79] on div "Kho hàng mới" at bounding box center [78, 85] width 77 height 15
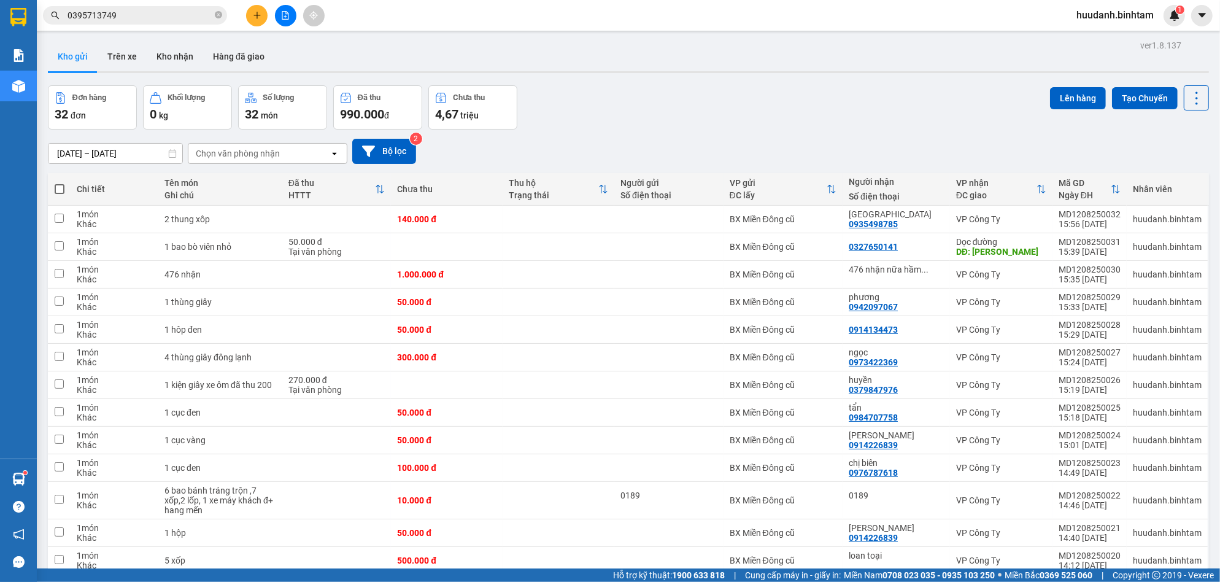
click at [63, 189] on span at bounding box center [60, 189] width 10 height 10
click at [60, 183] on input "checkbox" at bounding box center [60, 183] width 0 height 0
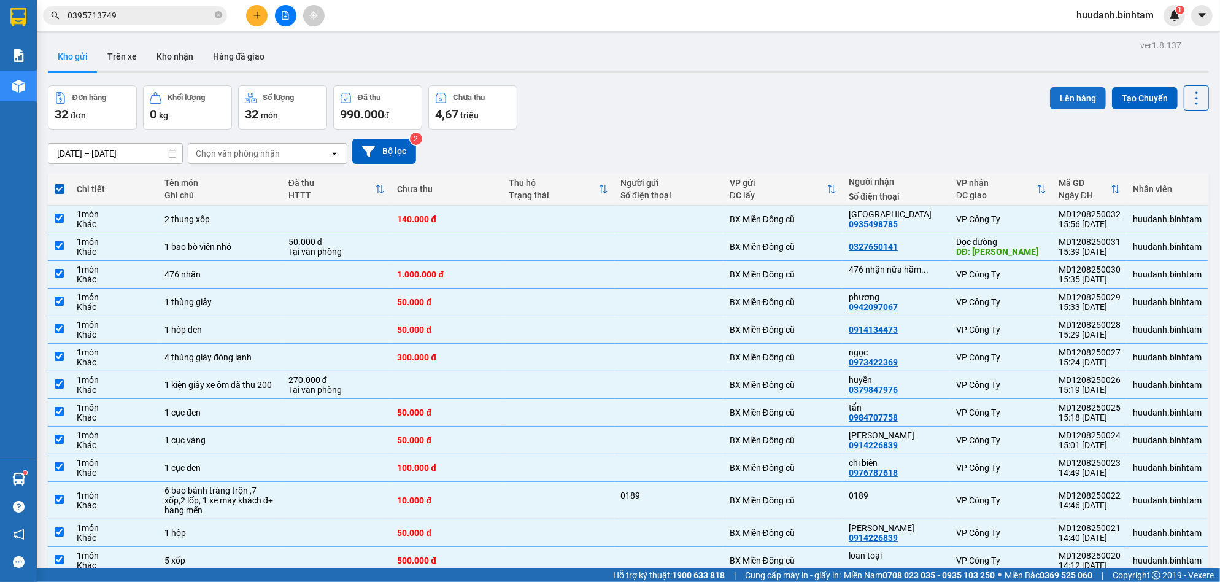
click at [1064, 96] on button "Lên hàng" at bounding box center [1078, 98] width 56 height 22
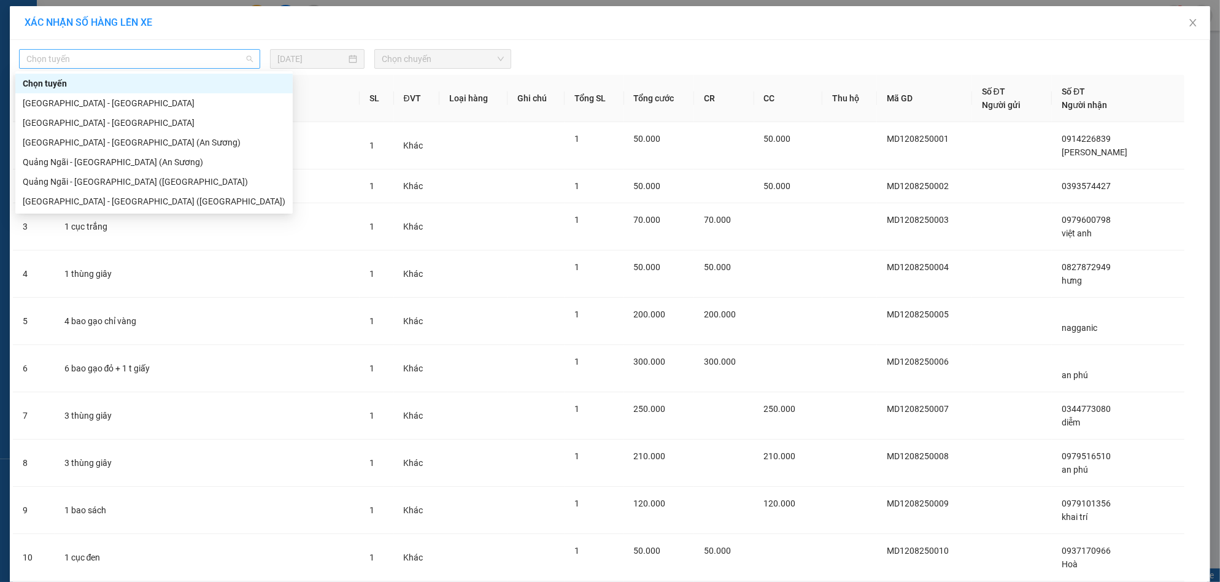
click at [143, 59] on span "Chọn tuyến" at bounding box center [139, 59] width 227 height 18
click at [136, 201] on div "[GEOGRAPHIC_DATA] - [GEOGRAPHIC_DATA] ([GEOGRAPHIC_DATA])" at bounding box center [154, 202] width 263 height 14
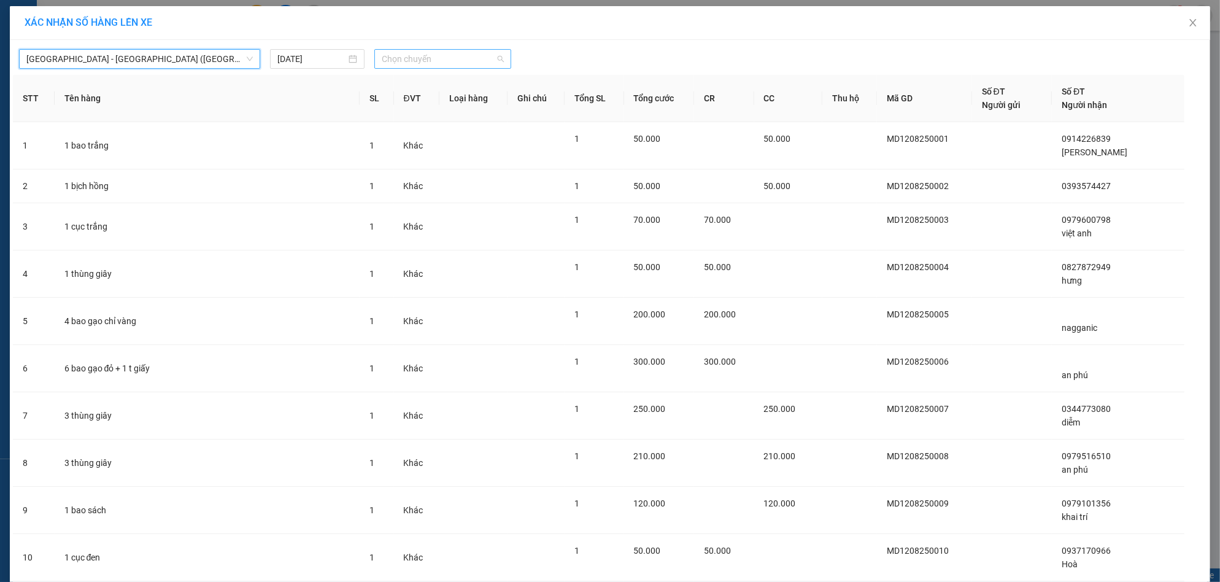
click at [417, 58] on span "Chọn chuyến" at bounding box center [443, 59] width 122 height 18
click at [425, 103] on div "17:00" at bounding box center [424, 103] width 96 height 14
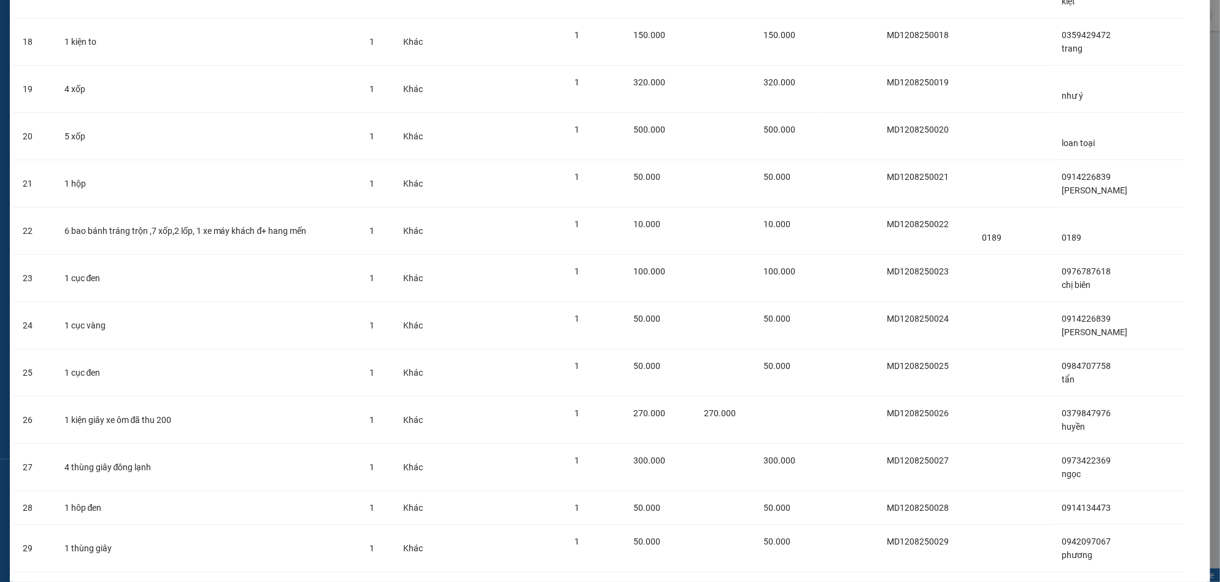
scroll to position [1111, 0]
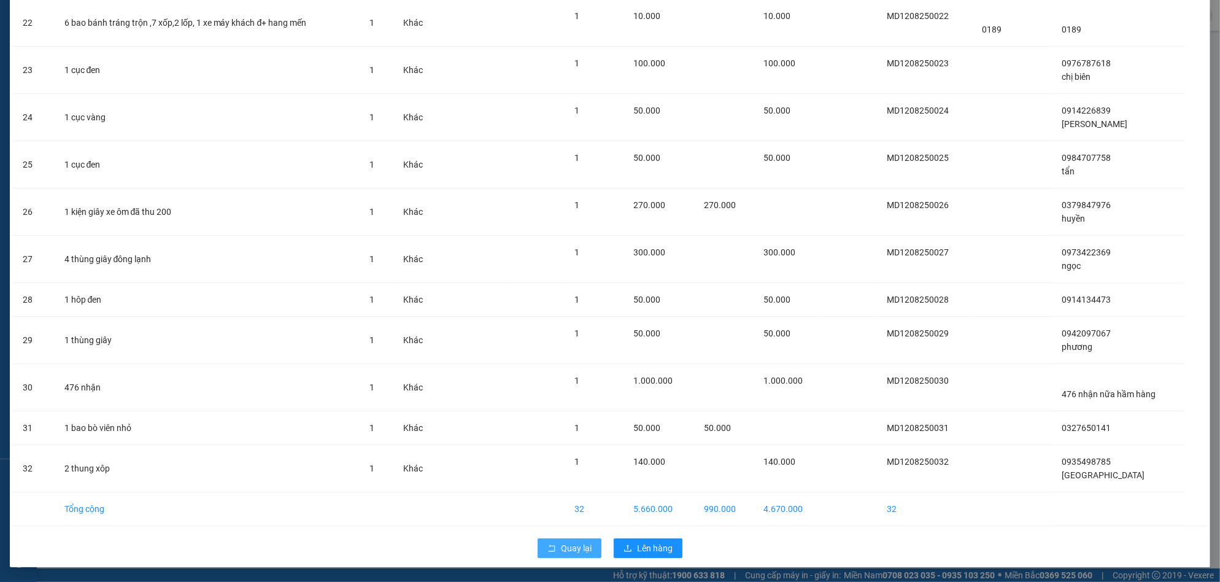
click at [565, 554] on span "Quay lại" at bounding box center [576, 548] width 31 height 14
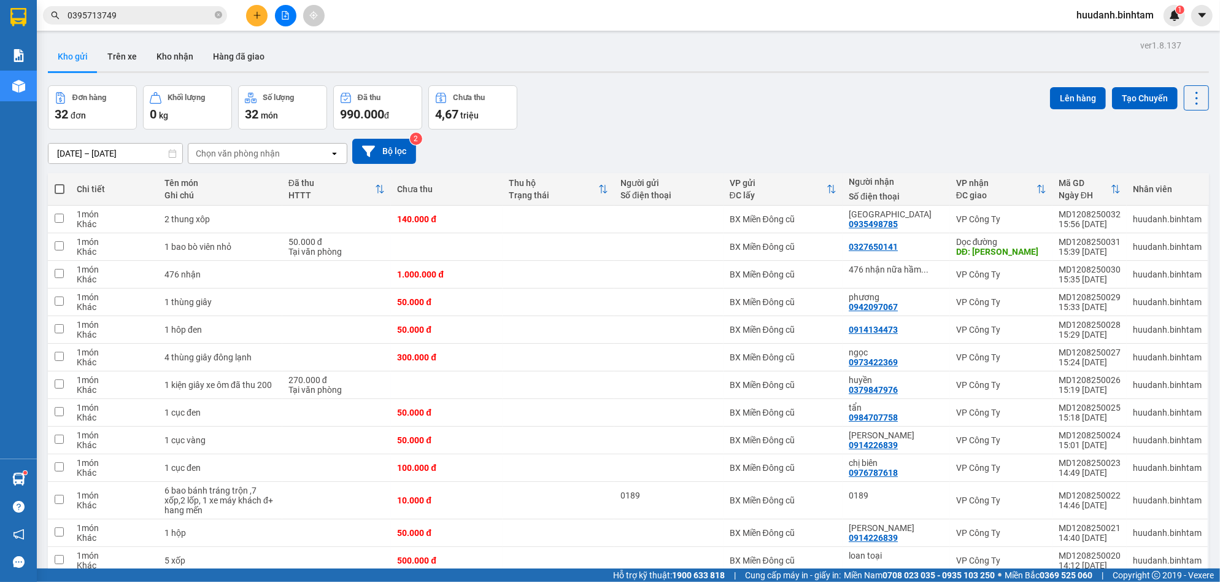
click at [60, 191] on span at bounding box center [60, 189] width 10 height 10
click at [60, 183] on input "checkbox" at bounding box center [60, 183] width 0 height 0
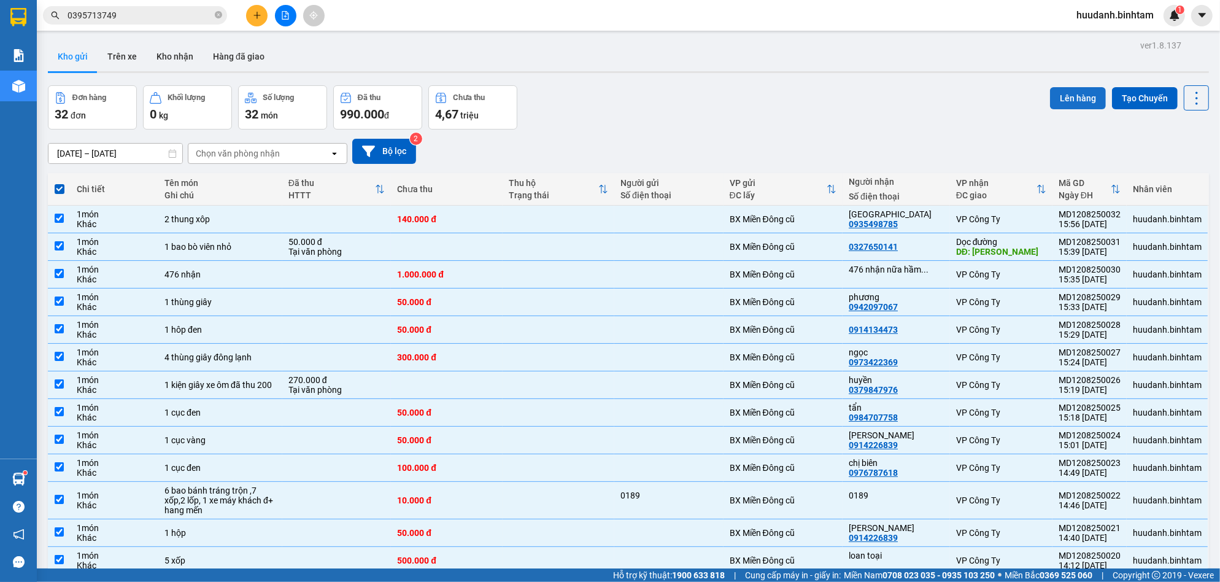
click at [1074, 99] on button "Lên hàng" at bounding box center [1078, 98] width 56 height 22
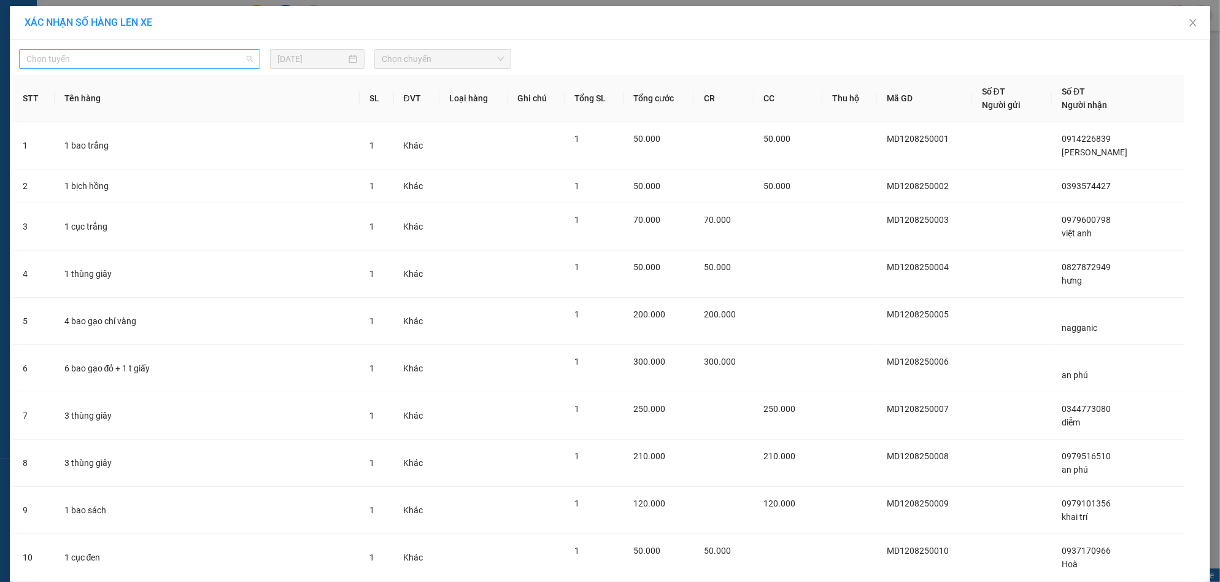
click at [108, 63] on span "Chọn tuyến" at bounding box center [139, 59] width 227 height 18
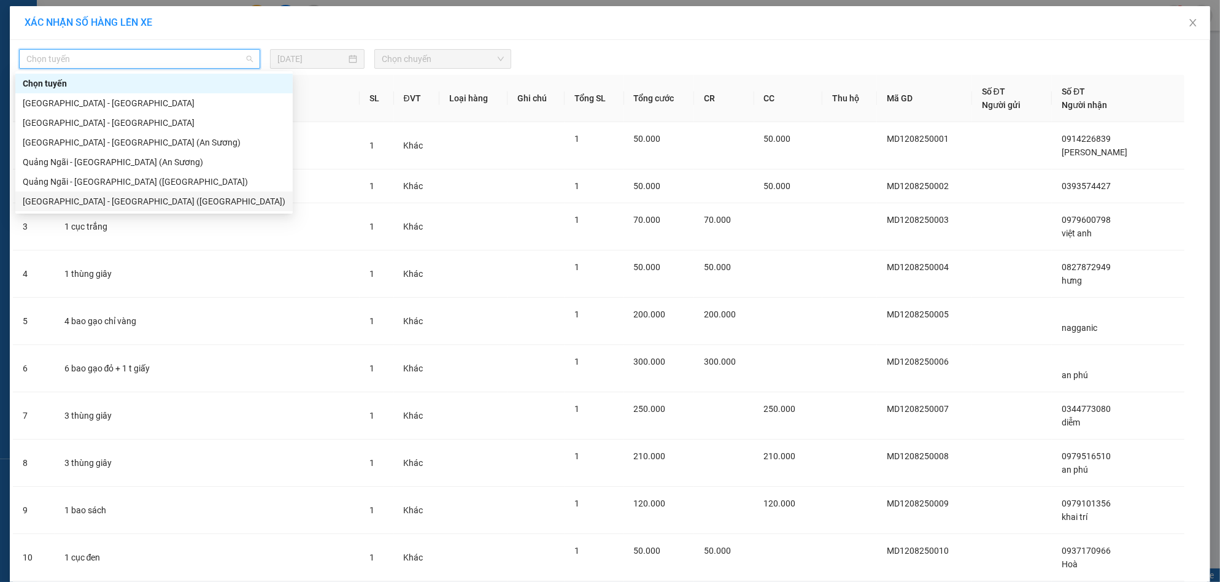
click at [84, 200] on div "[GEOGRAPHIC_DATA] - [GEOGRAPHIC_DATA] ([GEOGRAPHIC_DATA])" at bounding box center [154, 202] width 263 height 14
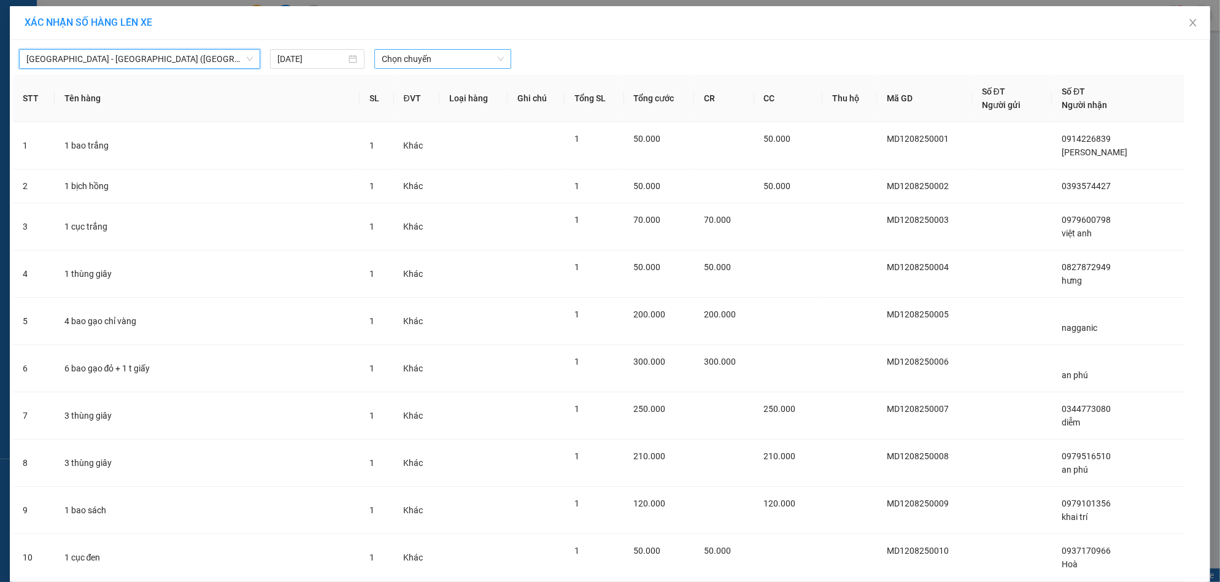
click at [443, 58] on span "Chọn chuyến" at bounding box center [443, 59] width 122 height 18
click at [409, 102] on div "17:00" at bounding box center [424, 103] width 96 height 14
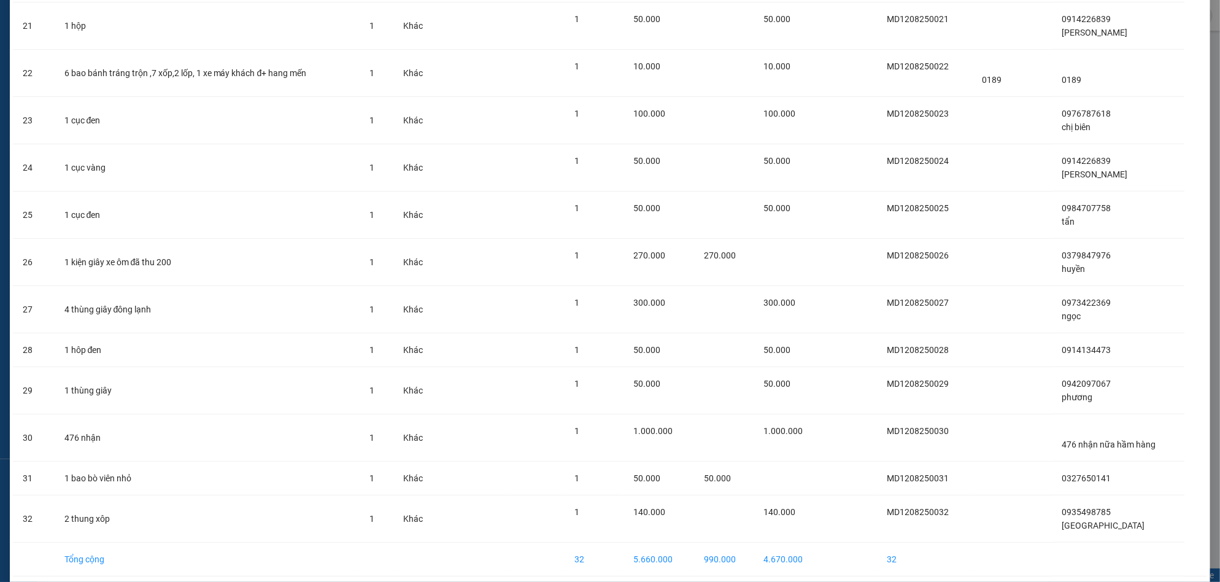
scroll to position [1111, 0]
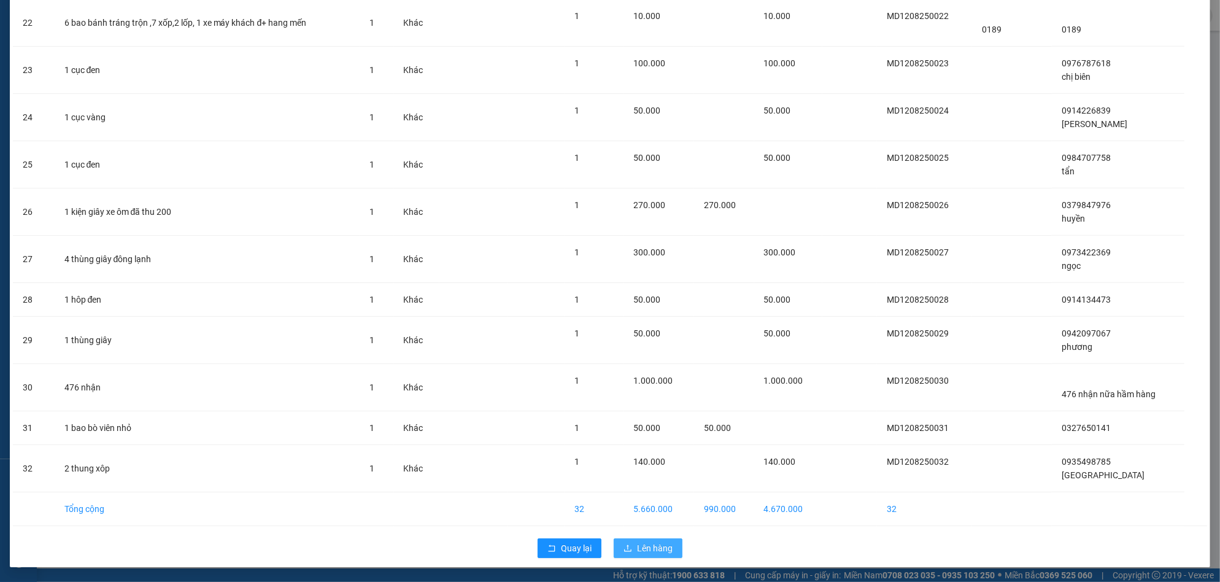
click at [653, 547] on span "Lên hàng" at bounding box center [655, 548] width 36 height 14
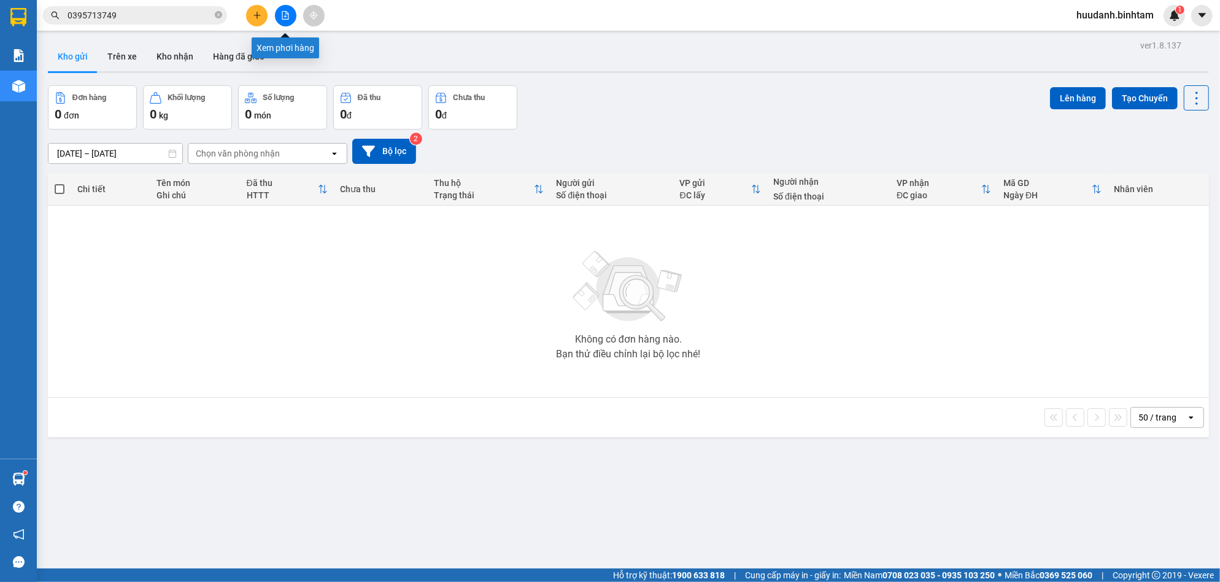
click at [281, 14] on icon "file-add" at bounding box center [285, 15] width 9 height 9
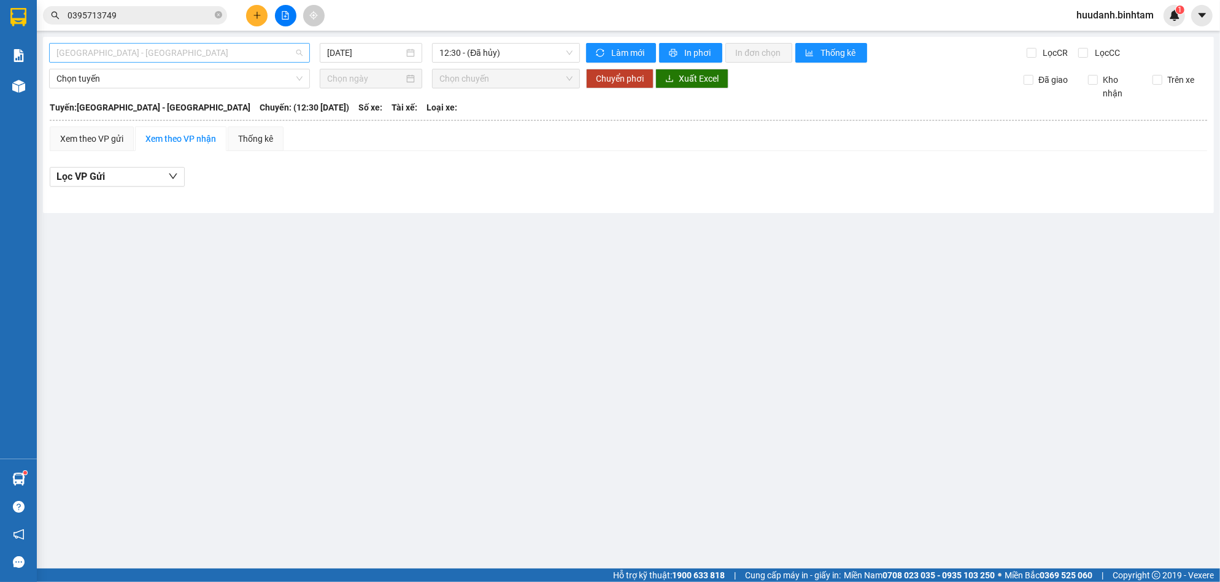
click at [150, 50] on span "[GEOGRAPHIC_DATA] - [GEOGRAPHIC_DATA]" at bounding box center [179, 53] width 246 height 18
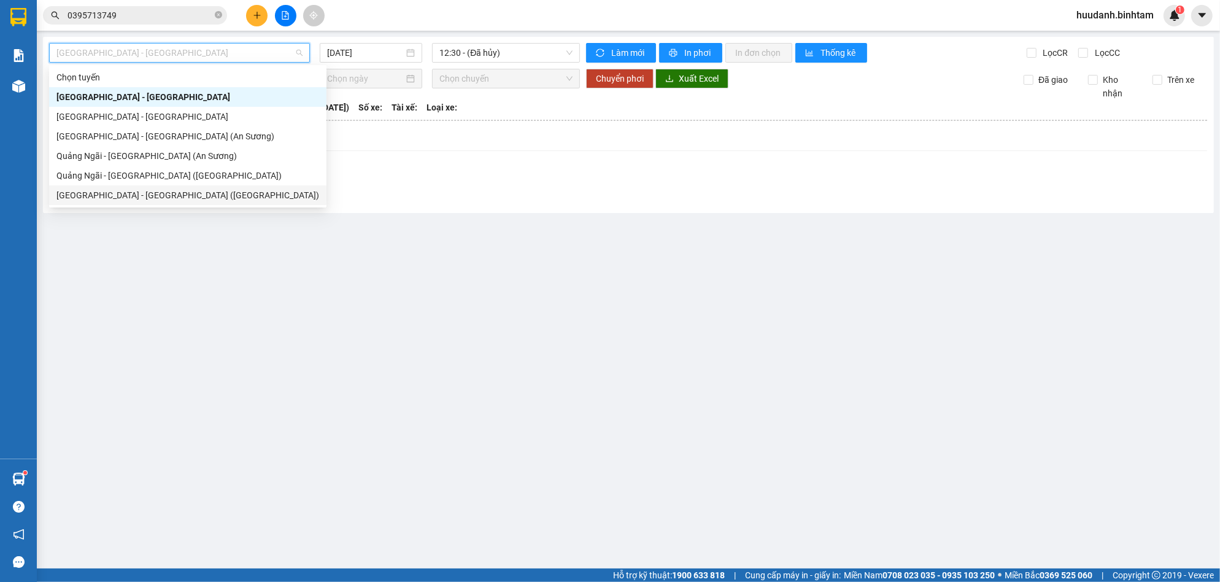
click at [138, 190] on div "[GEOGRAPHIC_DATA] - [GEOGRAPHIC_DATA] ([GEOGRAPHIC_DATA])" at bounding box center [187, 195] width 263 height 14
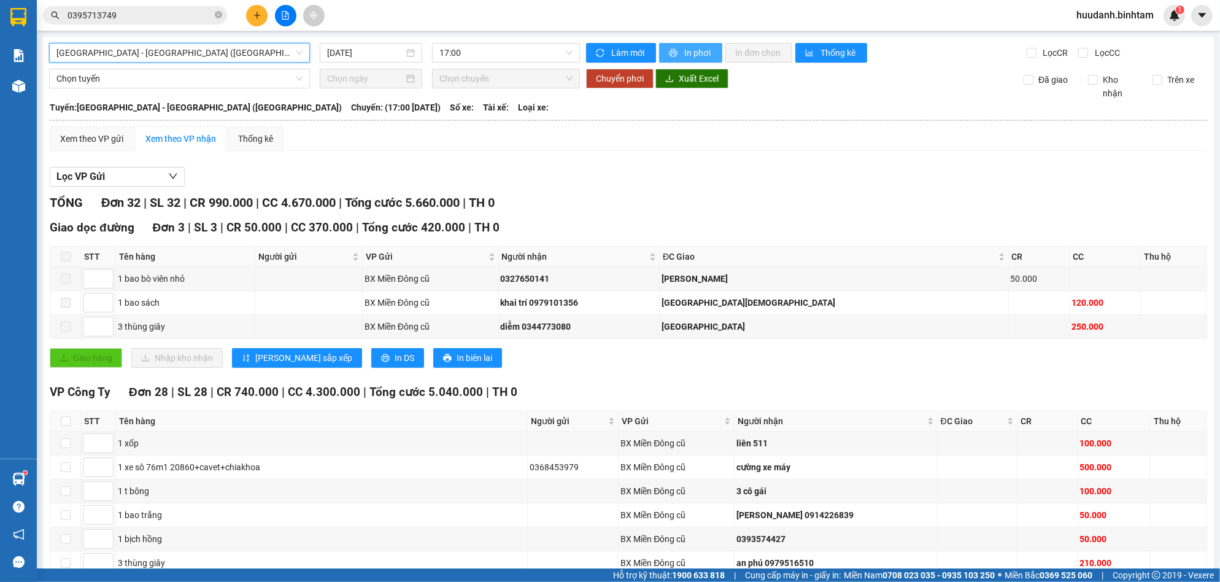
click at [684, 52] on span "In phơi" at bounding box center [698, 53] width 28 height 14
click at [694, 46] on span "In phơi" at bounding box center [698, 53] width 28 height 14
